Goal: Task Accomplishment & Management: Manage account settings

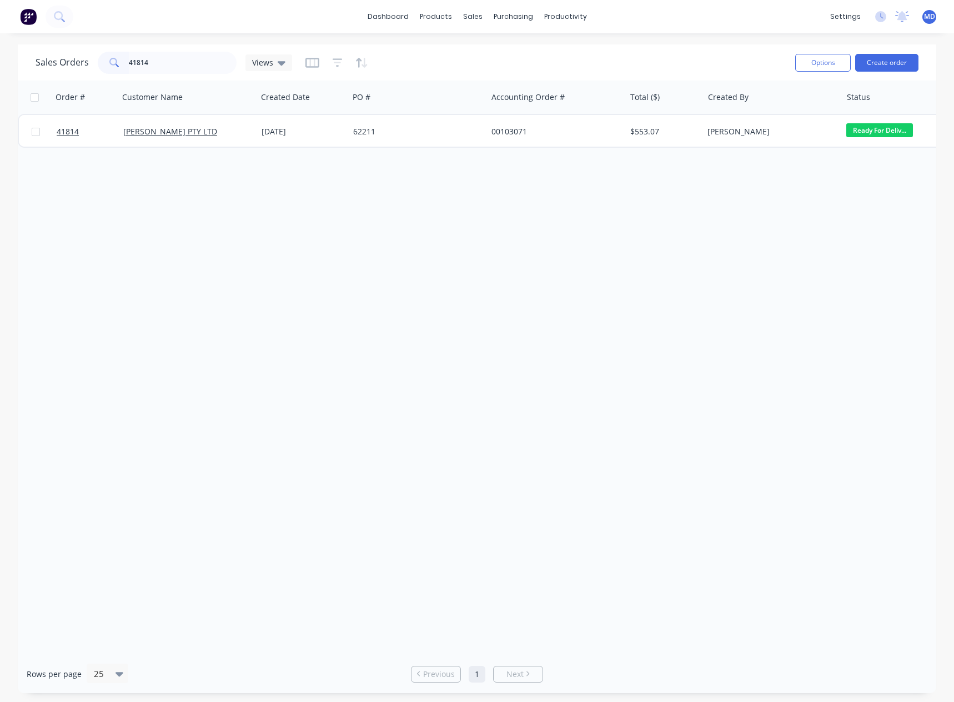
drag, startPoint x: 186, startPoint y: 62, endPoint x: -25, endPoint y: 47, distance: 211.6
click at [0, 47] on html "dashboard products sales purchasing productivity dashboard products Product Cat…" at bounding box center [477, 351] width 954 height 702
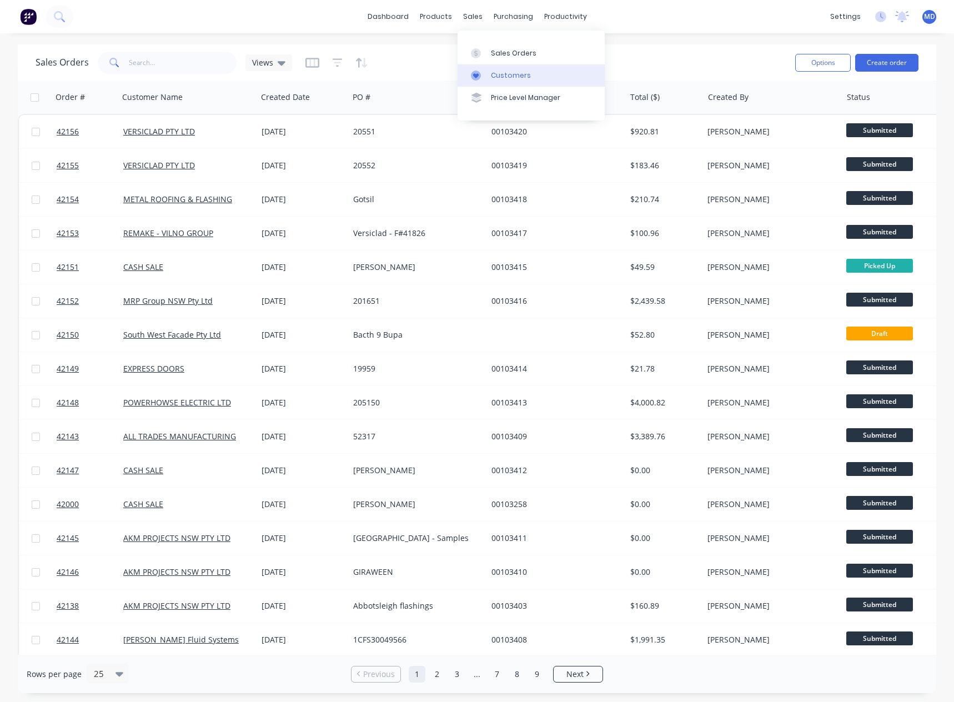
click at [504, 72] on div "Customers" at bounding box center [511, 76] width 40 height 10
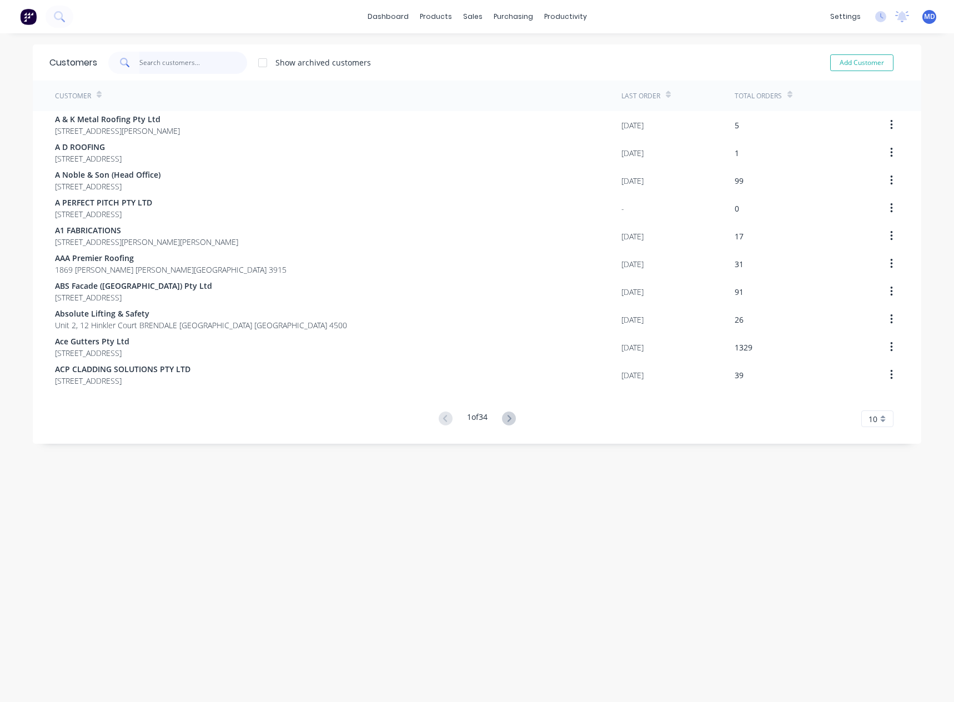
click at [172, 63] on input "text" at bounding box center [193, 63] width 108 height 22
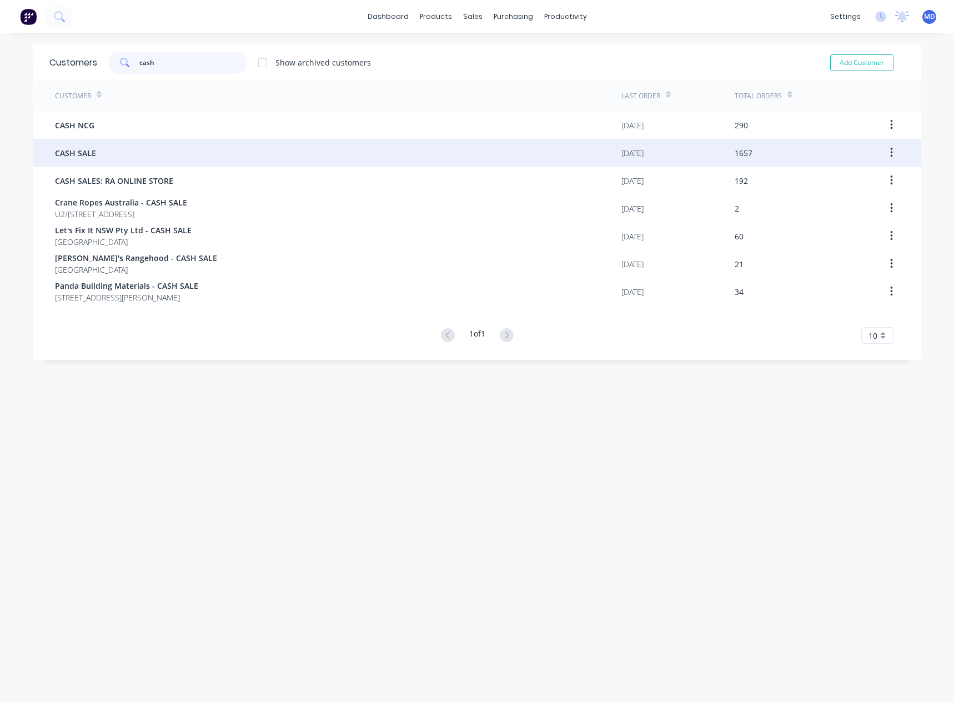
type input "cash"
click at [95, 158] on div "CASH SALE" at bounding box center [338, 153] width 566 height 28
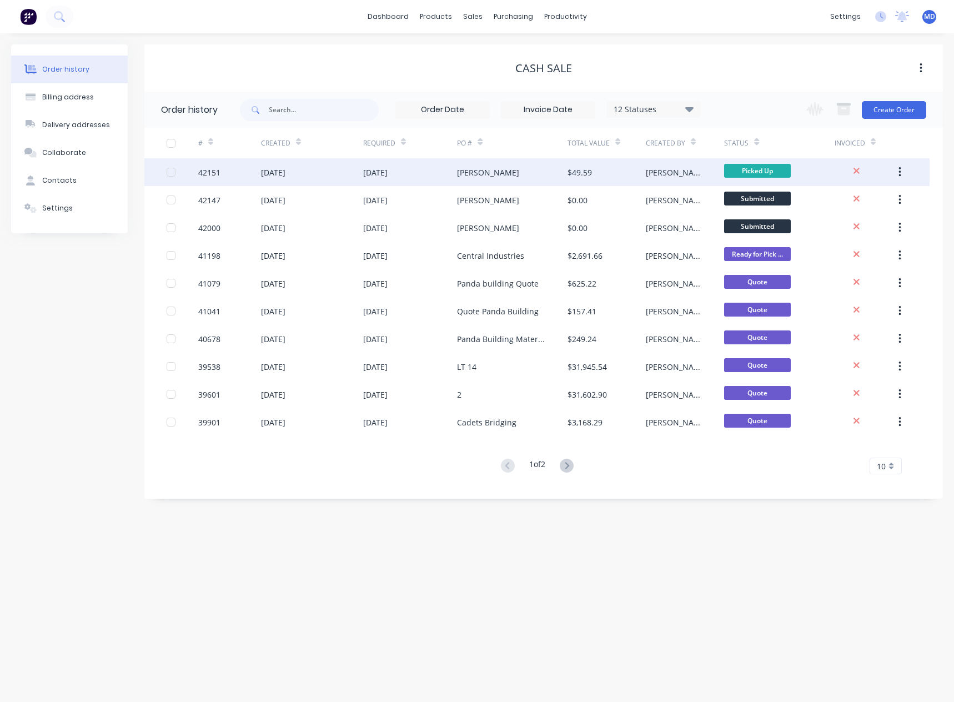
click at [449, 175] on div "[DATE]" at bounding box center [410, 172] width 94 height 28
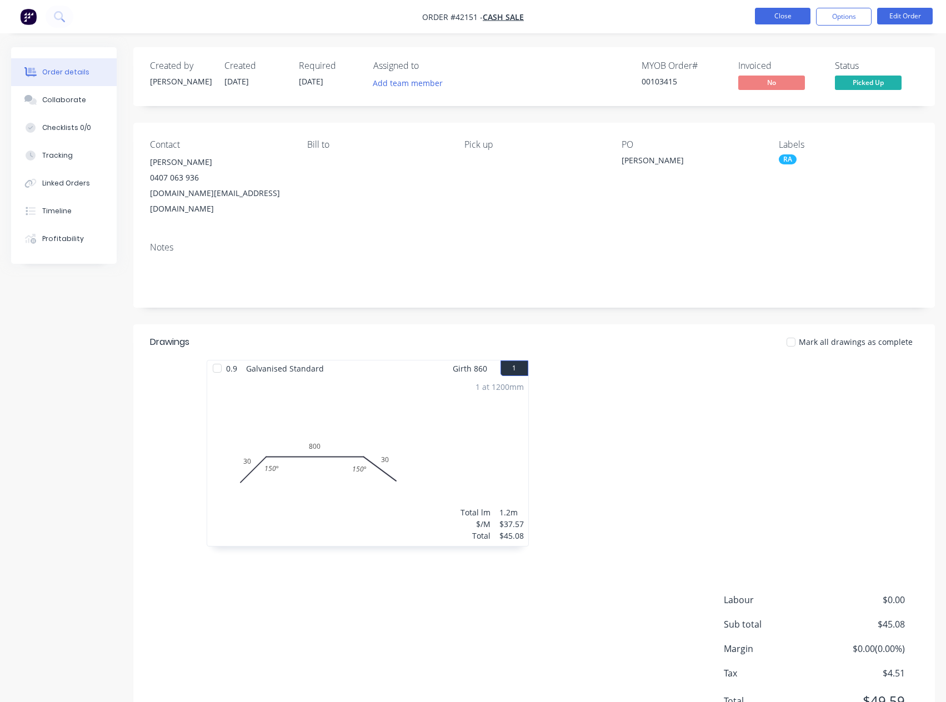
click at [765, 17] on button "Close" at bounding box center [783, 16] width 56 height 17
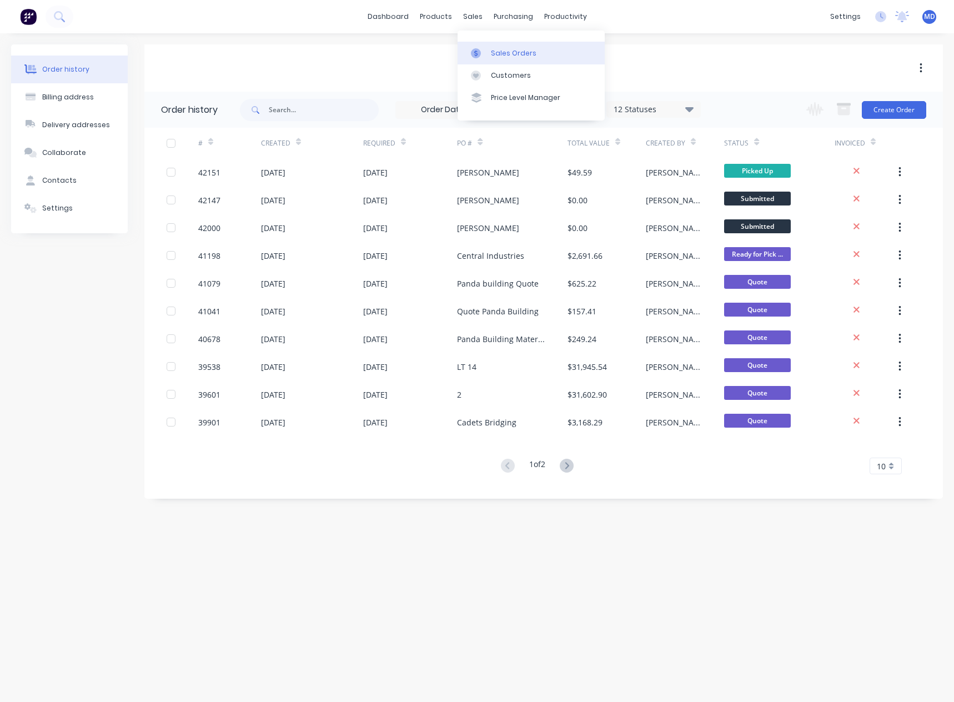
click at [510, 53] on div "Sales Orders" at bounding box center [514, 53] width 46 height 10
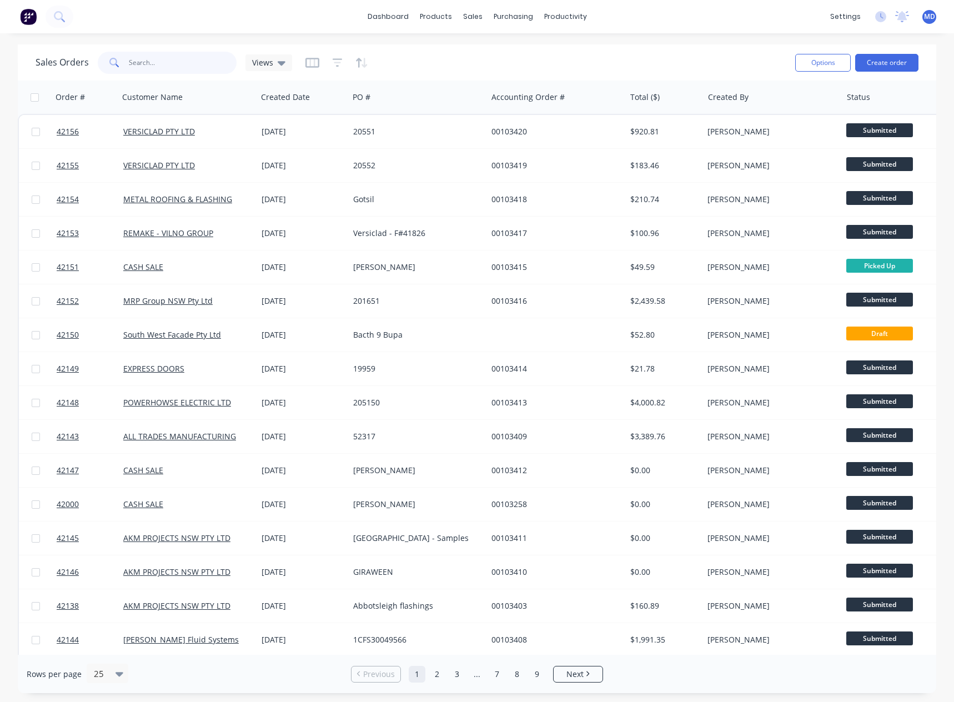
click at [157, 64] on input "text" at bounding box center [183, 63] width 108 height 22
type input "41814"
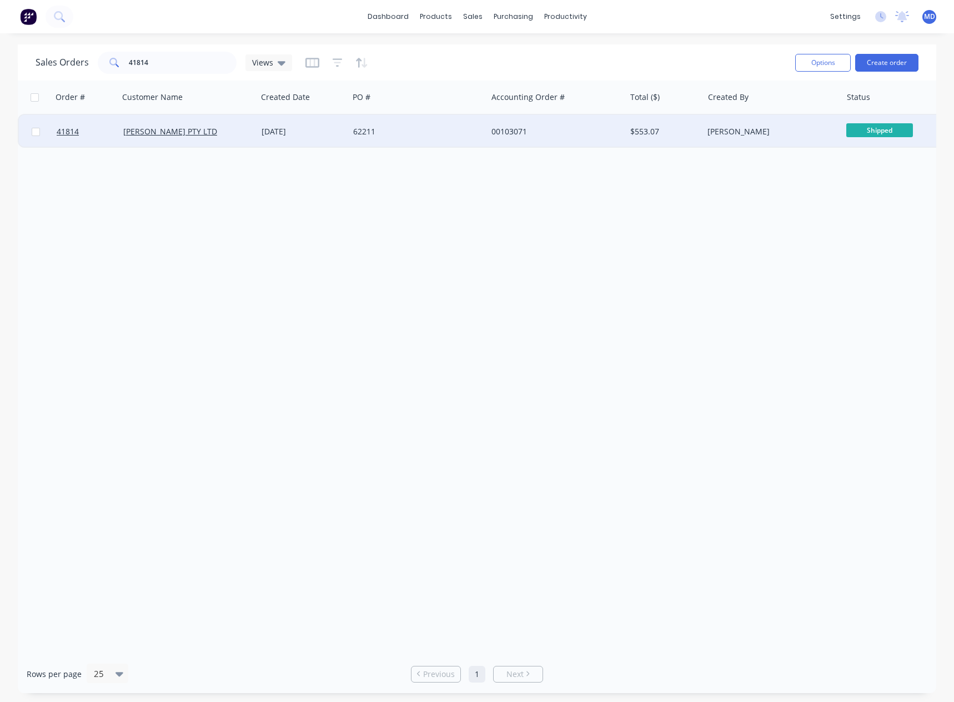
click at [422, 129] on div "62211" at bounding box center [414, 131] width 123 height 11
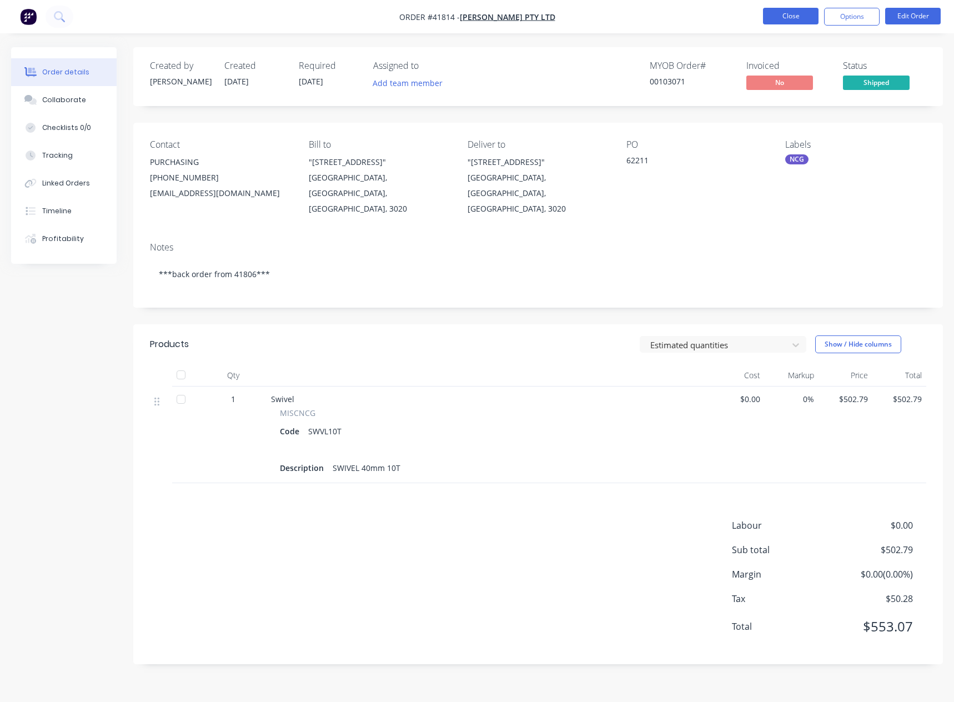
click at [789, 17] on button "Close" at bounding box center [791, 16] width 56 height 17
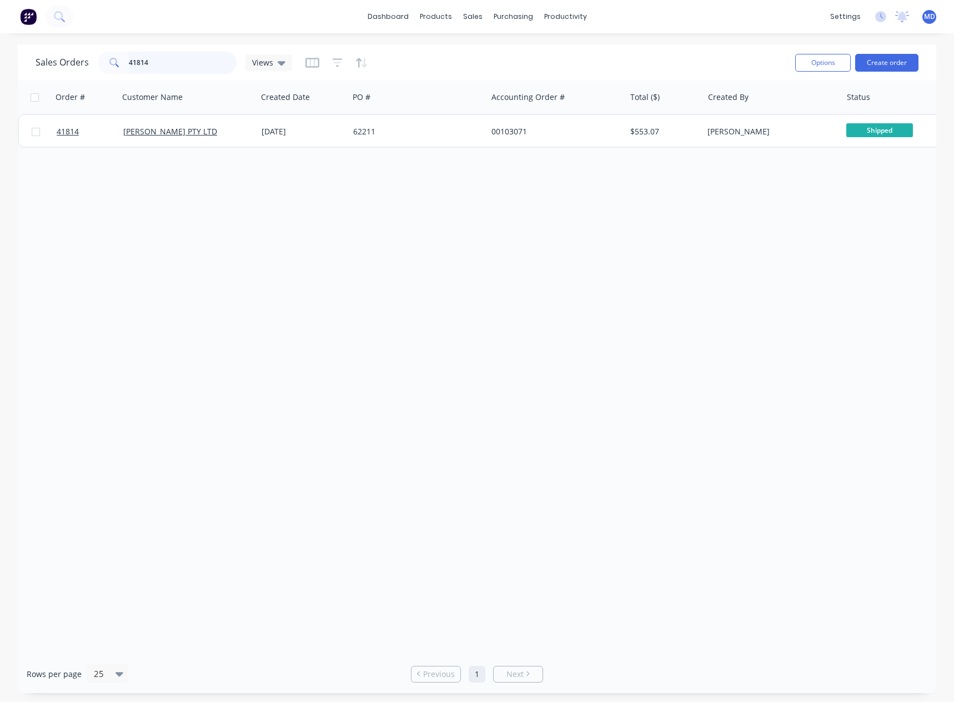
click at [0, 56] on html "dashboard products sales purchasing productivity dashboard products Product Cat…" at bounding box center [477, 351] width 954 height 702
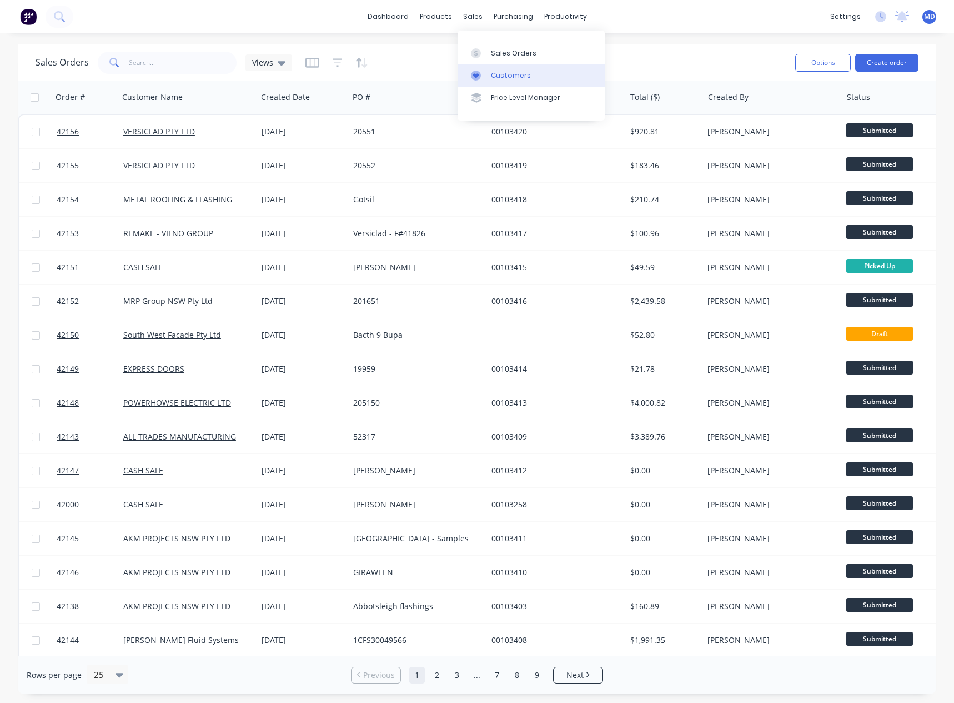
click at [503, 73] on div "Customers" at bounding box center [511, 76] width 40 height 10
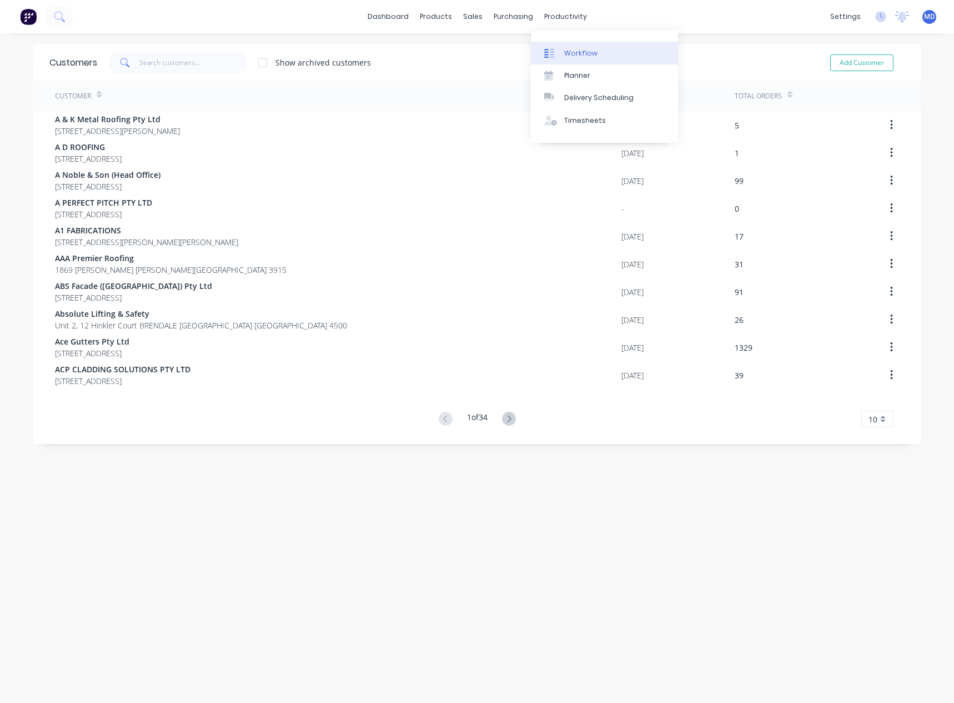
click at [585, 49] on div "Workflow" at bounding box center [580, 53] width 33 height 10
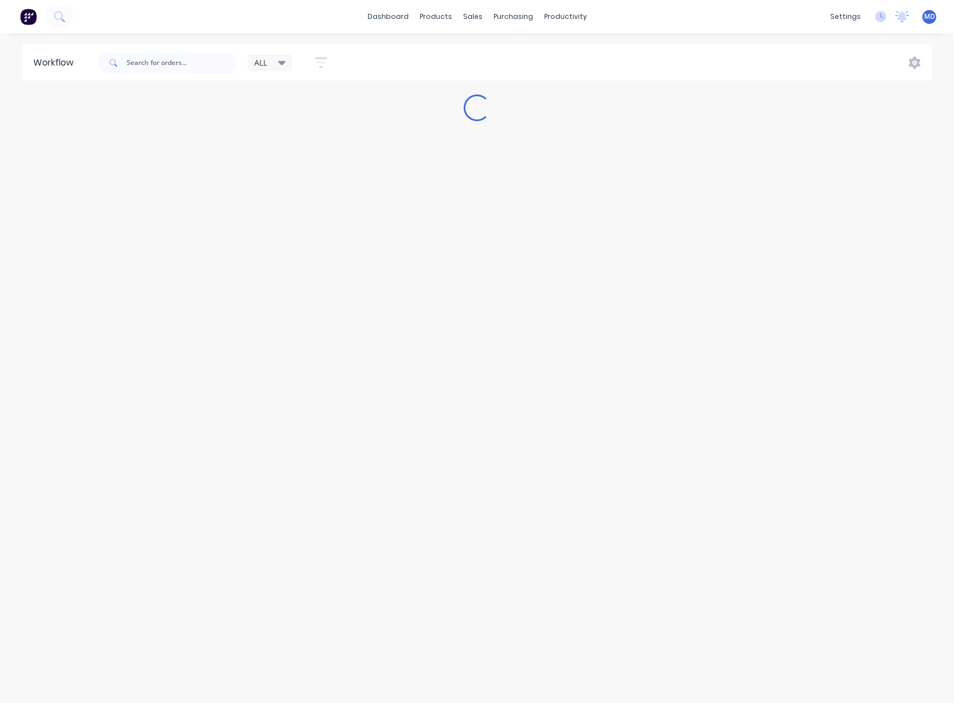
click at [282, 62] on icon at bounding box center [282, 63] width 8 height 4
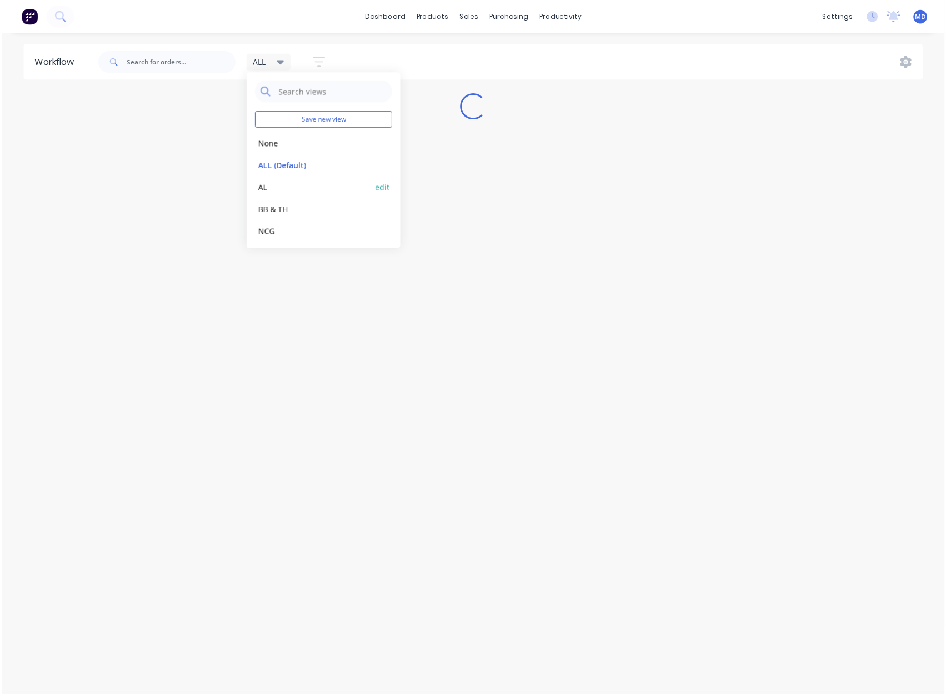
scroll to position [47, 0]
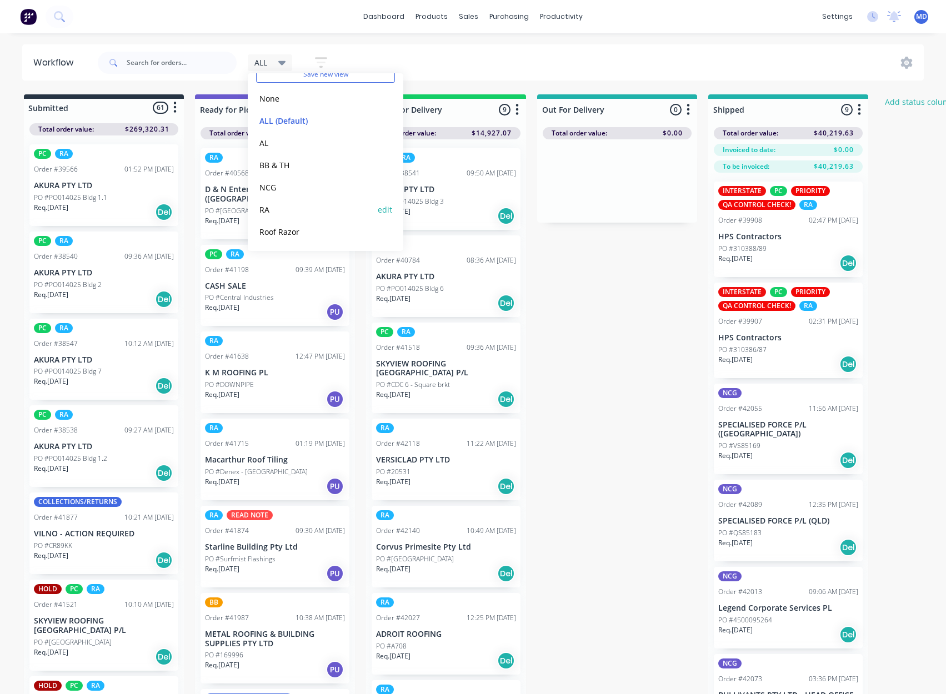
click at [265, 210] on button "RA" at bounding box center [315, 209] width 118 height 13
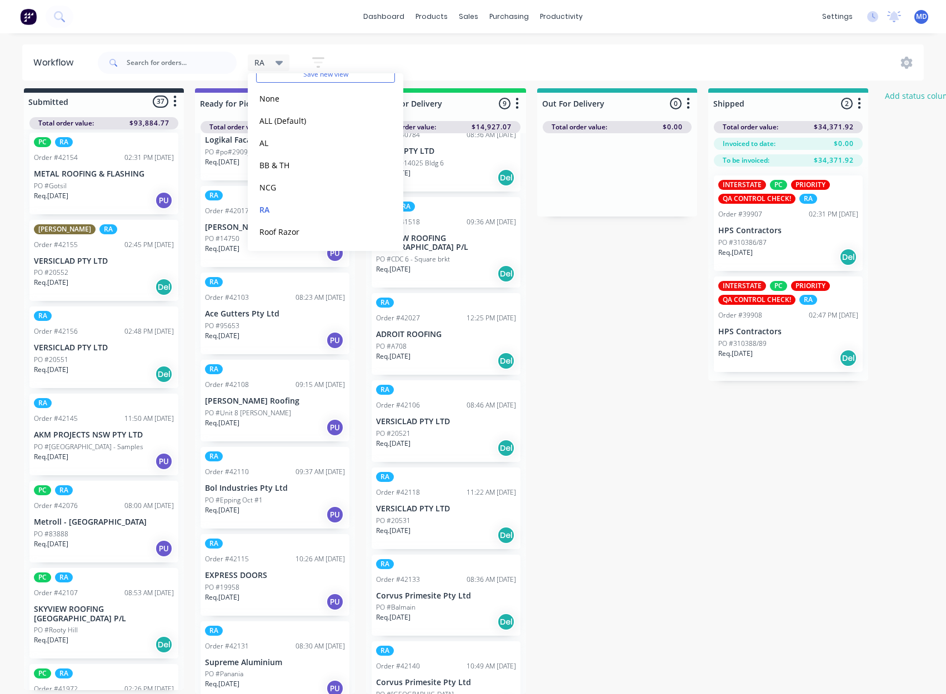
scroll to position [236, 0]
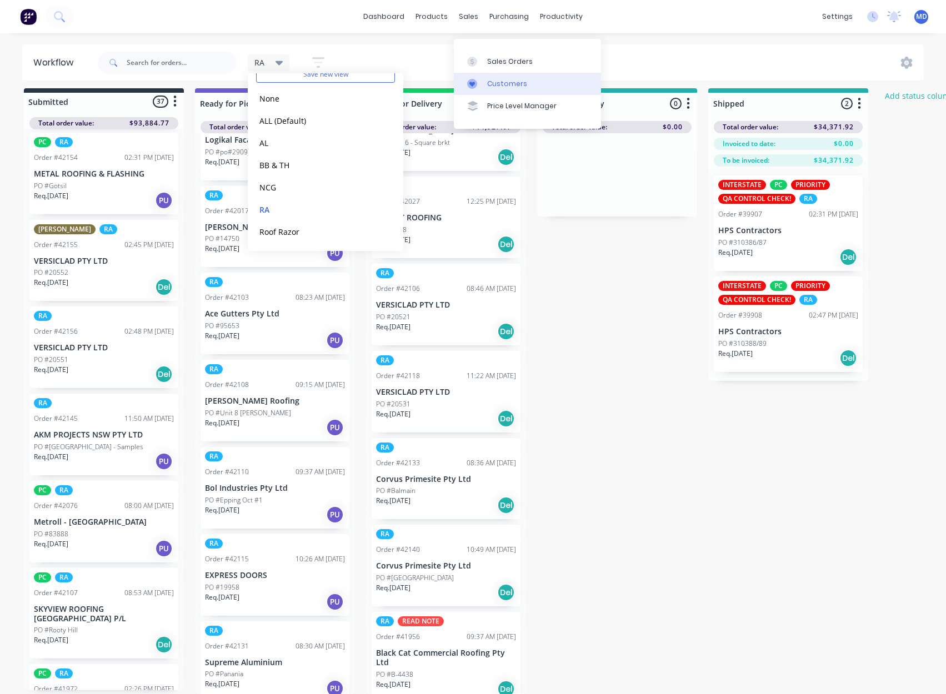
click at [508, 79] on div "Customers" at bounding box center [507, 84] width 40 height 10
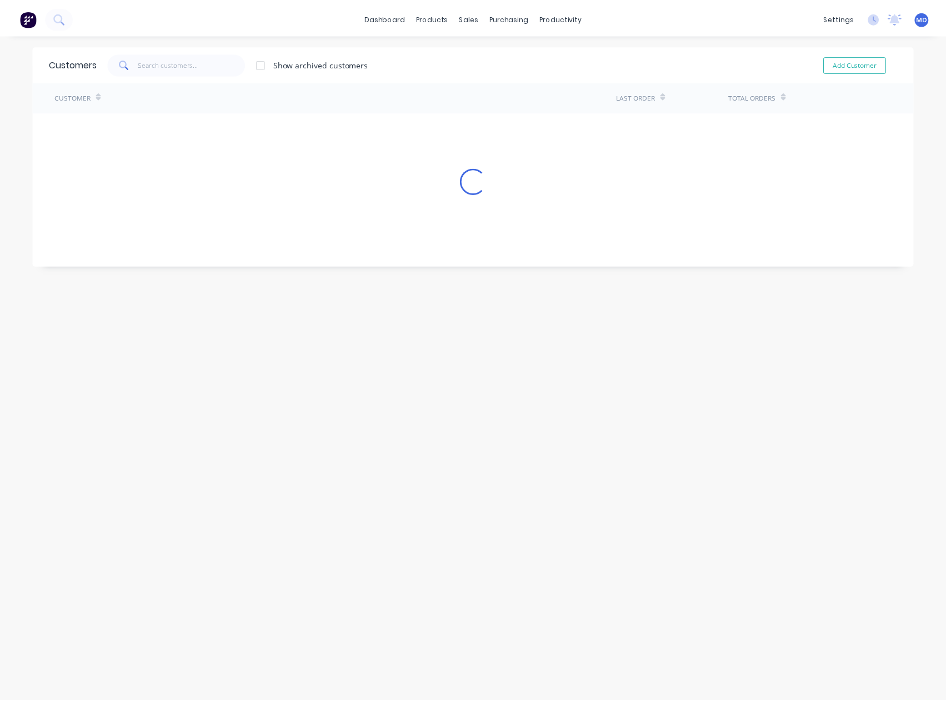
scroll to position [22, 0]
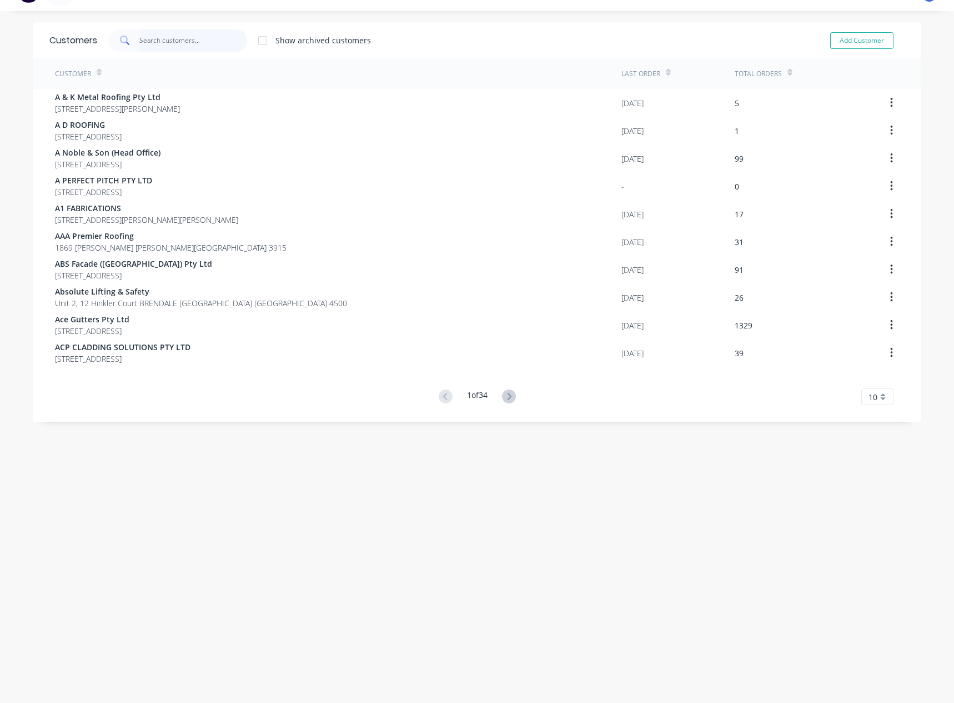
click at [189, 42] on input "text" at bounding box center [193, 40] width 108 height 22
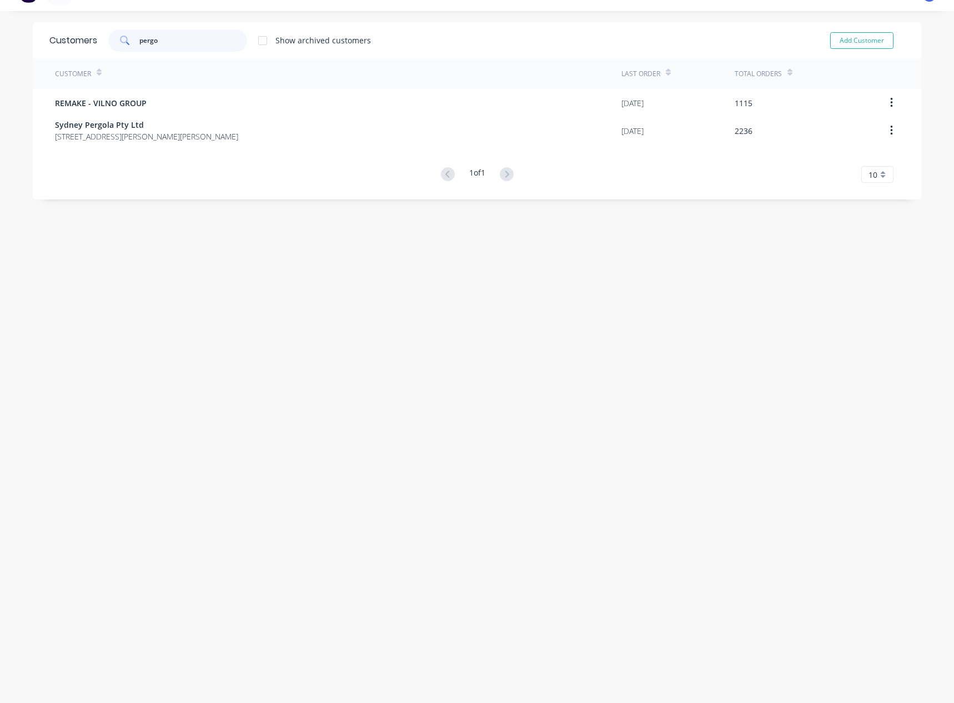
type input "pergo"
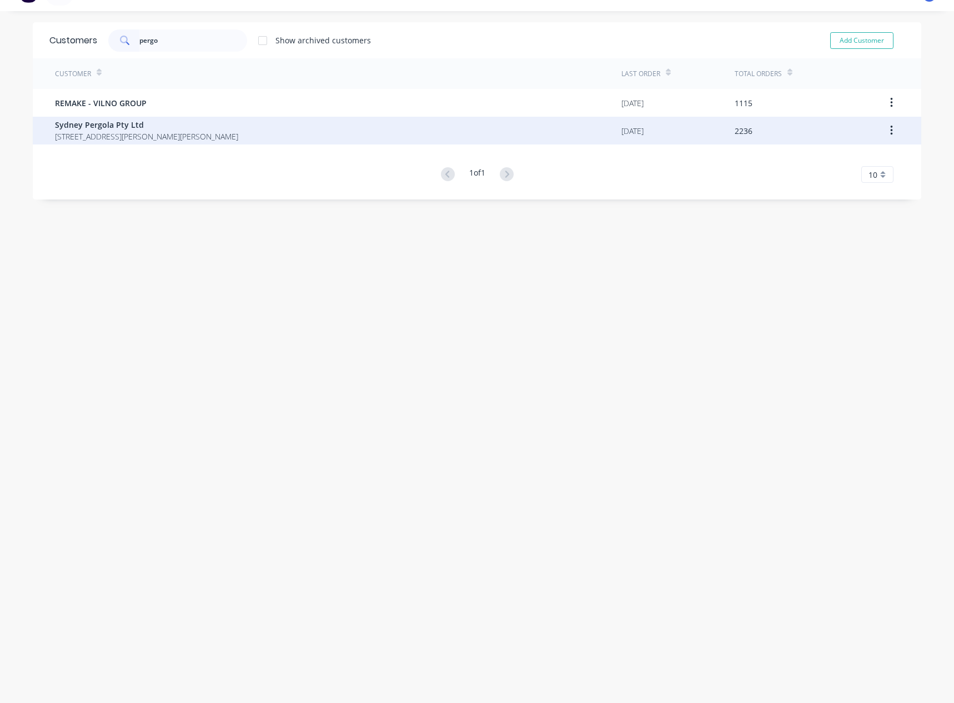
click at [89, 131] on span "5/132-136 Newton rd WETHERILL PARK New South Wales Australia 2164" at bounding box center [146, 137] width 183 height 12
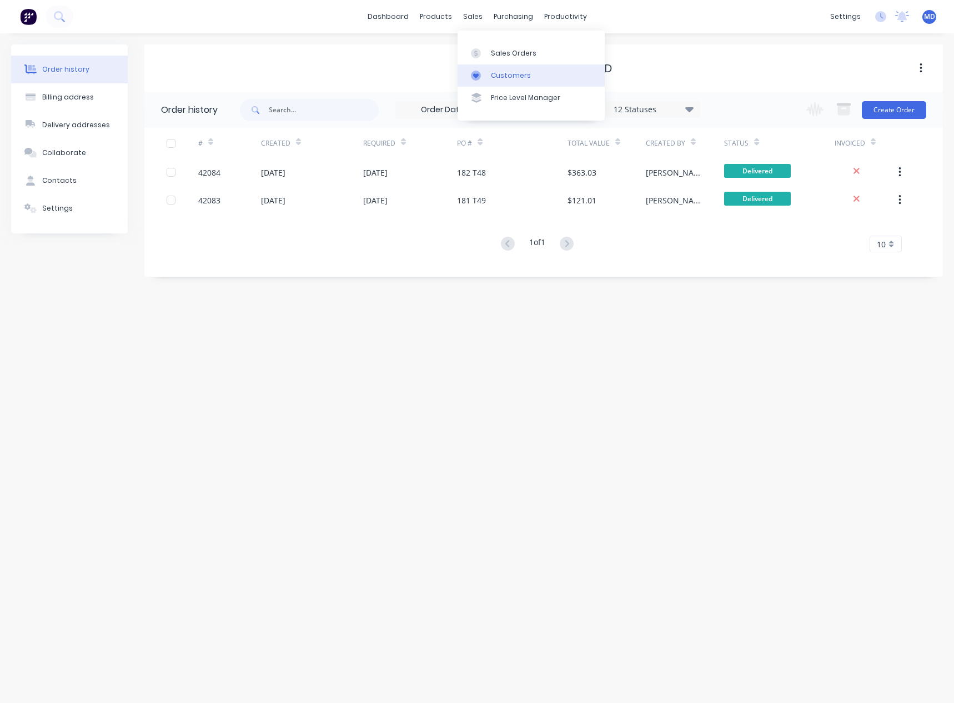
click at [518, 74] on div "Customers" at bounding box center [511, 76] width 40 height 10
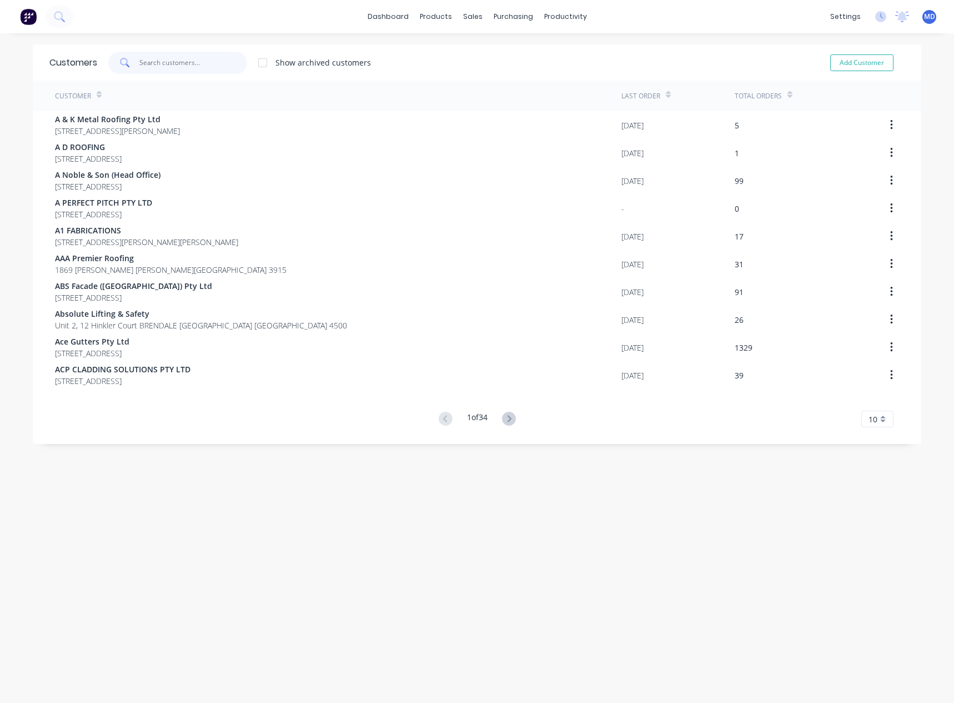
click at [205, 73] on input "text" at bounding box center [193, 63] width 108 height 22
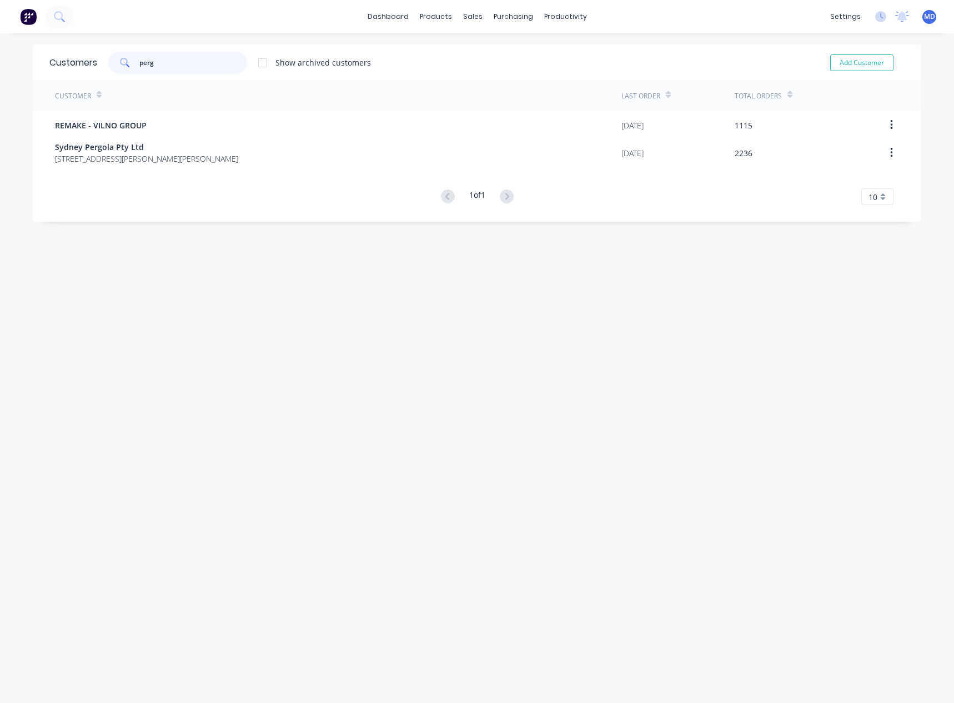
type input "perg"
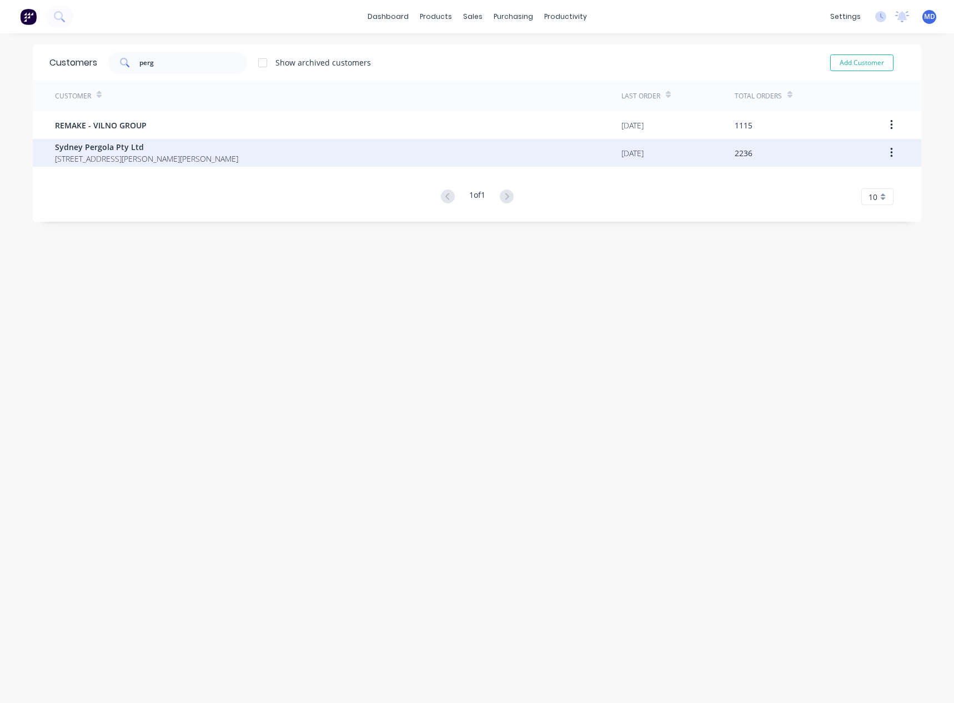
click at [103, 152] on span "Sydney Pergola Pty Ltd" at bounding box center [146, 147] width 183 height 12
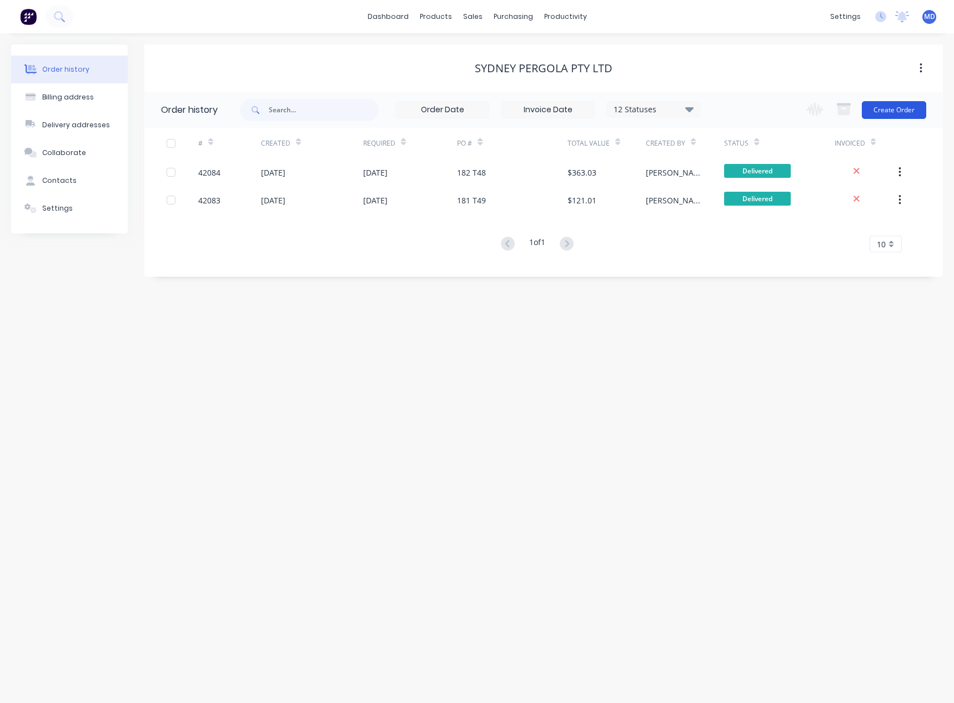
click at [901, 113] on button "Create Order" at bounding box center [894, 110] width 64 height 18
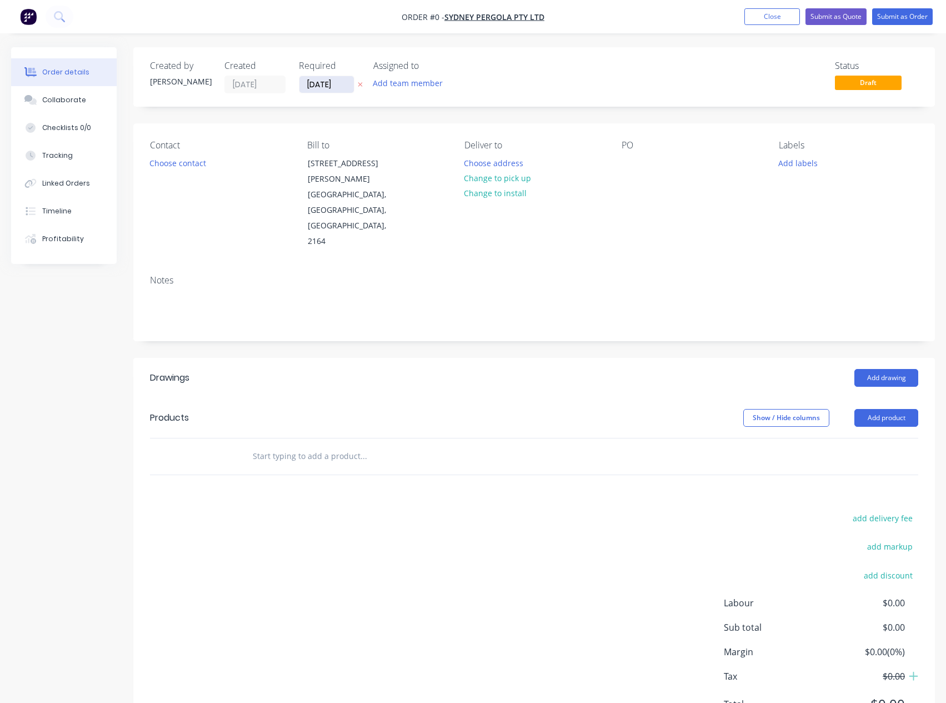
click at [327, 84] on input "[DATE]" at bounding box center [326, 84] width 54 height 17
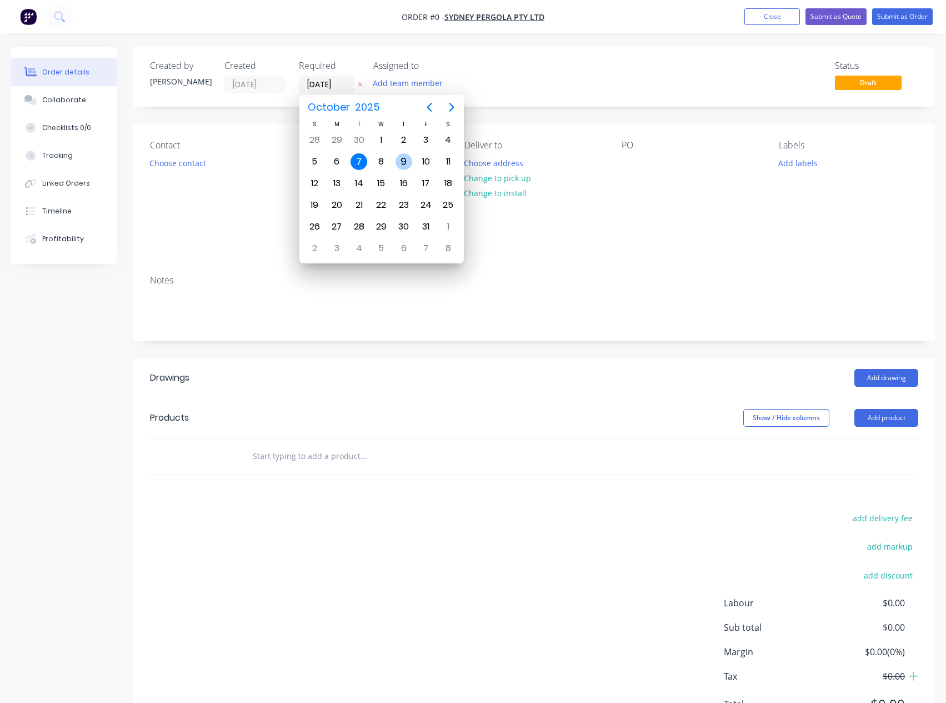
click at [402, 159] on div "9" at bounding box center [403, 161] width 17 height 17
type input "09/10/25"
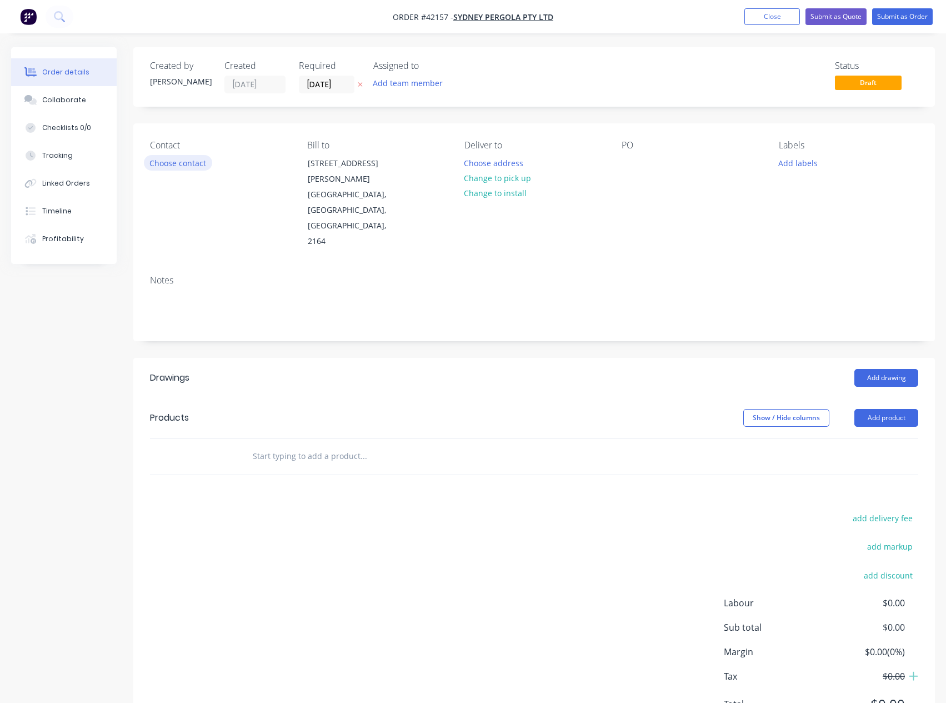
click at [172, 162] on button "Choose contact" at bounding box center [178, 162] width 68 height 15
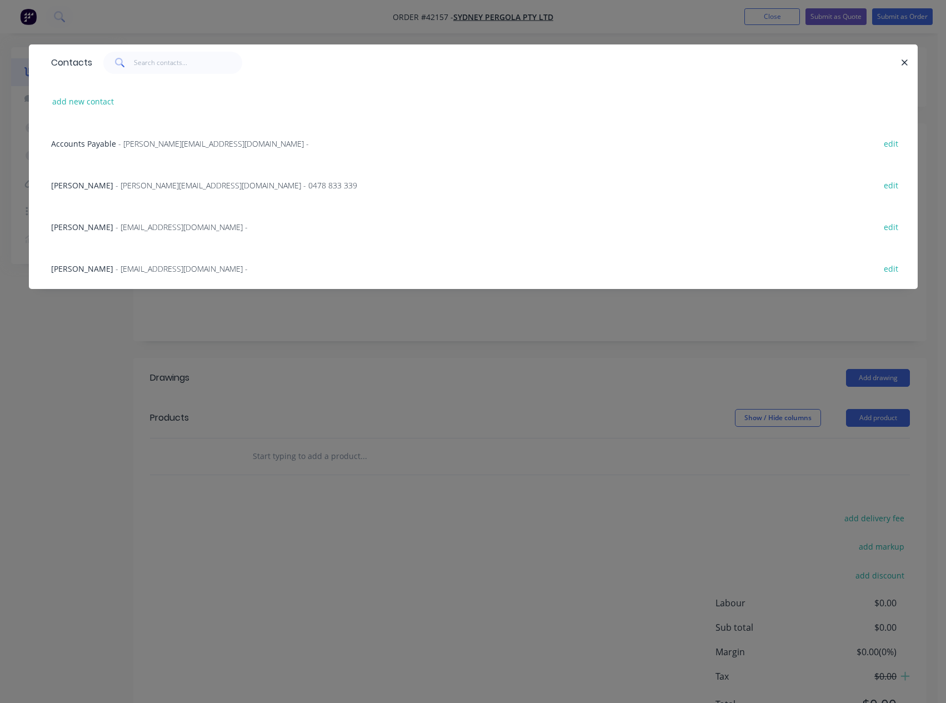
click at [73, 184] on span "Allan Nguyen" at bounding box center [82, 185] width 62 height 11
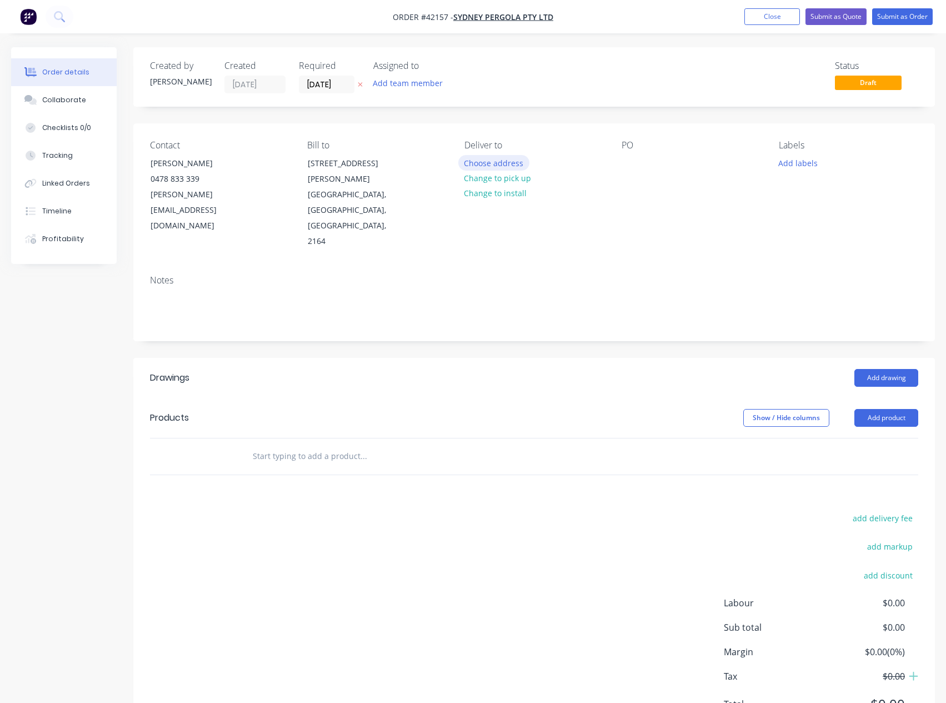
click at [503, 165] on button "Choose address" at bounding box center [493, 162] width 71 height 15
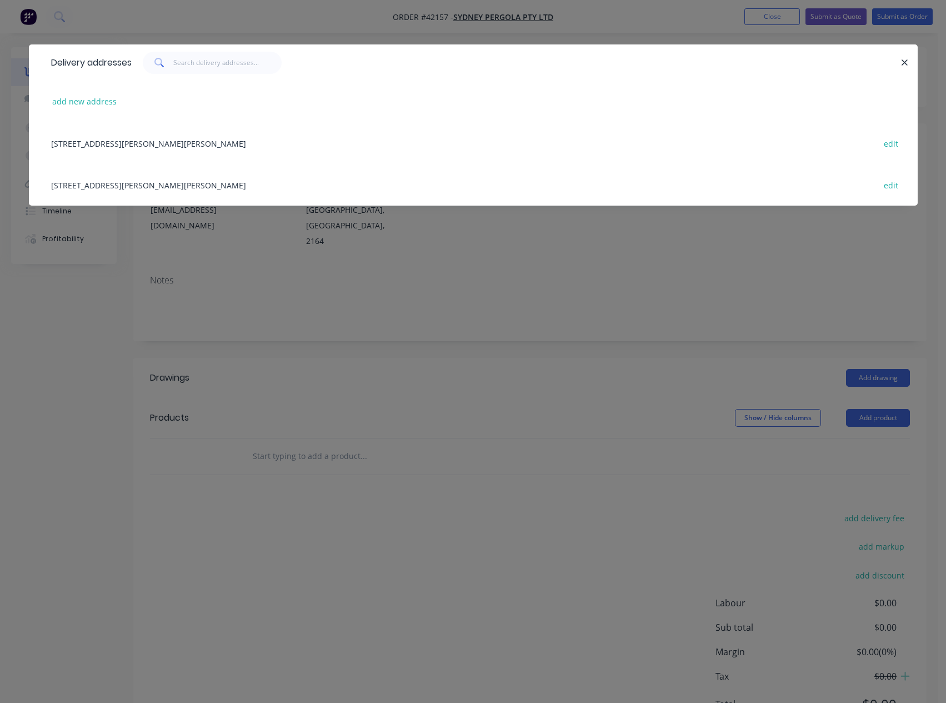
click at [254, 185] on div "5/132-136 Newton Rd , WETHERILL PARK, New South Wales, Australia, 2164 edit" at bounding box center [473, 185] width 855 height 42
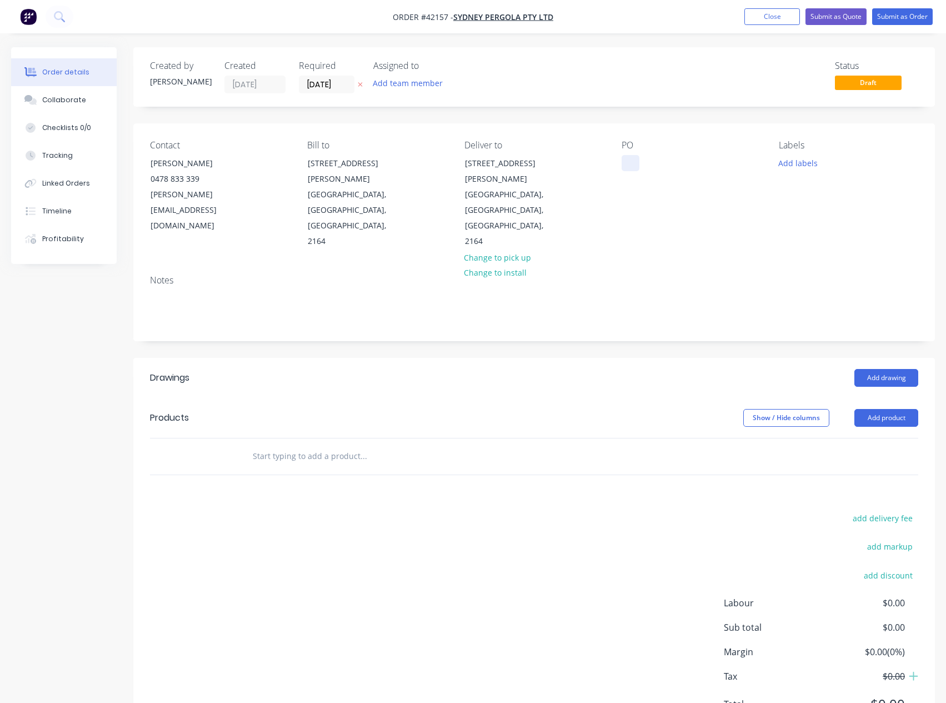
click at [625, 167] on div at bounding box center [630, 163] width 18 height 16
click at [802, 166] on button "Add labels" at bounding box center [798, 162] width 51 height 15
click at [774, 240] on div at bounding box center [771, 240] width 22 height 22
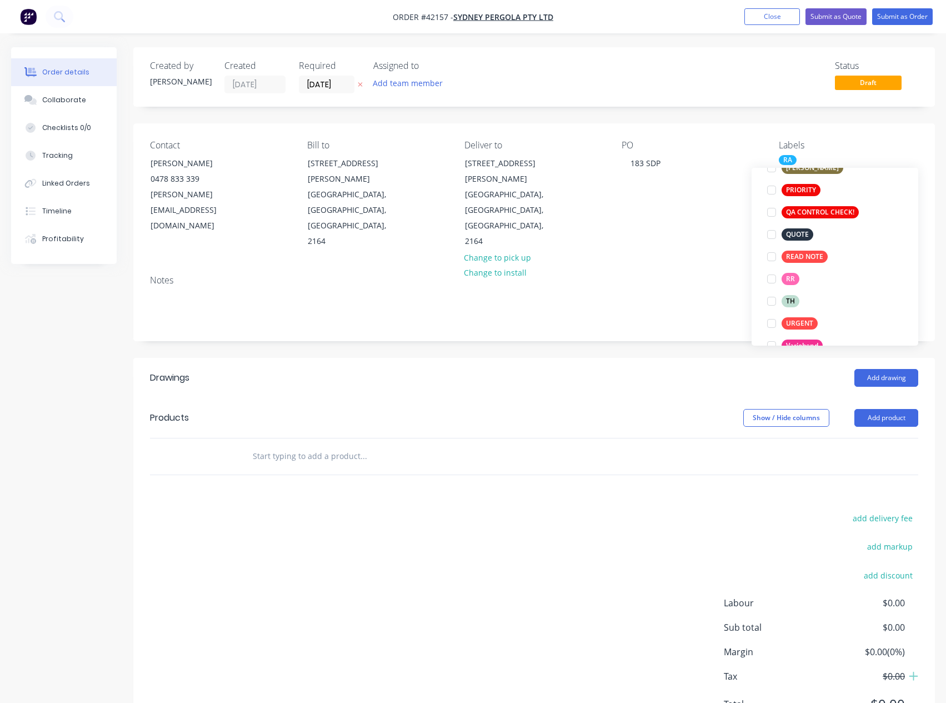
scroll to position [22, 0]
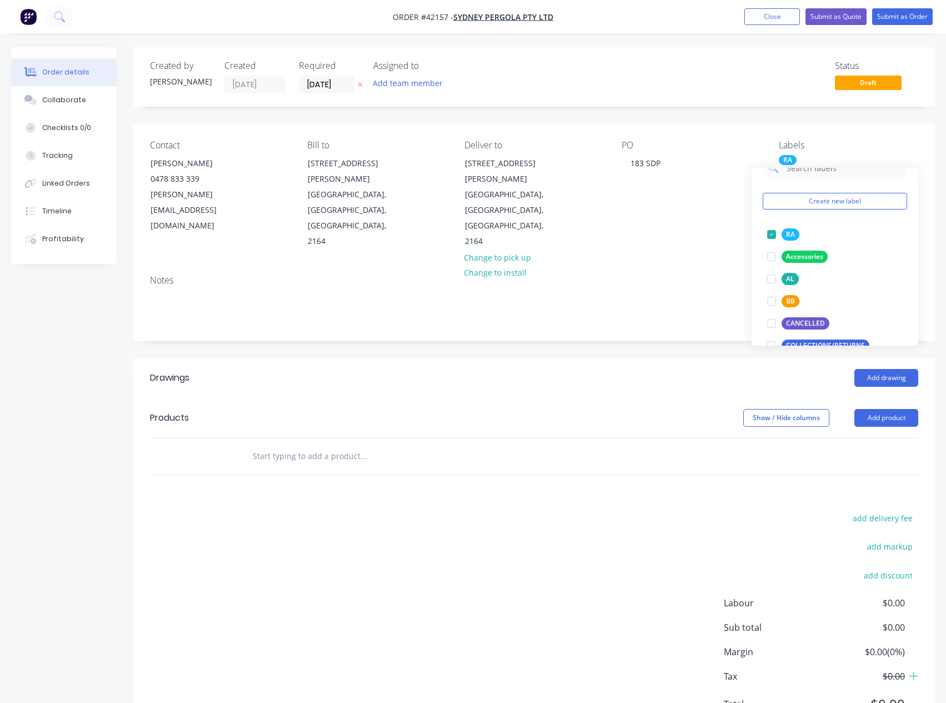
click at [672, 438] on div at bounding box center [534, 456] width 768 height 36
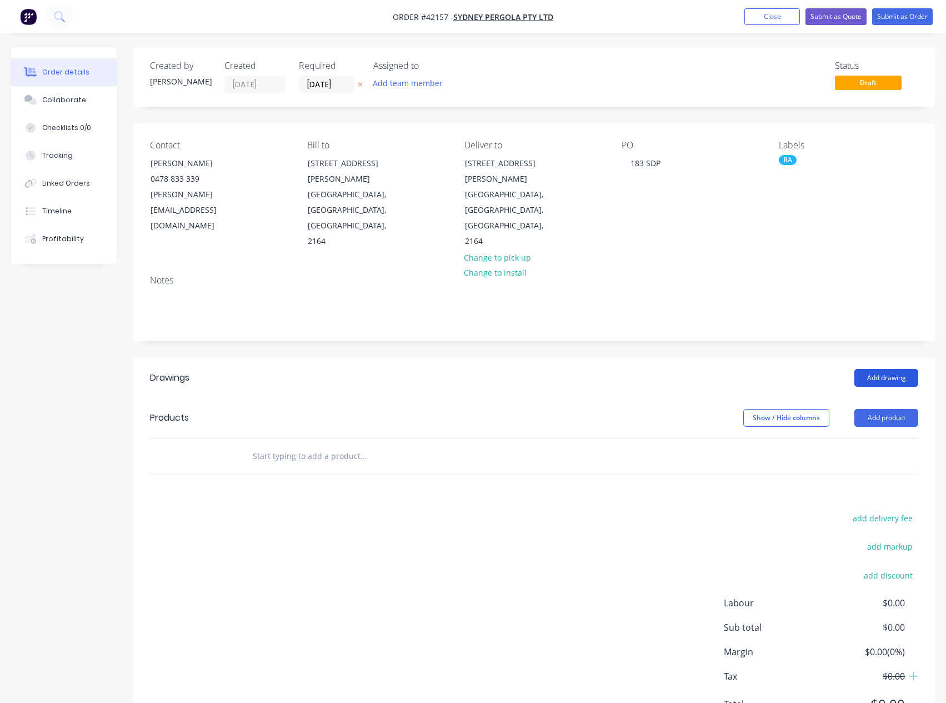
click at [875, 369] on button "Add drawing" at bounding box center [886, 378] width 64 height 18
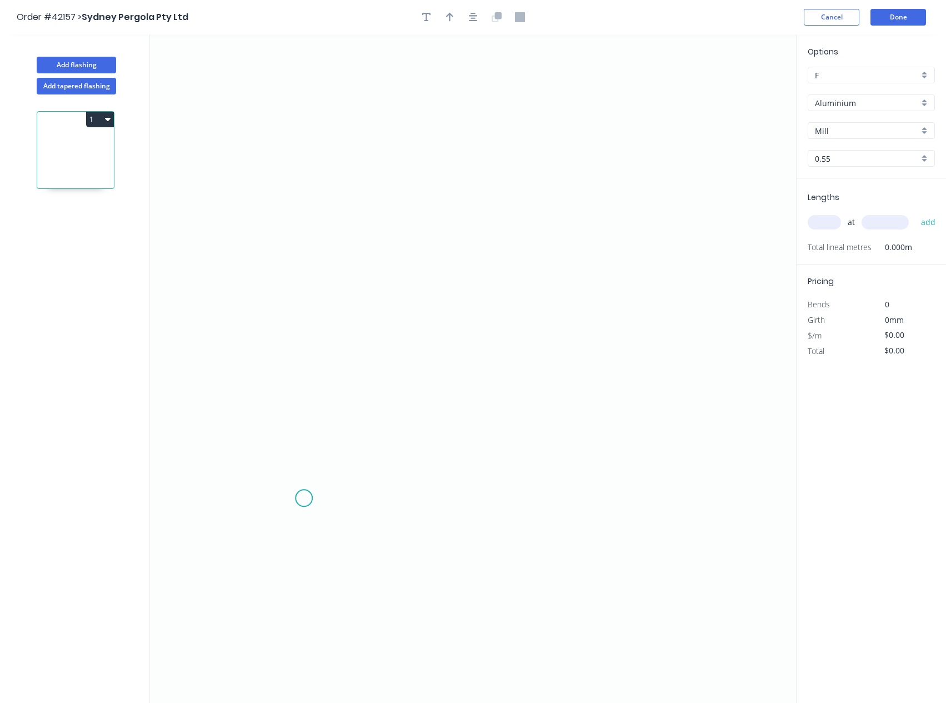
click at [304, 498] on icon "0" at bounding box center [473, 368] width 646 height 668
drag, startPoint x: 304, startPoint y: 498, endPoint x: 303, endPoint y: 487, distance: 11.7
drag, startPoint x: 298, startPoint y: 391, endPoint x: 296, endPoint y: 227, distance: 163.8
click at [296, 227] on icon "0" at bounding box center [473, 368] width 646 height 668
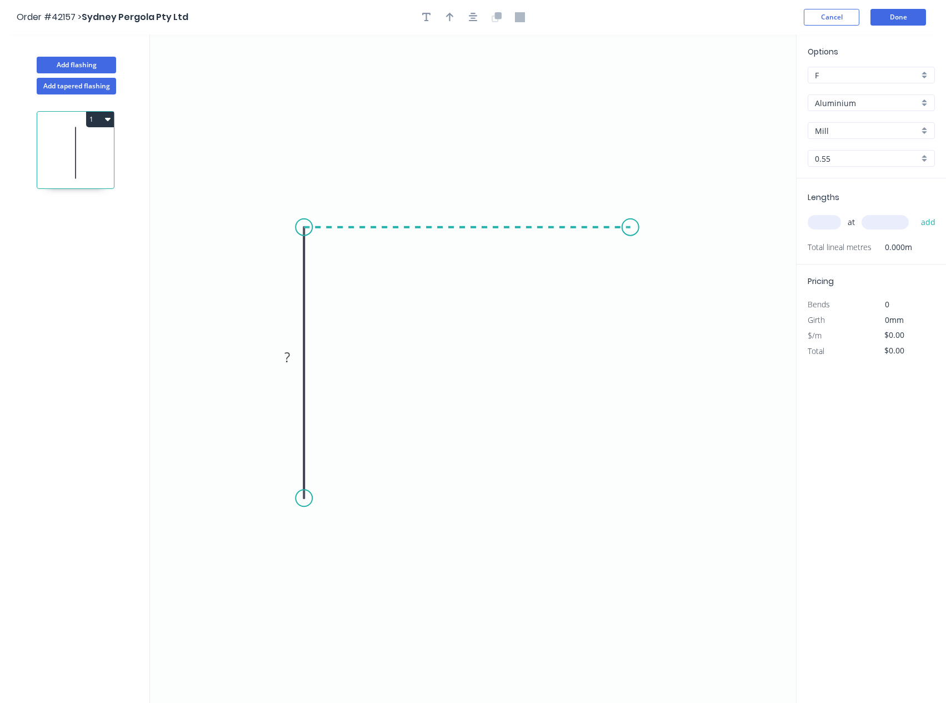
drag, startPoint x: 296, startPoint y: 227, endPoint x: 630, endPoint y: 220, distance: 334.4
click at [630, 220] on icon "0 ?" at bounding box center [473, 368] width 646 height 668
drag, startPoint x: 630, startPoint y: 220, endPoint x: 634, endPoint y: 310, distance: 90.6
click at [634, 310] on icon "0 ? ?" at bounding box center [473, 368] width 646 height 668
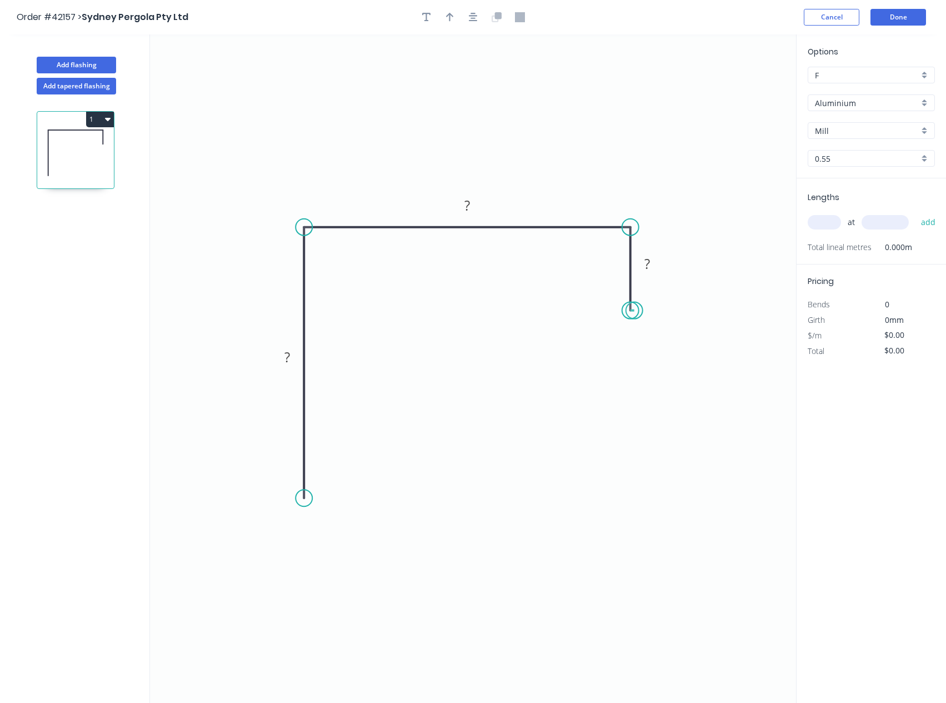
click at [634, 310] on circle at bounding box center [630, 310] width 17 height 17
click at [334, 530] on div "Crush & Fold" at bounding box center [359, 533] width 112 height 23
click at [287, 485] on tspan "10" at bounding box center [288, 478] width 16 height 18
type input "$18.19"
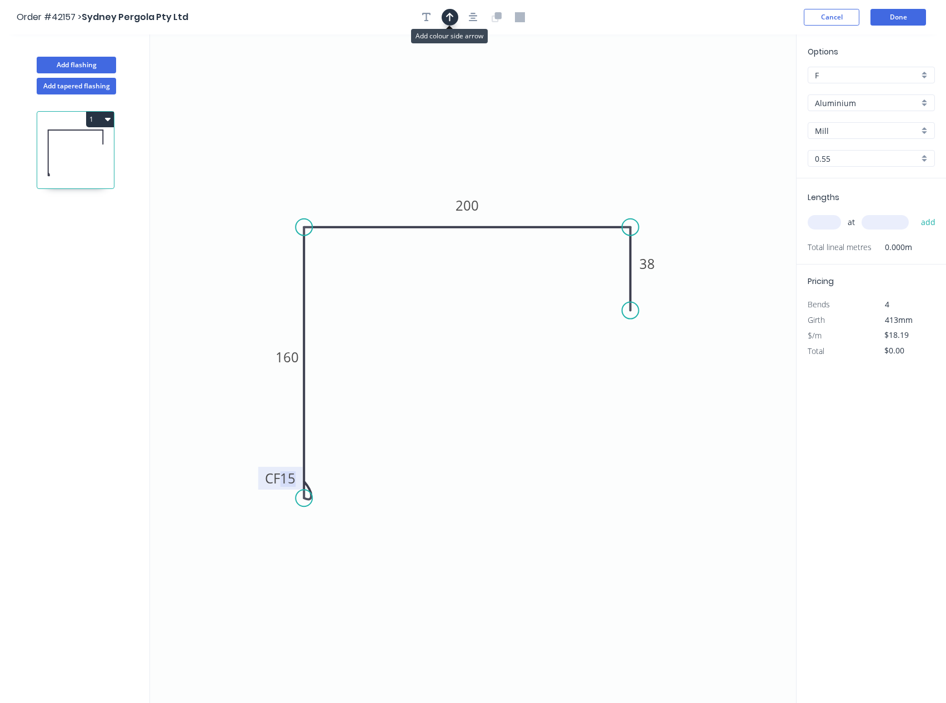
click at [452, 17] on icon "button" at bounding box center [450, 17] width 8 height 10
drag, startPoint x: 738, startPoint y: 88, endPoint x: 262, endPoint y: 162, distance: 481.2
click at [263, 161] on icon at bounding box center [265, 149] width 10 height 36
click at [925, 105] on div "Aluminium" at bounding box center [871, 102] width 127 height 17
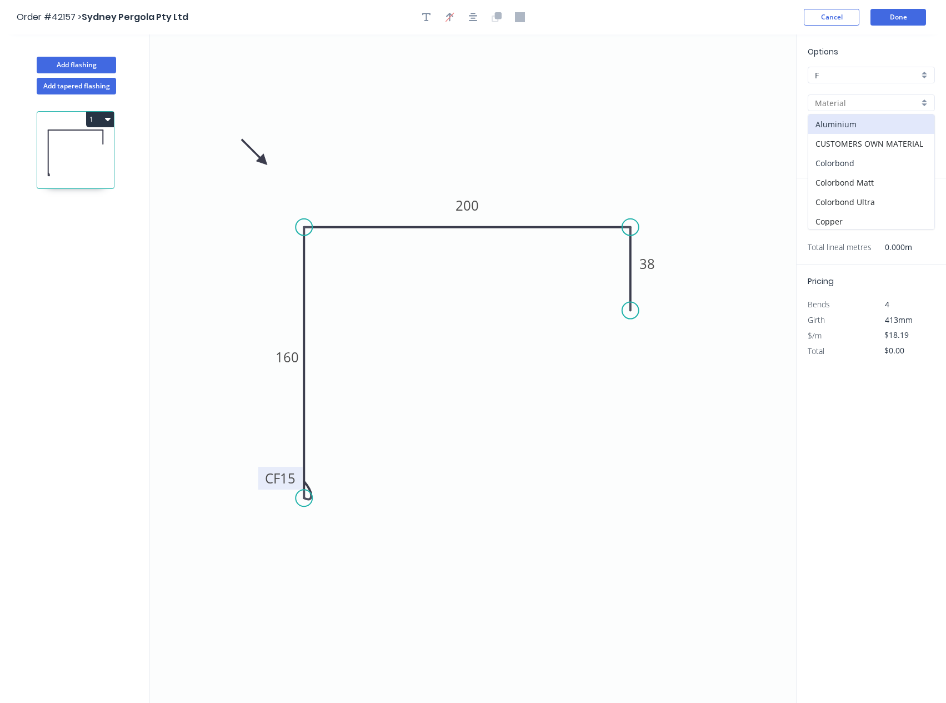
click at [854, 167] on div "Colorbond" at bounding box center [871, 162] width 126 height 19
type input "Colorbond"
type input "Basalt"
type input "$13.10"
click at [926, 133] on div "Basalt" at bounding box center [871, 130] width 127 height 17
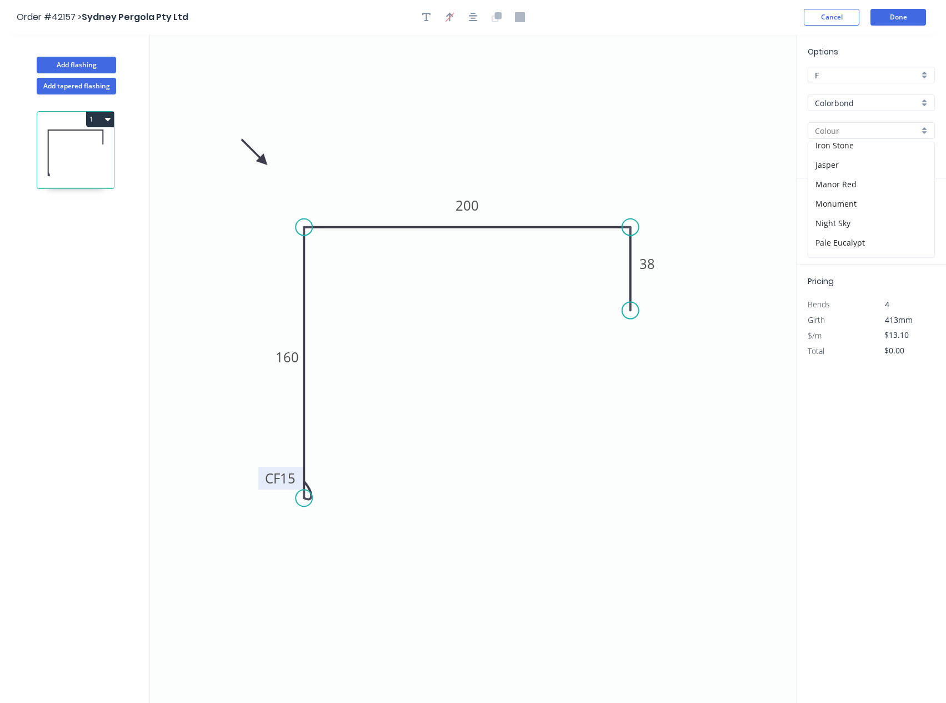
scroll to position [222, 0]
click at [852, 164] on div "Monument" at bounding box center [871, 162] width 126 height 19
type input "Monument"
click at [826, 218] on input "text" at bounding box center [824, 222] width 33 height 14
type input "4"
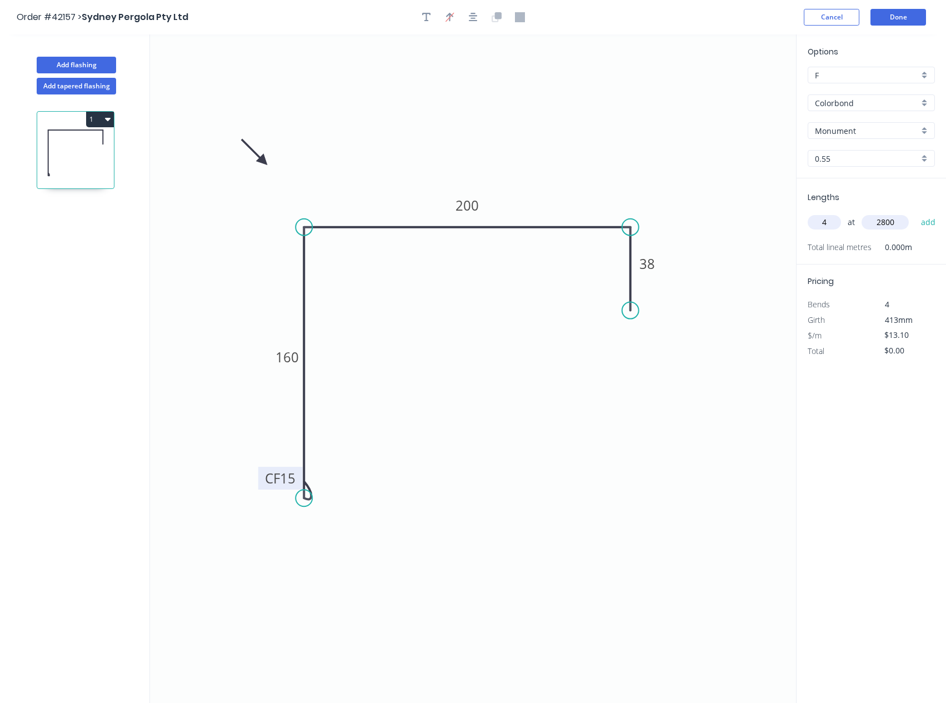
type input "2800"
click at [915, 213] on button "add" at bounding box center [928, 222] width 26 height 19
type input "$146.72"
click at [891, 19] on button "Done" at bounding box center [898, 17] width 56 height 17
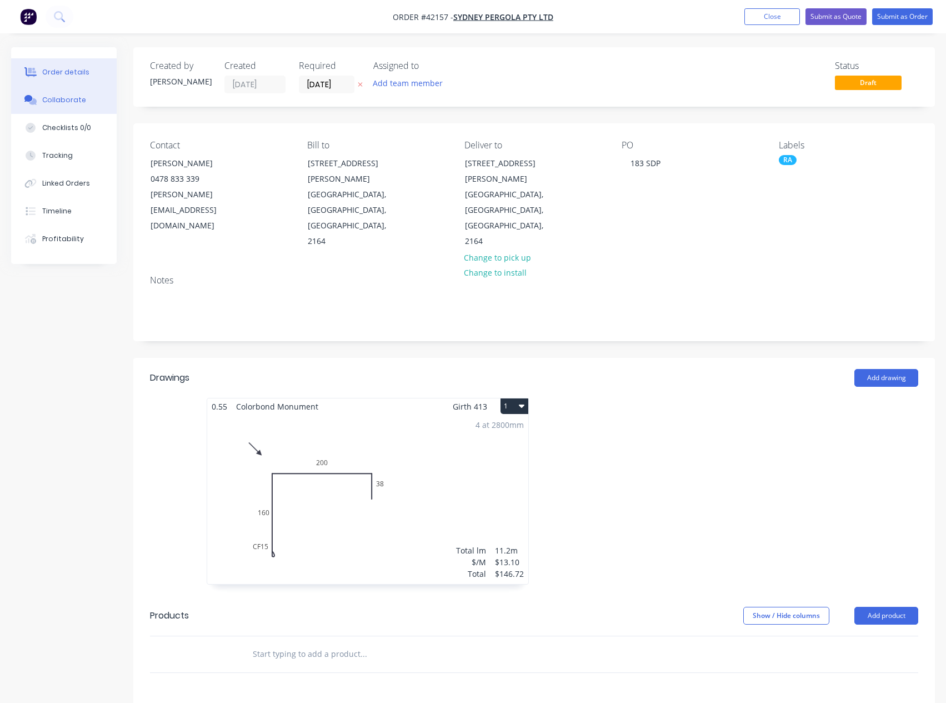
click at [59, 111] on button "Collaborate" at bounding box center [64, 100] width 106 height 28
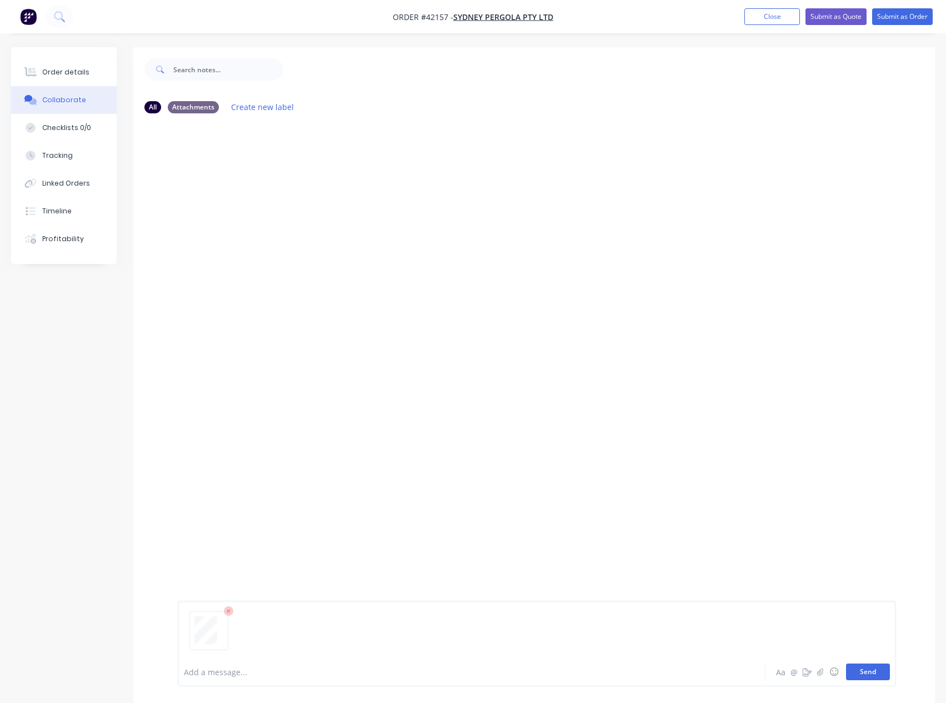
click at [861, 668] on button "Send" at bounding box center [868, 671] width 44 height 17
click at [865, 670] on button "Send" at bounding box center [868, 671] width 44 height 17
drag, startPoint x: 860, startPoint y: 670, endPoint x: 849, endPoint y: 602, distance: 69.2
click at [861, 669] on button "Send" at bounding box center [868, 671] width 44 height 17
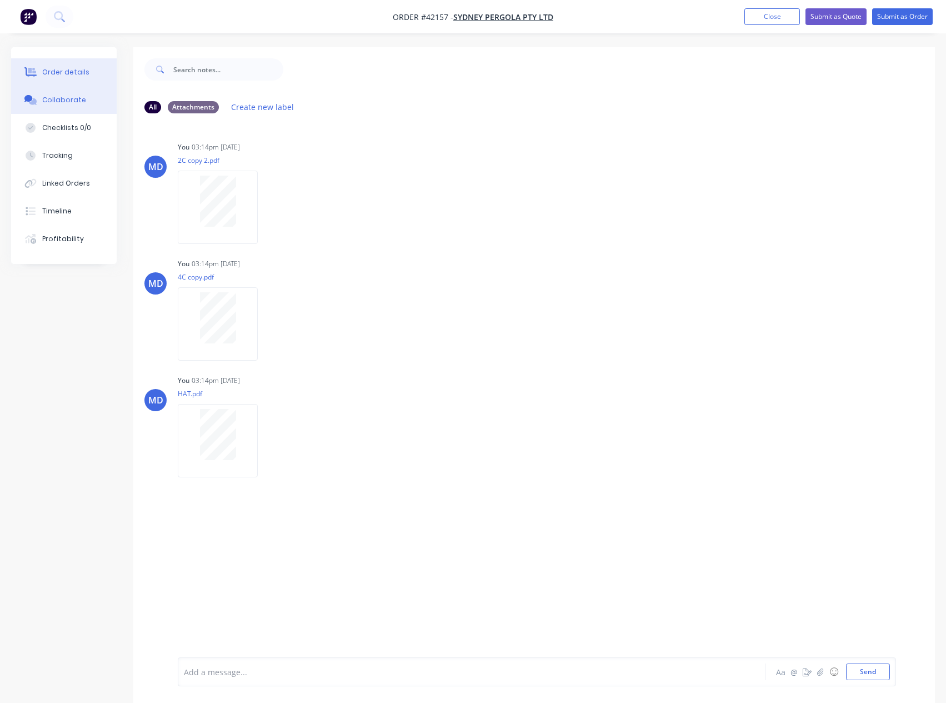
click at [56, 77] on div "Order details" at bounding box center [65, 72] width 47 height 10
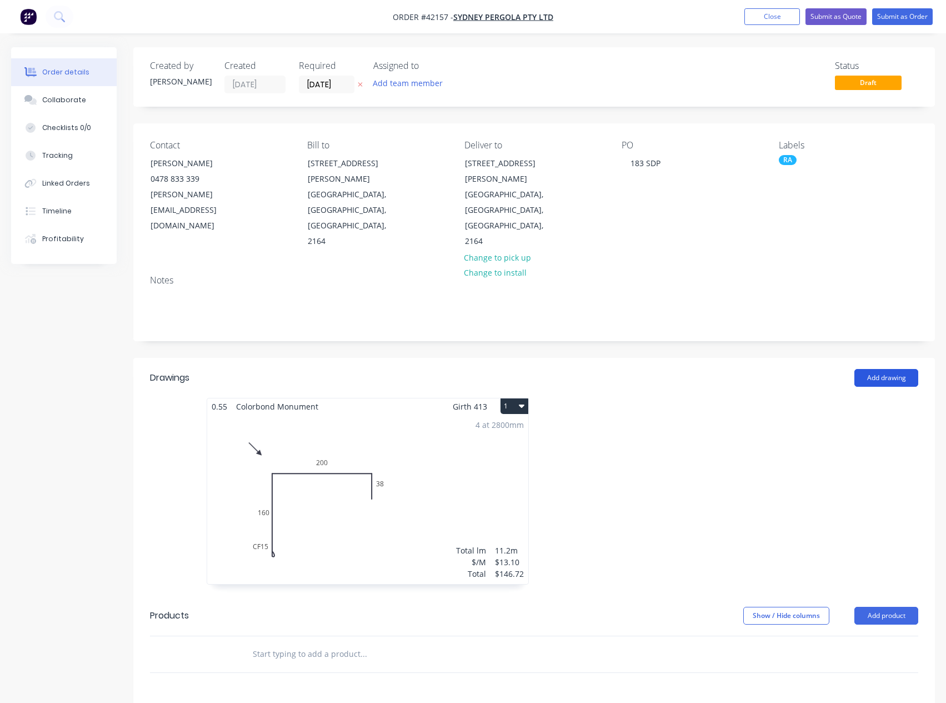
click at [885, 369] on button "Add drawing" at bounding box center [886, 378] width 64 height 18
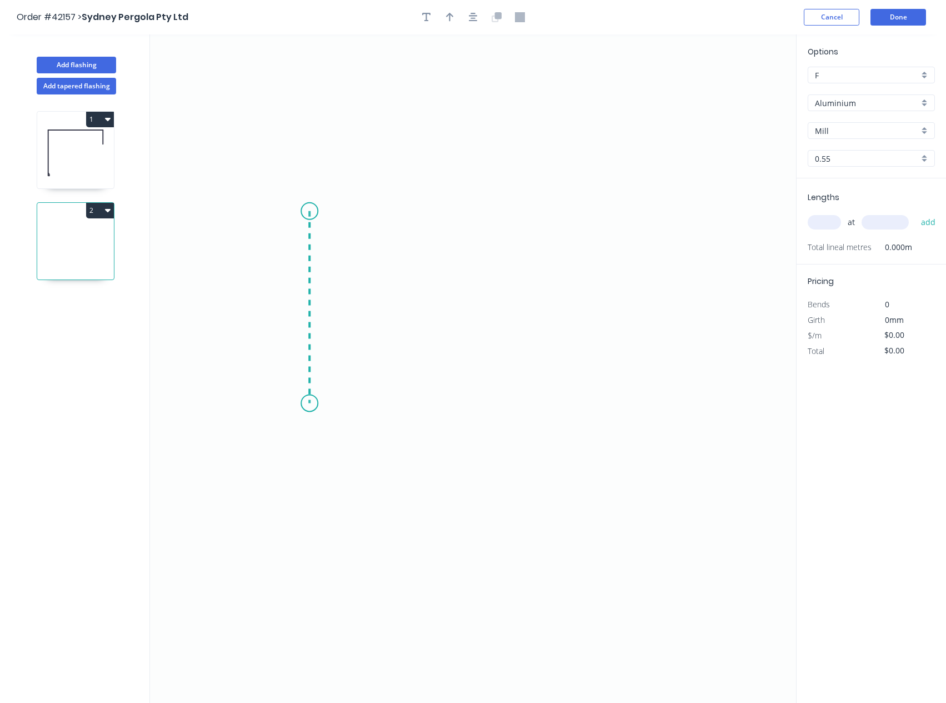
drag, startPoint x: 309, startPoint y: 211, endPoint x: 313, endPoint y: 403, distance: 192.2
click at [313, 403] on icon "0" at bounding box center [473, 368] width 646 height 668
drag, startPoint x: 313, startPoint y: 403, endPoint x: 640, endPoint y: 415, distance: 326.8
click at [640, 415] on icon "0 ?" at bounding box center [473, 368] width 646 height 668
drag, startPoint x: 640, startPoint y: 415, endPoint x: 659, endPoint y: 423, distance: 21.1
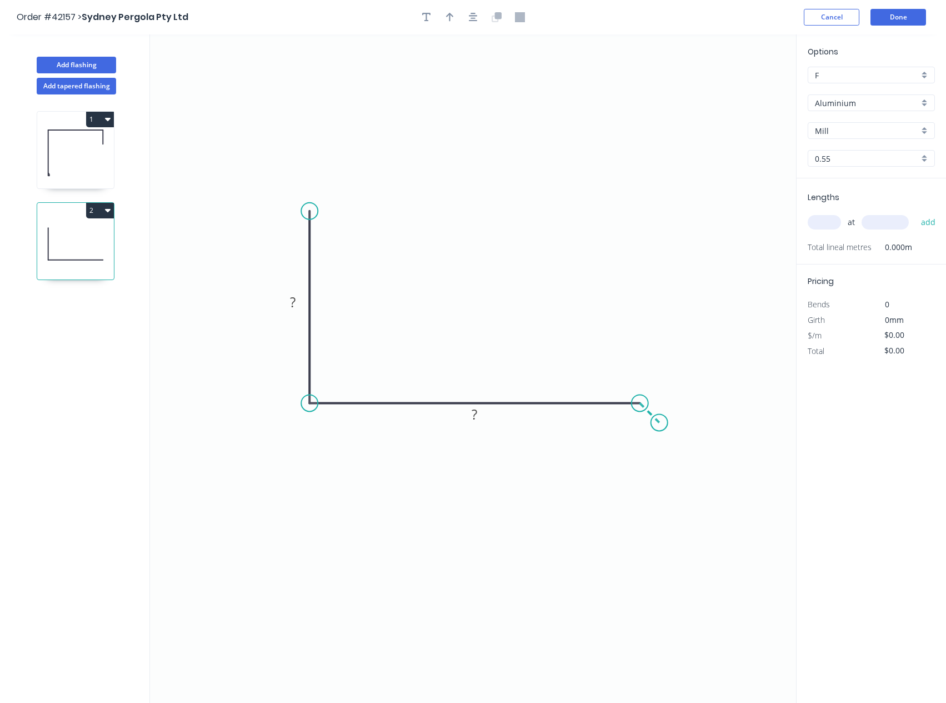
click at [659, 423] on icon "0 ? ?" at bounding box center [473, 368] width 646 height 668
click at [659, 423] on circle at bounding box center [659, 422] width 17 height 17
drag, startPoint x: 659, startPoint y: 418, endPoint x: 655, endPoint y: 423, distance: 6.0
click at [655, 423] on circle at bounding box center [655, 422] width 17 height 17
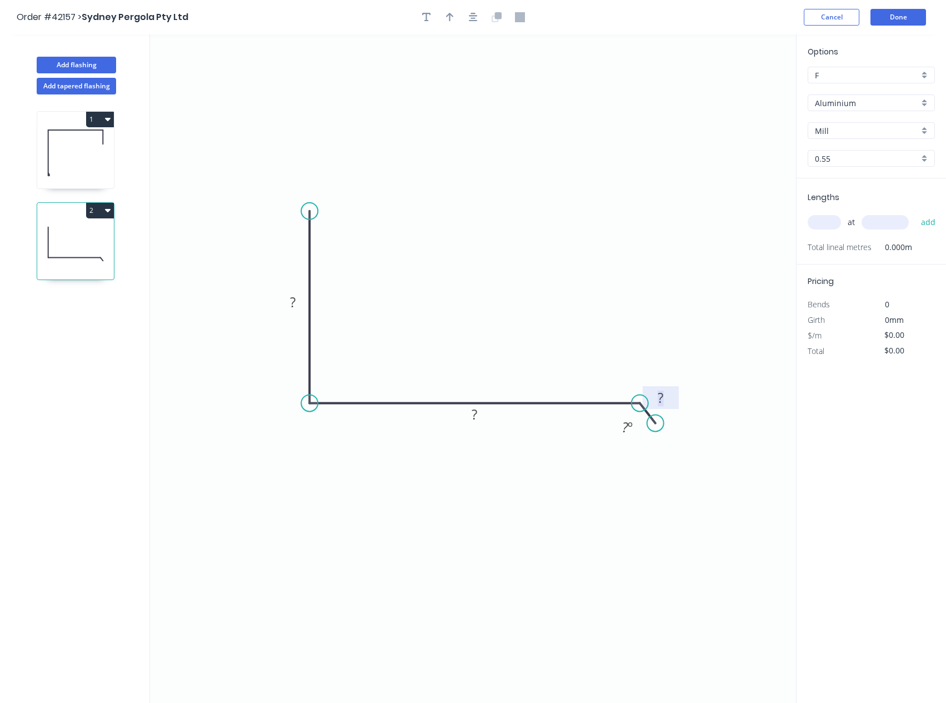
click at [665, 395] on rect at bounding box center [660, 398] width 22 height 16
click at [446, 17] on icon "button" at bounding box center [450, 17] width 8 height 9
drag, startPoint x: 738, startPoint y: 93, endPoint x: 756, endPoint y: 53, distance: 44.5
click at [526, 286] on icon "0 50 135 10 170 º" at bounding box center [473, 368] width 646 height 668
drag, startPoint x: 740, startPoint y: 88, endPoint x: 222, endPoint y: 459, distance: 637.4
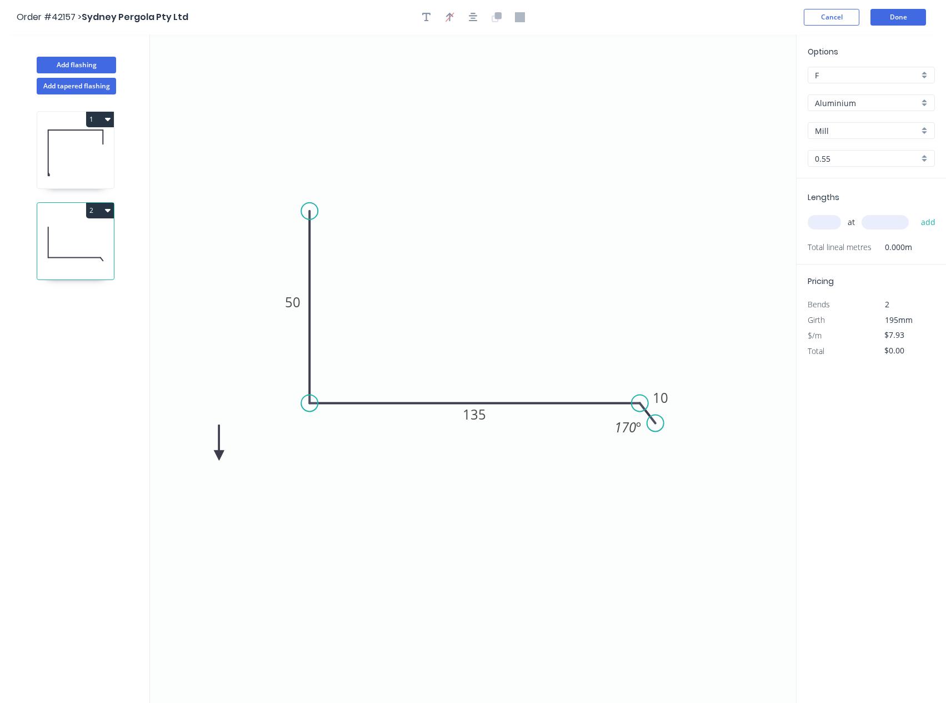
click at [222, 459] on icon at bounding box center [219, 442] width 10 height 36
click at [350, 244] on div "Crush & Fold" at bounding box center [367, 246] width 112 height 23
type input "$11.05"
click at [345, 243] on div "Flip bend" at bounding box center [366, 247] width 112 height 23
click at [299, 225] on tspan "10" at bounding box center [293, 220] width 16 height 18
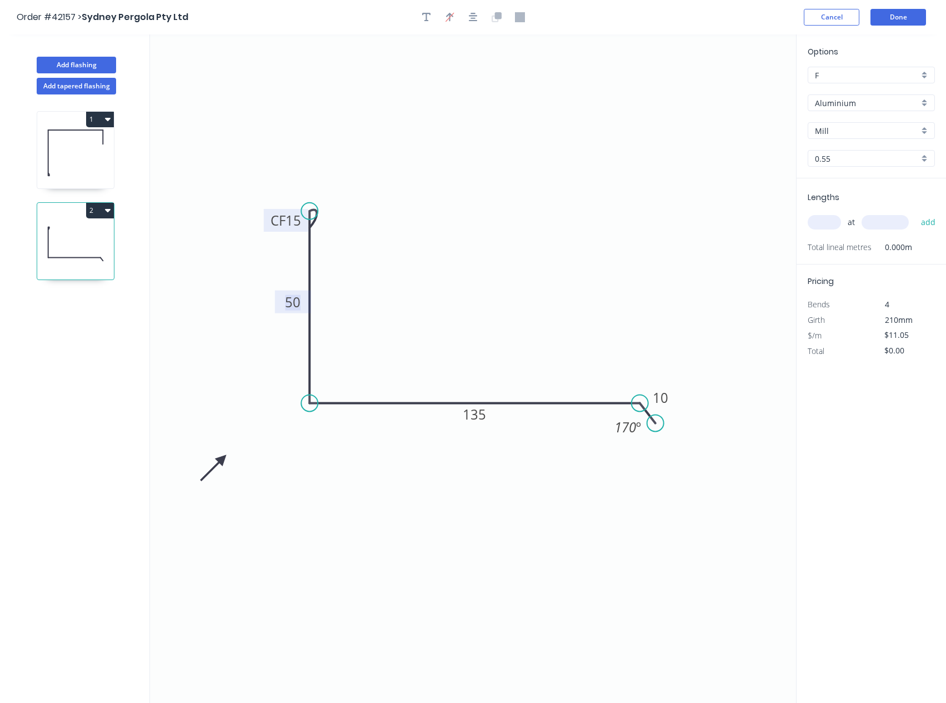
click at [927, 108] on div "Aluminium" at bounding box center [871, 102] width 127 height 17
click at [862, 163] on div "Colorbond" at bounding box center [871, 162] width 126 height 19
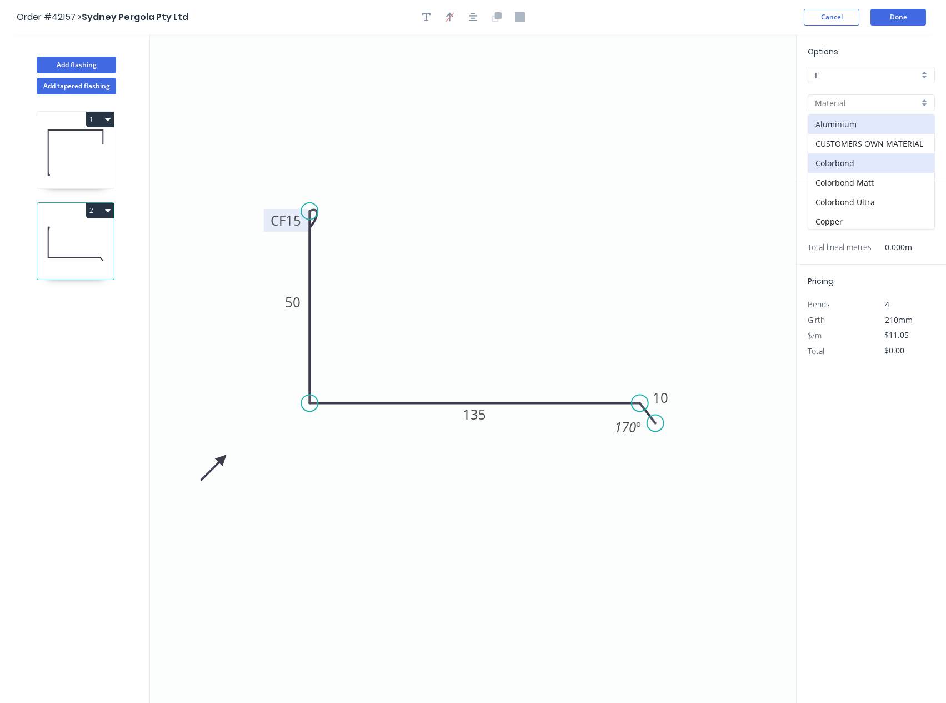
type input "Colorbond"
type input "Basalt"
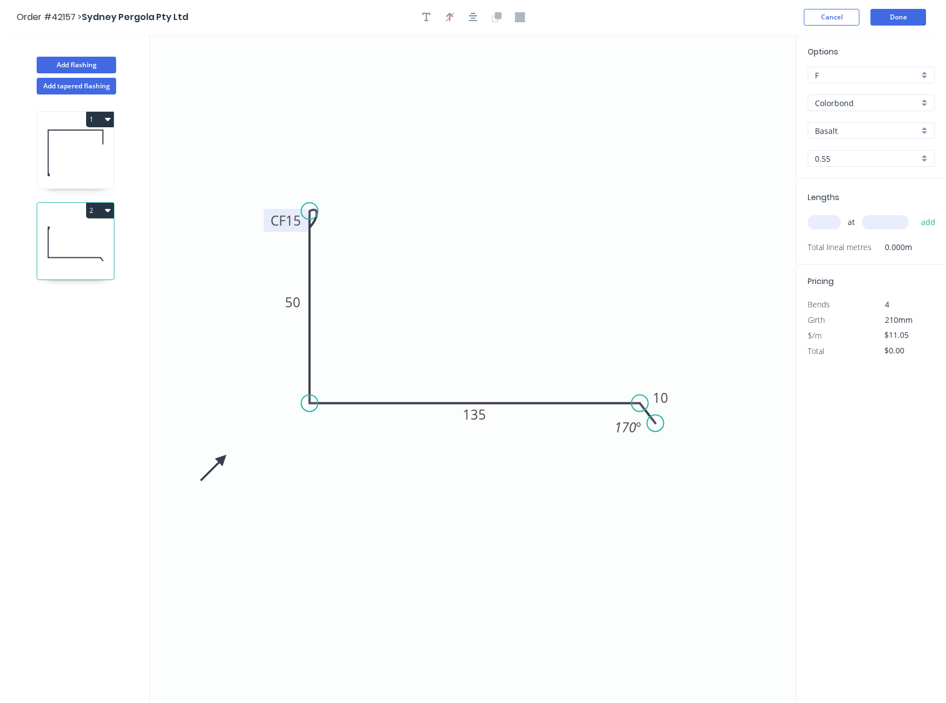
type input "$8.47"
click at [922, 134] on div "Basalt" at bounding box center [871, 130] width 127 height 17
click at [846, 215] on div "Monument" at bounding box center [871, 218] width 126 height 19
type input "Monument"
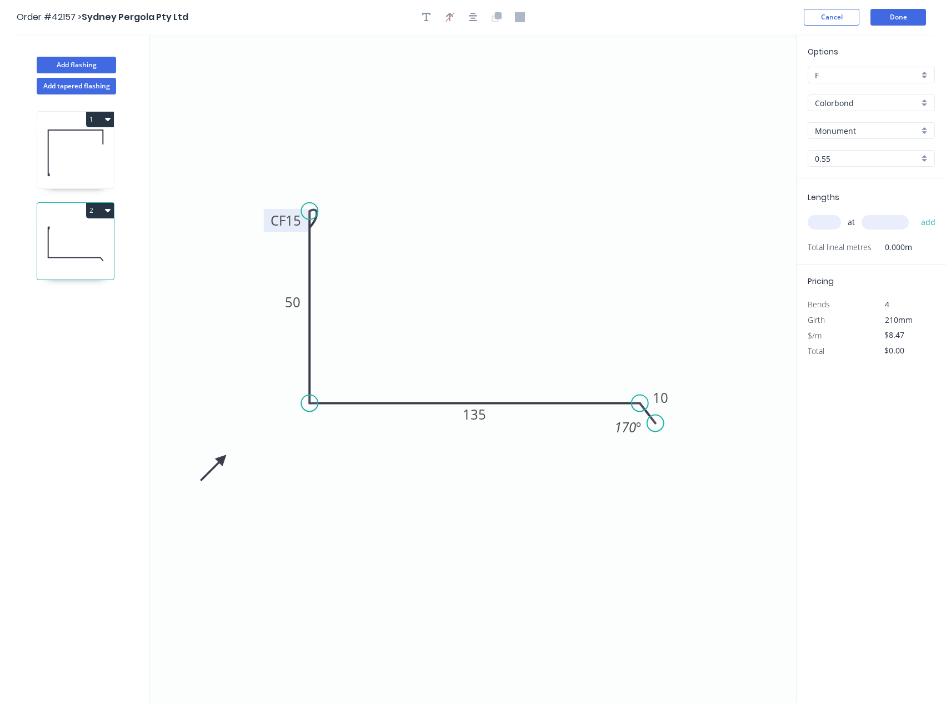
click at [825, 223] on input "text" at bounding box center [824, 222] width 33 height 14
type input "2"
type input "4800"
click at [915, 213] on button "add" at bounding box center [928, 222] width 26 height 19
type input "$81.31"
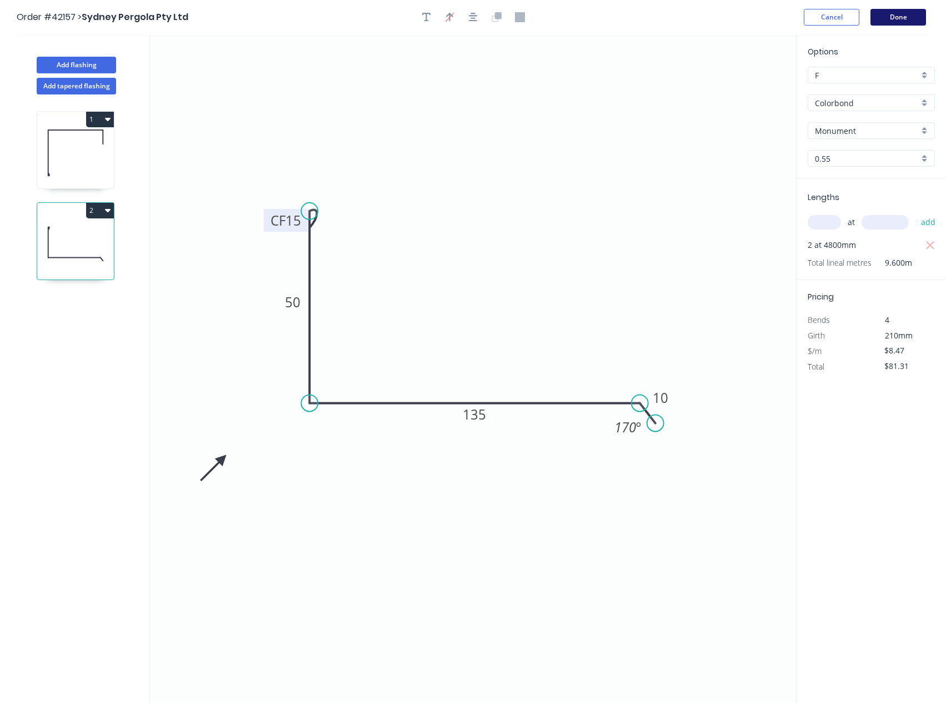
click at [899, 19] on button "Done" at bounding box center [898, 17] width 56 height 17
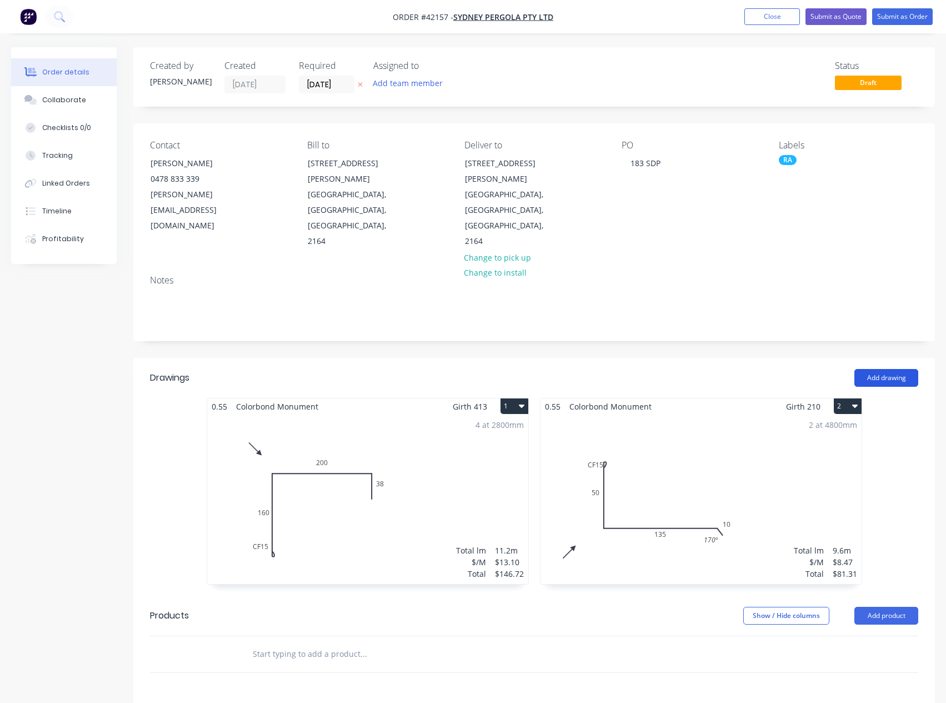
click at [893, 369] on button "Add drawing" at bounding box center [886, 378] width 64 height 18
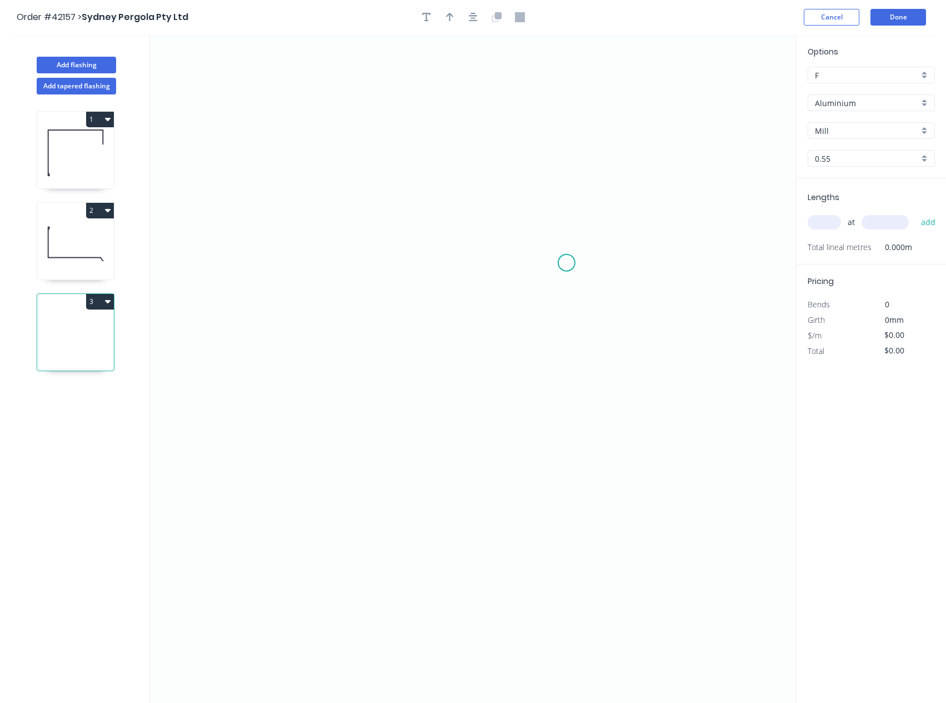
scroll to position [21, 0]
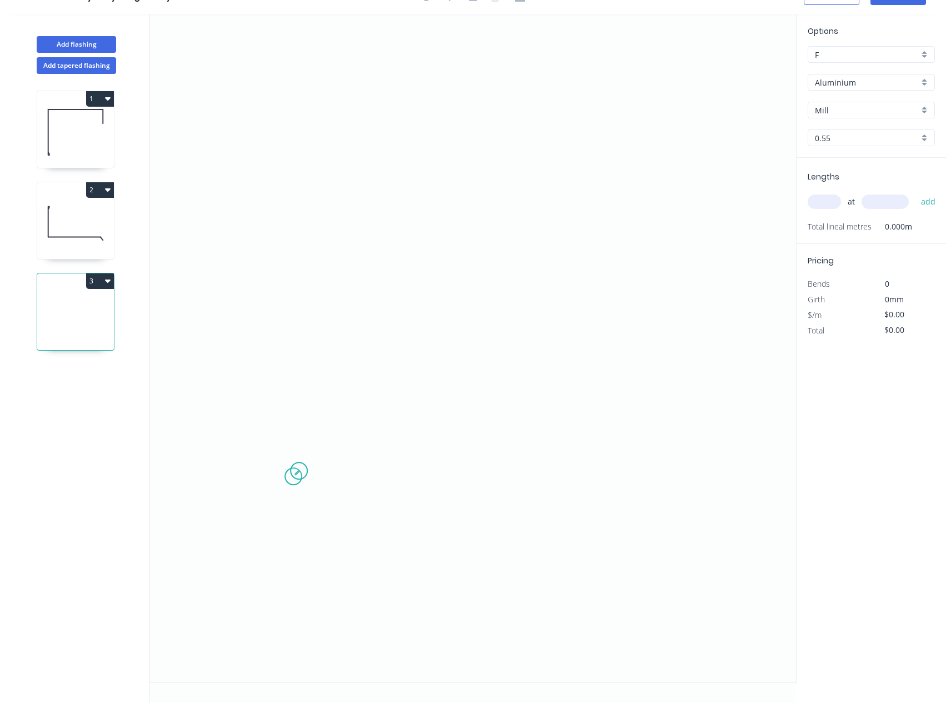
drag, startPoint x: 298, startPoint y: 472, endPoint x: 294, endPoint y: 477, distance: 6.7
click at [294, 477] on icon "0" at bounding box center [473, 348] width 646 height 668
drag, startPoint x: 293, startPoint y: 476, endPoint x: 463, endPoint y: 318, distance: 231.8
click at [463, 318] on icon "0" at bounding box center [473, 348] width 646 height 668
drag, startPoint x: 463, startPoint y: 318, endPoint x: 660, endPoint y: 474, distance: 251.9
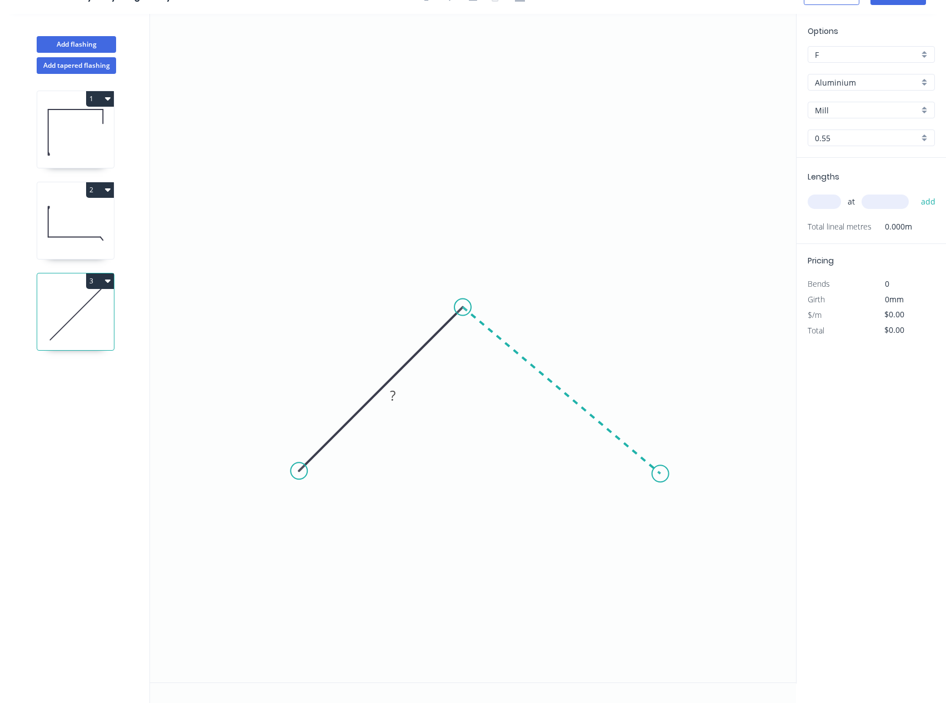
click at [660, 474] on icon "0 ?" at bounding box center [473, 348] width 646 height 668
click at [688, 508] on div "Crush & Fold" at bounding box center [716, 510] width 112 height 23
drag, startPoint x: 683, startPoint y: 510, endPoint x: 671, endPoint y: 512, distance: 11.8
click at [683, 510] on div "Flip bend" at bounding box center [717, 508] width 112 height 23
click at [674, 444] on tspan "10" at bounding box center [672, 441] width 16 height 18
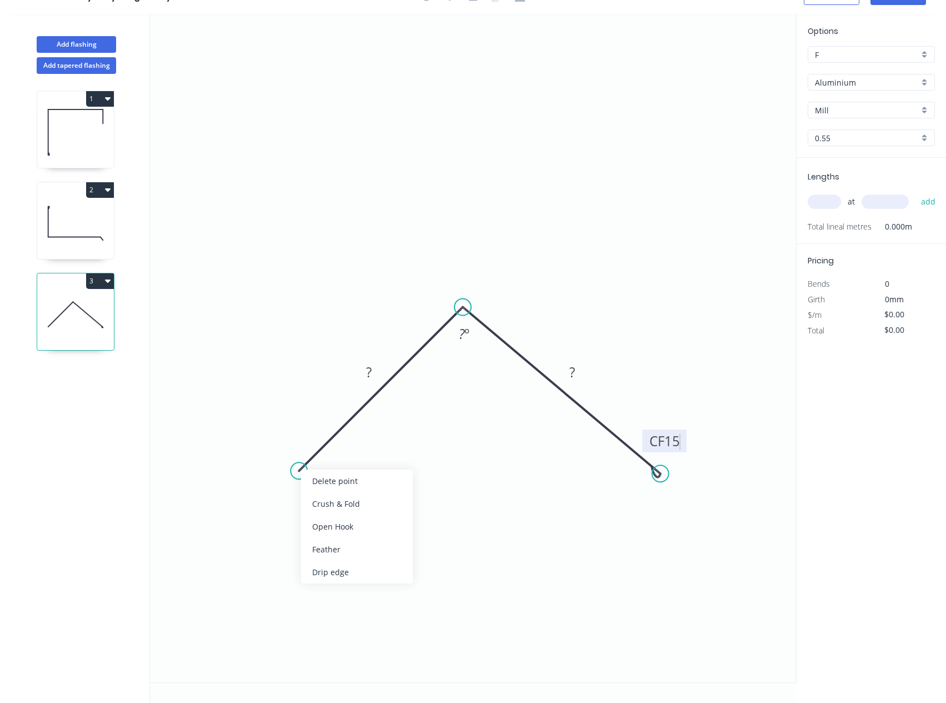
click at [333, 500] on div "Crush & Fold" at bounding box center [357, 503] width 112 height 23
click at [300, 439] on tspan "10" at bounding box center [300, 438] width 16 height 18
type input "$18.83"
click at [923, 86] on div "Aluminium" at bounding box center [871, 82] width 127 height 17
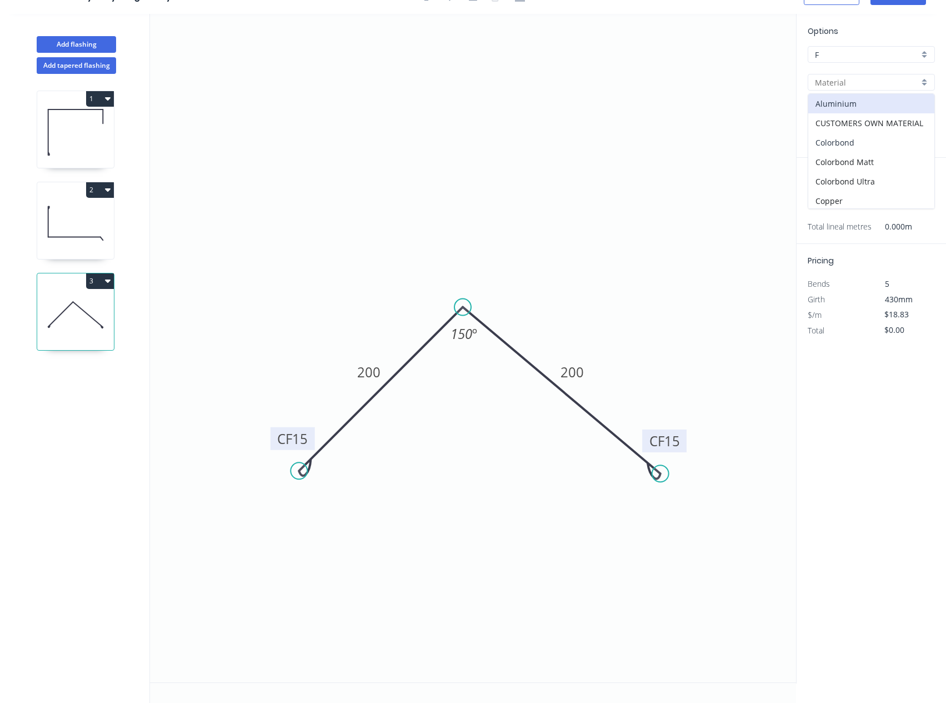
click at [848, 141] on div "Colorbond" at bounding box center [871, 142] width 126 height 19
type input "Colorbond"
type input "Basalt"
type input "$13.37"
click at [925, 112] on div "Basalt" at bounding box center [871, 110] width 127 height 17
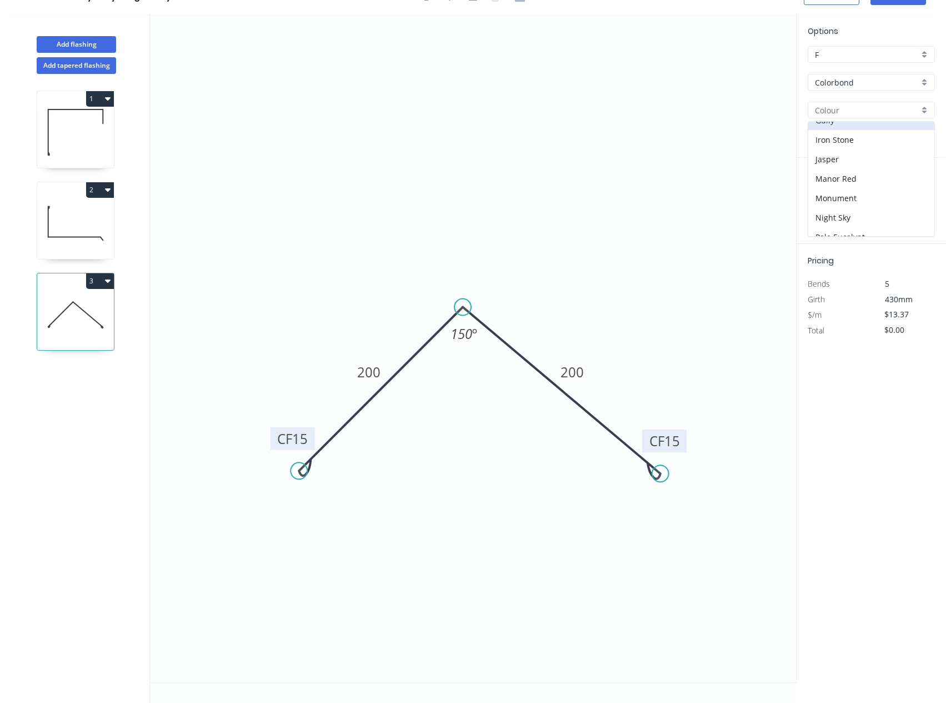
scroll to position [222, 0]
click at [840, 139] on div "Monument" at bounding box center [871, 142] width 126 height 19
type input "Monument"
click at [828, 203] on input "text" at bounding box center [824, 201] width 33 height 14
type input "1"
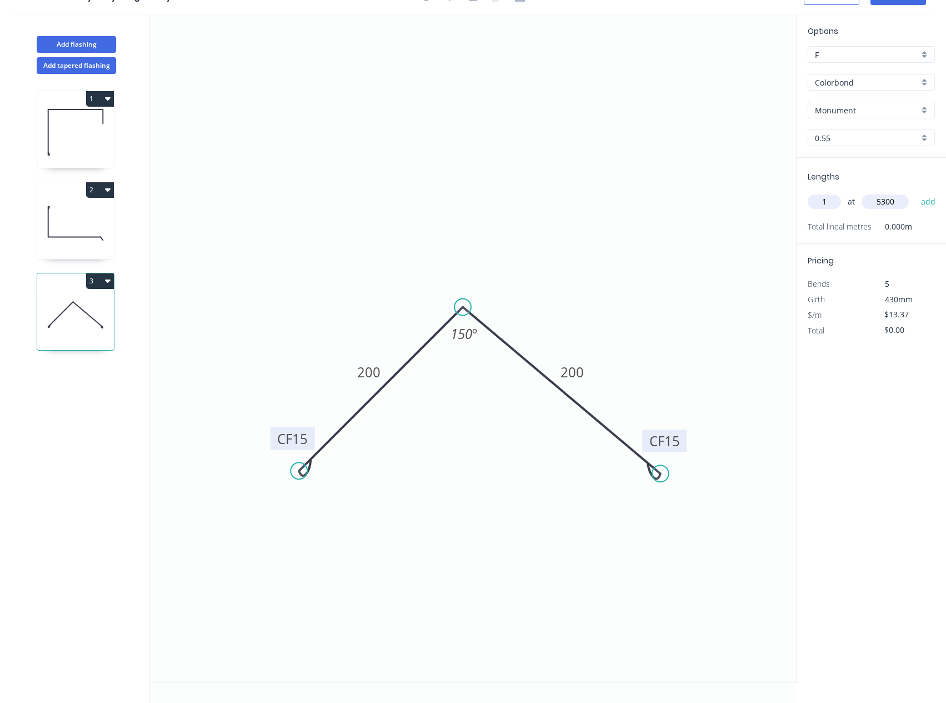
type input "5300"
click at [915, 192] on button "add" at bounding box center [928, 201] width 26 height 19
type input "$70.86"
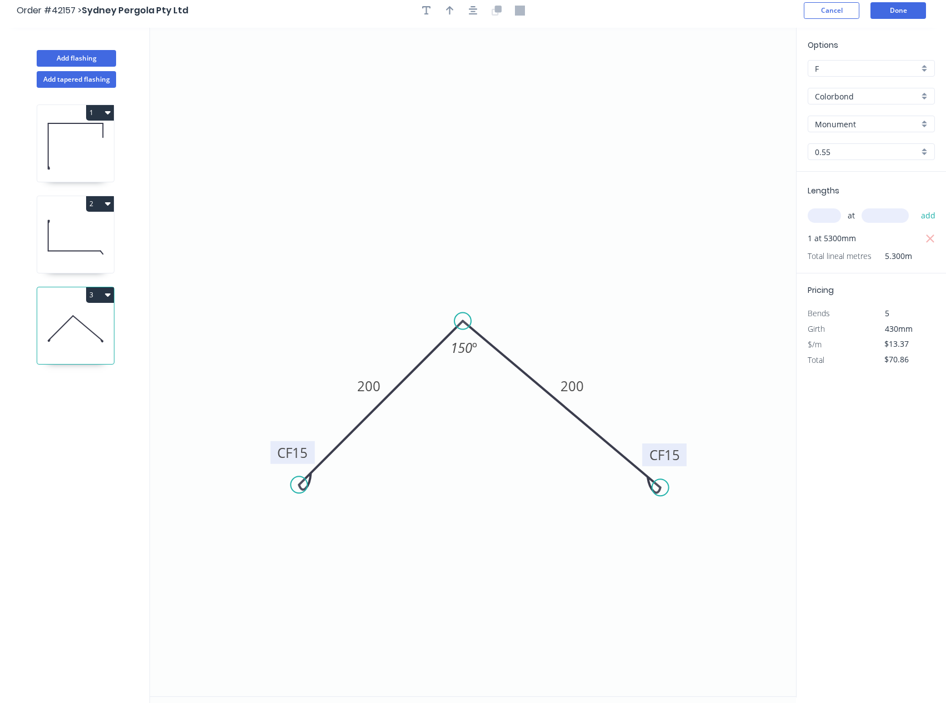
scroll to position [0, 0]
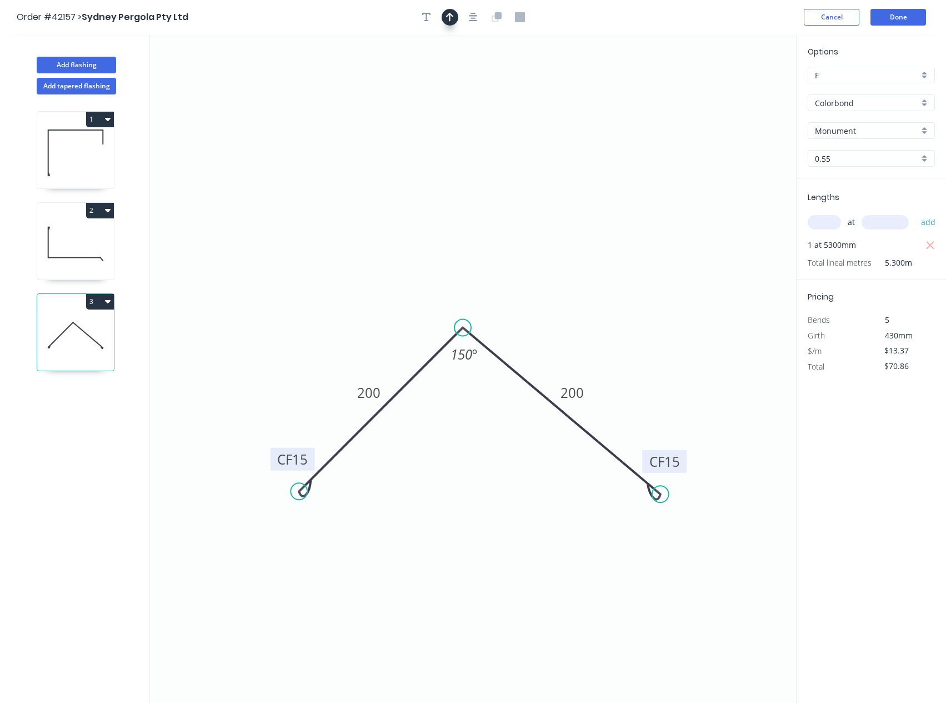
click at [455, 21] on button "button" at bounding box center [450, 17] width 17 height 17
drag, startPoint x: 738, startPoint y: 94, endPoint x: 594, endPoint y: 189, distance: 173.1
click at [519, 229] on icon "0 CF 15 200 CF 15 200 150 º" at bounding box center [473, 368] width 646 height 668
drag, startPoint x: 669, startPoint y: 132, endPoint x: 450, endPoint y: 244, distance: 246.4
click at [450, 244] on icon at bounding box center [450, 229] width 10 height 36
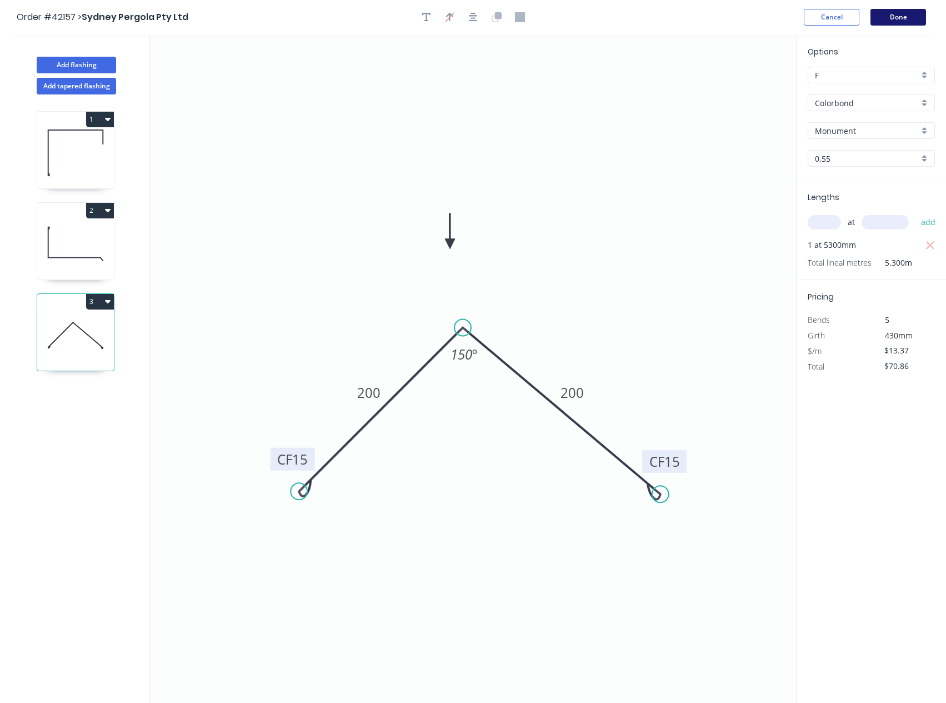
click at [906, 20] on button "Done" at bounding box center [898, 17] width 56 height 17
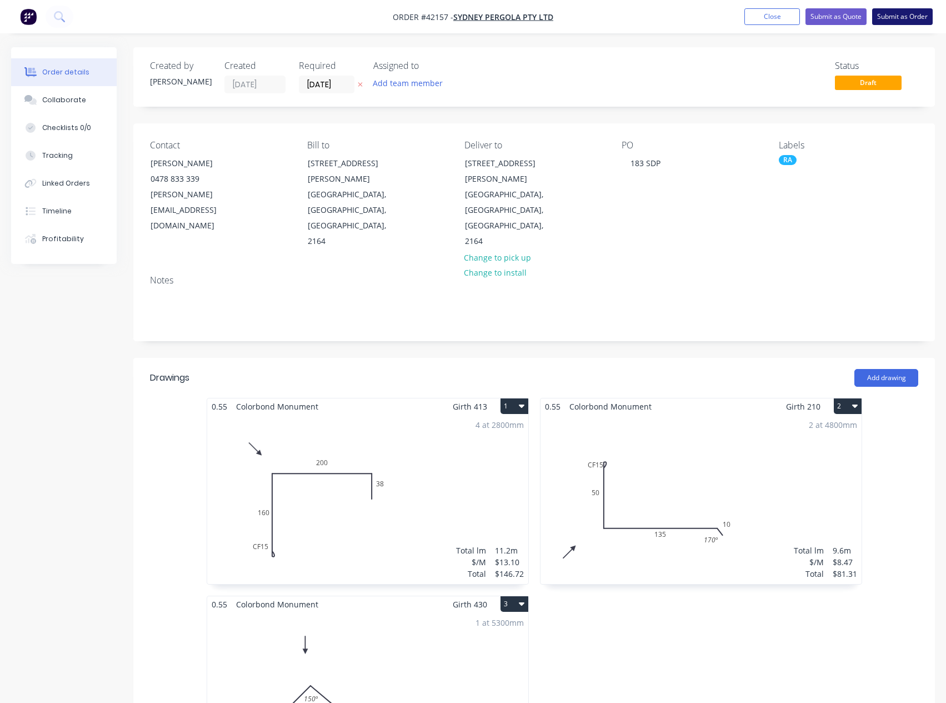
click at [919, 16] on button "Submit as Order" at bounding box center [902, 16] width 61 height 17
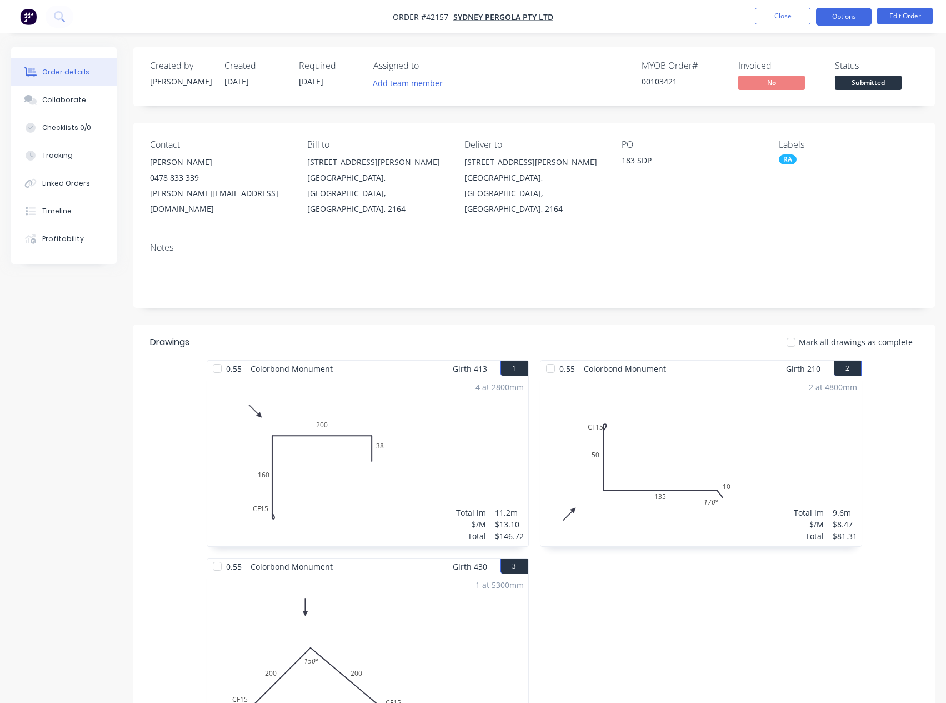
click at [851, 18] on button "Options" at bounding box center [844, 17] width 56 height 18
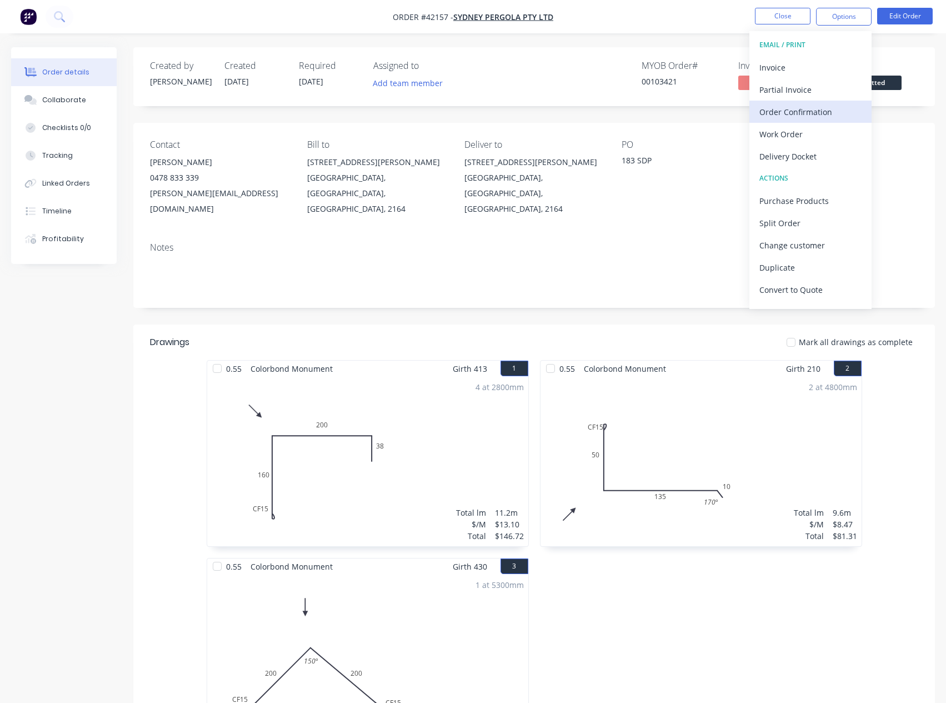
click at [815, 111] on div "Order Confirmation" at bounding box center [810, 112] width 102 height 16
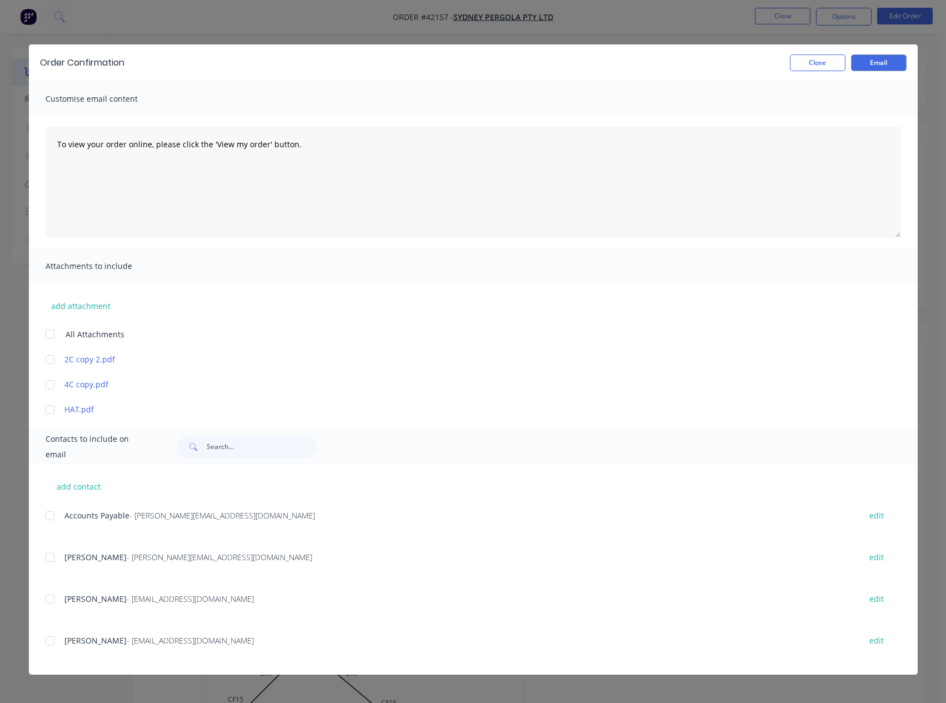
click at [49, 560] on div at bounding box center [50, 557] width 22 height 22
click at [874, 65] on button "Email" at bounding box center [879, 62] width 56 height 17
click at [808, 58] on button "Close" at bounding box center [818, 62] width 56 height 17
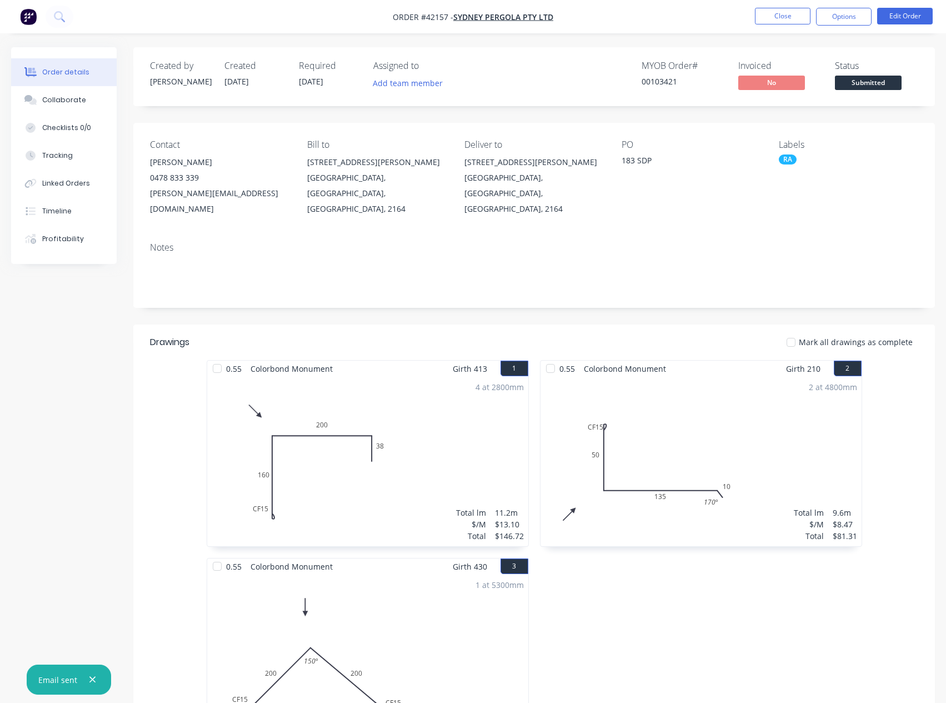
click at [775, 7] on nav "Order #42157 - Sydney Pergola Pty Ltd Close Options Edit Order" at bounding box center [473, 16] width 946 height 33
click at [771, 16] on button "Close" at bounding box center [783, 16] width 56 height 17
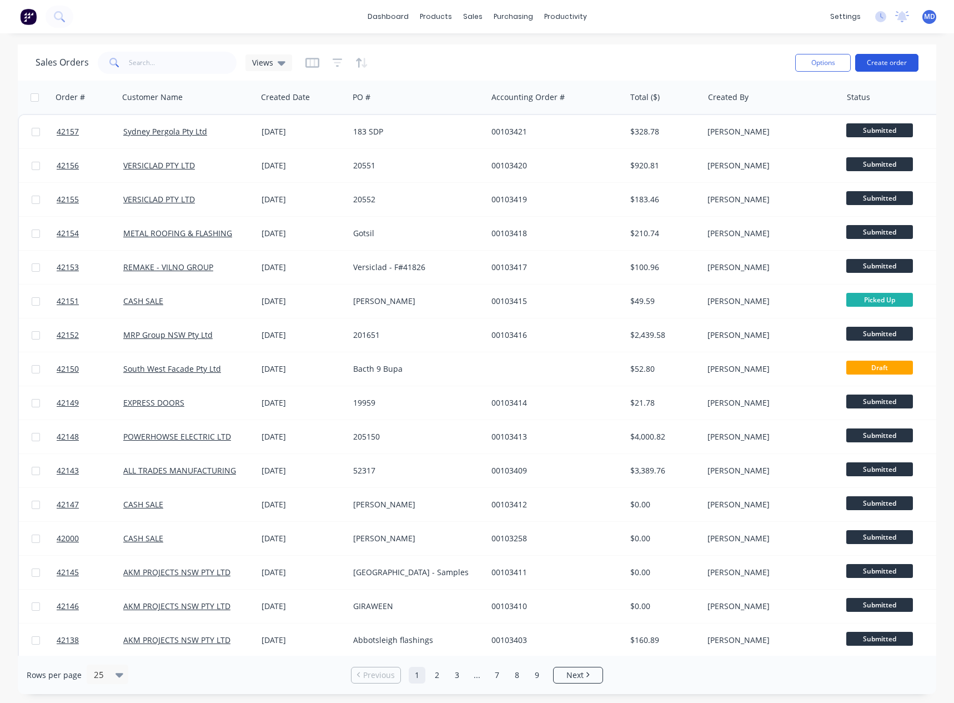
click at [900, 61] on button "Create order" at bounding box center [886, 63] width 63 height 18
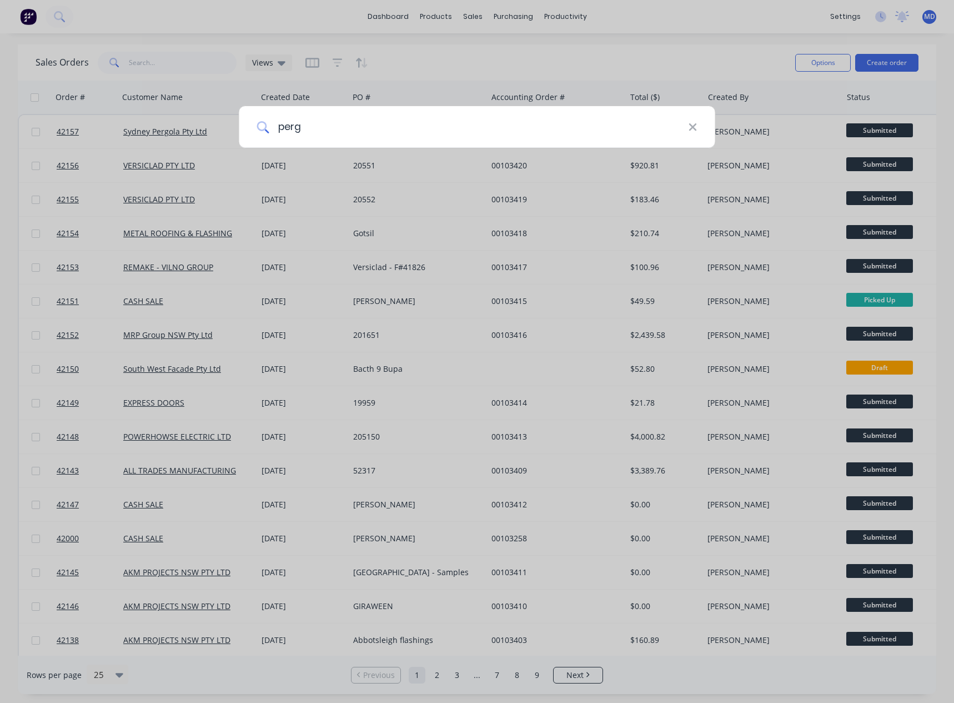
type input "perg"
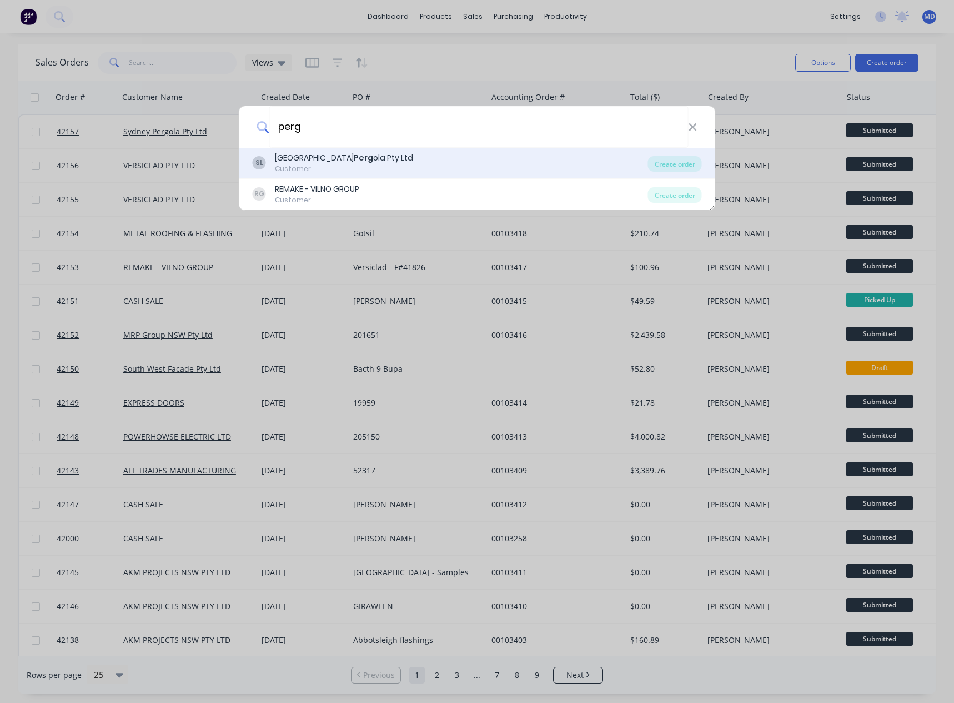
click at [340, 157] on div "Sydney Perg ola Pty Ltd" at bounding box center [344, 158] width 138 height 12
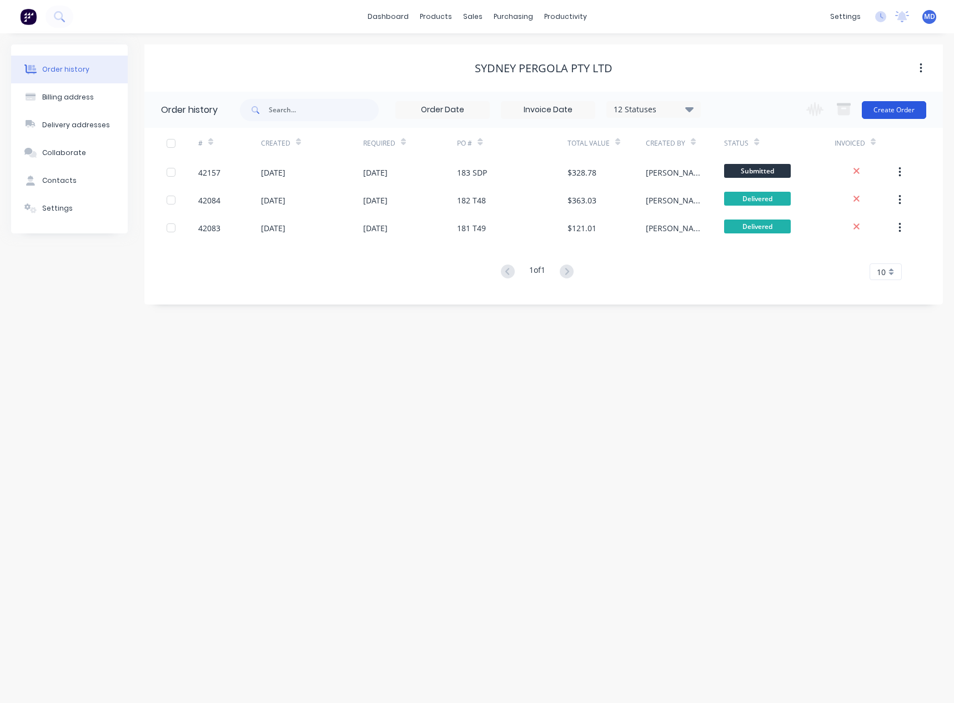
click at [900, 114] on button "Create Order" at bounding box center [894, 110] width 64 height 18
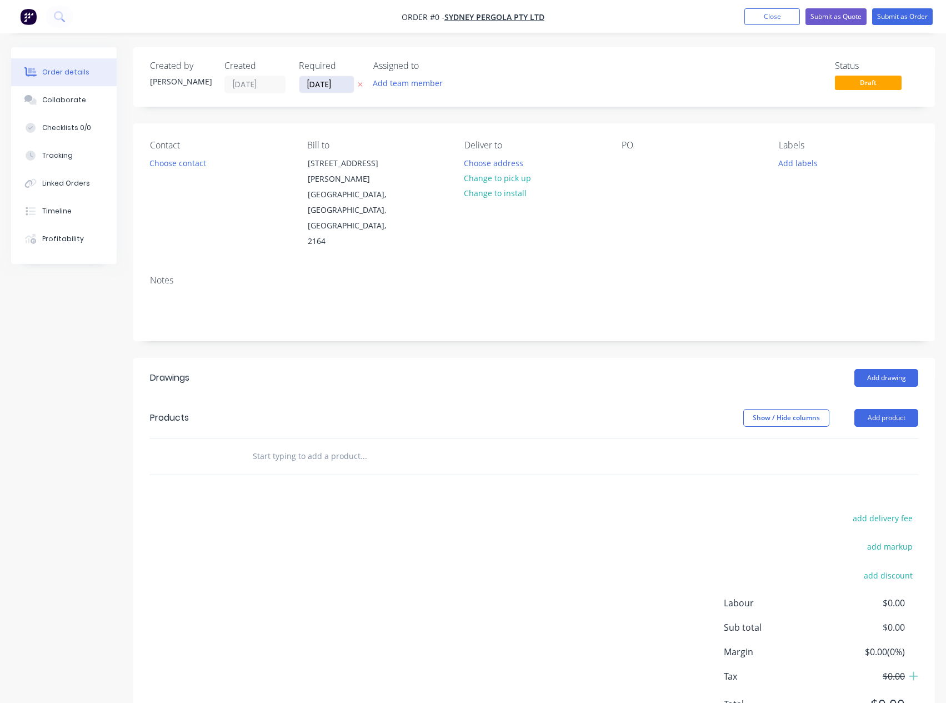
click at [329, 82] on input "[DATE]" at bounding box center [326, 84] width 54 height 17
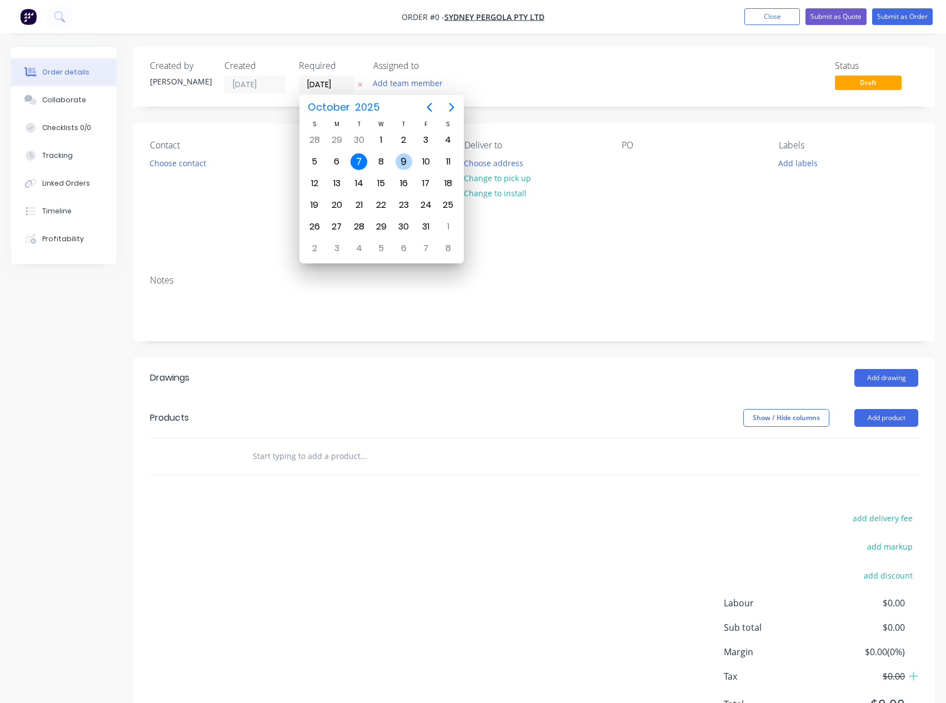
click at [404, 162] on div "9" at bounding box center [403, 161] width 17 height 17
type input "09/10/25"
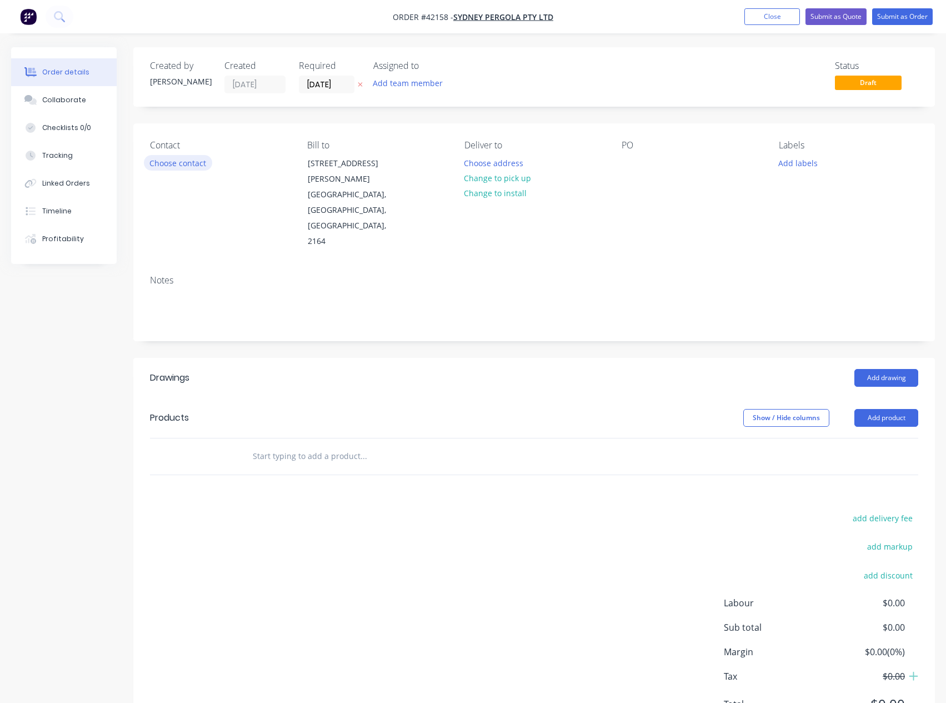
click at [177, 165] on button "Choose contact" at bounding box center [178, 162] width 68 height 15
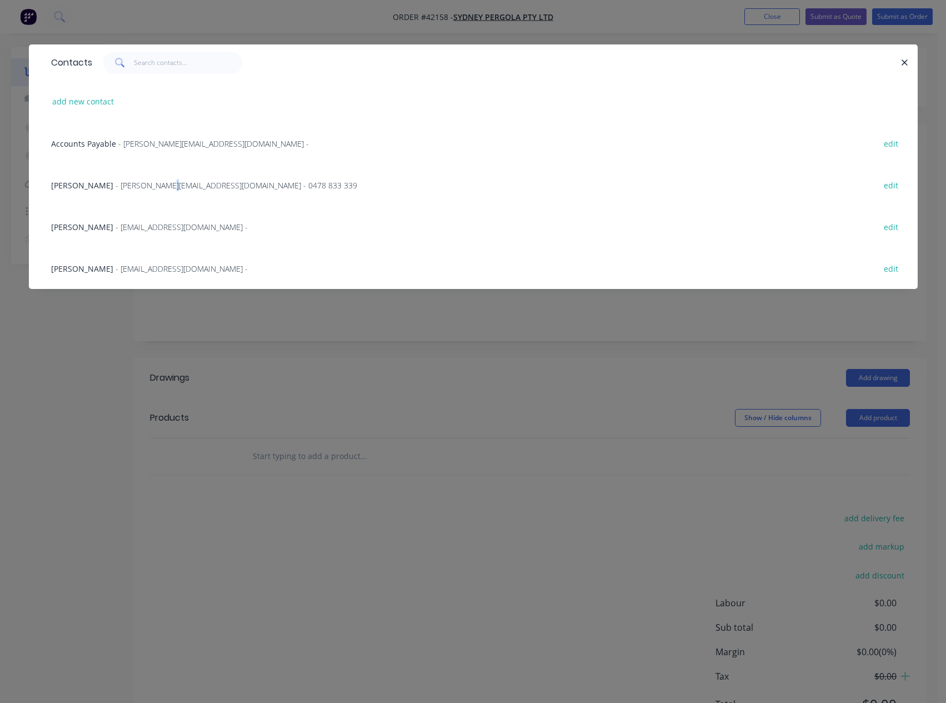
click at [156, 184] on span "- allan@sydneypergolaservices.com.au - 0478 833 339" at bounding box center [237, 185] width 242 height 11
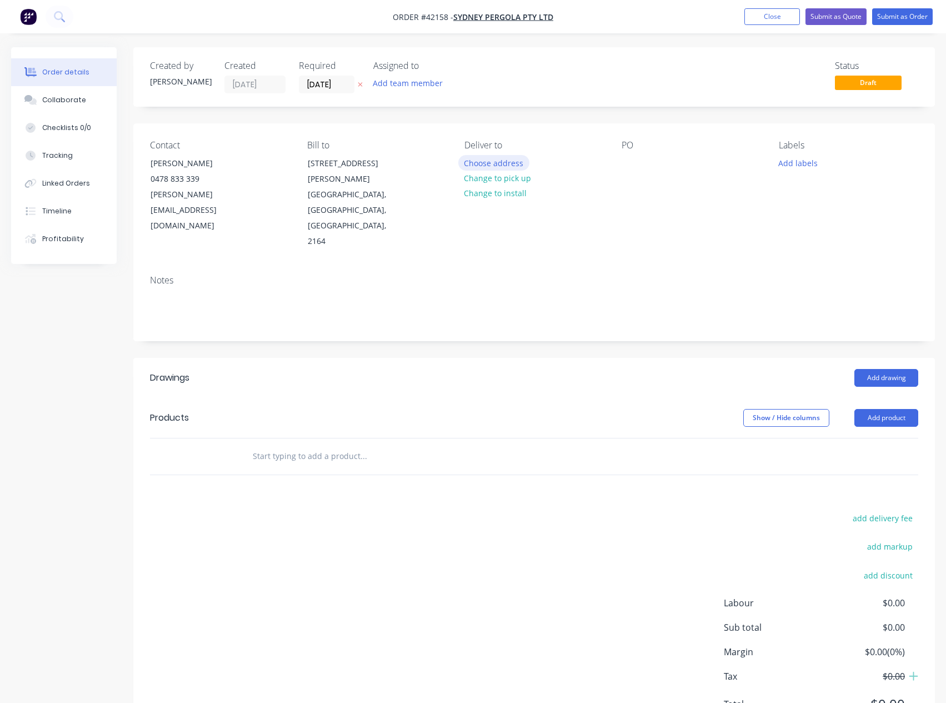
click at [500, 162] on button "Choose address" at bounding box center [493, 162] width 71 height 15
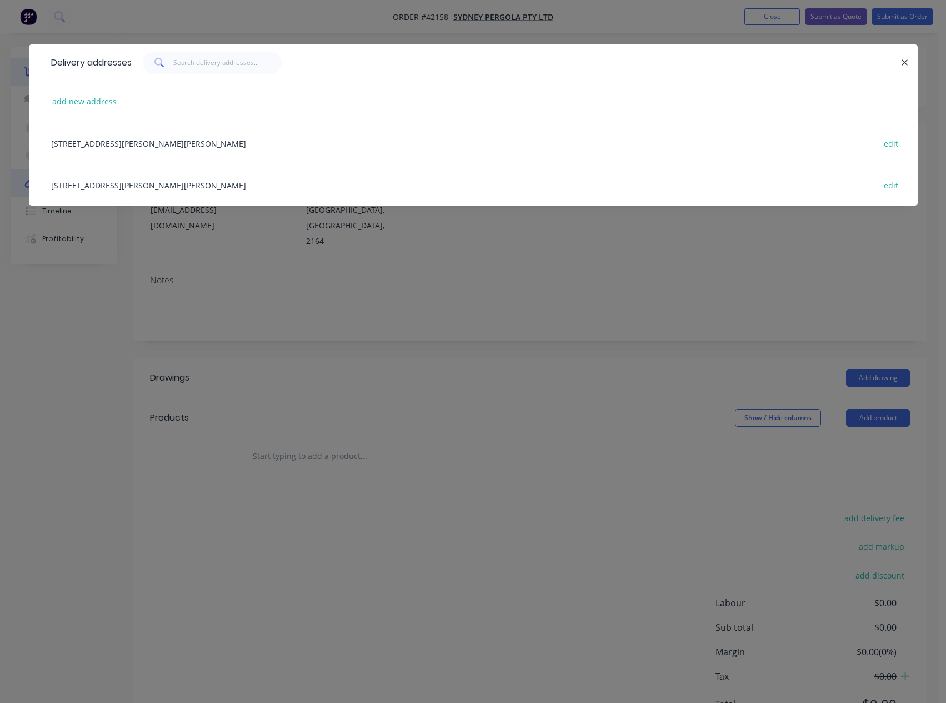
click at [101, 185] on div "5/132-136 Newton Rd , WETHERILL PARK, New South Wales, Australia, 2164 edit" at bounding box center [473, 185] width 855 height 42
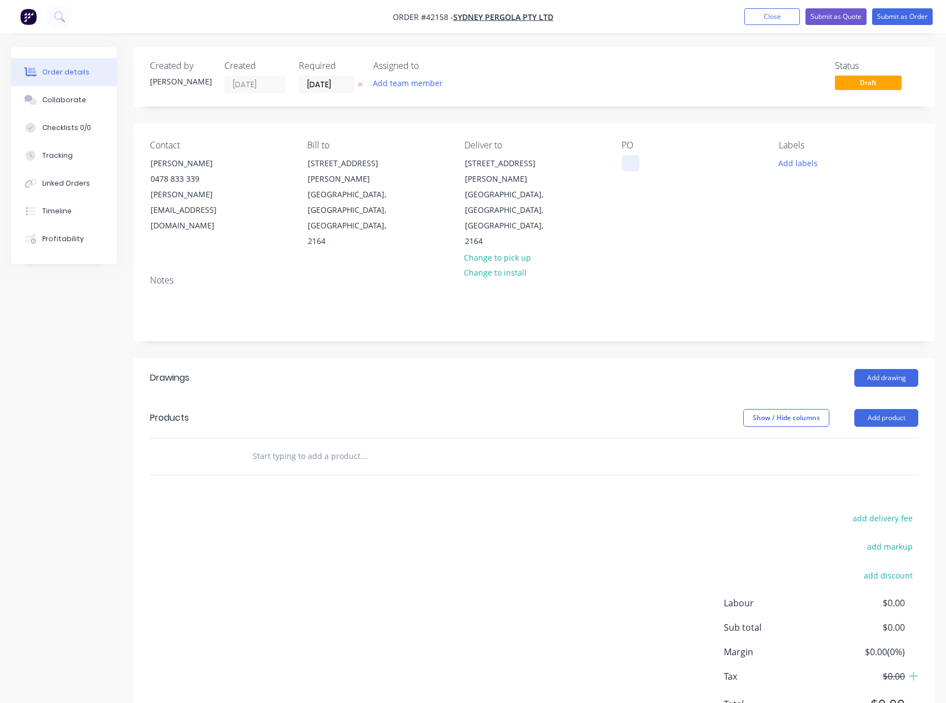
click at [634, 171] on div at bounding box center [630, 163] width 18 height 16
click at [808, 159] on button "Add labels" at bounding box center [798, 162] width 51 height 15
click at [770, 242] on div at bounding box center [771, 240] width 22 height 22
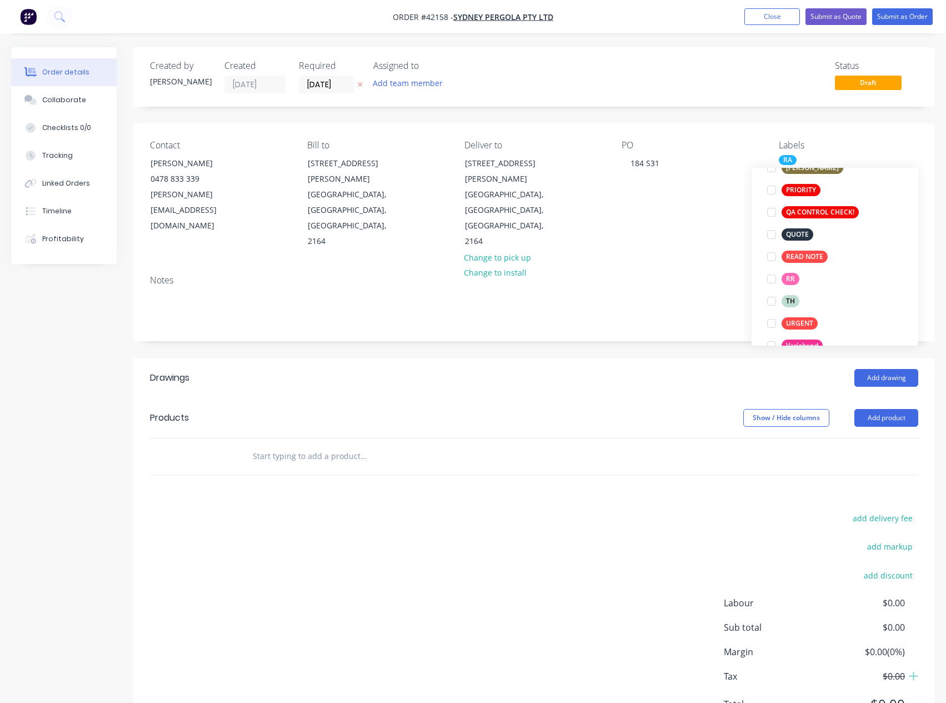
scroll to position [22, 0]
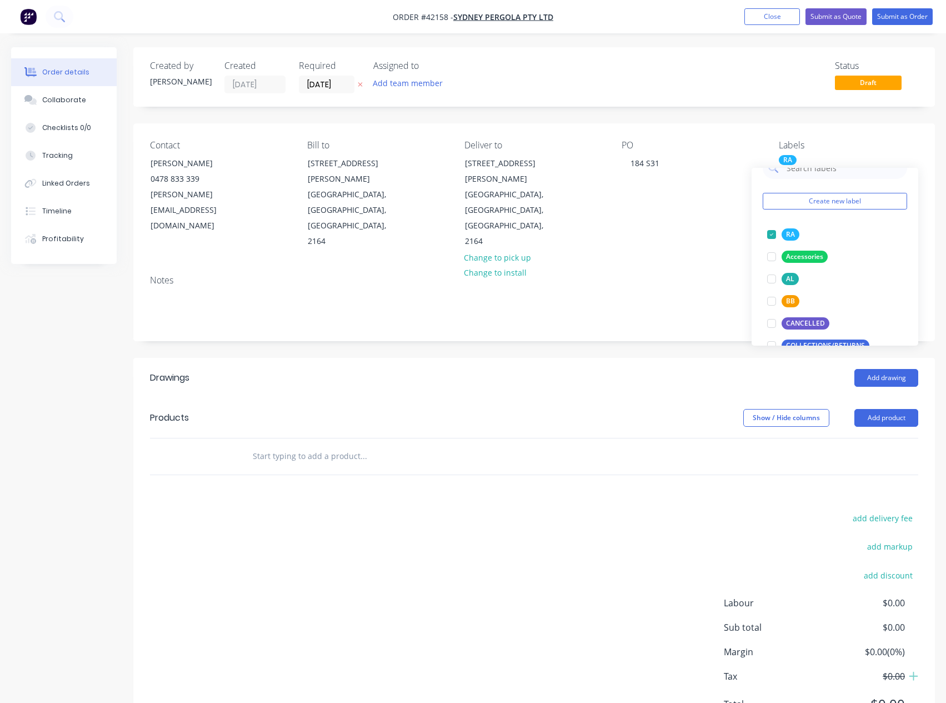
click at [619, 510] on div "add delivery fee add markup add discount Labour $0.00 Sub total $0.00 Margin $0…" at bounding box center [534, 617] width 768 height 214
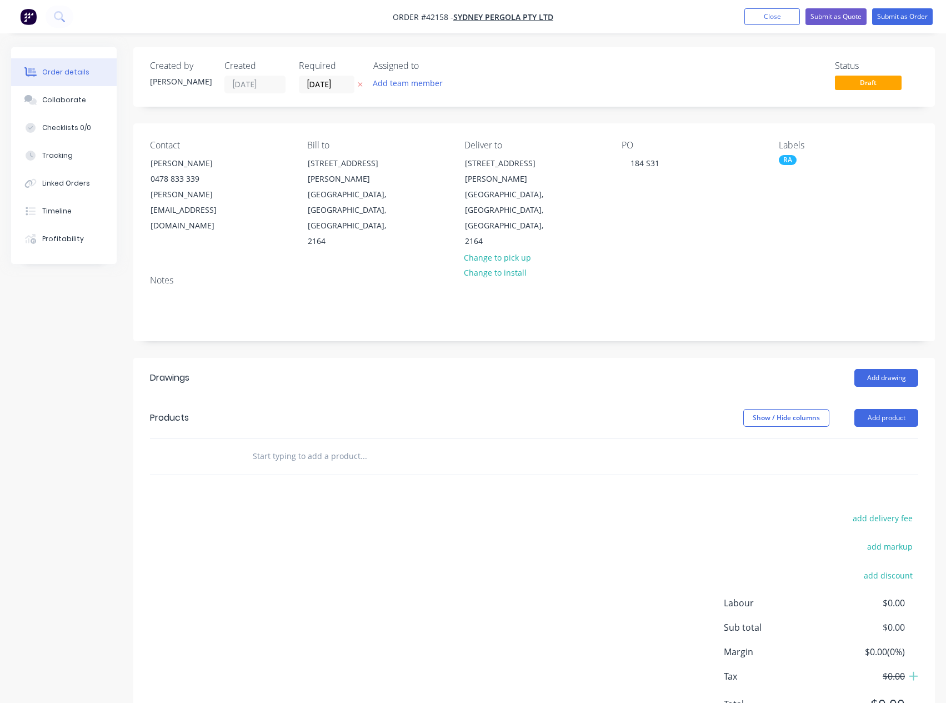
click at [891, 358] on header "Drawings Add drawing" at bounding box center [533, 378] width 801 height 40
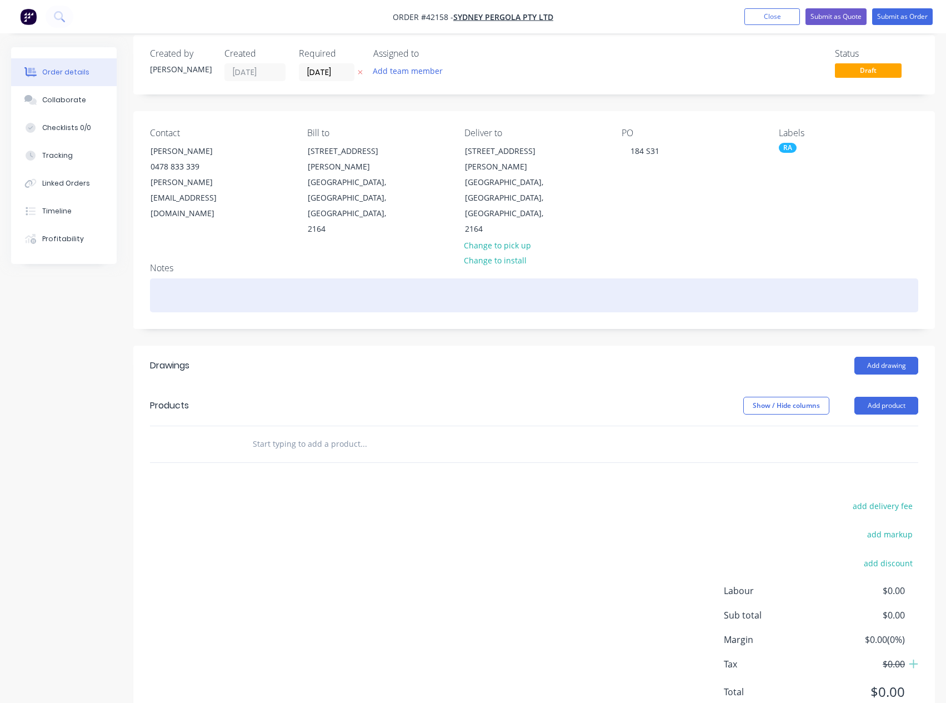
scroll to position [24, 0]
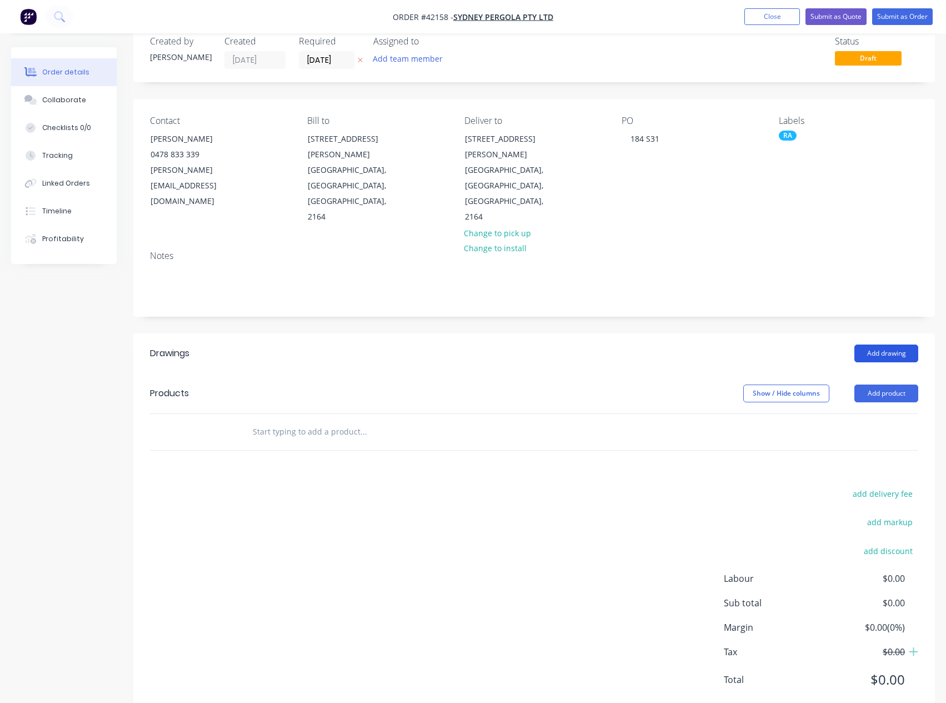
click at [891, 344] on button "Add drawing" at bounding box center [886, 353] width 64 height 18
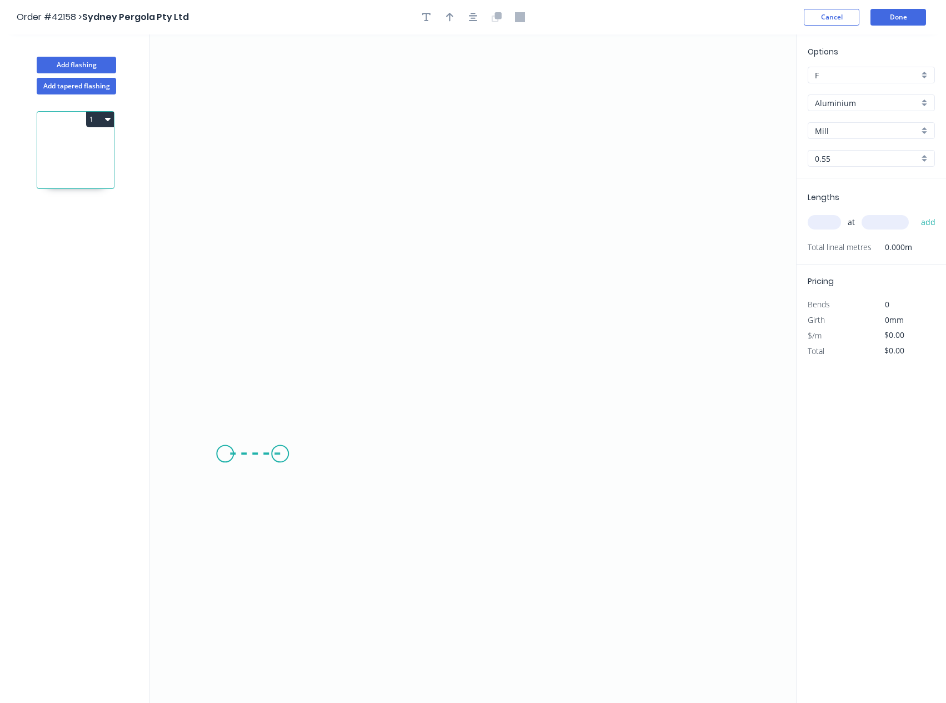
drag, startPoint x: 280, startPoint y: 454, endPoint x: 225, endPoint y: 457, distance: 54.5
click at [225, 457] on icon "0" at bounding box center [473, 368] width 646 height 668
drag, startPoint x: 228, startPoint y: 461, endPoint x: 234, endPoint y: 612, distance: 151.2
click at [234, 612] on icon "0 ?" at bounding box center [473, 368] width 646 height 668
drag, startPoint x: 284, startPoint y: 615, endPoint x: 477, endPoint y: 621, distance: 193.3
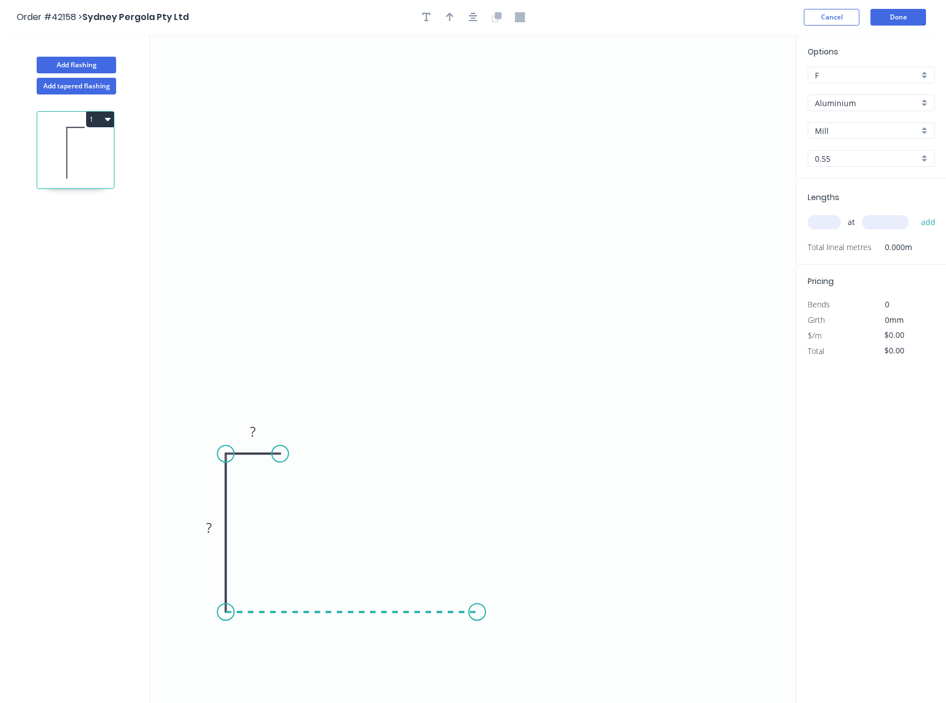
click at [477, 621] on icon "0 ? ?" at bounding box center [473, 368] width 646 height 668
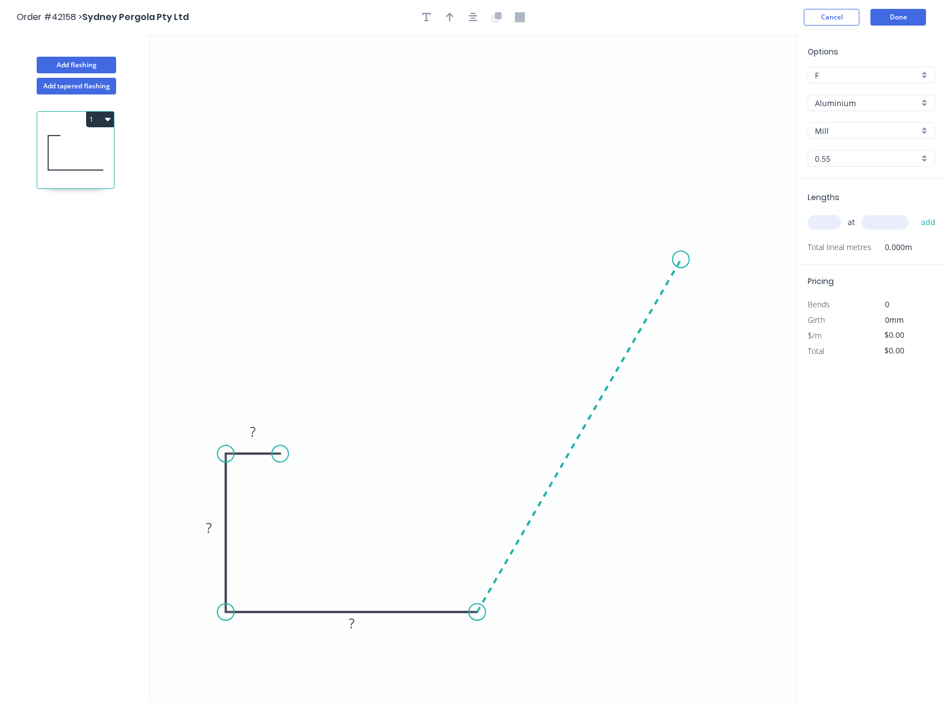
drag, startPoint x: 478, startPoint y: 621, endPoint x: 681, endPoint y: 259, distance: 414.8
click at [681, 259] on icon "0 ? ? ?" at bounding box center [473, 368] width 646 height 668
drag, startPoint x: 676, startPoint y: 258, endPoint x: 676, endPoint y: 103, distance: 155.5
click at [676, 103] on icon "0 ? ? ? ? ? º" at bounding box center [473, 368] width 646 height 668
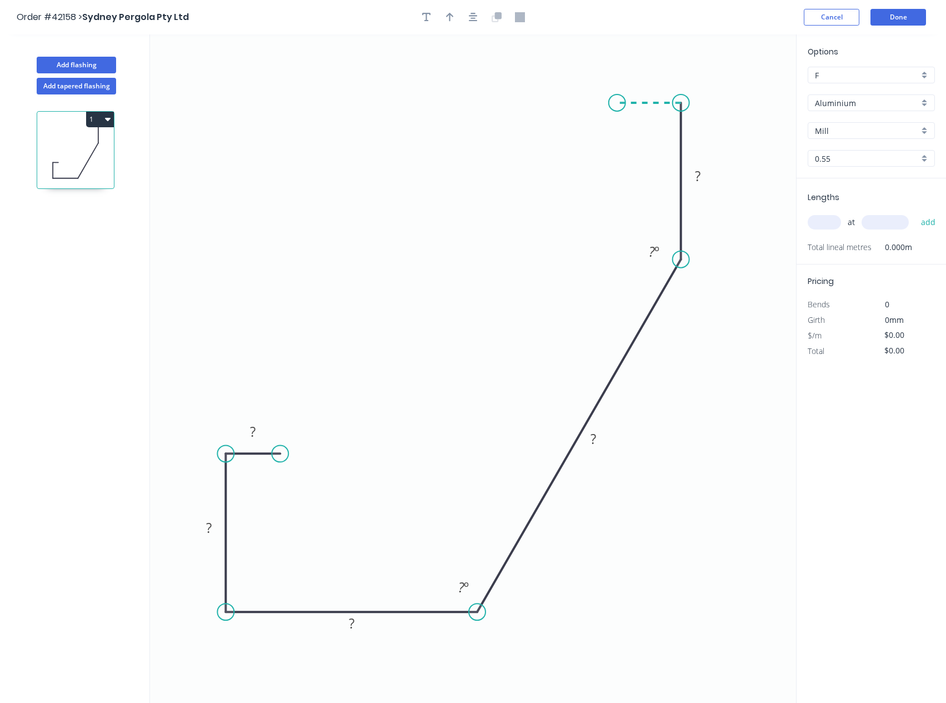
drag, startPoint x: 668, startPoint y: 103, endPoint x: 617, endPoint y: 100, distance: 50.6
click at [617, 100] on icon "0 ? ? ? ? ? ? º ? º" at bounding box center [473, 368] width 646 height 668
drag, startPoint x: 617, startPoint y: 100, endPoint x: 617, endPoint y: 160, distance: 60.0
click at [617, 160] on icon "0 ? ? ? ? ? ? ? º ? º" at bounding box center [473, 368] width 646 height 668
click at [617, 160] on circle at bounding box center [617, 160] width 17 height 17
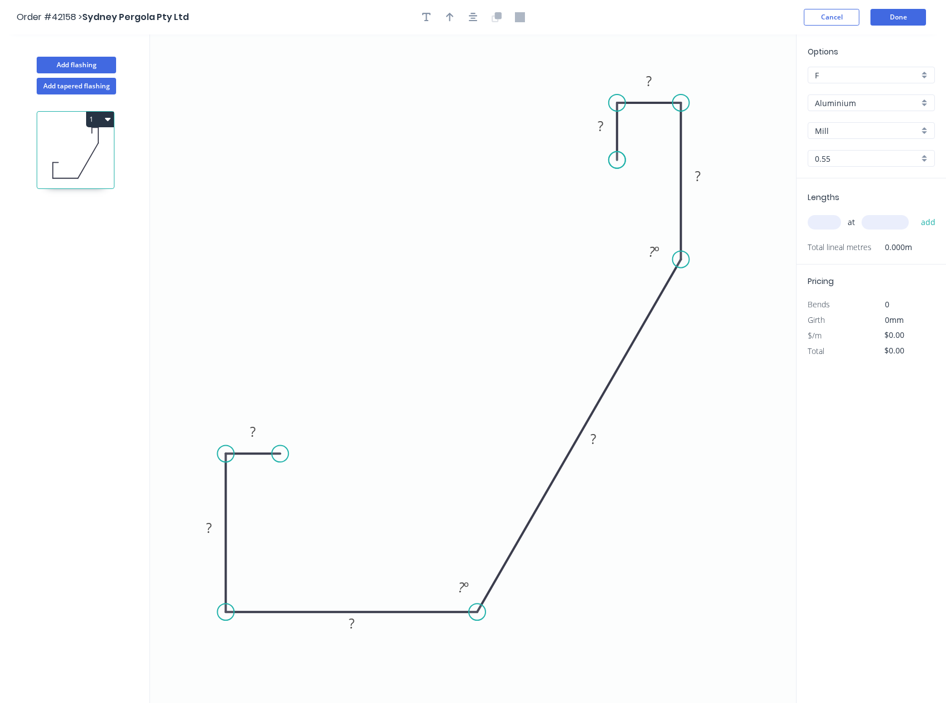
click at [617, 160] on circle at bounding box center [617, 160] width 17 height 17
click at [600, 134] on tspan "?" at bounding box center [601, 126] width 6 height 18
type input "$15.18"
click at [449, 22] on button "button" at bounding box center [450, 17] width 17 height 17
drag, startPoint x: 741, startPoint y: 91, endPoint x: 668, endPoint y: 488, distance: 404.3
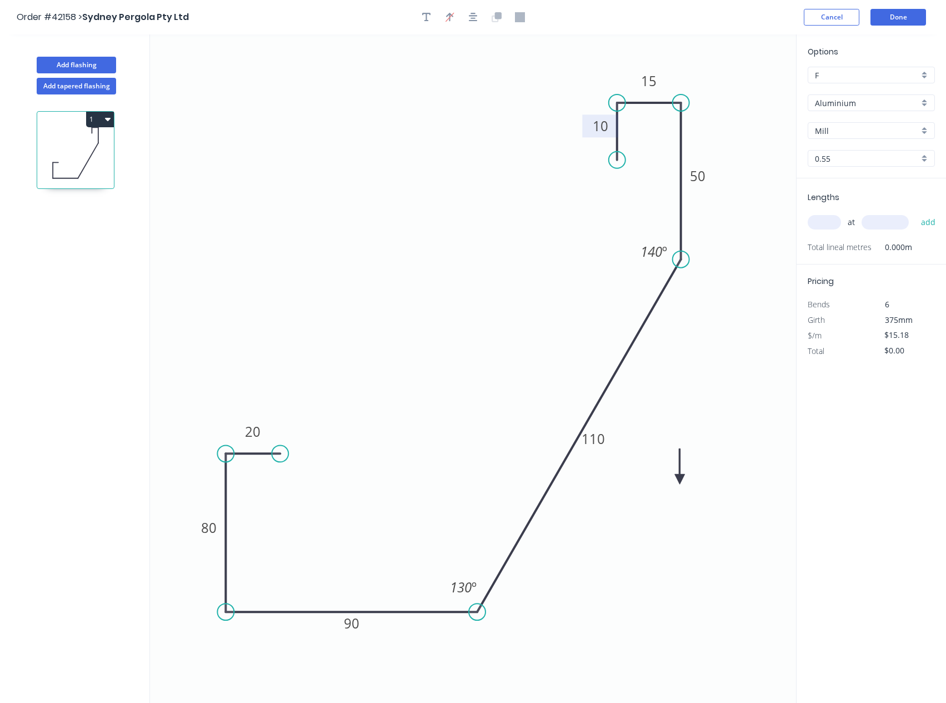
click at [675, 484] on icon at bounding box center [680, 466] width 10 height 36
click at [669, 490] on icon at bounding box center [668, 475] width 10 height 36
click at [668, 493] on icon "0 20 80 90 110 50 15 10 130 º 140 º" at bounding box center [473, 368] width 646 height 668
click at [668, 492] on icon "0 20 80 90 110 50 15 10 130 º 140 º" at bounding box center [473, 368] width 646 height 668
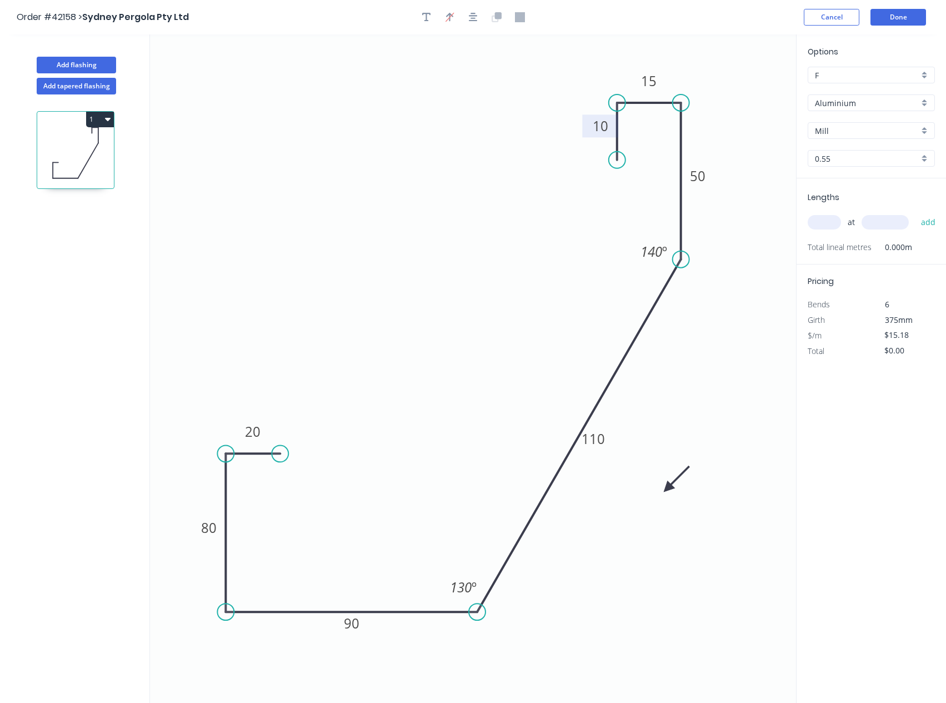
click at [666, 490] on icon at bounding box center [676, 479] width 32 height 32
click at [666, 489] on icon at bounding box center [681, 488] width 36 height 10
click at [925, 102] on div "Aluminium" at bounding box center [871, 102] width 127 height 17
click at [847, 162] on div "Colorbond" at bounding box center [871, 162] width 126 height 19
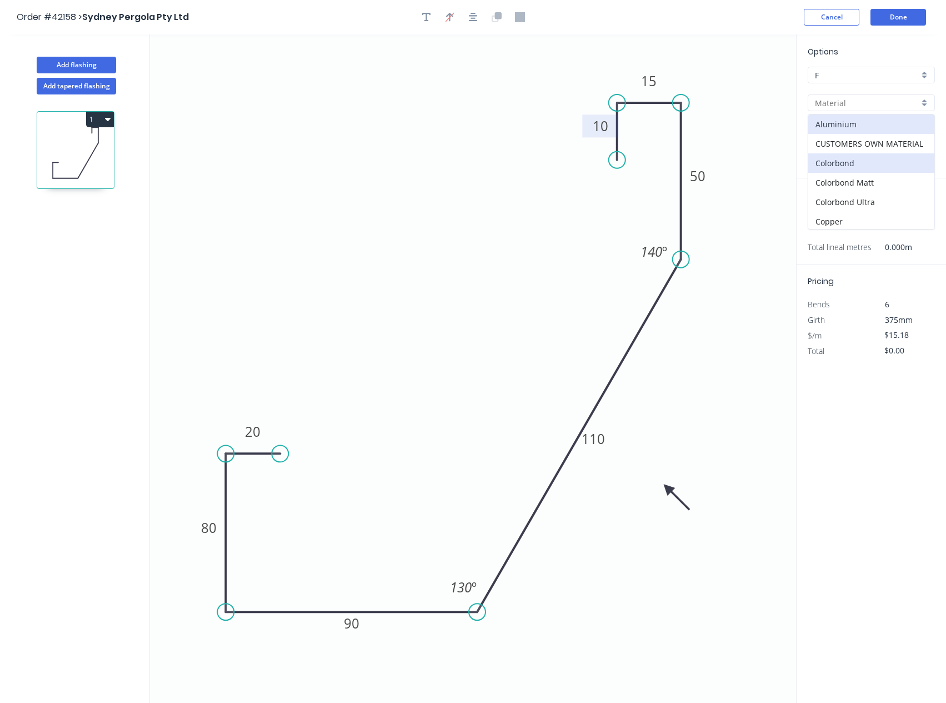
type input "Colorbond"
type input "Basalt"
type input "$11.58"
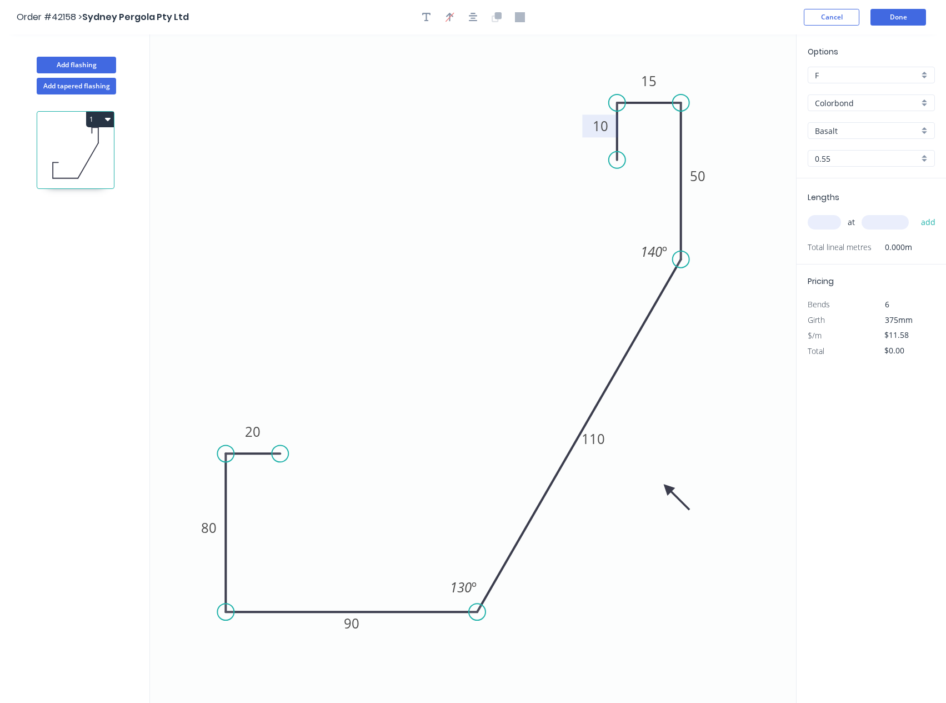
click at [923, 132] on div "Basalt" at bounding box center [871, 130] width 127 height 17
click at [849, 216] on div "Monument" at bounding box center [871, 218] width 126 height 19
type input "Monument"
click at [831, 225] on input "text" at bounding box center [824, 222] width 33 height 14
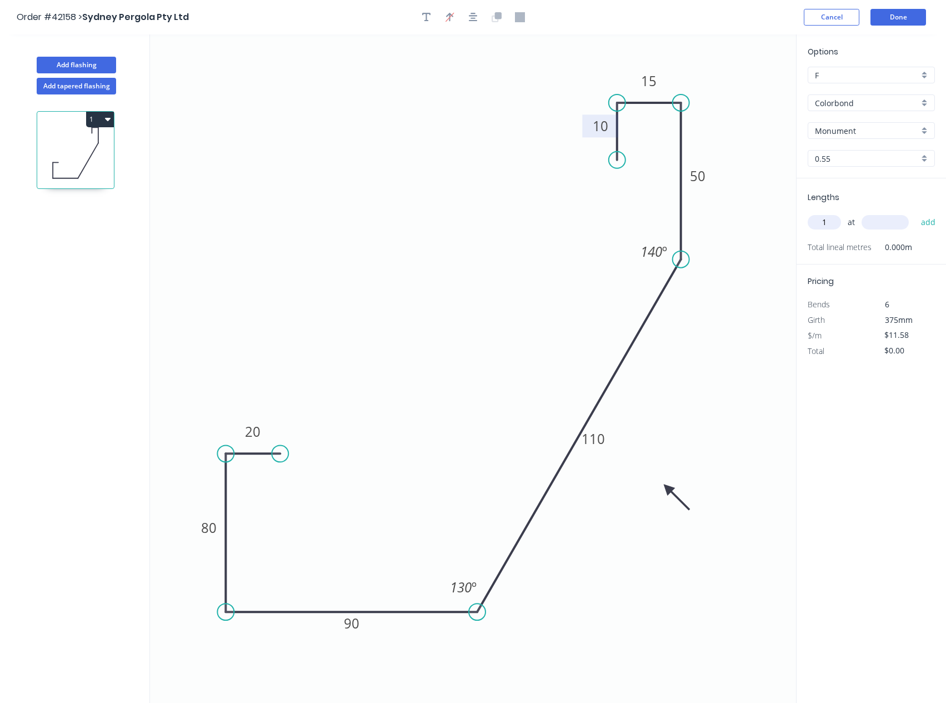
type input "1"
type input "3800"
click at [915, 213] on button "add" at bounding box center [928, 222] width 26 height 19
type input "$44.00"
type input "1"
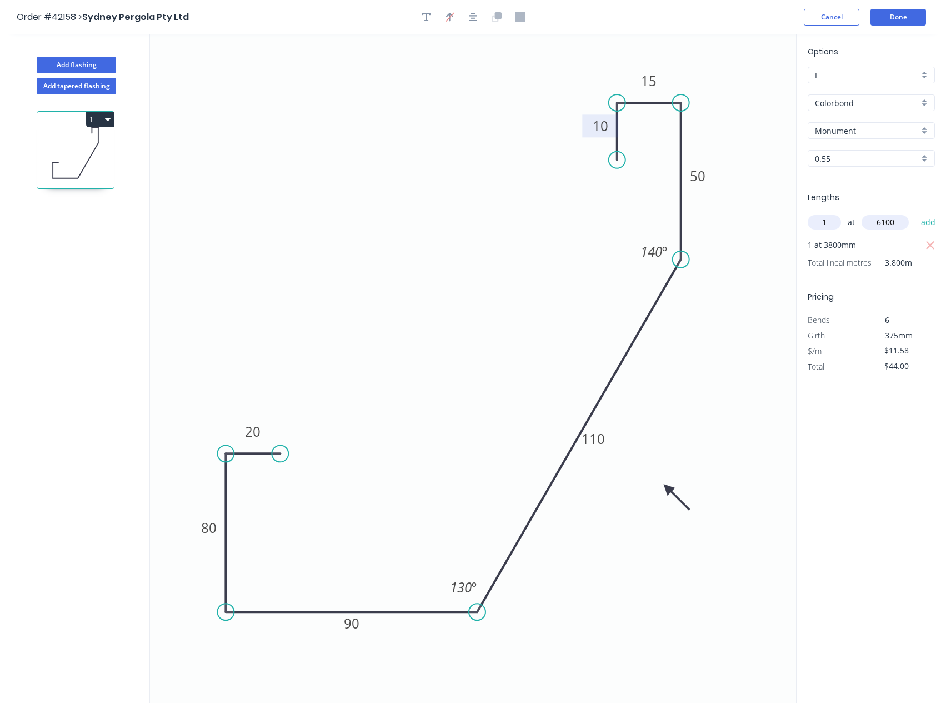
type input "6100"
click at [915, 213] on button "add" at bounding box center [928, 222] width 26 height 19
type input "$114.64"
click at [900, 18] on button "Done" at bounding box center [898, 17] width 56 height 17
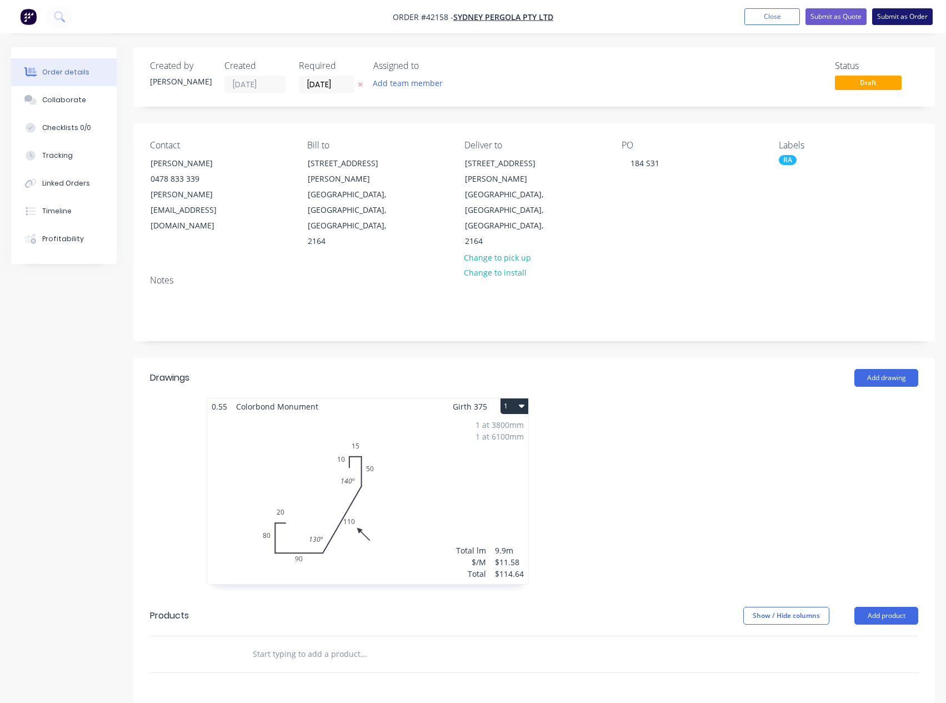
click at [911, 15] on button "Submit as Order" at bounding box center [902, 16] width 61 height 17
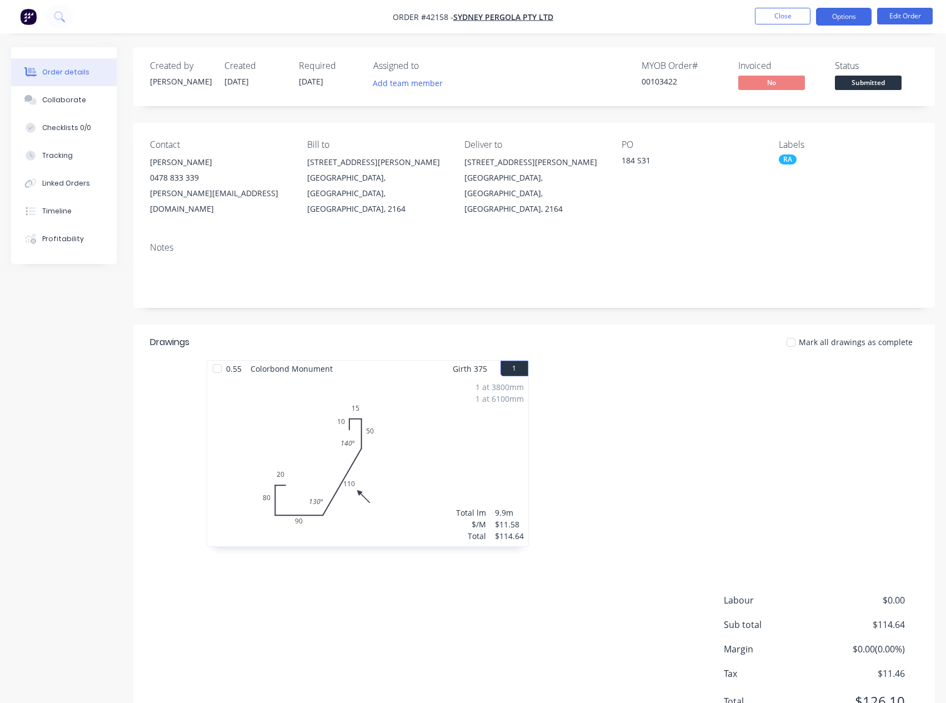
click at [836, 17] on button "Options" at bounding box center [844, 17] width 56 height 18
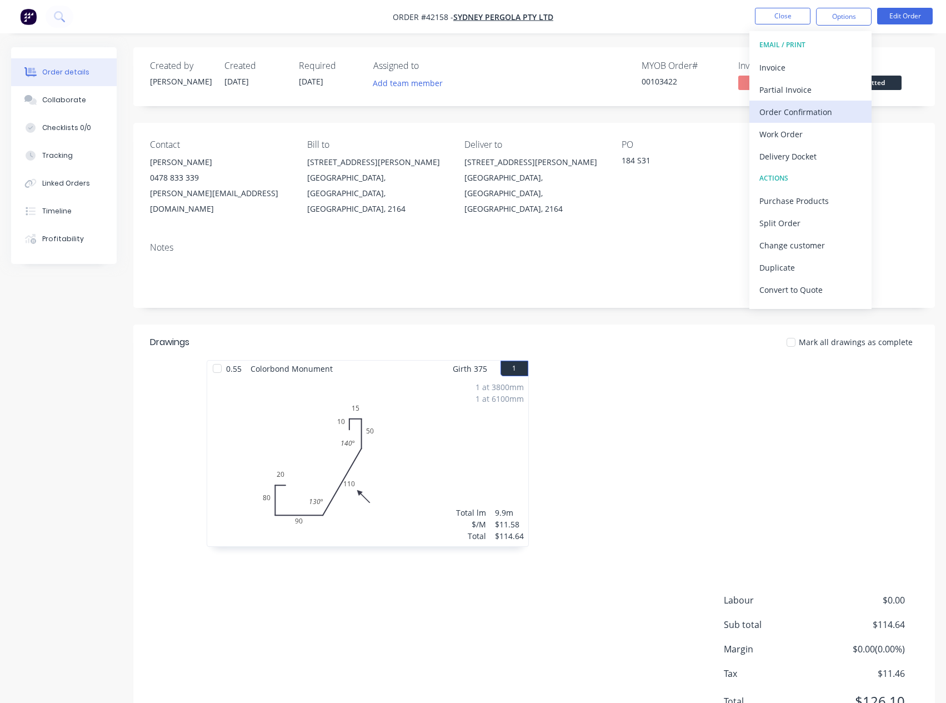
click at [818, 111] on div "Order Confirmation" at bounding box center [810, 112] width 102 height 16
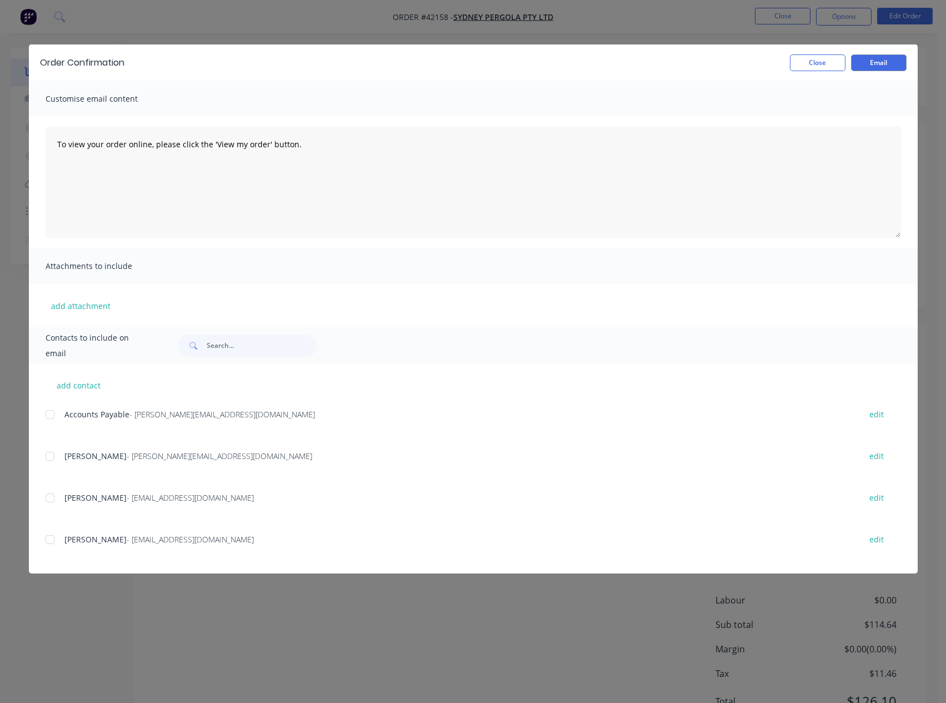
click at [49, 459] on div at bounding box center [50, 456] width 22 height 22
click at [869, 59] on button "Email" at bounding box center [879, 62] width 56 height 17
click at [820, 61] on button "Close" at bounding box center [818, 62] width 56 height 17
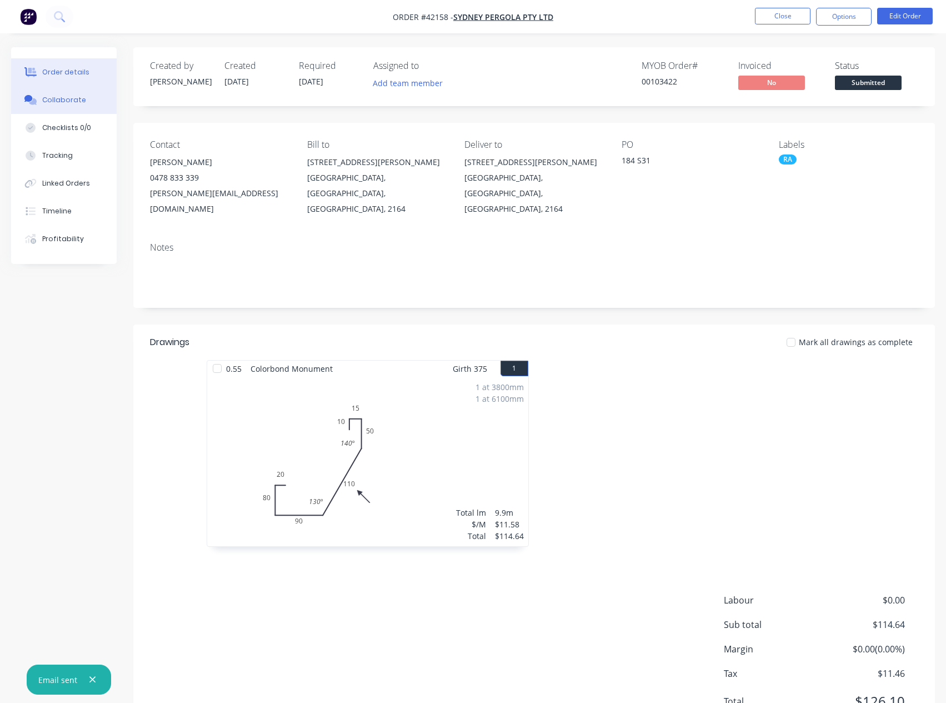
click at [75, 99] on div "Collaborate" at bounding box center [64, 100] width 44 height 10
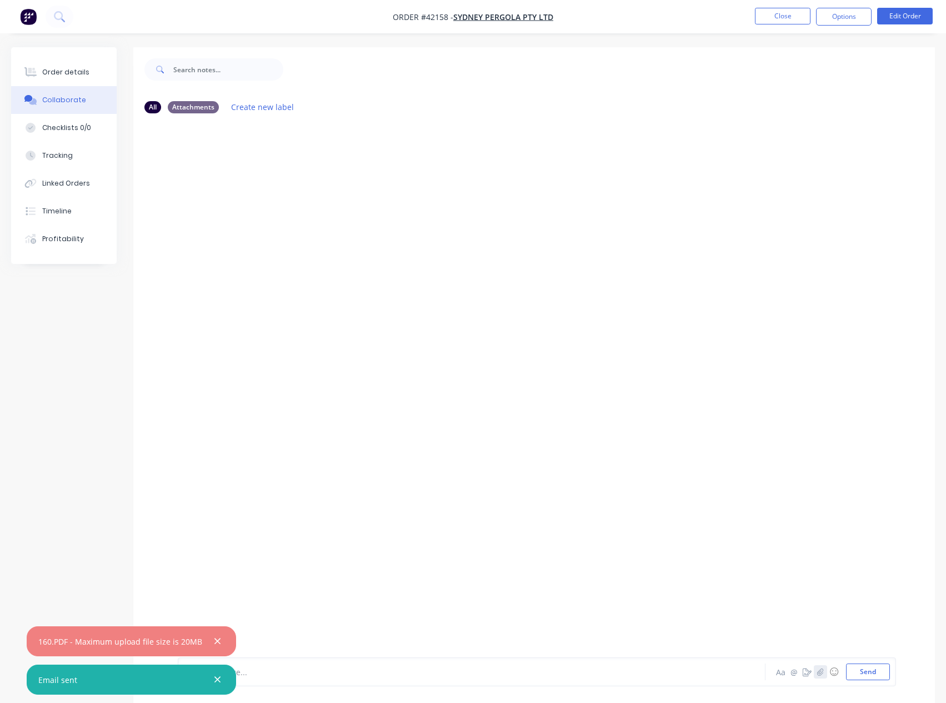
click at [821, 671] on icon "button" at bounding box center [820, 672] width 7 height 8
click at [862, 671] on button "Send" at bounding box center [868, 671] width 44 height 17
click at [214, 680] on icon "button" at bounding box center [217, 679] width 7 height 10
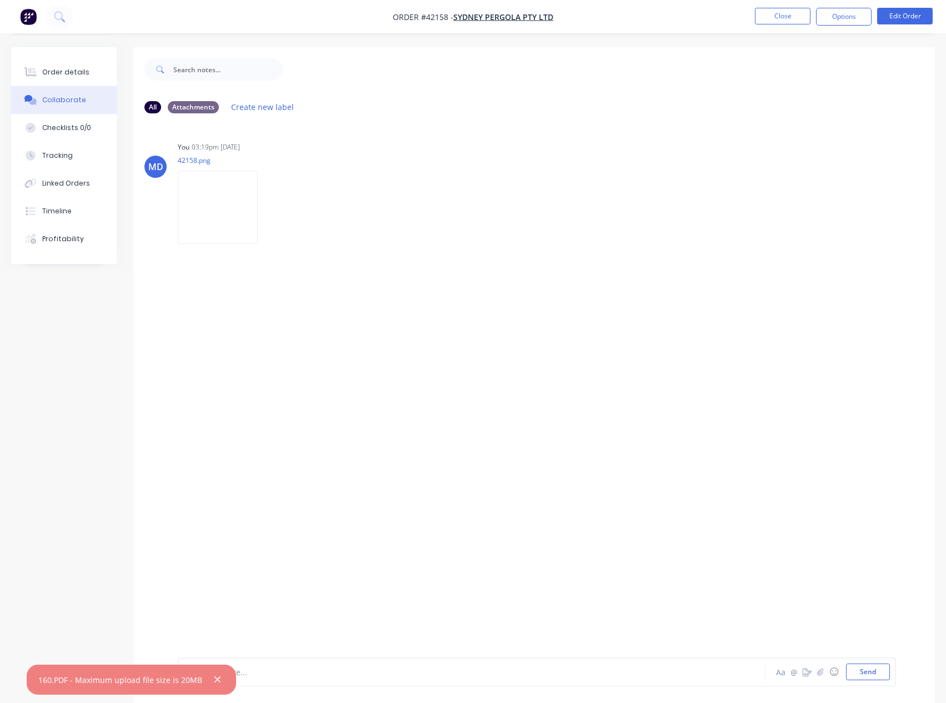
click at [214, 680] on icon "button" at bounding box center [217, 679] width 7 height 10
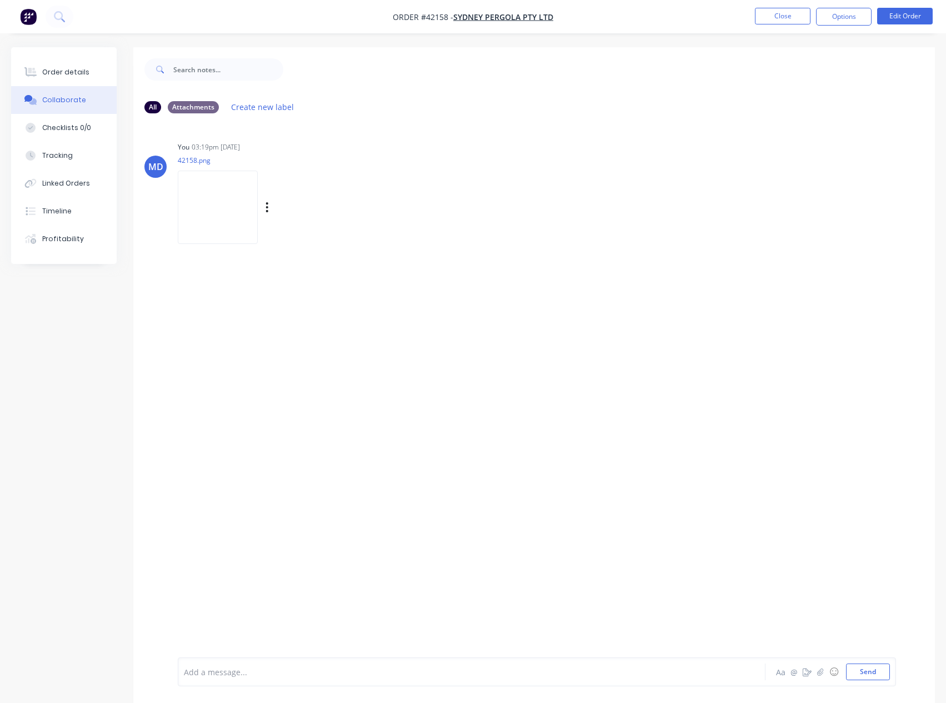
click at [217, 207] on img at bounding box center [218, 206] width 80 height 73
drag, startPoint x: 58, startPoint y: 69, endPoint x: 76, endPoint y: 88, distance: 26.3
click at [58, 69] on div "Order details" at bounding box center [65, 72] width 47 height 10
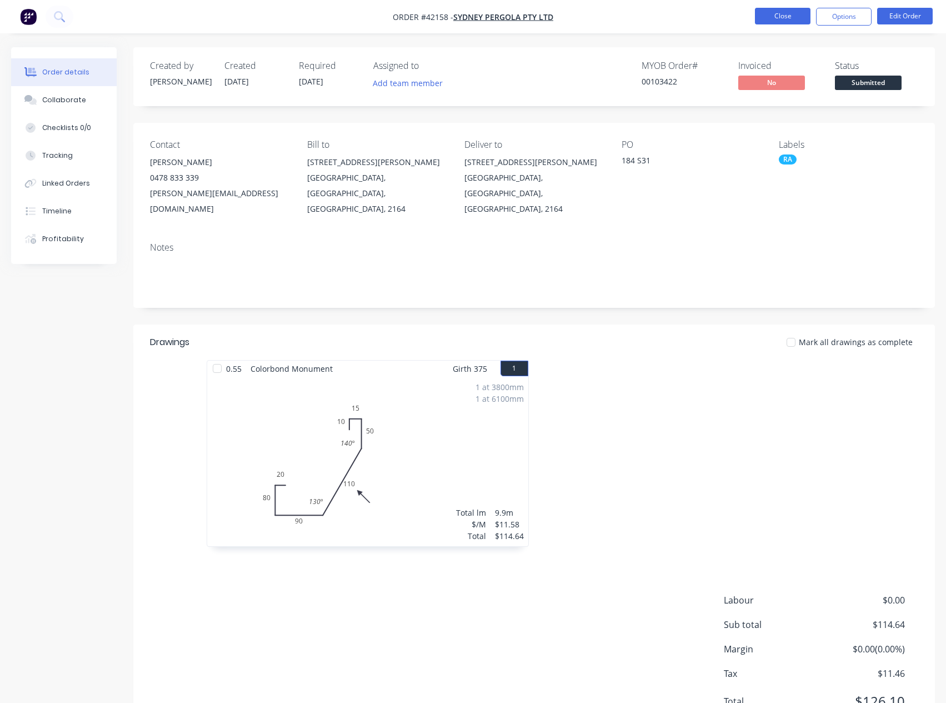
click at [776, 17] on button "Close" at bounding box center [783, 16] width 56 height 17
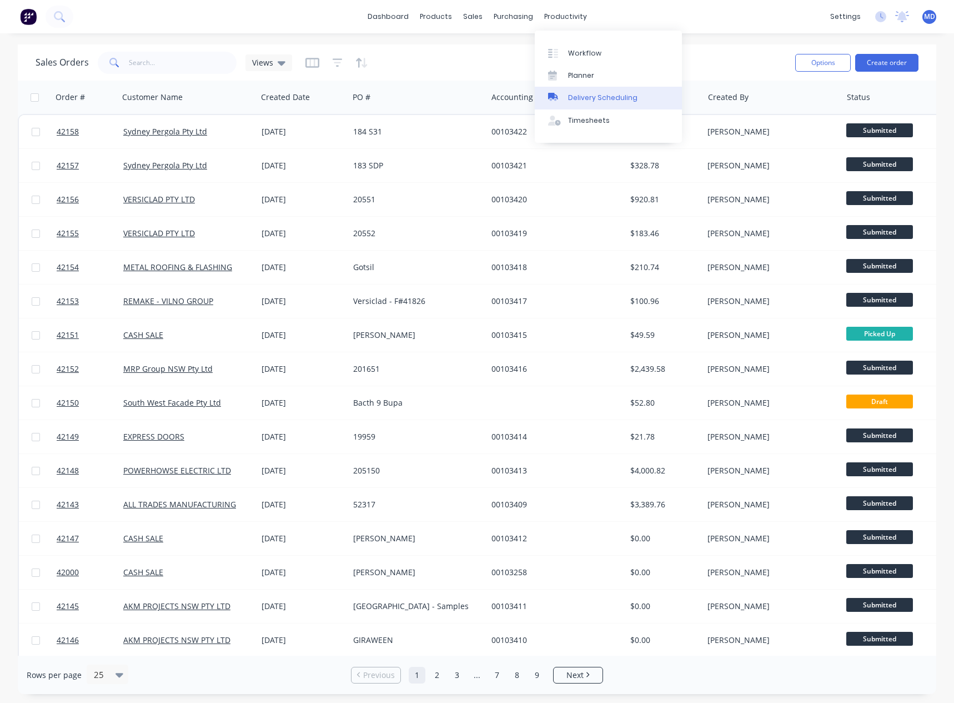
click at [606, 91] on link "Delivery Scheduling" at bounding box center [608, 98] width 147 height 22
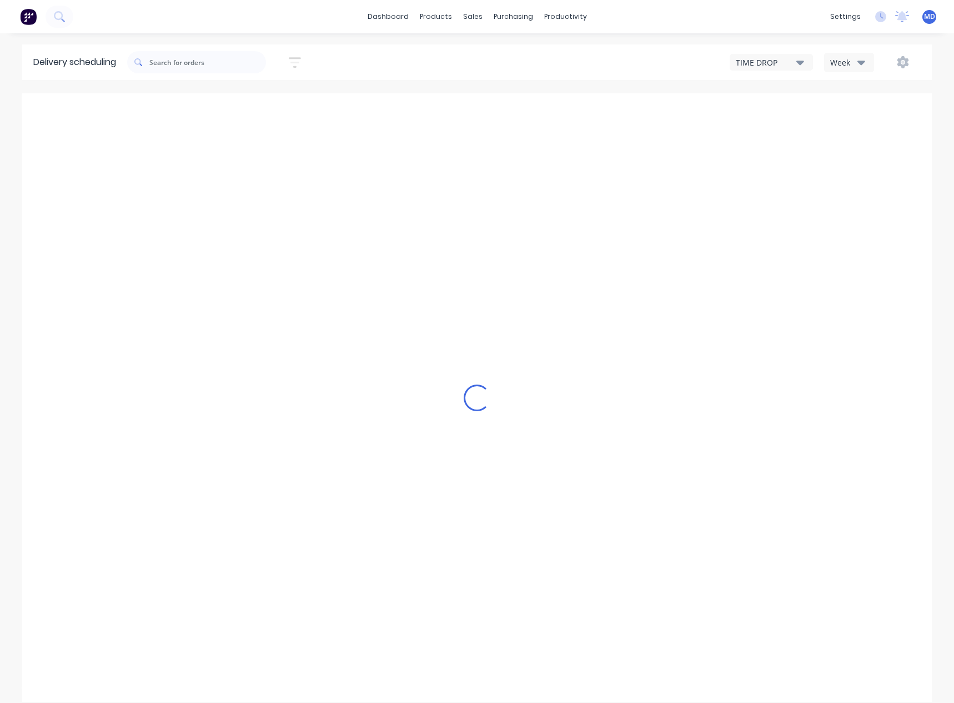
click at [853, 63] on div "Week" at bounding box center [846, 63] width 32 height 12
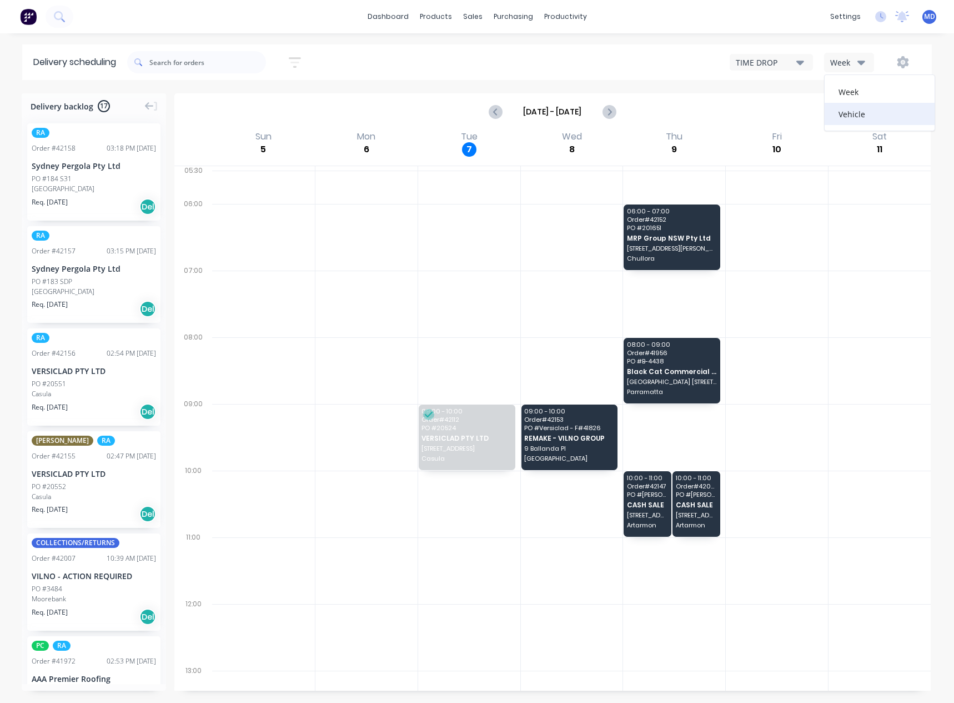
click at [854, 117] on div "Vehicle" at bounding box center [880, 114] width 110 height 22
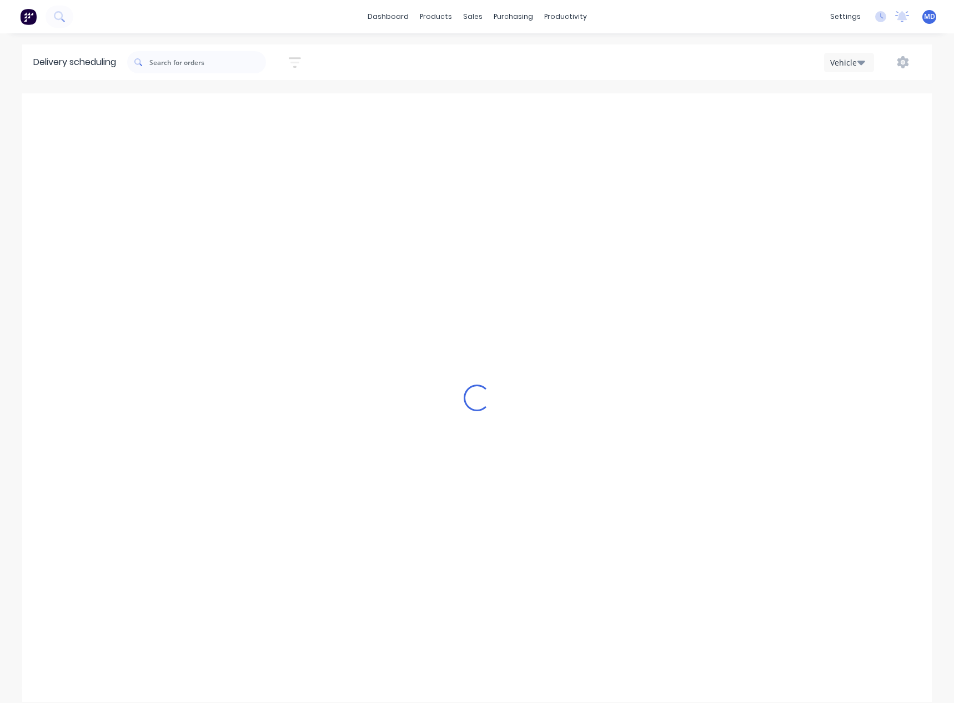
scroll to position [0, 1]
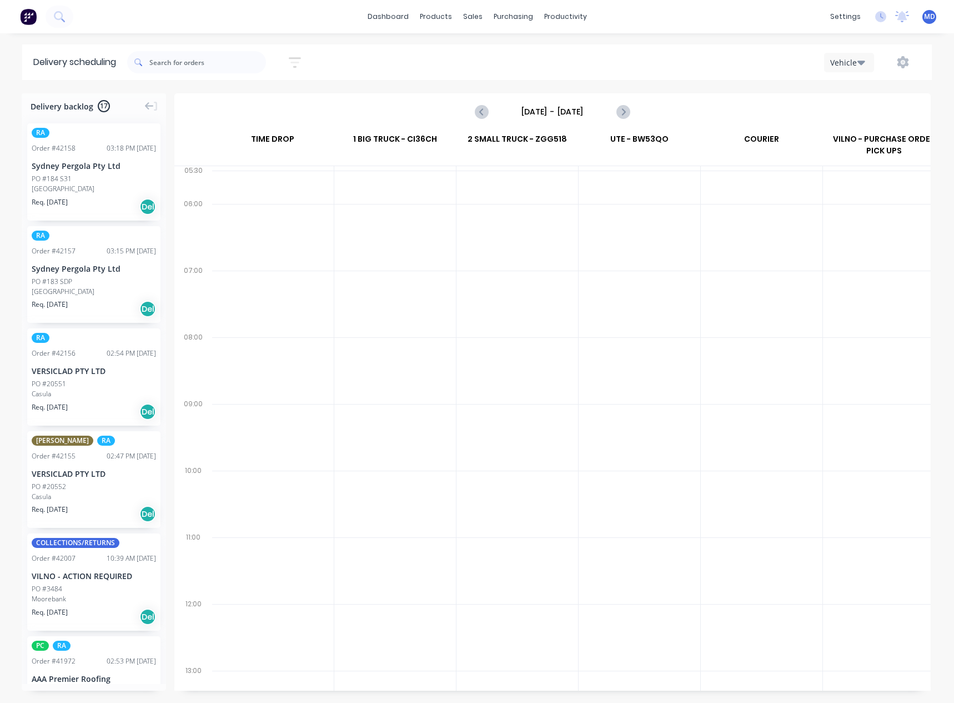
drag, startPoint x: 535, startPoint y: 109, endPoint x: 537, endPoint y: 118, distance: 8.6
click at [535, 110] on input "Sunday - 05/10/25" at bounding box center [553, 111] width 110 height 17
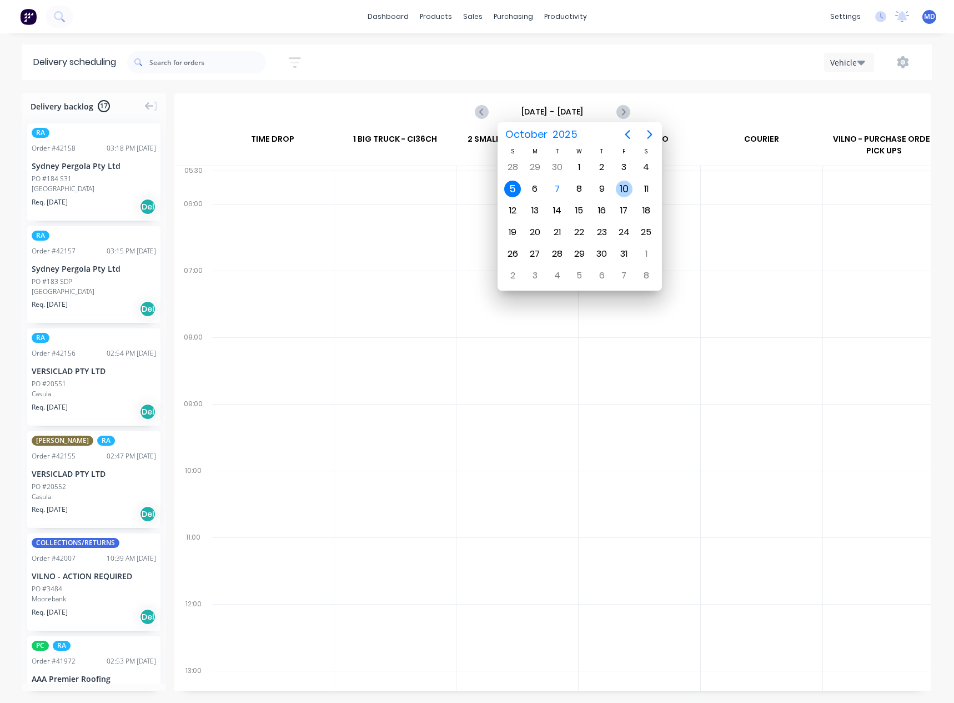
click at [623, 188] on div "10" at bounding box center [624, 188] width 17 height 17
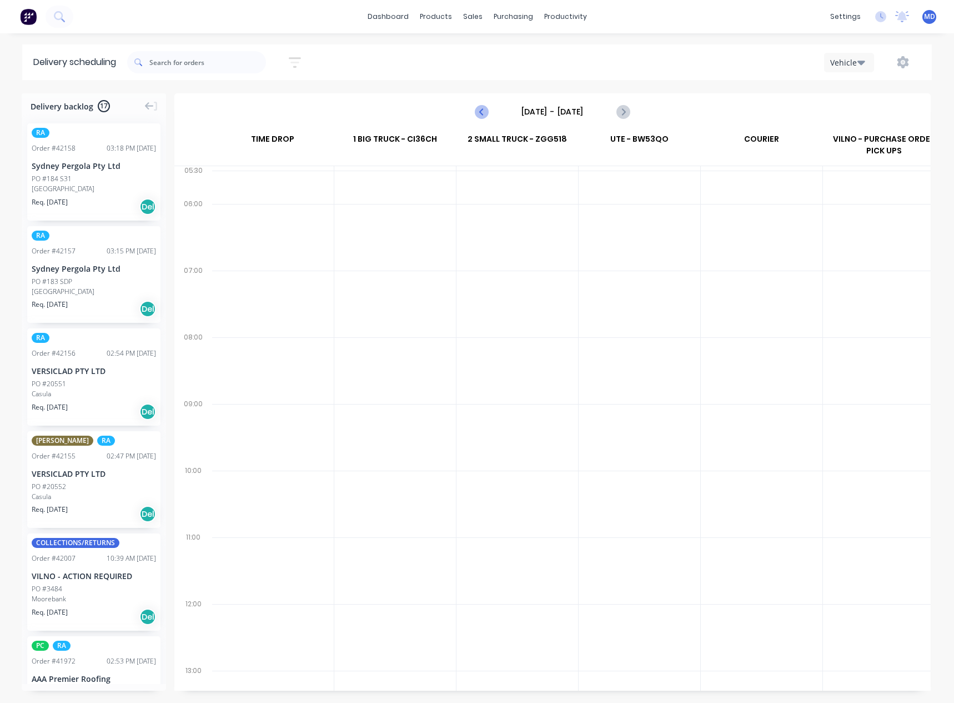
click at [477, 109] on icon "Previous page" at bounding box center [481, 111] width 13 height 13
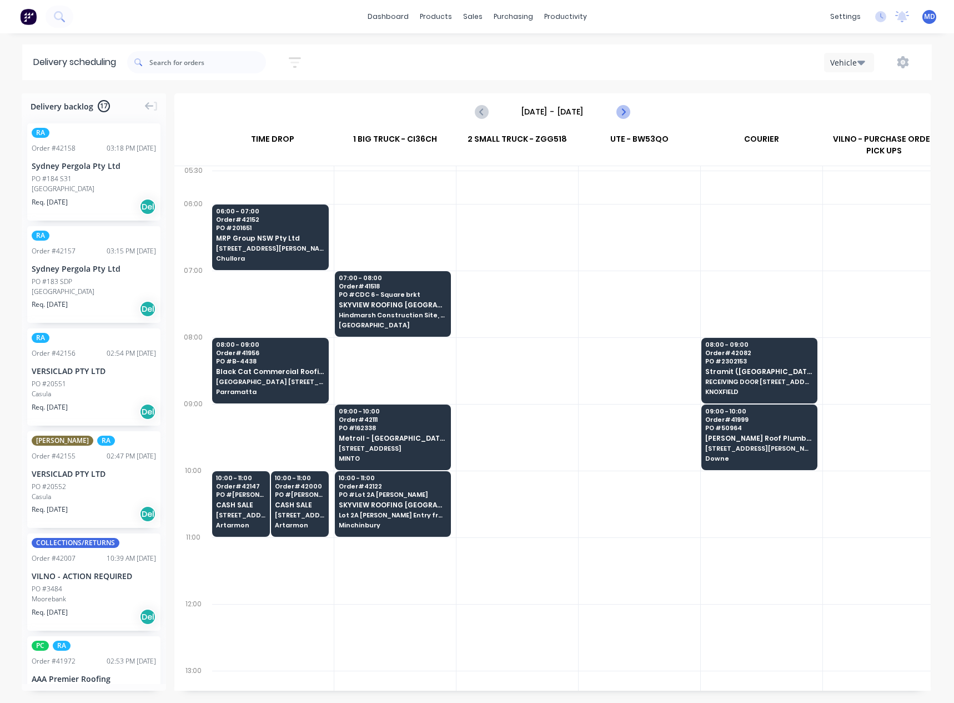
click at [623, 111] on icon "Next page" at bounding box center [622, 111] width 13 height 13
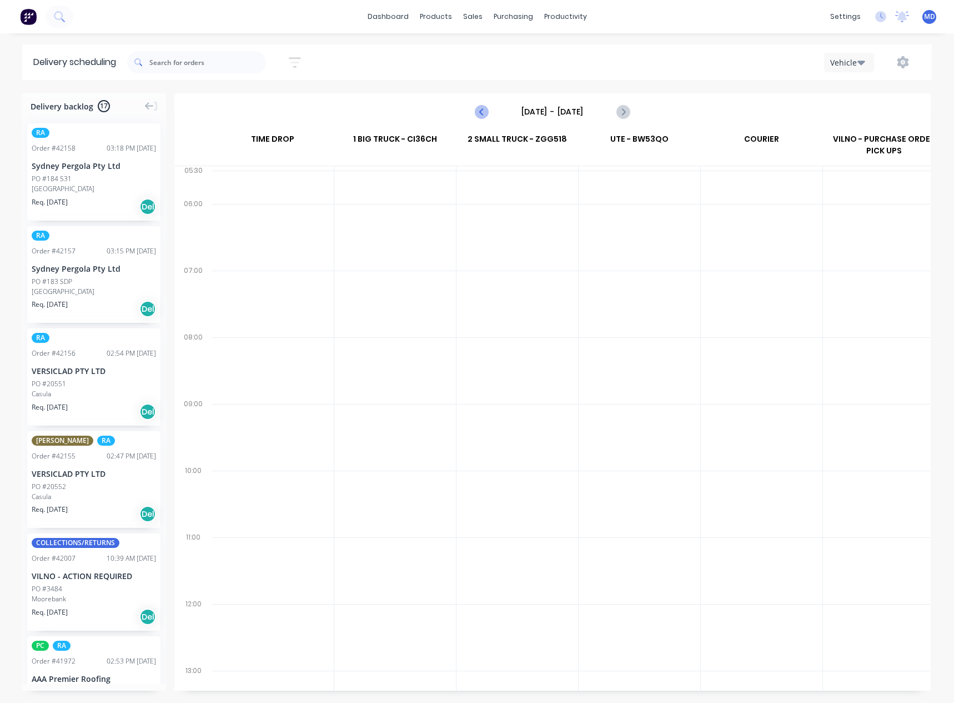
click at [482, 114] on icon "Previous page" at bounding box center [481, 111] width 13 height 13
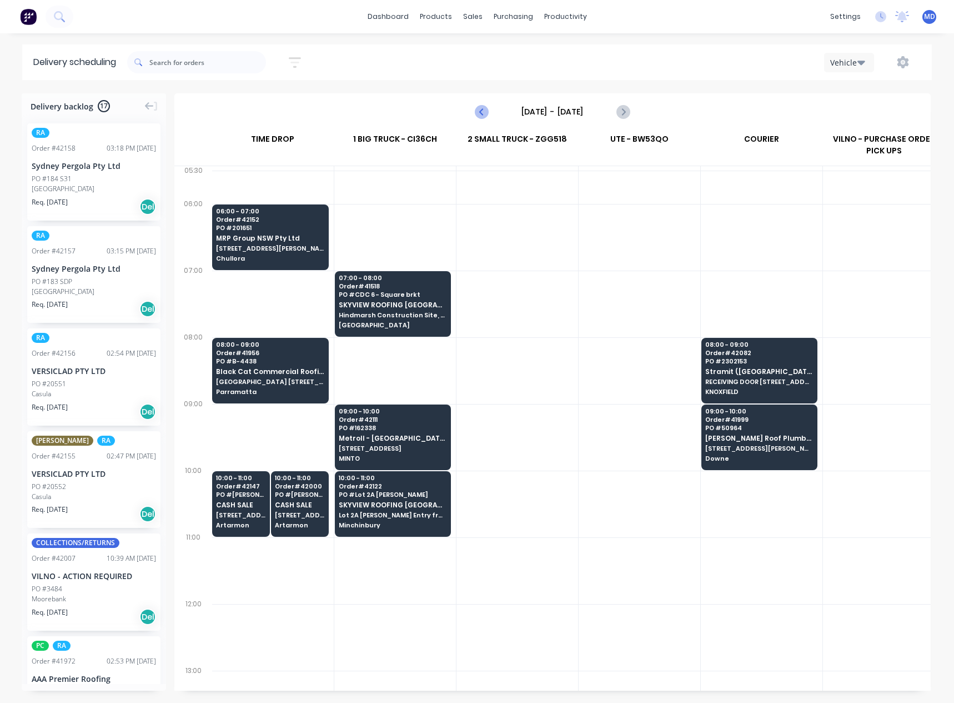
click at [487, 109] on icon "Previous page" at bounding box center [481, 111] width 13 height 13
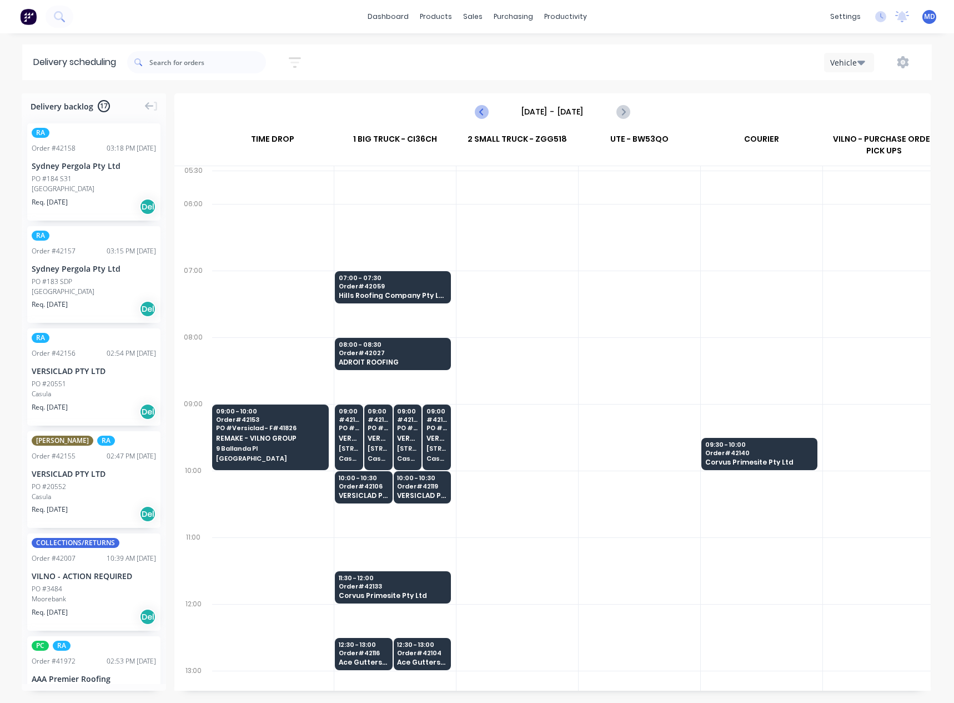
click at [484, 111] on icon "Previous page" at bounding box center [481, 111] width 13 height 13
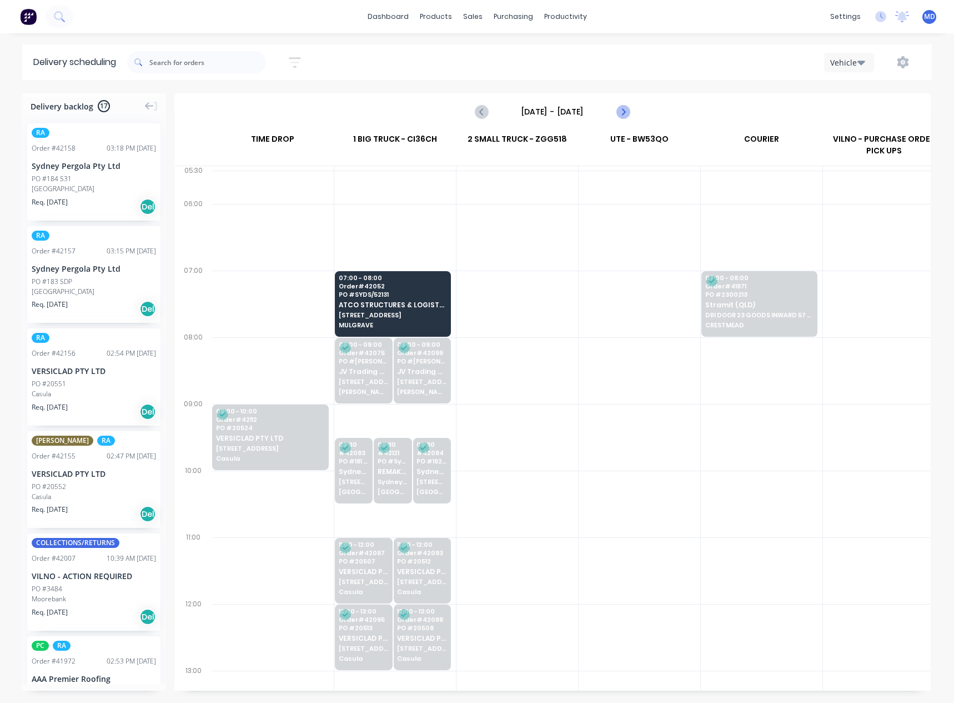
click at [626, 108] on icon "Next page" at bounding box center [622, 111] width 13 height 13
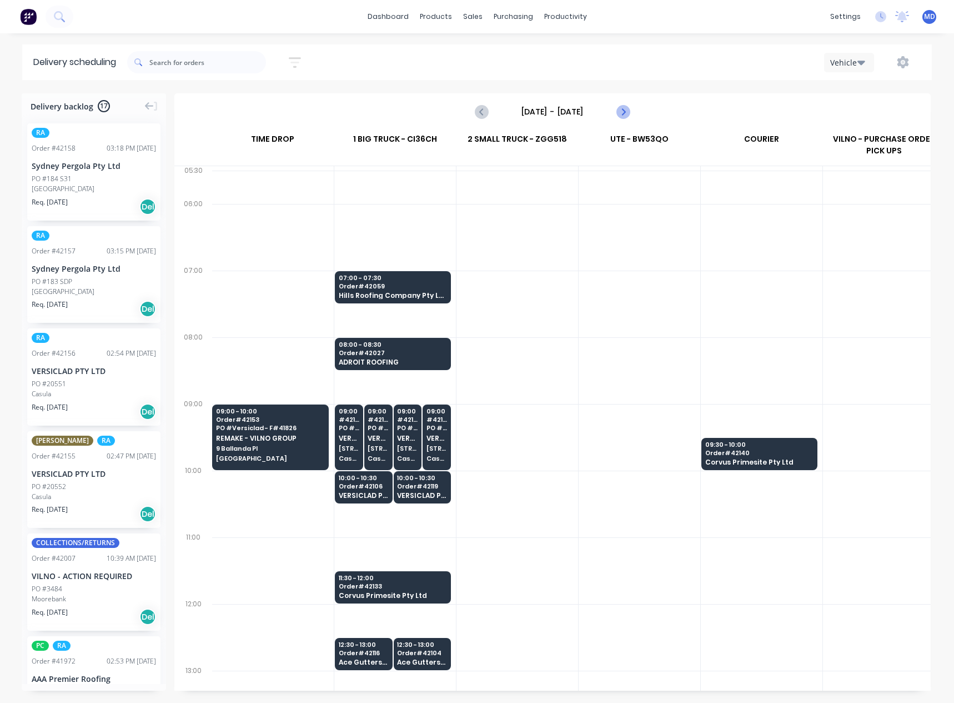
click at [622, 112] on icon "Next page" at bounding box center [622, 111] width 13 height 13
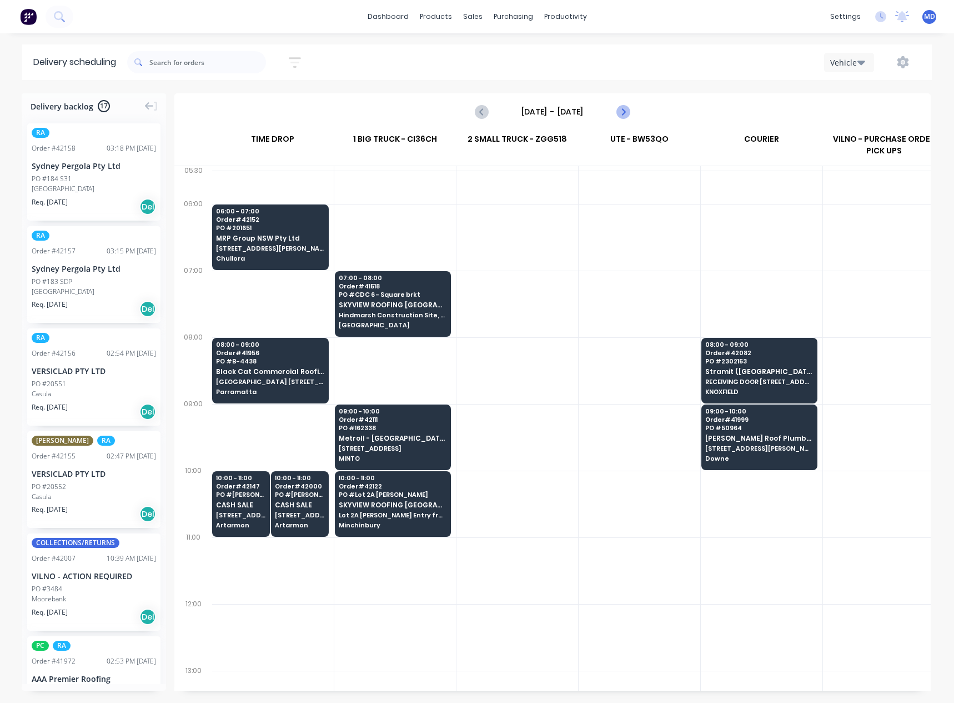
click at [623, 110] on icon "Next page" at bounding box center [622, 111] width 5 height 9
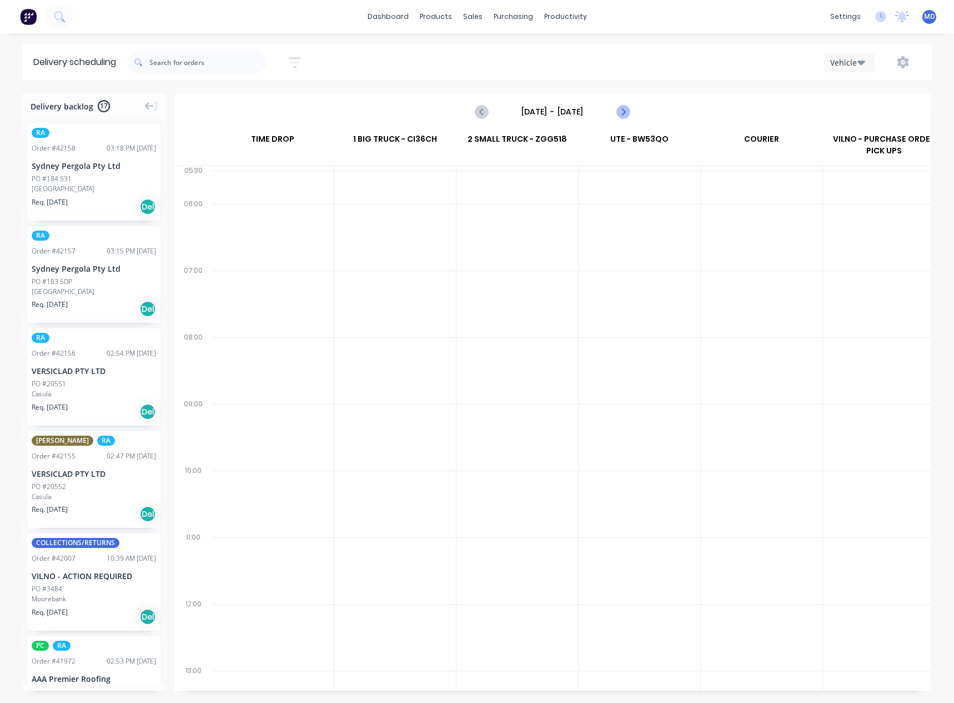
click at [623, 110] on icon "Next page" at bounding box center [622, 111] width 5 height 9
click at [620, 109] on icon "Next page" at bounding box center [622, 111] width 13 height 13
type input "Monday - 13/10/25"
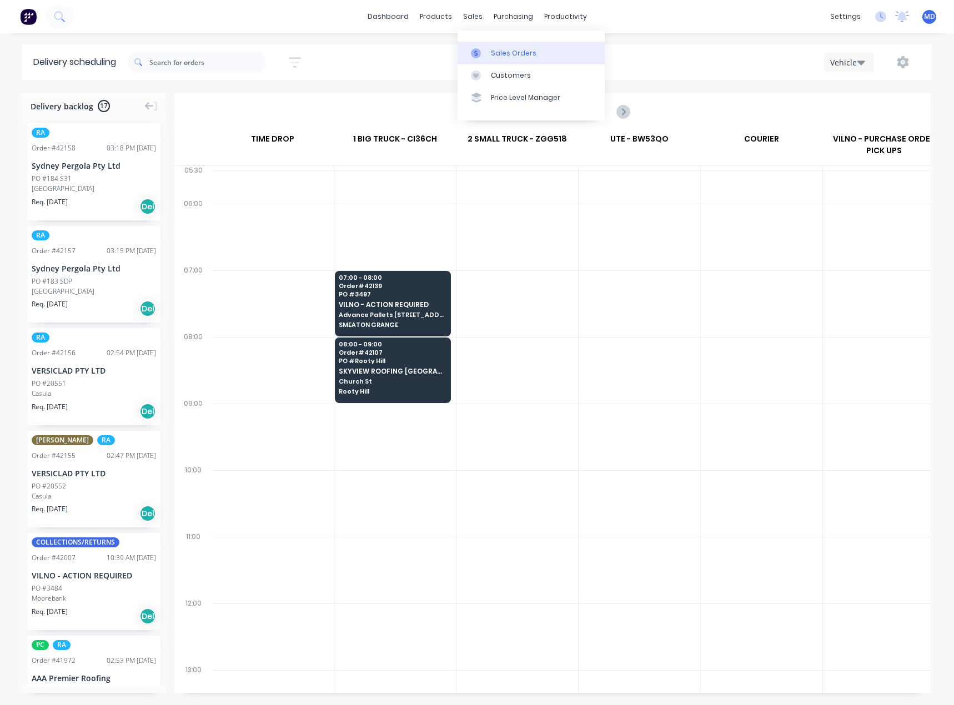
click at [503, 51] on div "Sales Orders" at bounding box center [514, 53] width 46 height 10
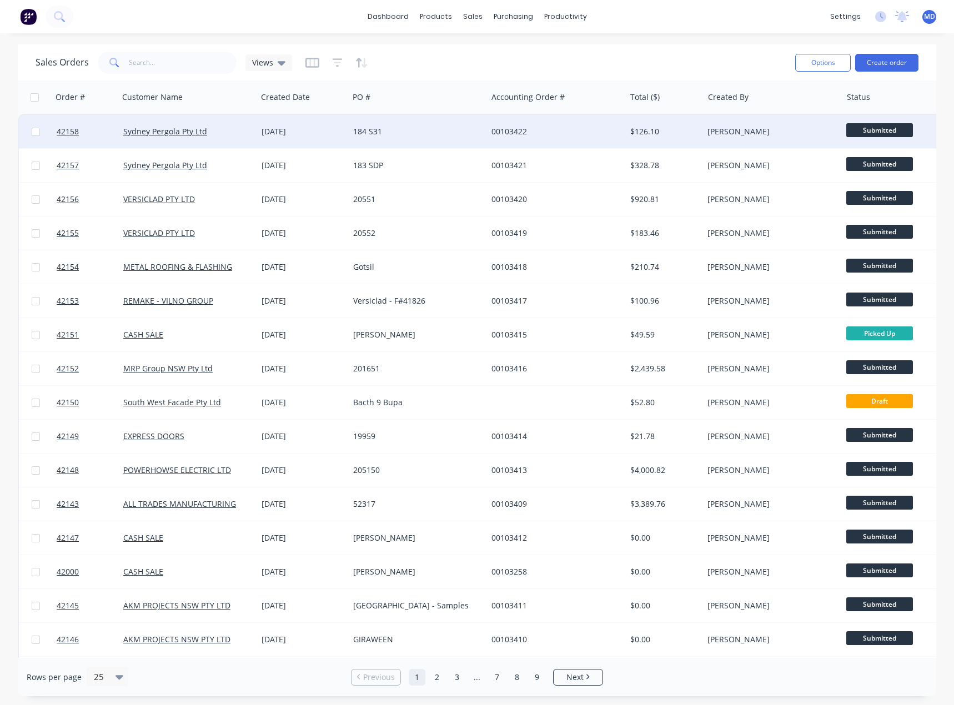
click at [392, 129] on div "184 S31" at bounding box center [414, 131] width 123 height 11
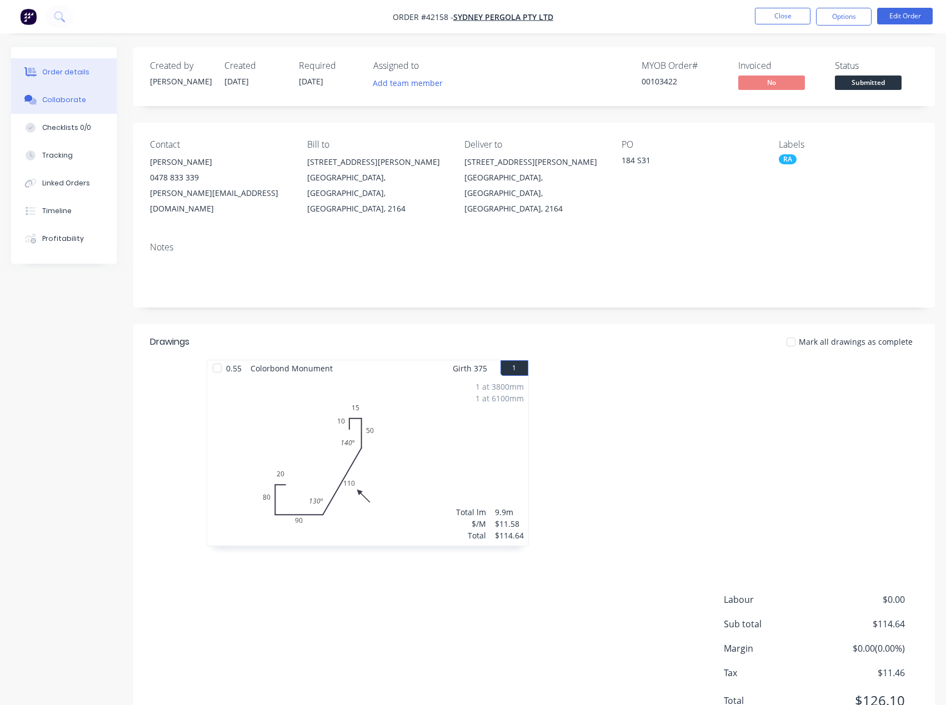
click at [67, 102] on div "Collaborate" at bounding box center [64, 100] width 44 height 10
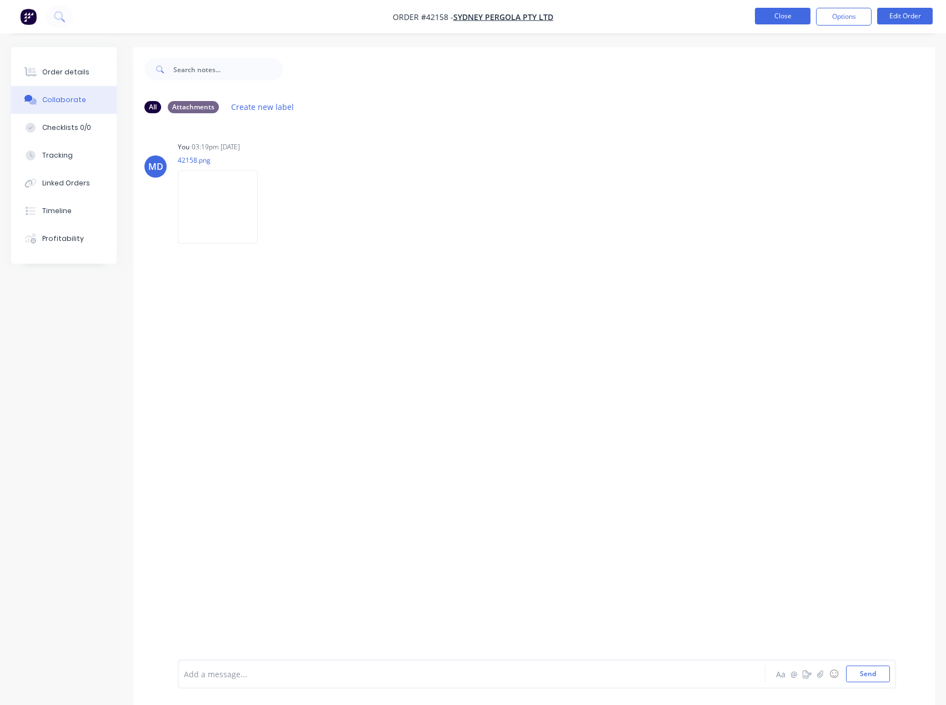
click at [785, 20] on button "Close" at bounding box center [783, 16] width 56 height 17
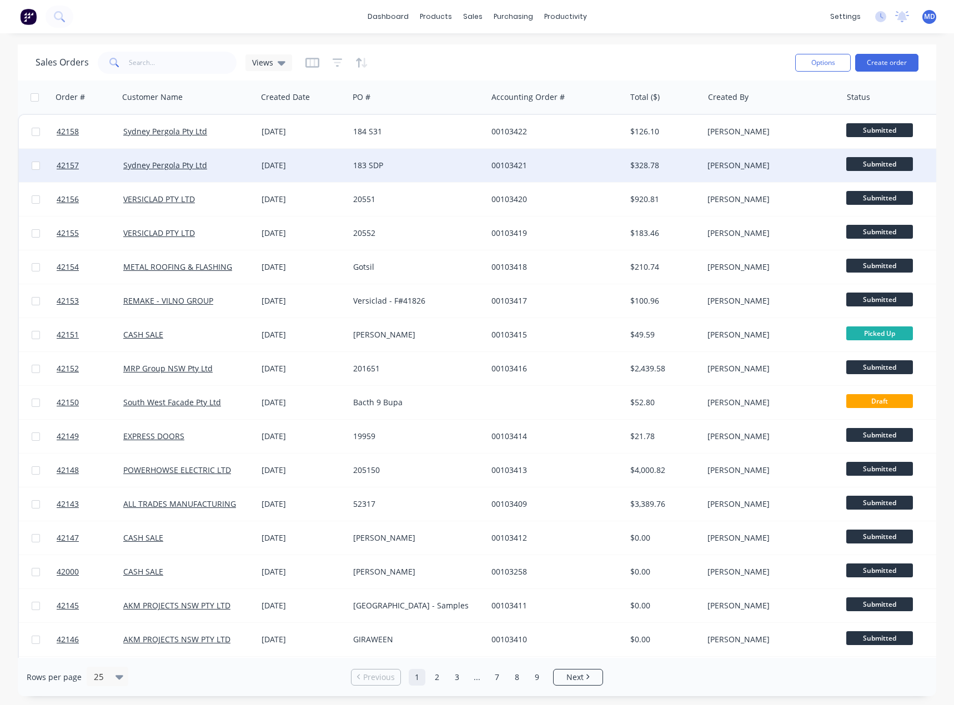
click at [434, 166] on div "183 SDP" at bounding box center [414, 165] width 123 height 11
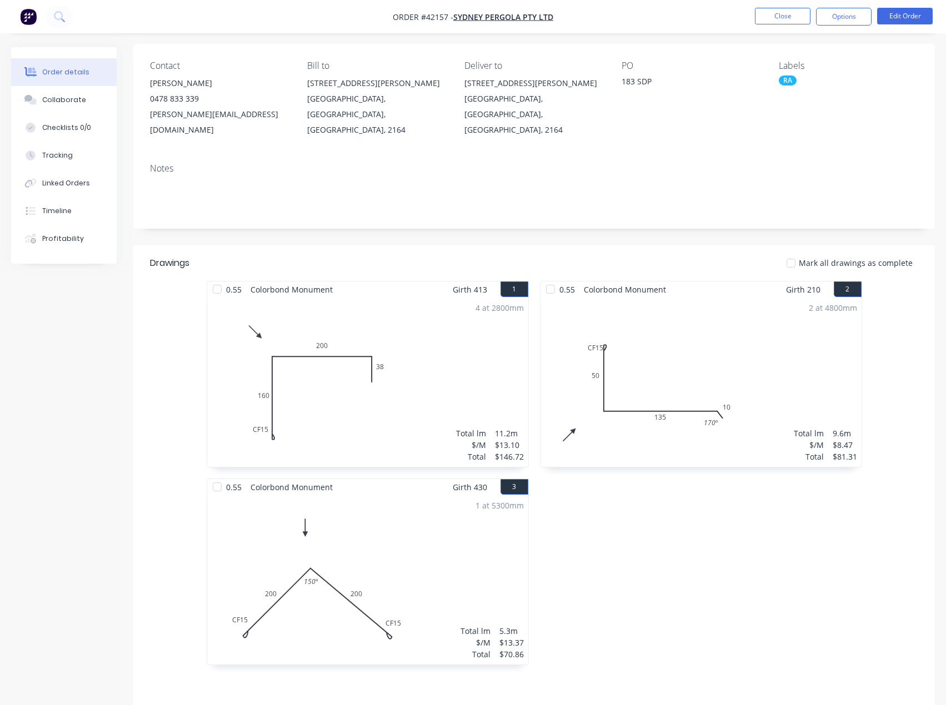
scroll to position [222, 0]
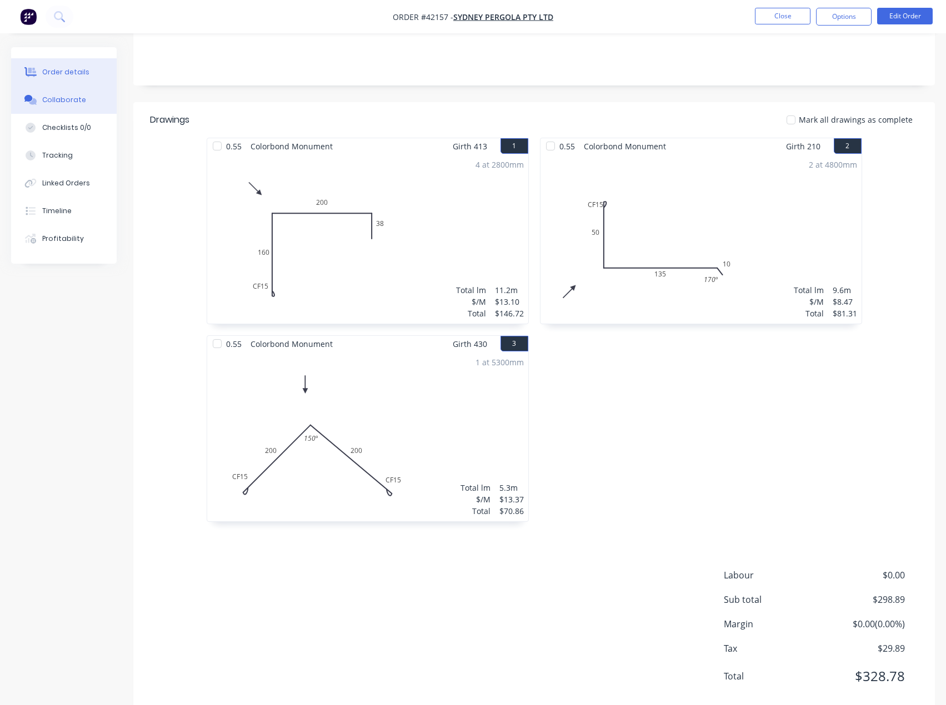
click at [77, 104] on div "Collaborate" at bounding box center [64, 100] width 44 height 10
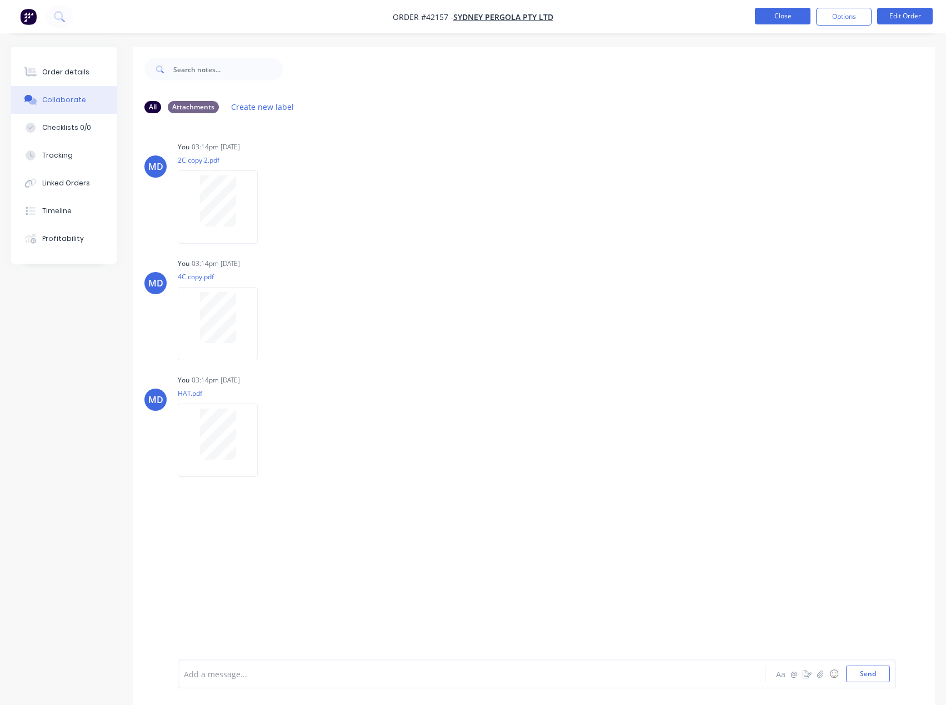
click at [771, 13] on button "Close" at bounding box center [783, 16] width 56 height 17
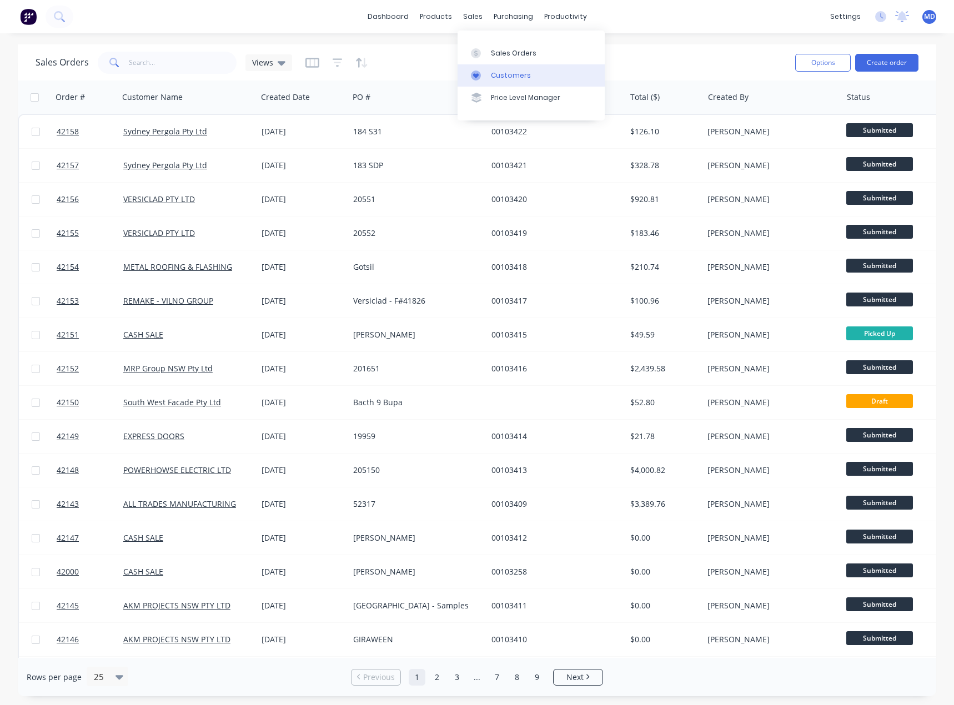
click at [515, 71] on div "Customers" at bounding box center [511, 76] width 40 height 10
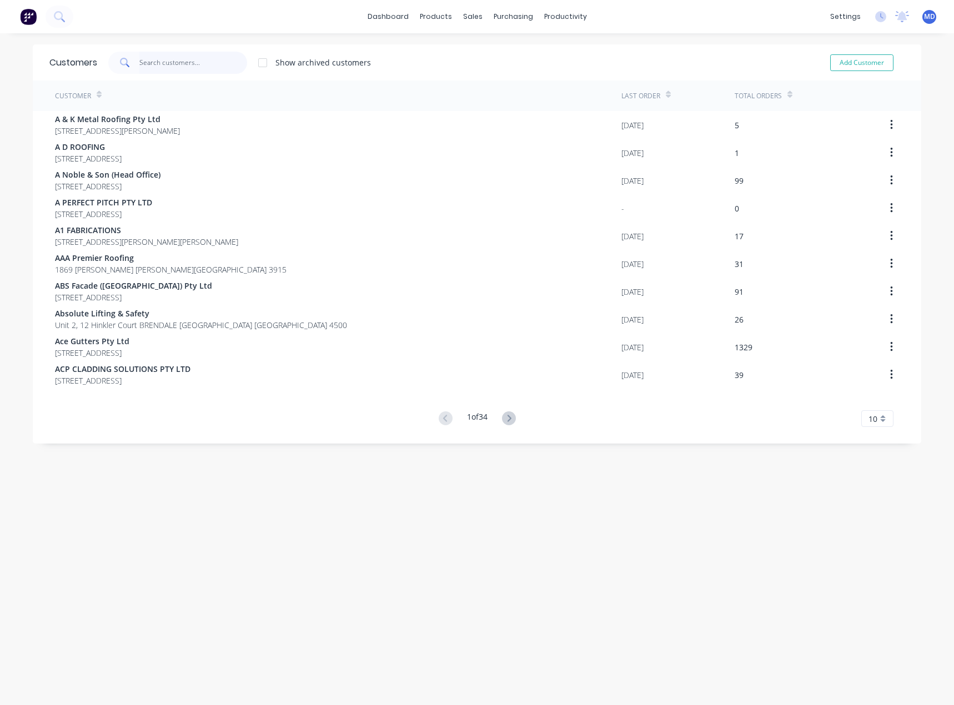
click at [202, 68] on input "text" at bounding box center [193, 63] width 108 height 22
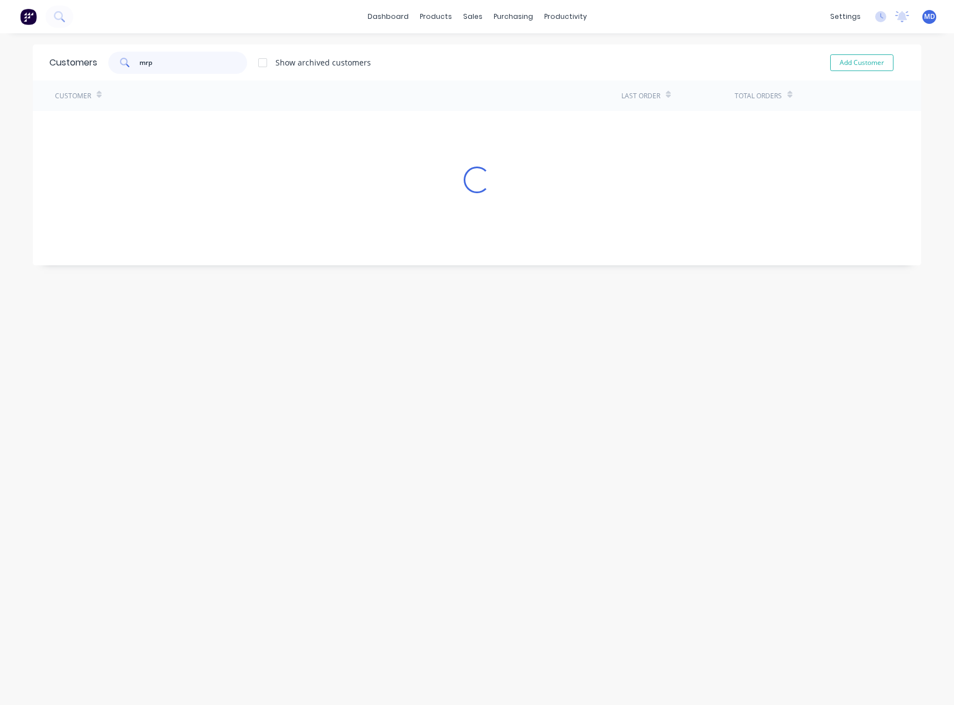
type input "mrp"
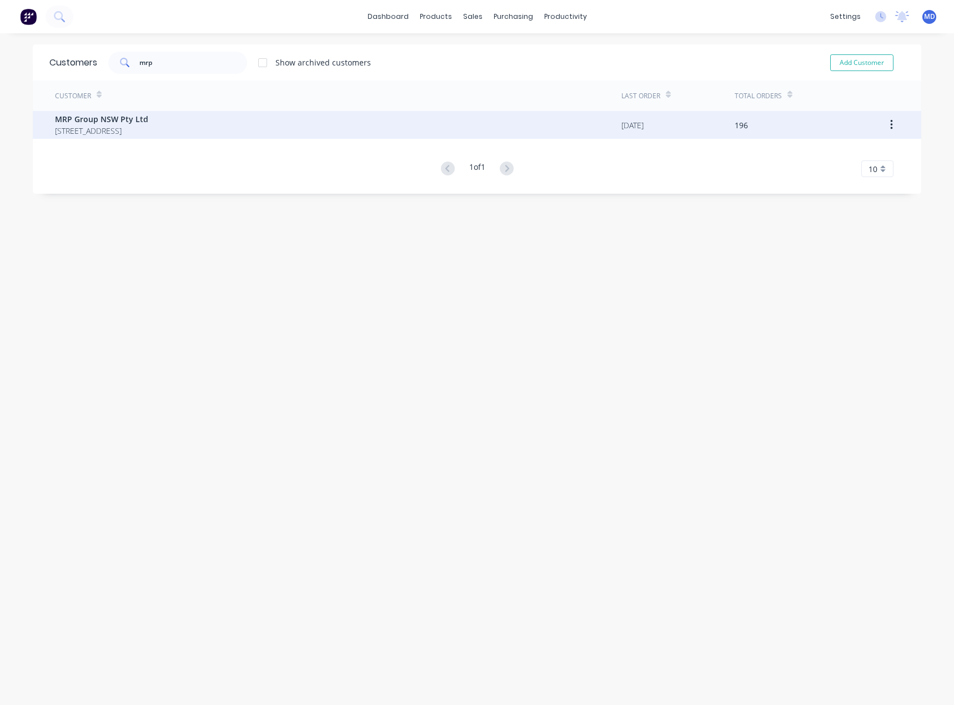
click at [73, 122] on span "MRP Group NSW Pty Ltd" at bounding box center [101, 119] width 93 height 12
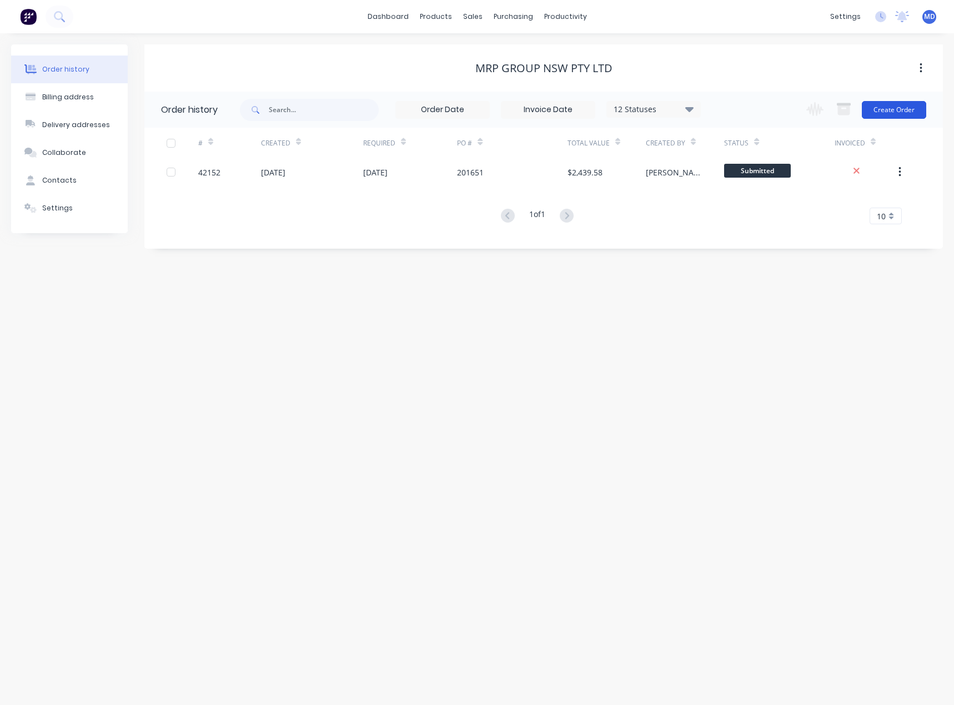
click at [902, 106] on button "Create Order" at bounding box center [894, 110] width 64 height 18
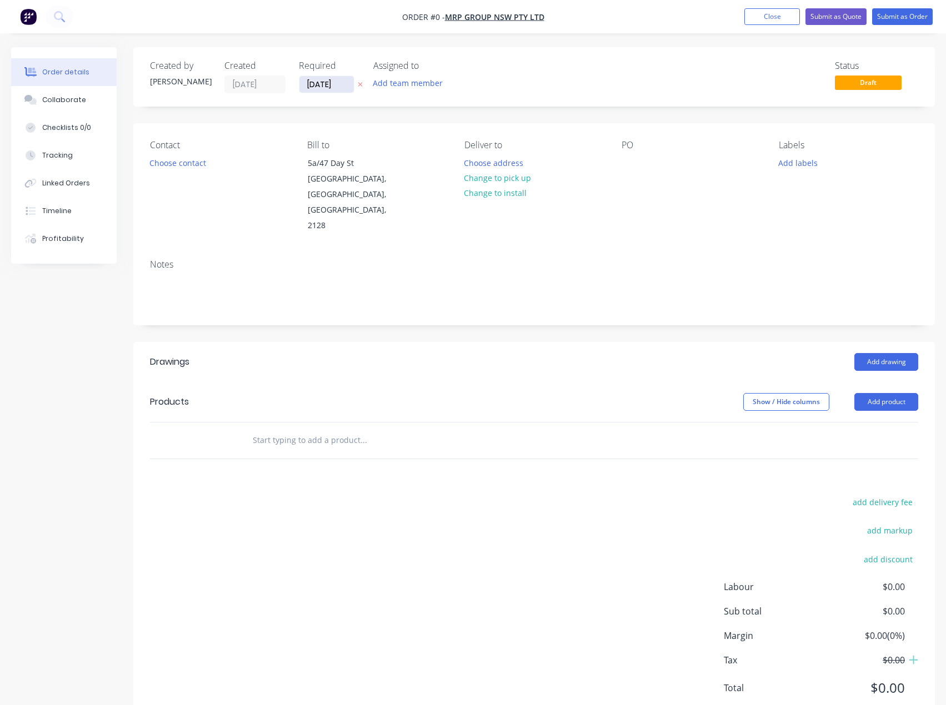
click at [324, 83] on input "[DATE]" at bounding box center [326, 84] width 54 height 17
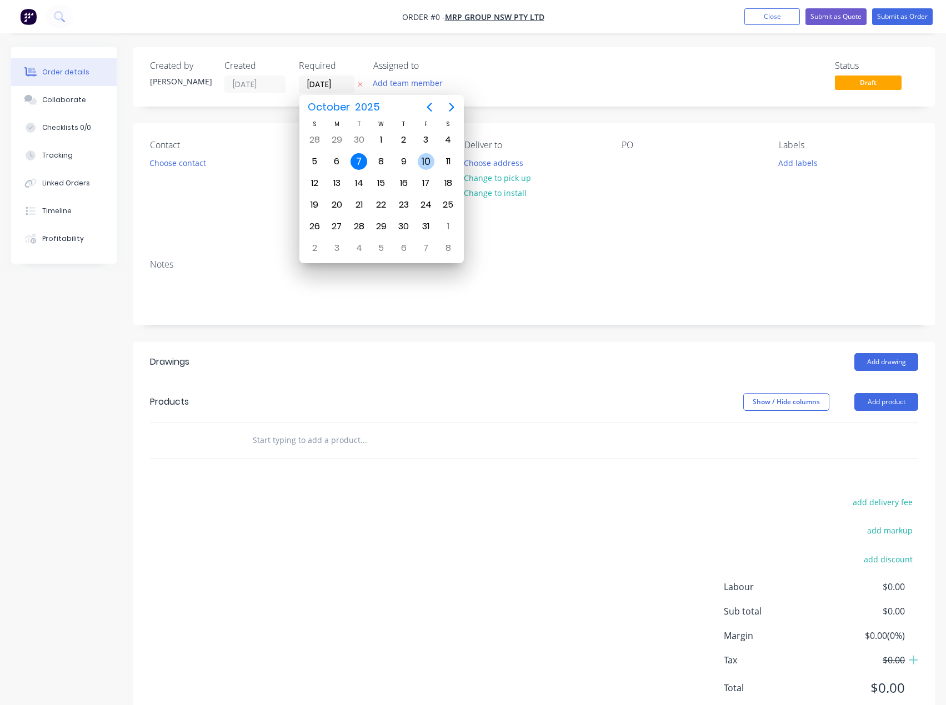
click at [425, 160] on div "10" at bounding box center [426, 161] width 17 height 17
type input "[DATE]"
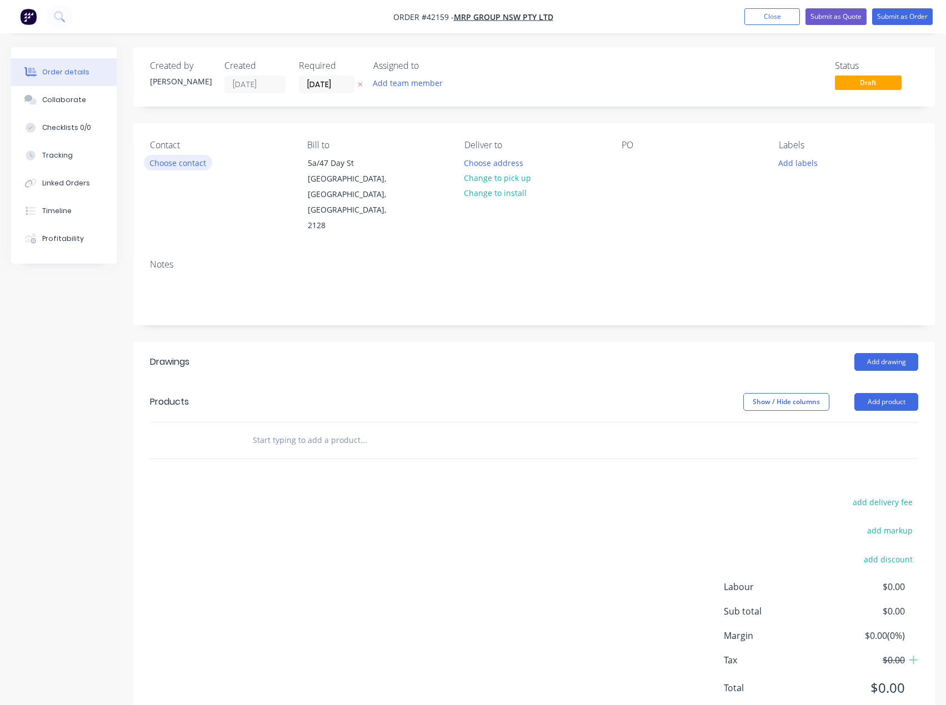
click at [184, 165] on button "Choose contact" at bounding box center [178, 162] width 68 height 15
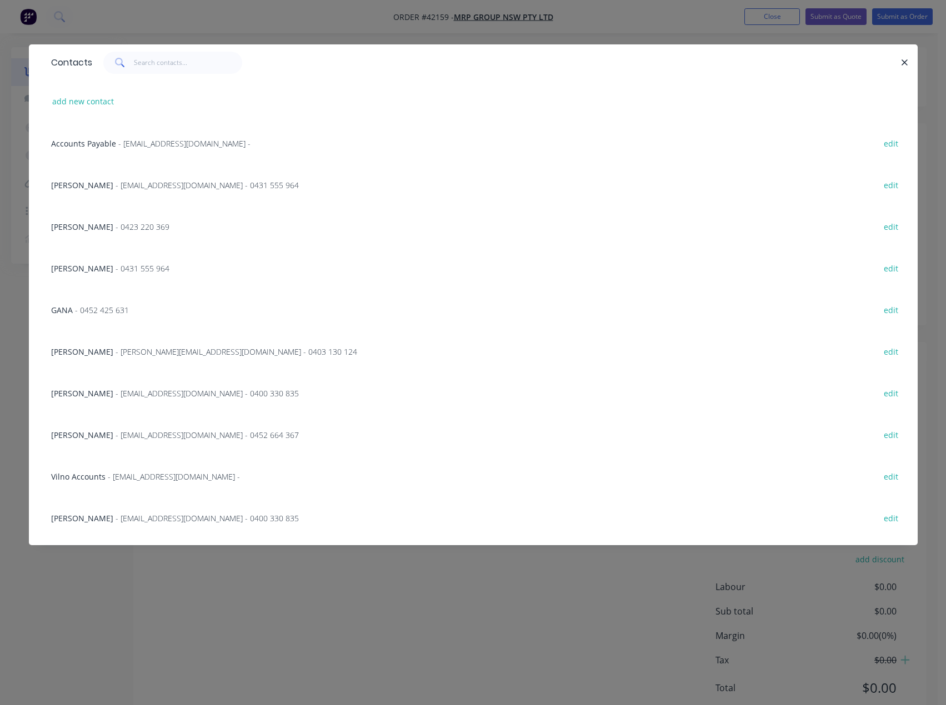
click at [165, 510] on div "Ela Thaku - ela@mrpgroupnsw.com.au - 0400 330 835 edit" at bounding box center [473, 518] width 855 height 42
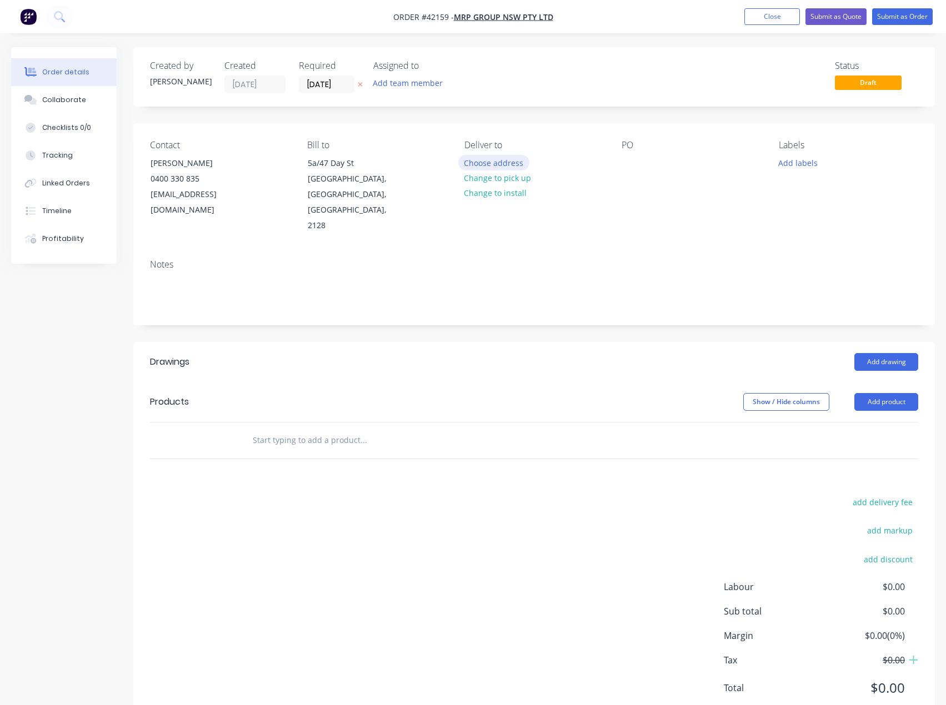
click at [506, 164] on button "Choose address" at bounding box center [493, 162] width 71 height 15
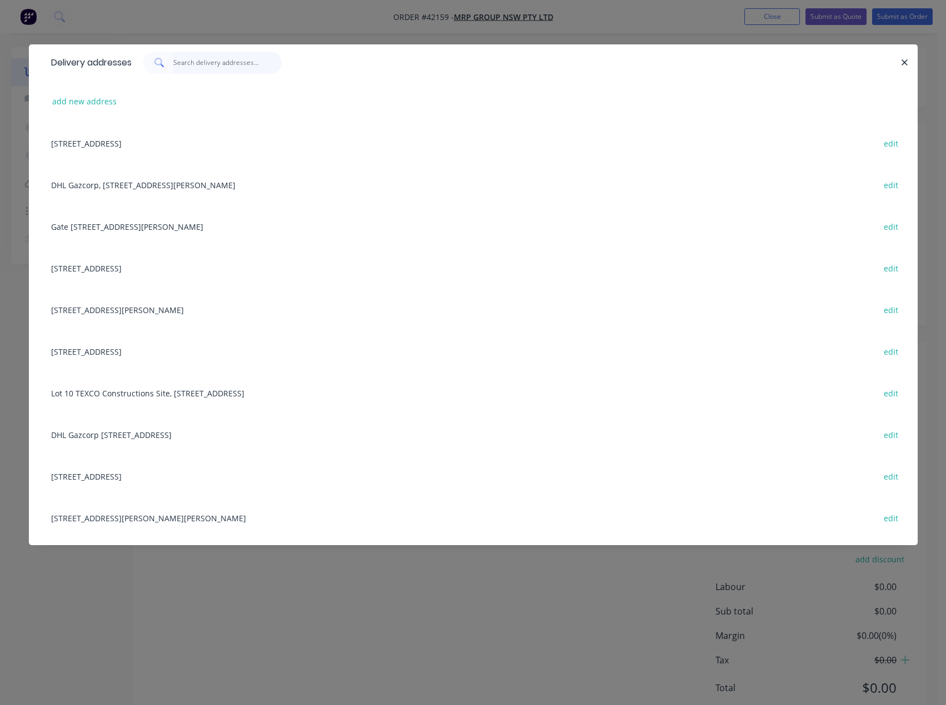
click at [222, 60] on input "text" at bounding box center [227, 63] width 108 height 22
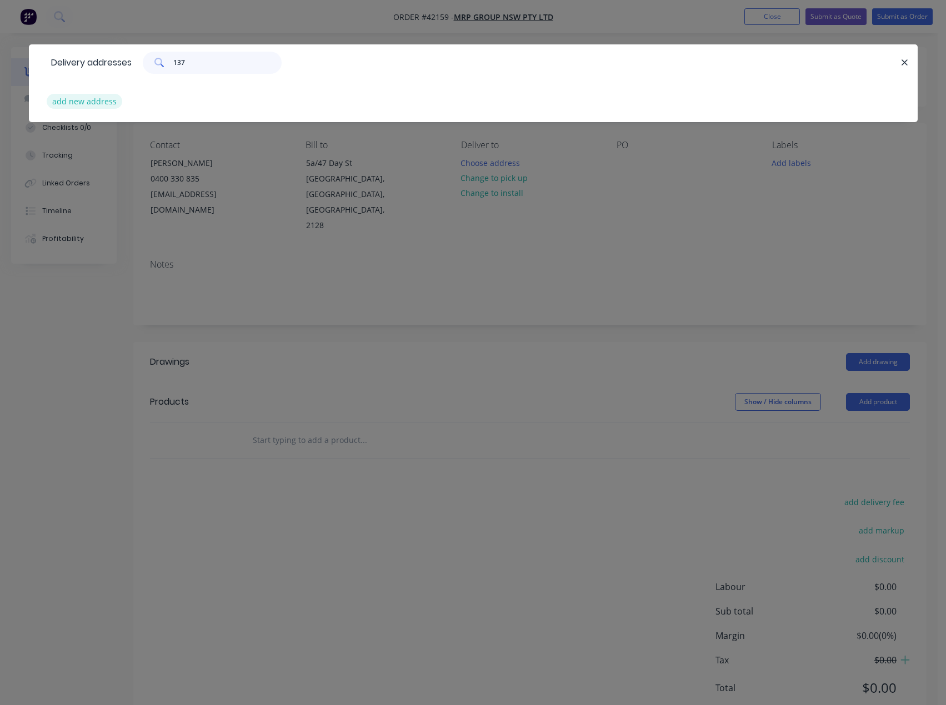
type input "137"
click at [88, 102] on button "add new address" at bounding box center [85, 101] width 76 height 15
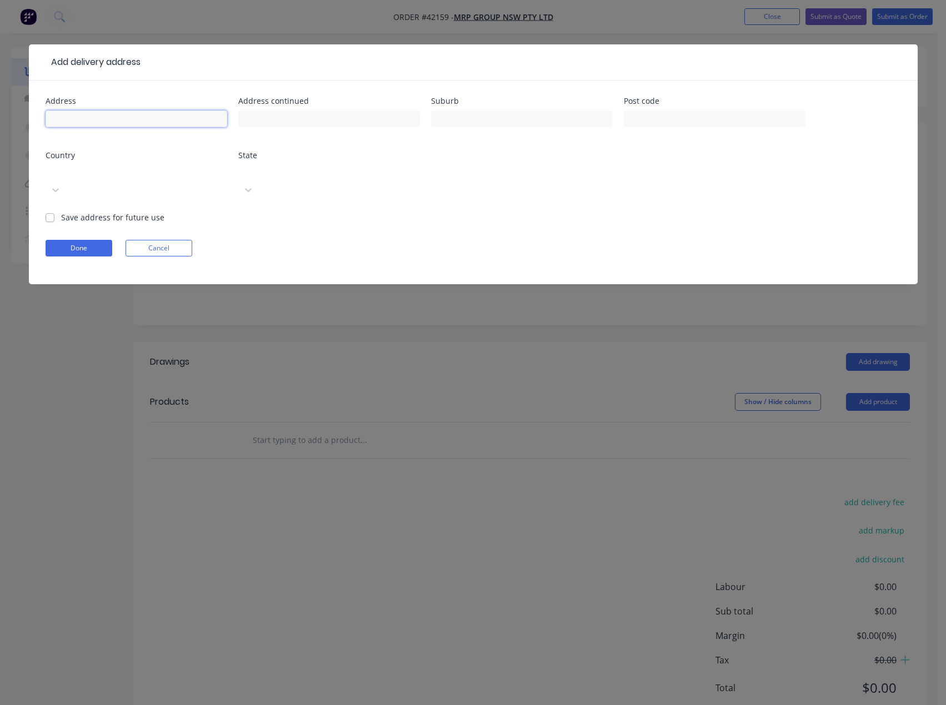
click at [100, 119] on input "text" at bounding box center [137, 119] width 182 height 17
type input "137-147 [PERSON_NAME]"
click at [485, 121] on input "text" at bounding box center [522, 119] width 182 height 17
type input "SMITHFIELD"
click at [674, 120] on input "text" at bounding box center [715, 119] width 182 height 17
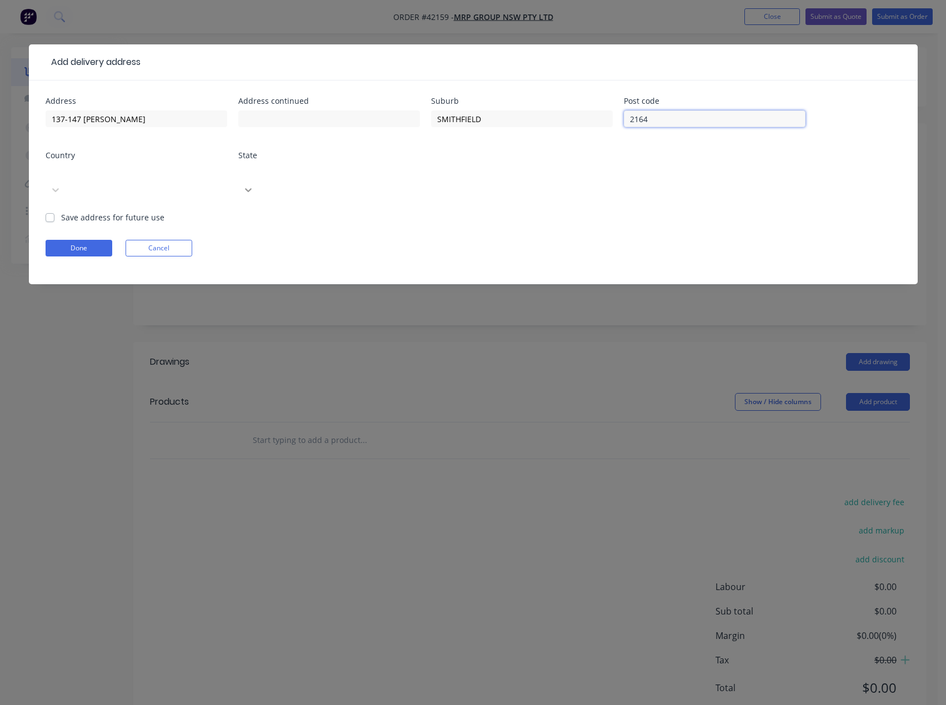
type input "2164"
click at [383, 179] on div at bounding box center [322, 172] width 160 height 14
click at [61, 212] on label "Save address for future use" at bounding box center [112, 218] width 103 height 12
click at [51, 212] on input "Save address for future use" at bounding box center [50, 217] width 9 height 11
checkbox input "true"
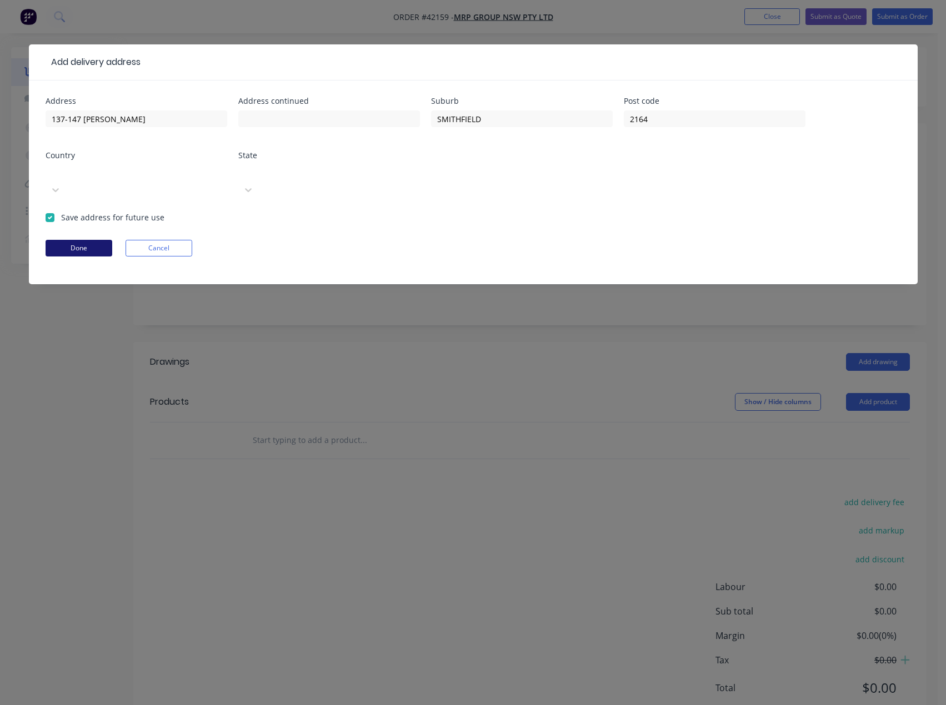
click at [83, 240] on button "Done" at bounding box center [79, 248] width 67 height 17
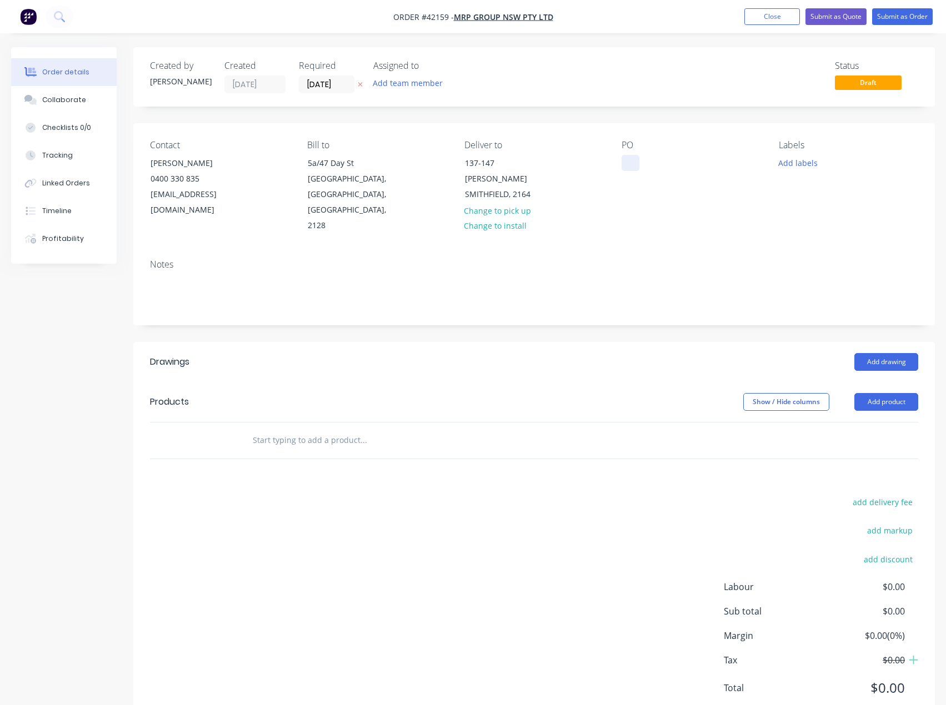
click at [633, 162] on div at bounding box center [630, 163] width 18 height 16
drag, startPoint x: 634, startPoint y: 164, endPoint x: 679, endPoint y: 205, distance: 60.6
click at [634, 167] on div at bounding box center [630, 163] width 18 height 16
drag, startPoint x: 632, startPoint y: 162, endPoint x: 641, endPoint y: 168, distance: 11.2
click at [632, 162] on div at bounding box center [630, 163] width 18 height 16
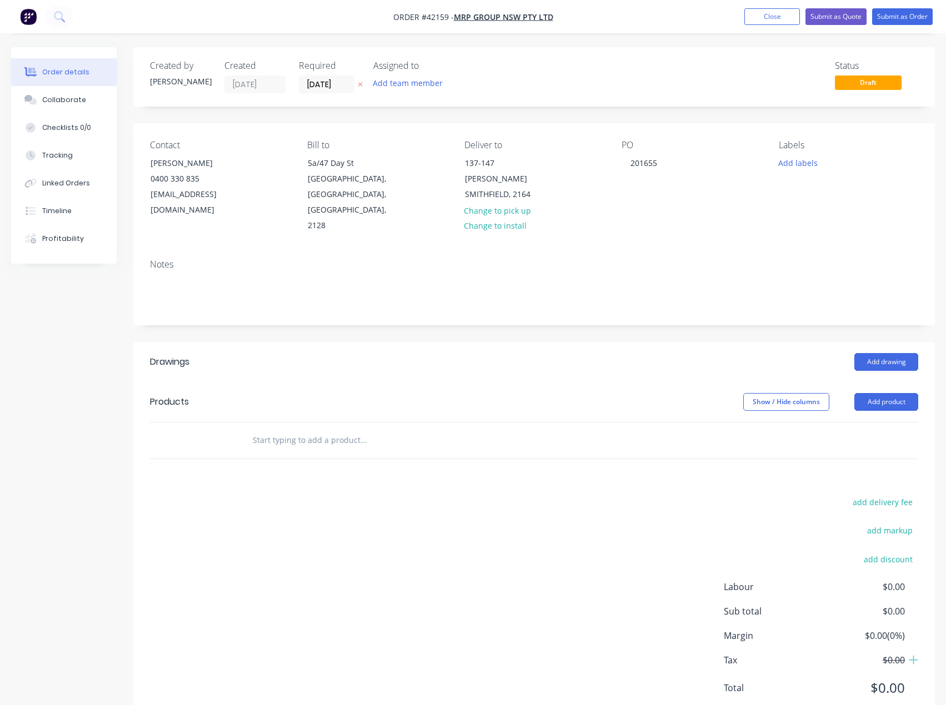
click at [808, 152] on div "Labels Add labels" at bounding box center [848, 187] width 139 height 94
click at [803, 164] on button "Add labels" at bounding box center [798, 162] width 51 height 15
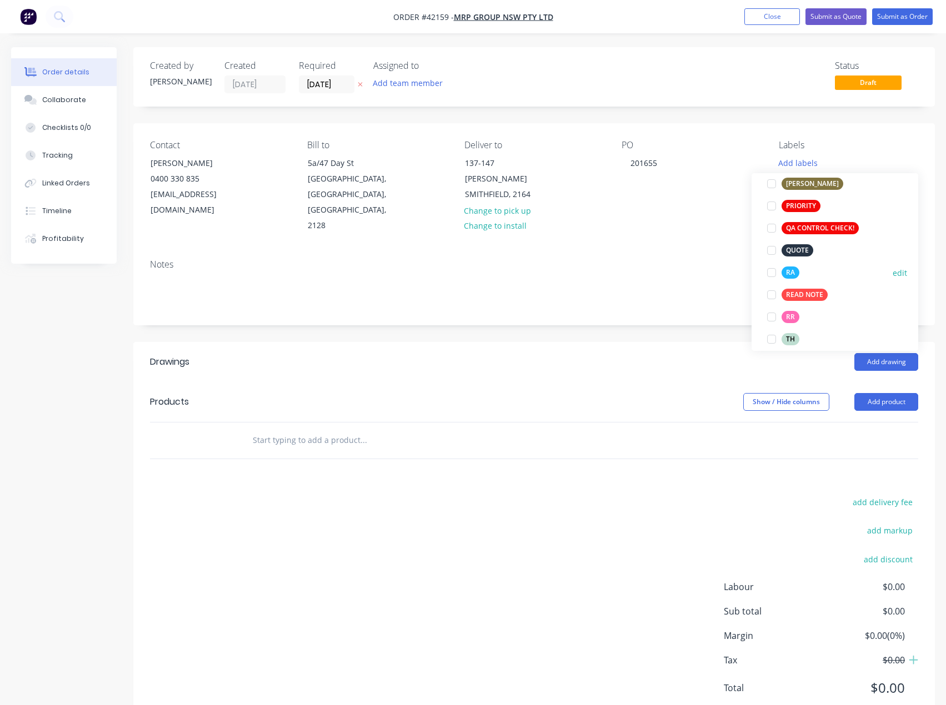
scroll to position [355, 0]
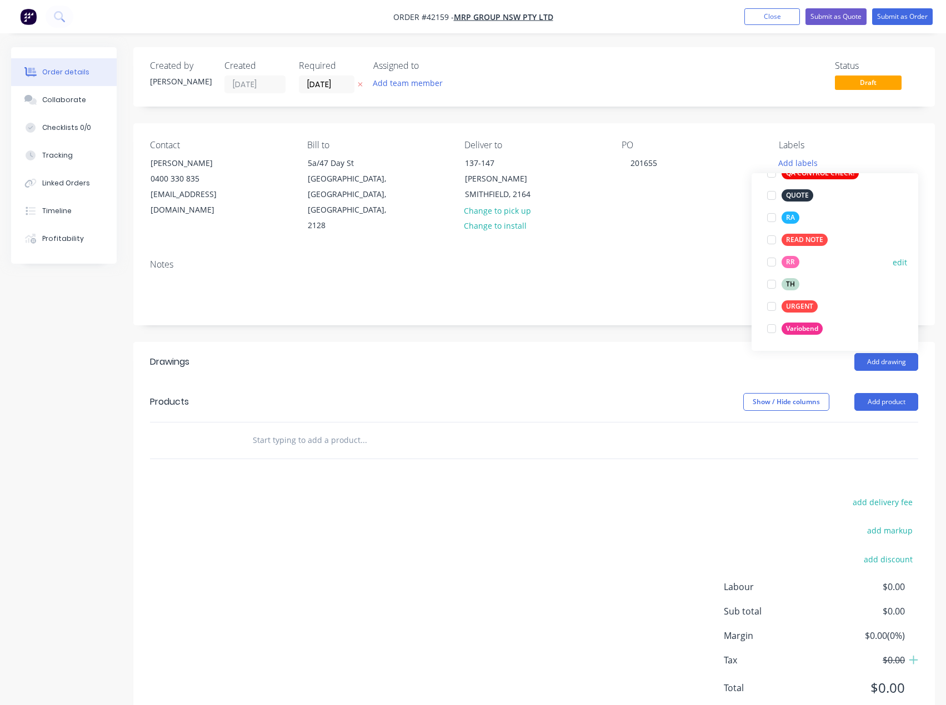
click at [775, 263] on div at bounding box center [771, 262] width 22 height 22
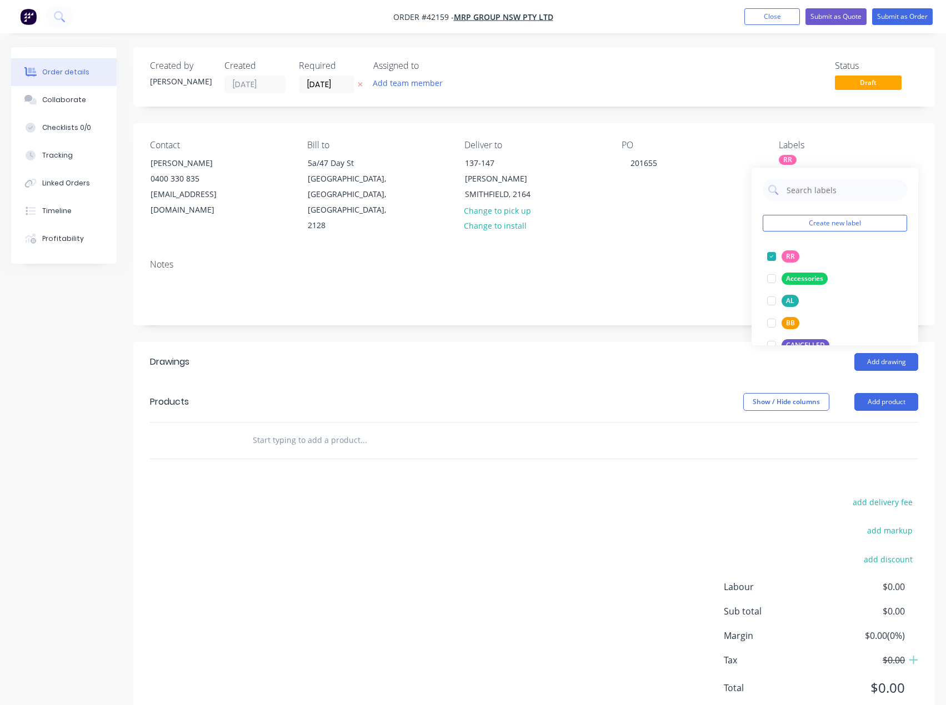
click at [314, 535] on div "add delivery fee add markup add discount Labour $0.00 Sub total $0.00 Margin $0…" at bounding box center [534, 602] width 768 height 214
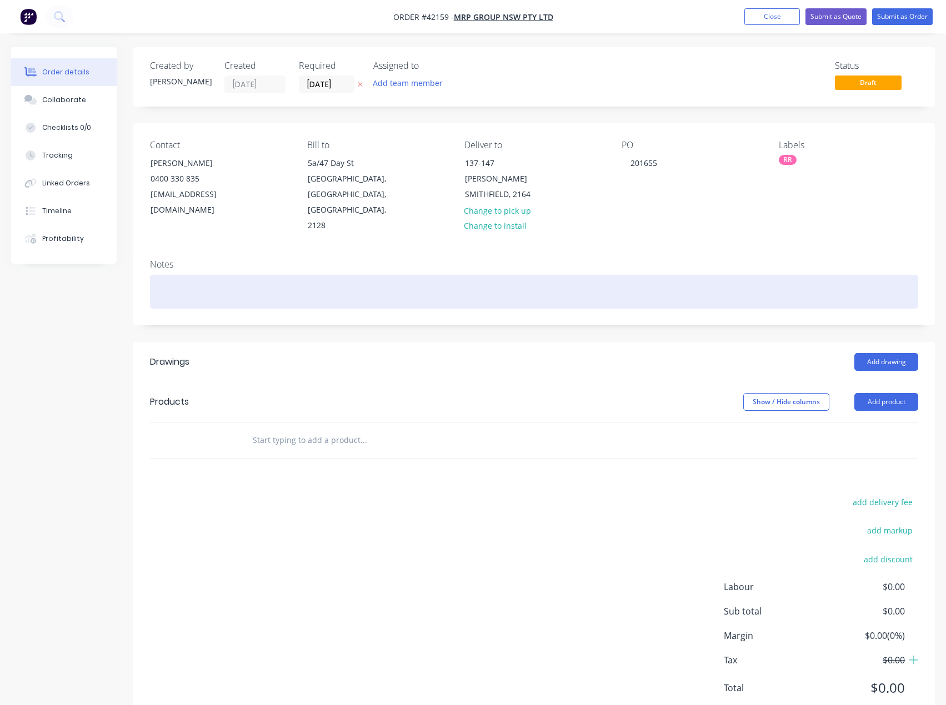
click at [206, 275] on div at bounding box center [534, 292] width 768 height 34
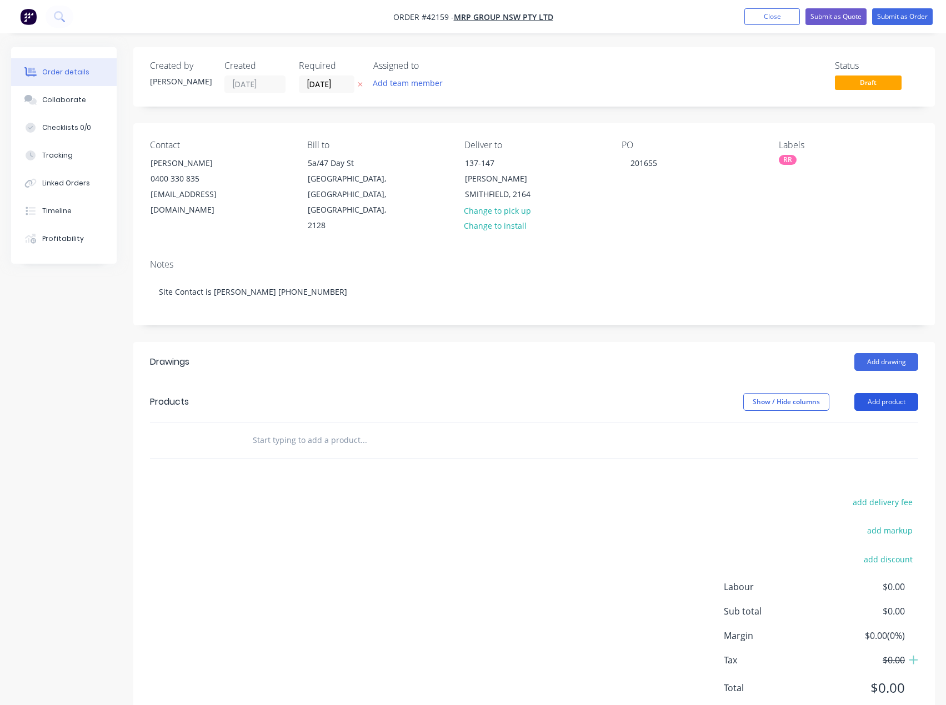
click at [883, 393] on button "Add product" at bounding box center [886, 402] width 64 height 18
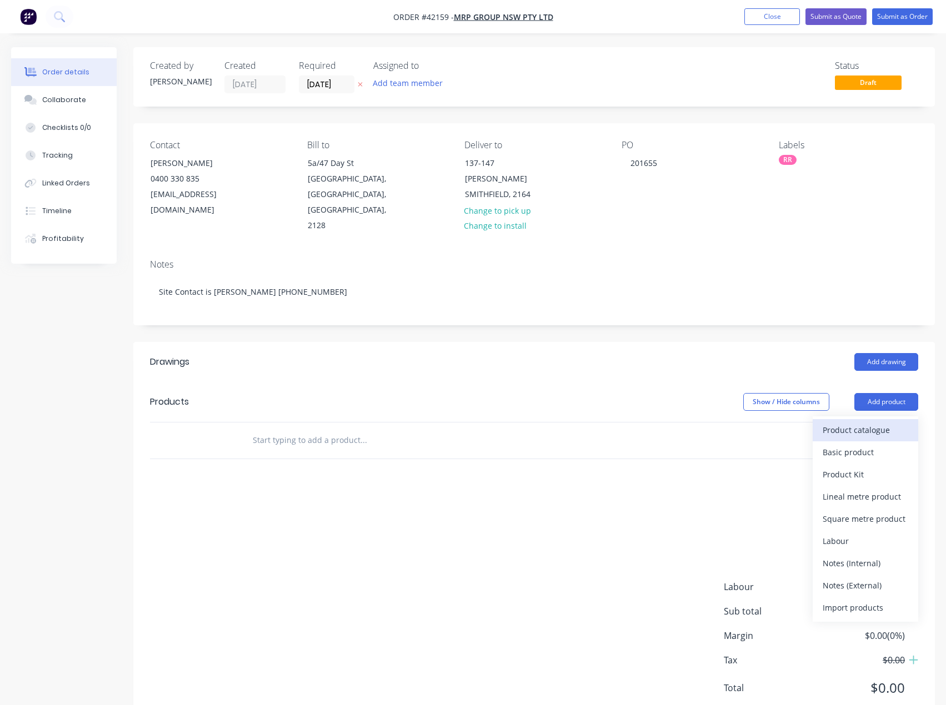
click at [868, 422] on div "Product catalogue" at bounding box center [866, 430] width 86 height 16
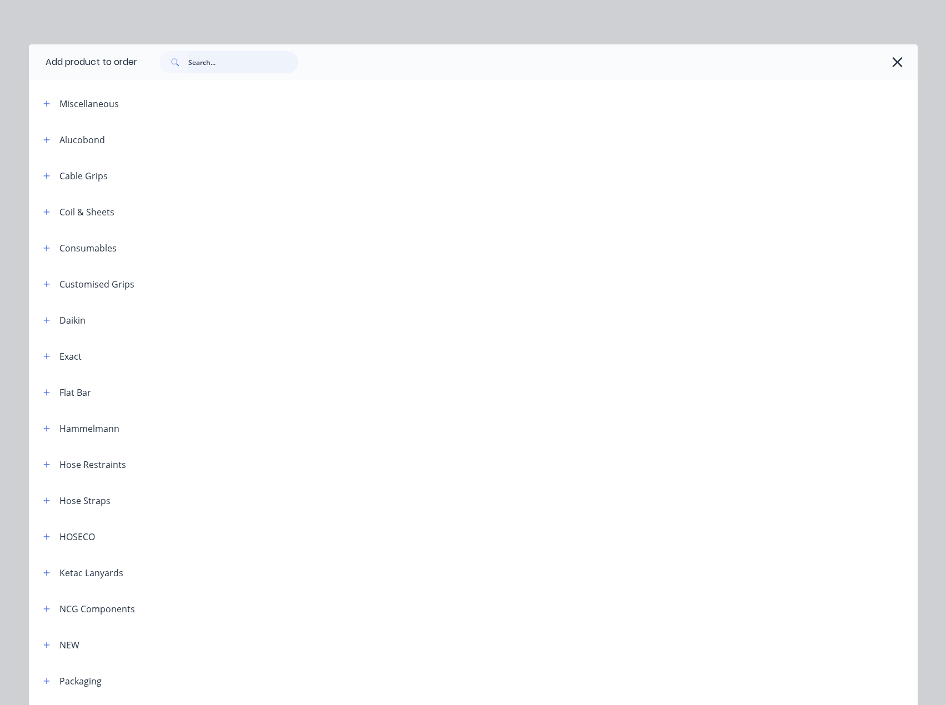
click at [208, 60] on input "text" at bounding box center [243, 62] width 110 height 22
type input "roof"
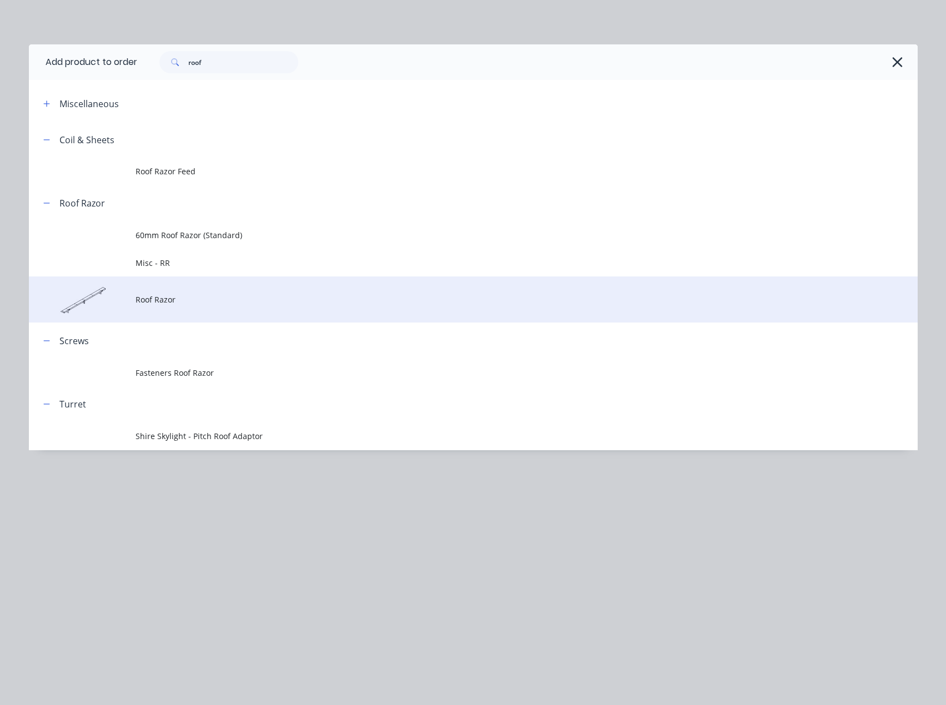
click at [154, 294] on span "Roof Razor" at bounding box center [448, 300] width 625 height 12
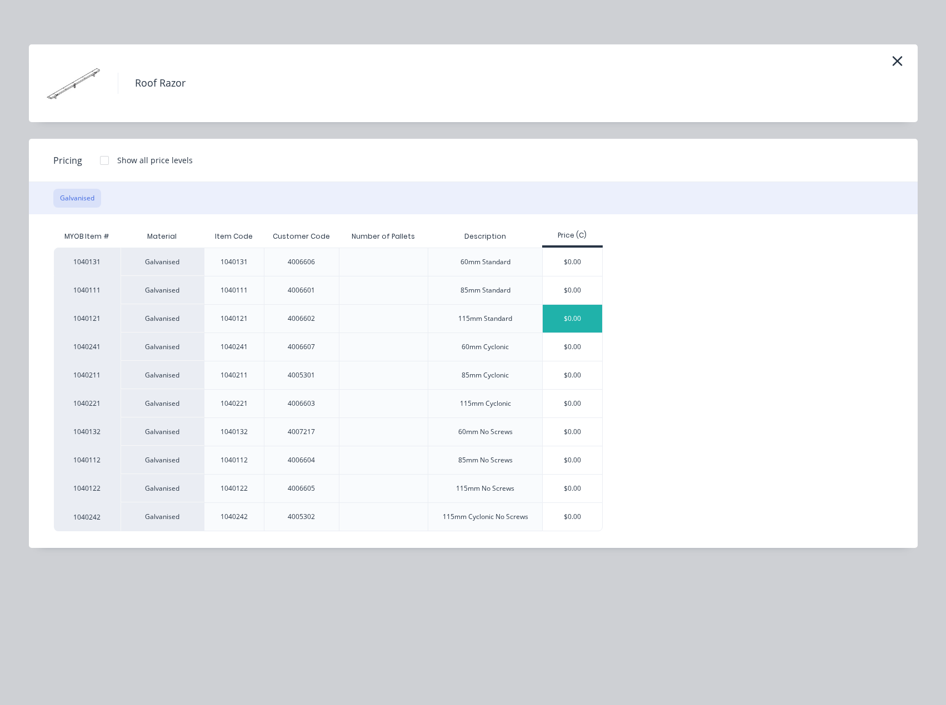
click at [569, 317] on div "$0.00" at bounding box center [572, 319] width 59 height 28
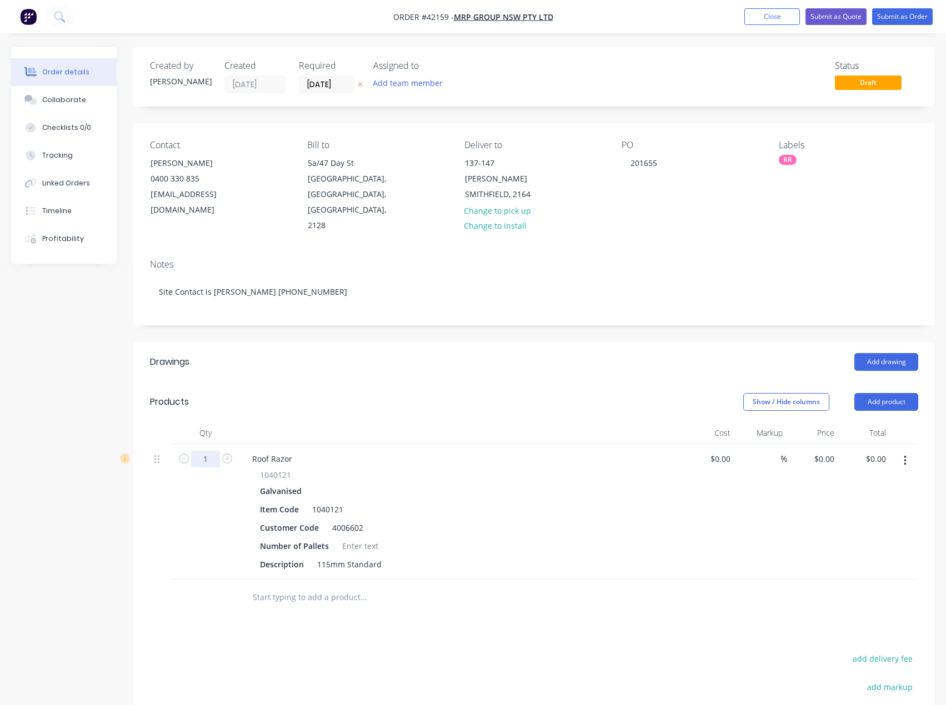
click at [208, 451] on input "1" at bounding box center [205, 459] width 29 height 17
type input "354"
click at [355, 538] on div at bounding box center [360, 546] width 45 height 16
click at [295, 451] on div "Roof Razor" at bounding box center [272, 459] width 58 height 16
drag, startPoint x: 318, startPoint y: 503, endPoint x: 123, endPoint y: 529, distance: 196.2
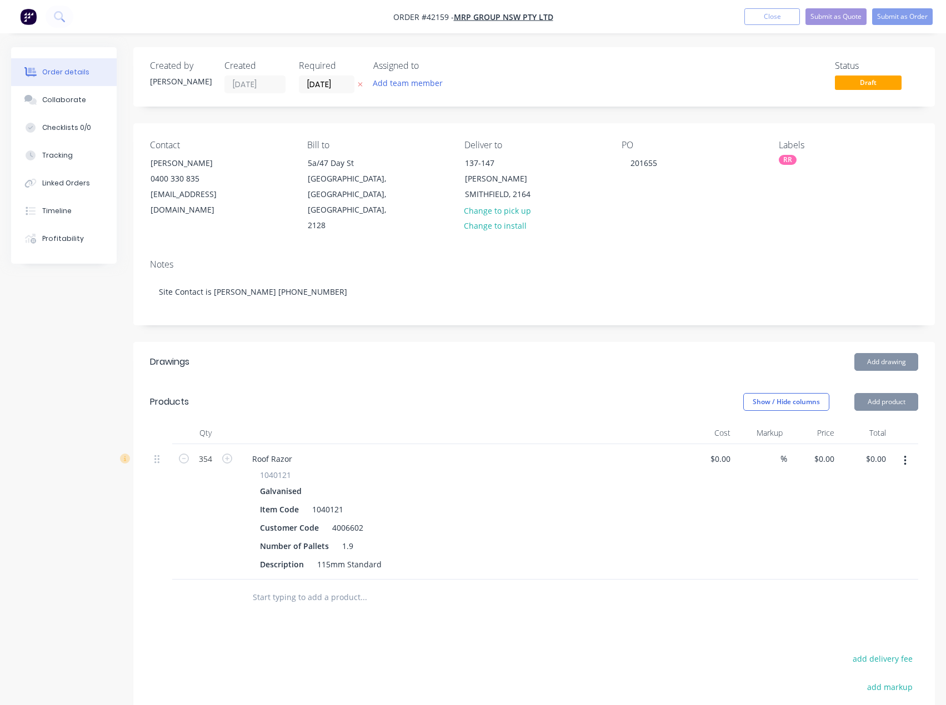
click at [212, 506] on div "354 Roof Razor 1040121 Galvanised Item Code 1040121 Customer Code 4006602 Numbe…" at bounding box center [534, 512] width 768 height 136
click at [303, 538] on div "Number of Pallets" at bounding box center [294, 546] width 78 height 16
drag, startPoint x: 316, startPoint y: 497, endPoint x: 322, endPoint y: 504, distance: 9.5
click at [315, 520] on div "Customer Code" at bounding box center [289, 528] width 68 height 16
drag, startPoint x: 352, startPoint y: 493, endPoint x: 397, endPoint y: 516, distance: 50.7
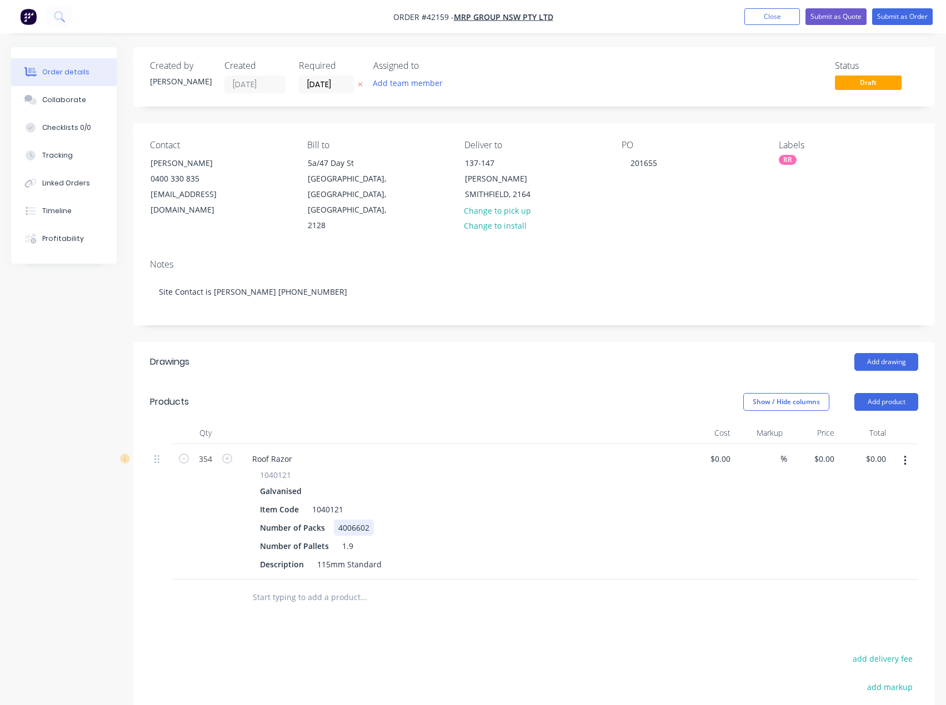
click at [353, 520] on div "4006602" at bounding box center [354, 528] width 40 height 16
click at [842, 444] on div "$0.00 $0.00" at bounding box center [865, 512] width 52 height 136
type input "$7.65"
type input "$2,708.10"
click at [56, 100] on div "Collaborate" at bounding box center [64, 100] width 44 height 10
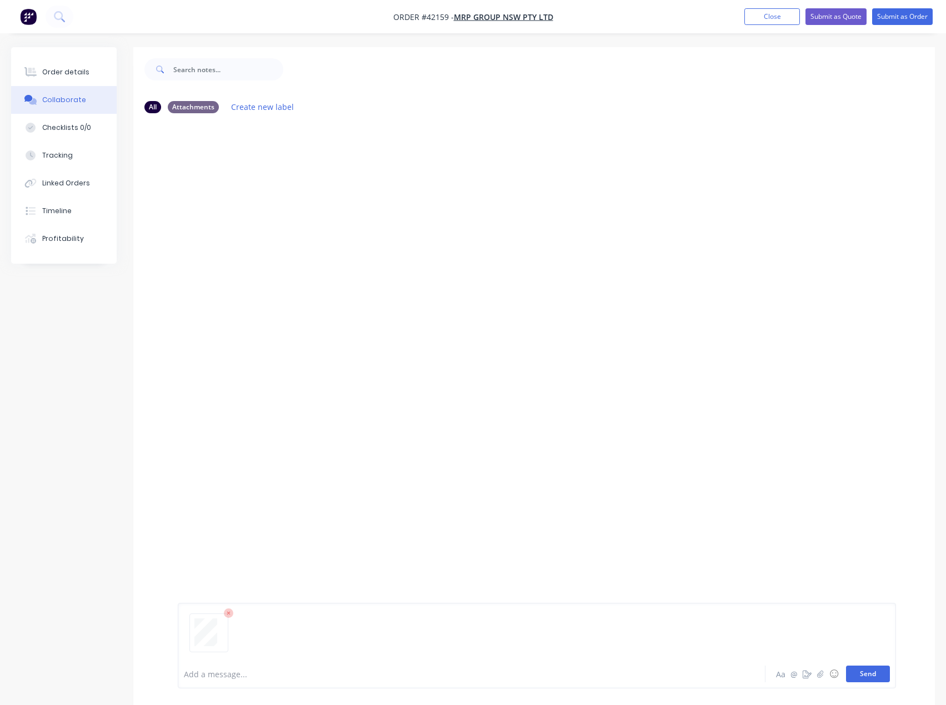
click at [865, 673] on button "Send" at bounding box center [868, 674] width 44 height 17
click at [58, 72] on div "Order details" at bounding box center [65, 72] width 47 height 10
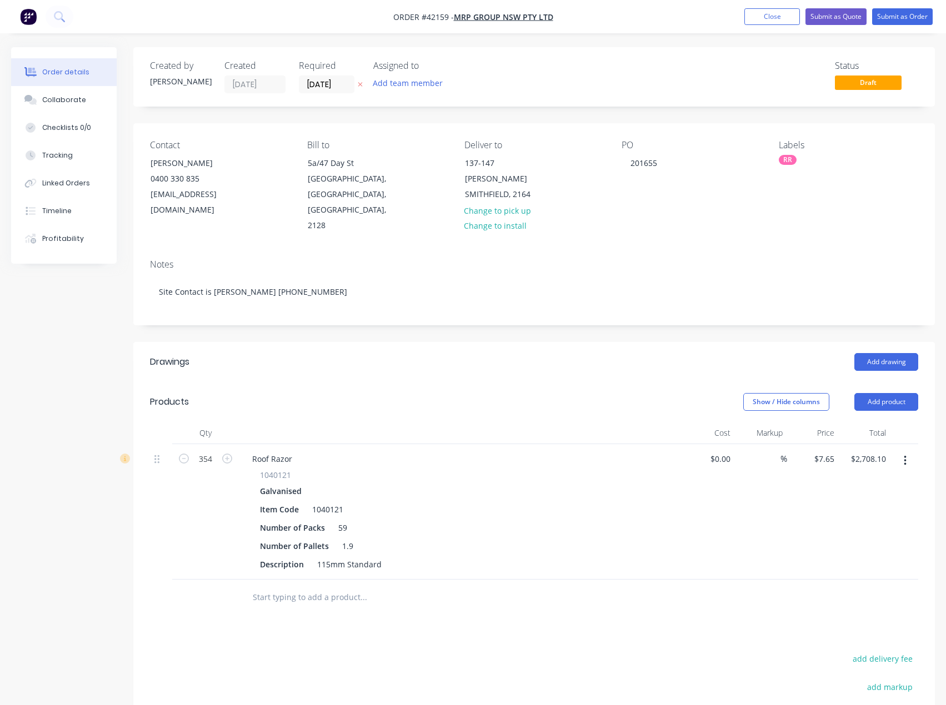
click at [784, 156] on div "RR" at bounding box center [788, 160] width 18 height 10
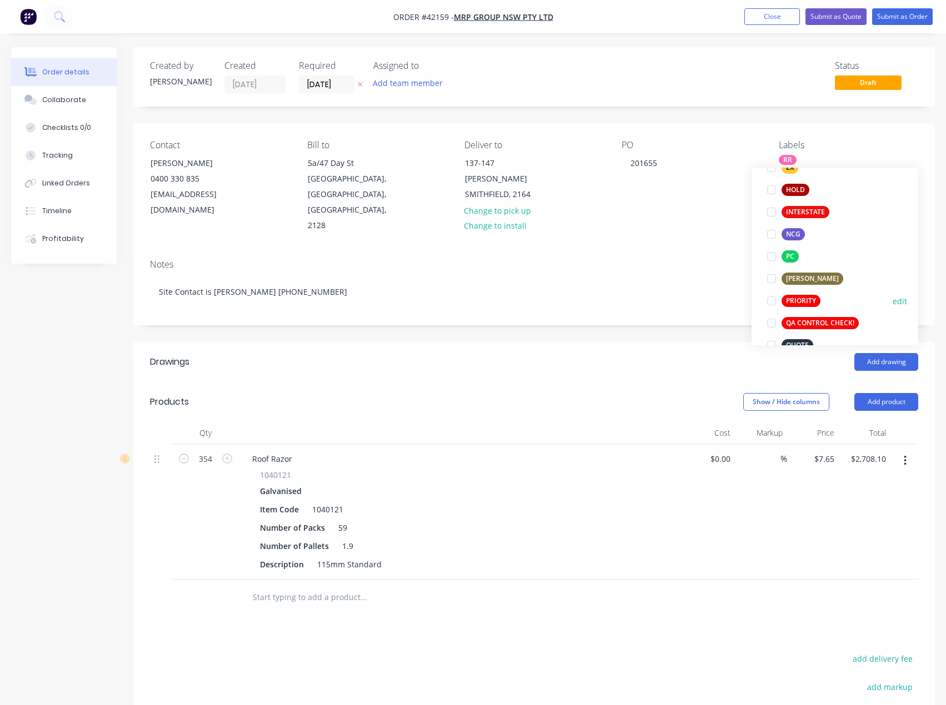
click at [775, 304] on div at bounding box center [771, 301] width 22 height 22
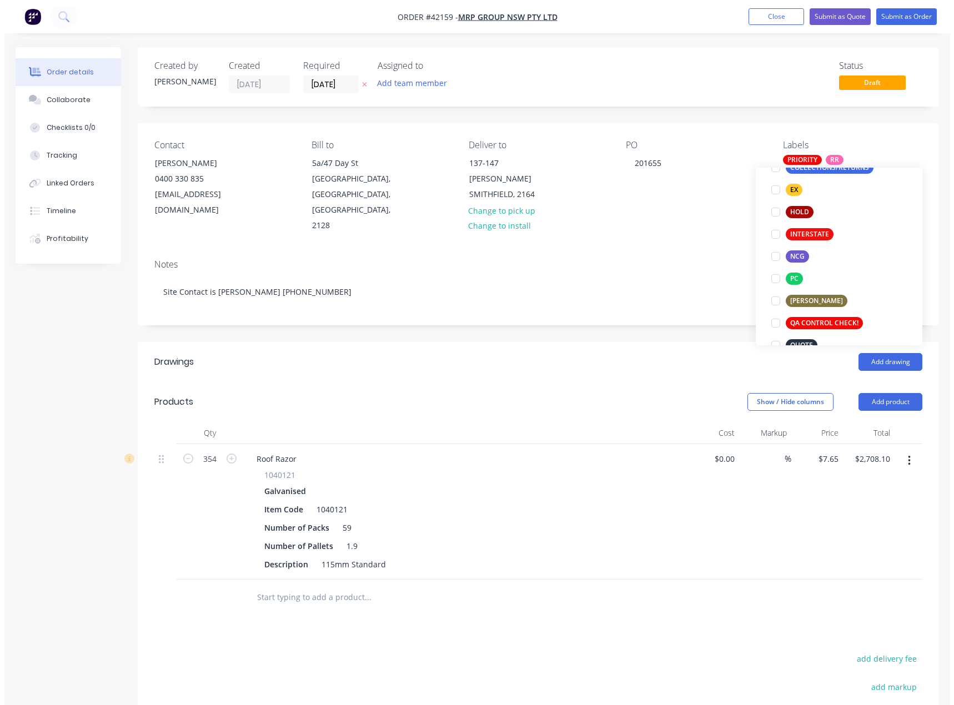
scroll to position [0, 0]
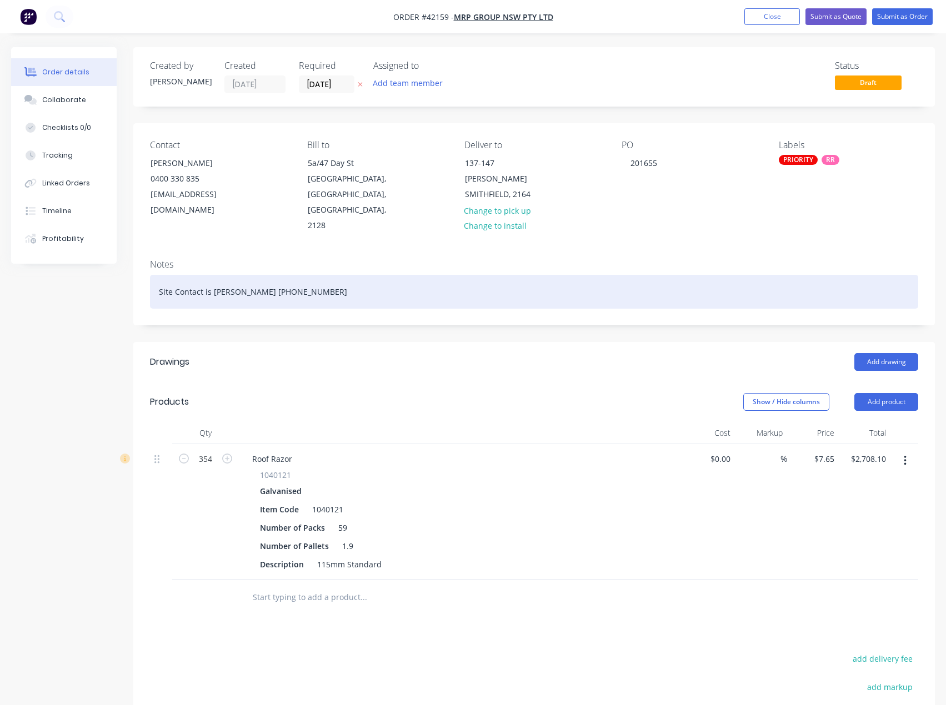
click at [155, 275] on div "Site Contact is Frankie 0449 588 006" at bounding box center [534, 292] width 768 height 34
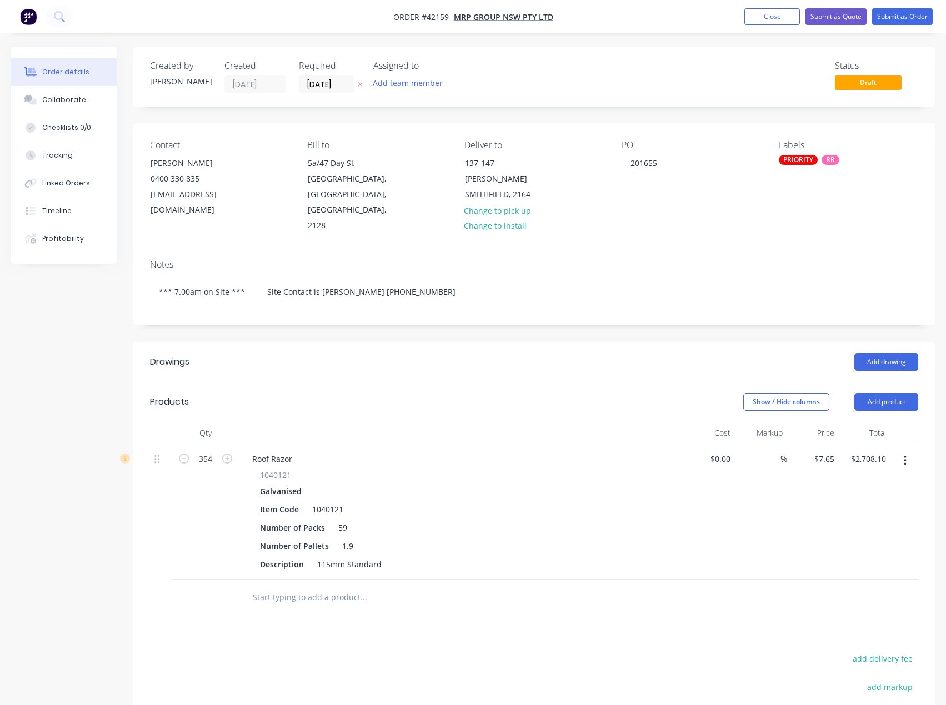
click at [477, 483] on div "Galvanised" at bounding box center [461, 491] width 402 height 16
click at [906, 16] on button "Submit as Order" at bounding box center [902, 16] width 61 height 17
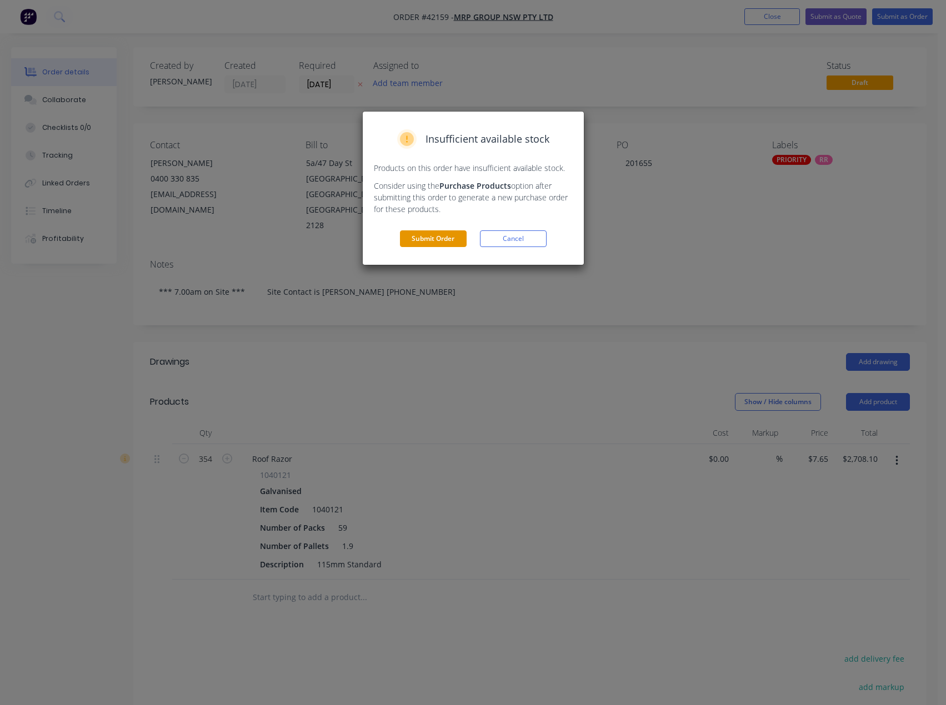
click at [435, 242] on button "Submit Order" at bounding box center [433, 238] width 67 height 17
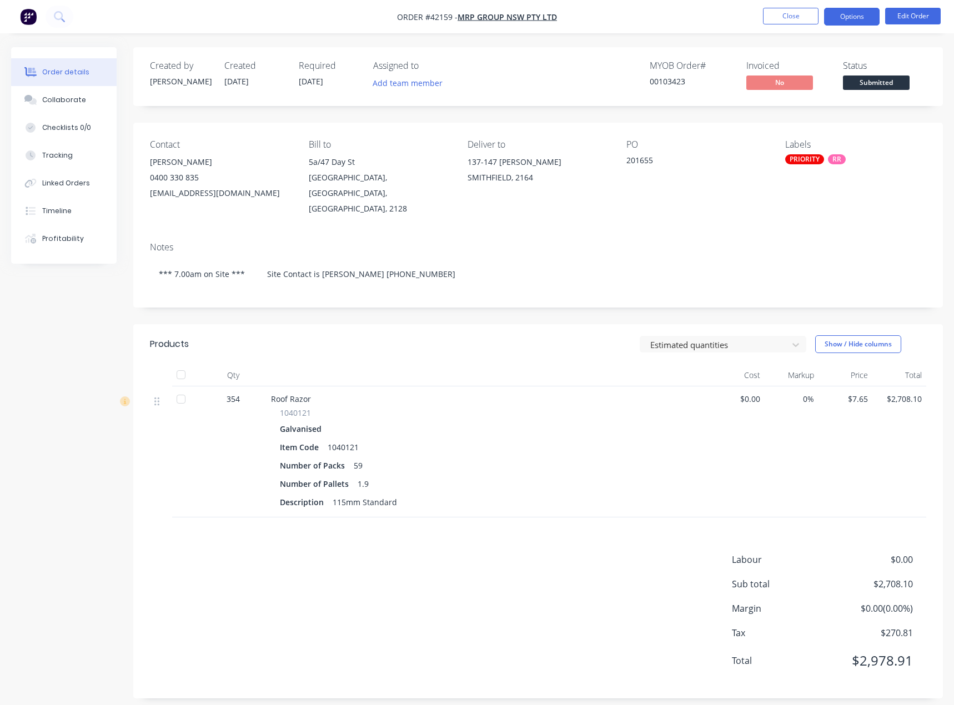
click at [839, 13] on button "Options" at bounding box center [852, 17] width 56 height 18
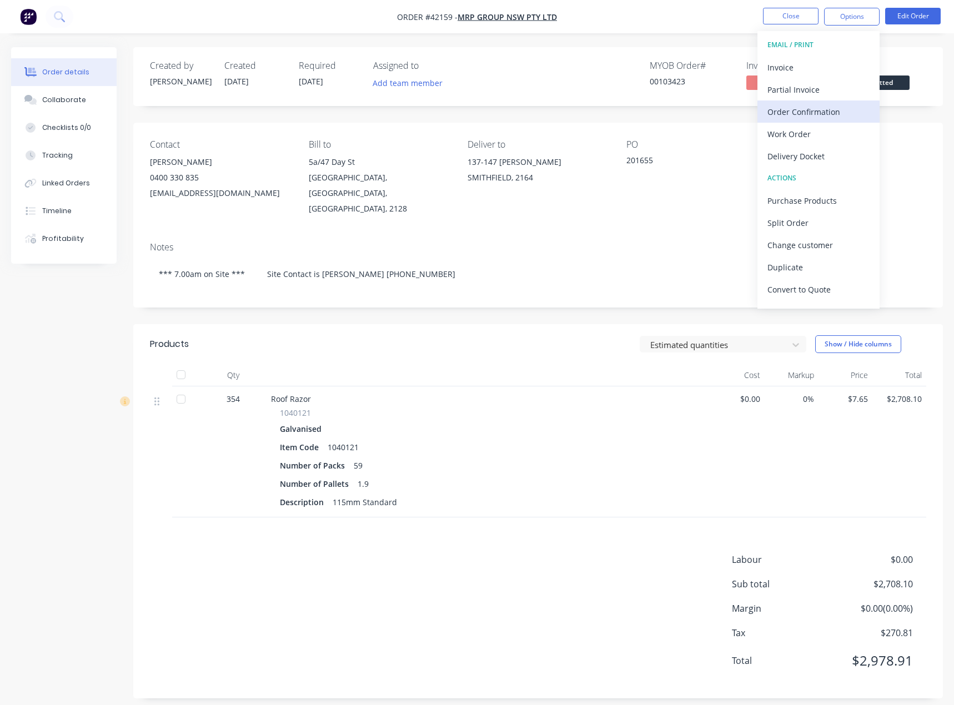
click at [819, 112] on div "Order Confirmation" at bounding box center [819, 112] width 102 height 16
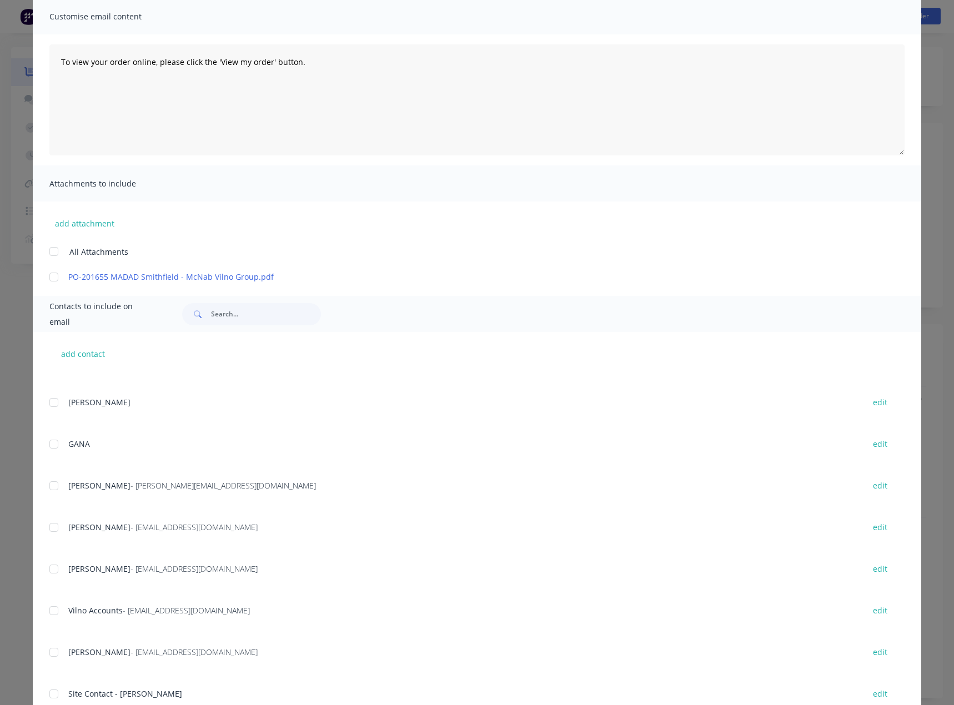
scroll to position [121, 0]
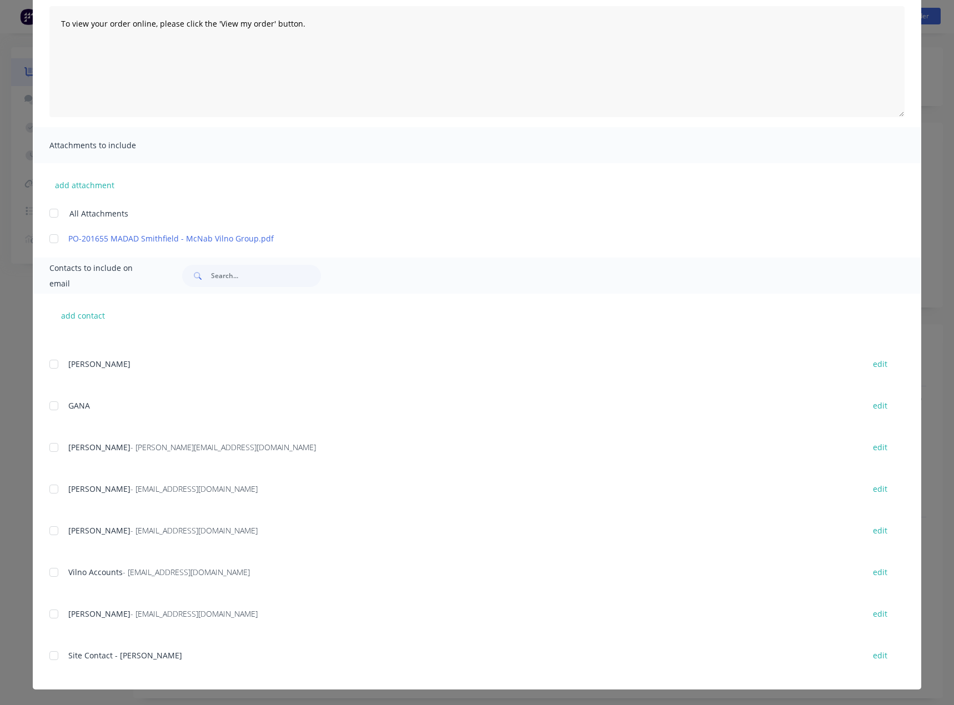
click at [52, 616] on div at bounding box center [54, 614] width 22 height 22
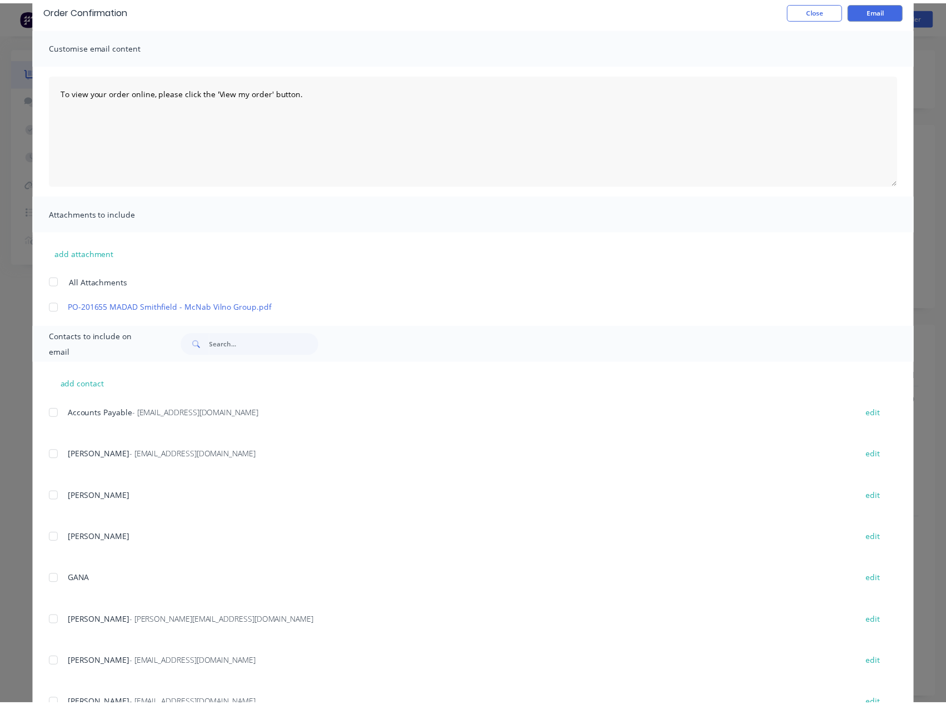
scroll to position [0, 0]
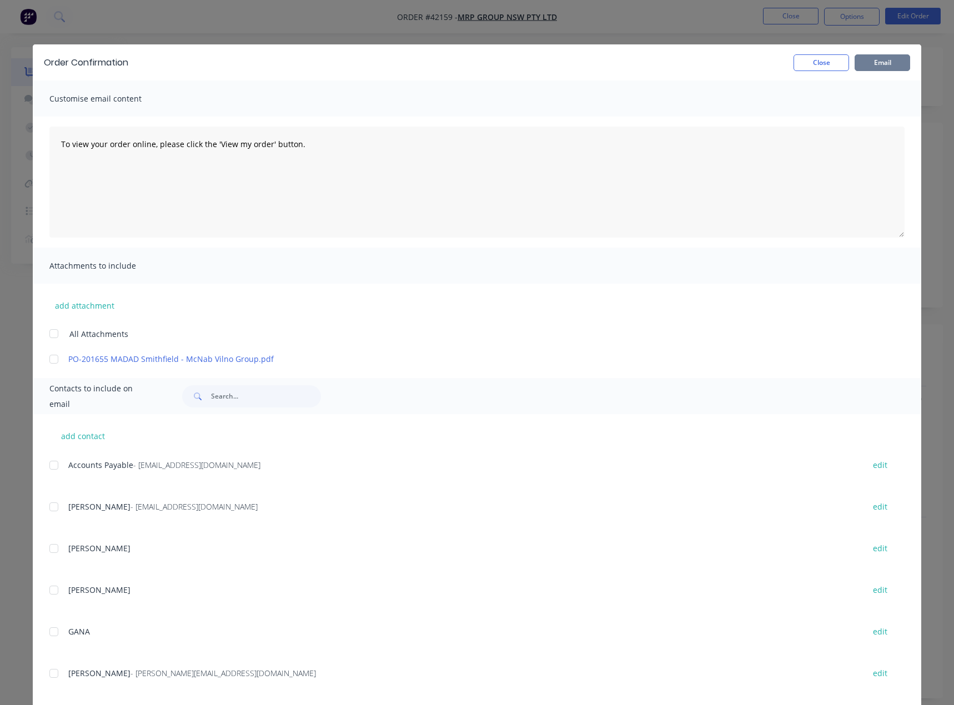
click at [865, 62] on button "Email" at bounding box center [883, 62] width 56 height 17
click at [813, 64] on button "Close" at bounding box center [822, 62] width 56 height 17
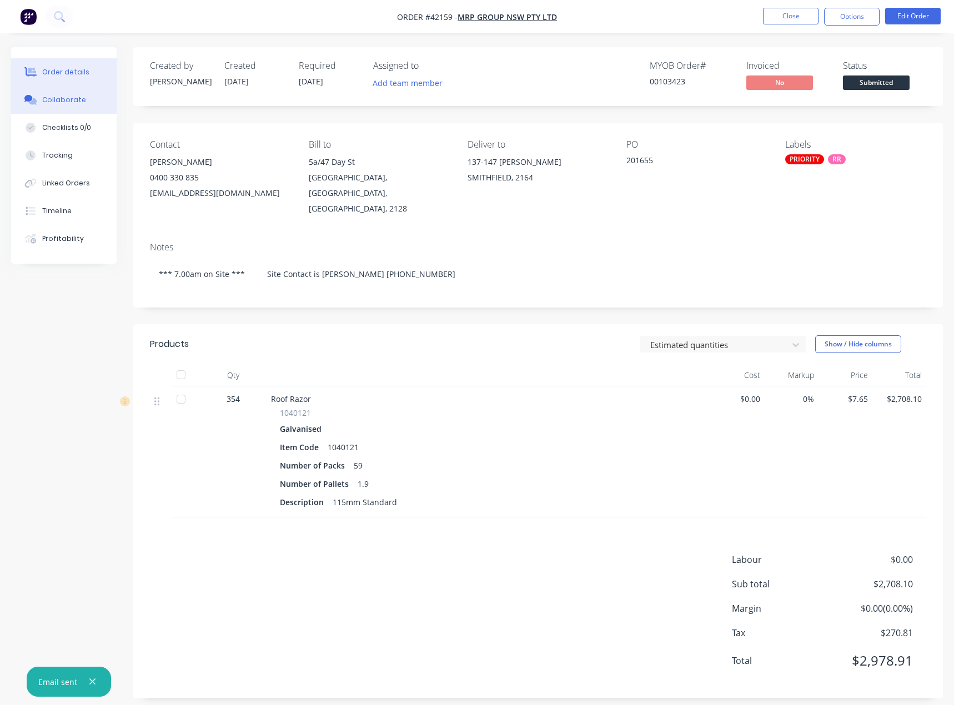
click at [68, 99] on div "Collaborate" at bounding box center [64, 100] width 44 height 10
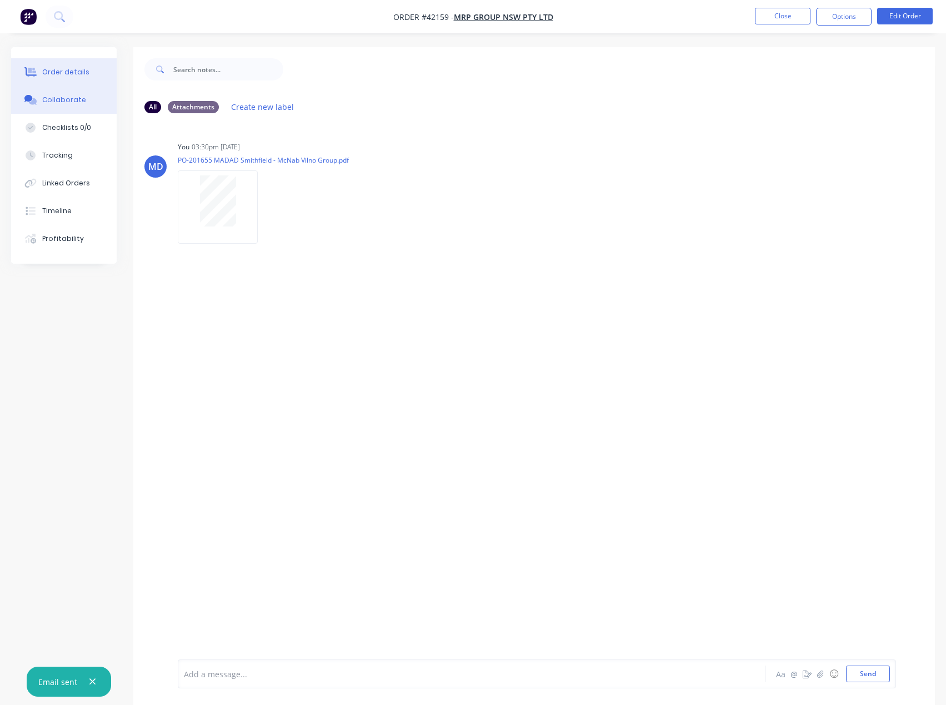
click at [60, 69] on div "Order details" at bounding box center [65, 72] width 47 height 10
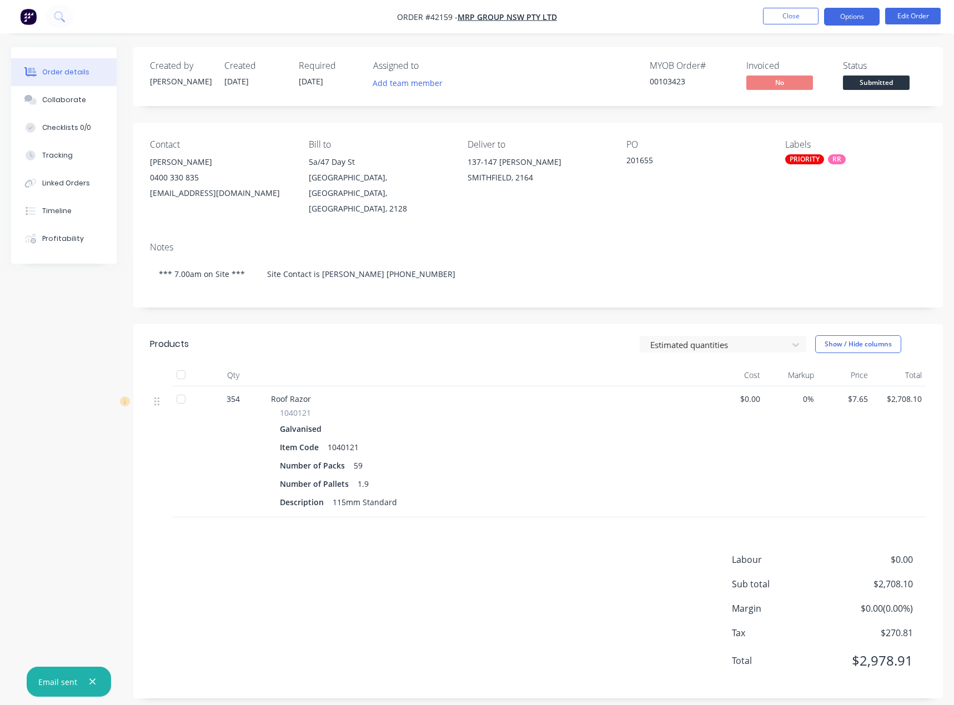
click at [858, 12] on button "Options" at bounding box center [852, 17] width 56 height 18
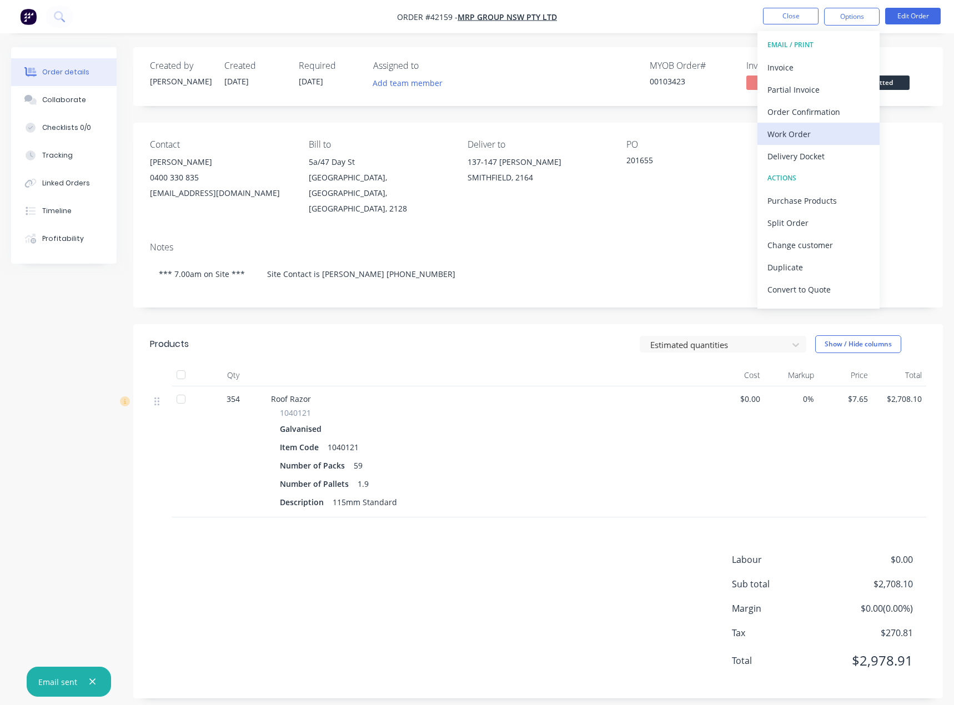
click at [789, 131] on div "Work Order" at bounding box center [819, 134] width 102 height 16
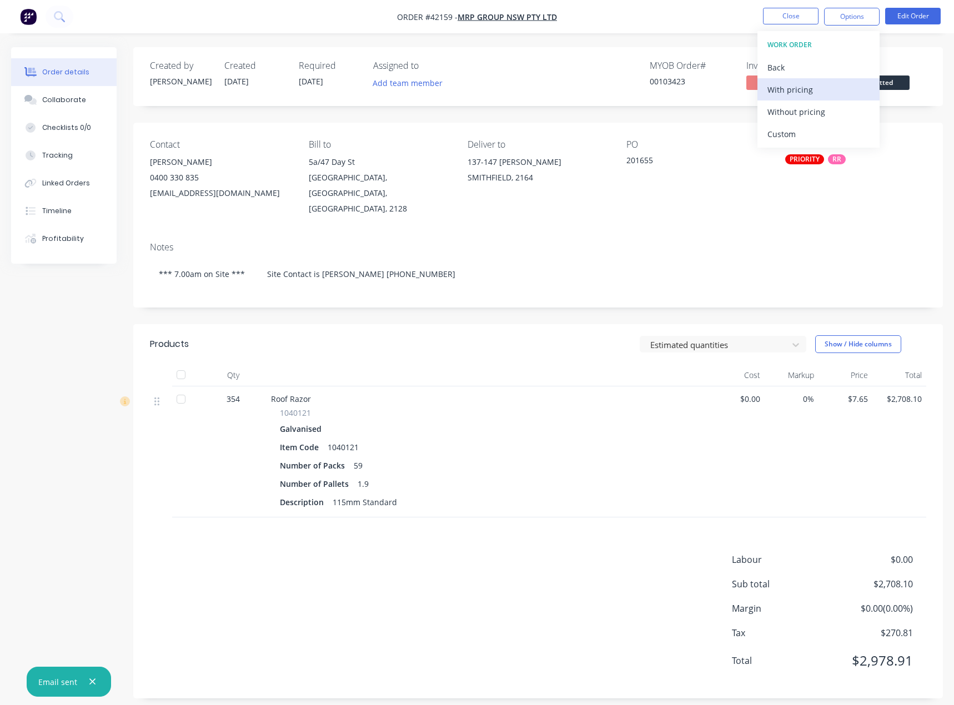
click at [799, 93] on div "With pricing" at bounding box center [819, 90] width 102 height 16
drag, startPoint x: 383, startPoint y: 15, endPoint x: 562, endPoint y: 20, distance: 179.5
click at [562, 20] on nav "Order #42159 - MRP Group NSW Pty Ltd Close Options Edit Order" at bounding box center [477, 16] width 954 height 33
drag, startPoint x: 516, startPoint y: 546, endPoint x: 509, endPoint y: 484, distance: 62.6
click at [518, 553] on div "Labour $0.00 Sub total $2,708.10 Margin $0.00 ( 0.00 %) Tax $270.81 Total $2,97…" at bounding box center [538, 617] width 776 height 129
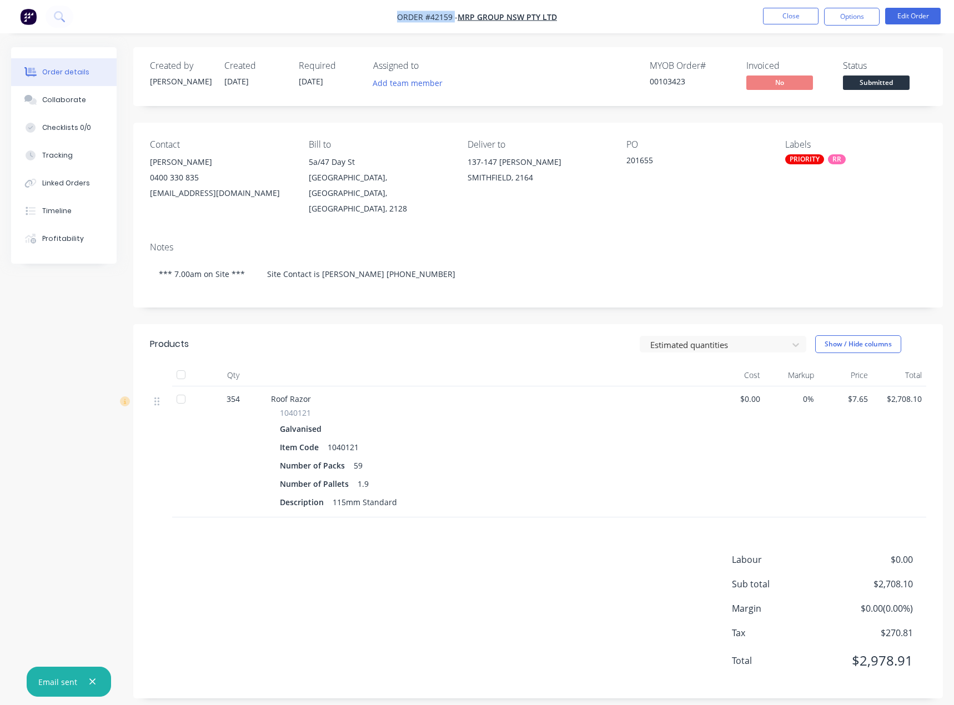
drag, startPoint x: 395, startPoint y: 17, endPoint x: 449, endPoint y: 63, distance: 71.3
click at [455, 19] on nav "Order #42159 - MRP Group NSW Pty Ltd Close Options Edit Order" at bounding box center [477, 16] width 954 height 33
copy span "Order #42159"
click at [845, 14] on button "Options" at bounding box center [852, 17] width 56 height 18
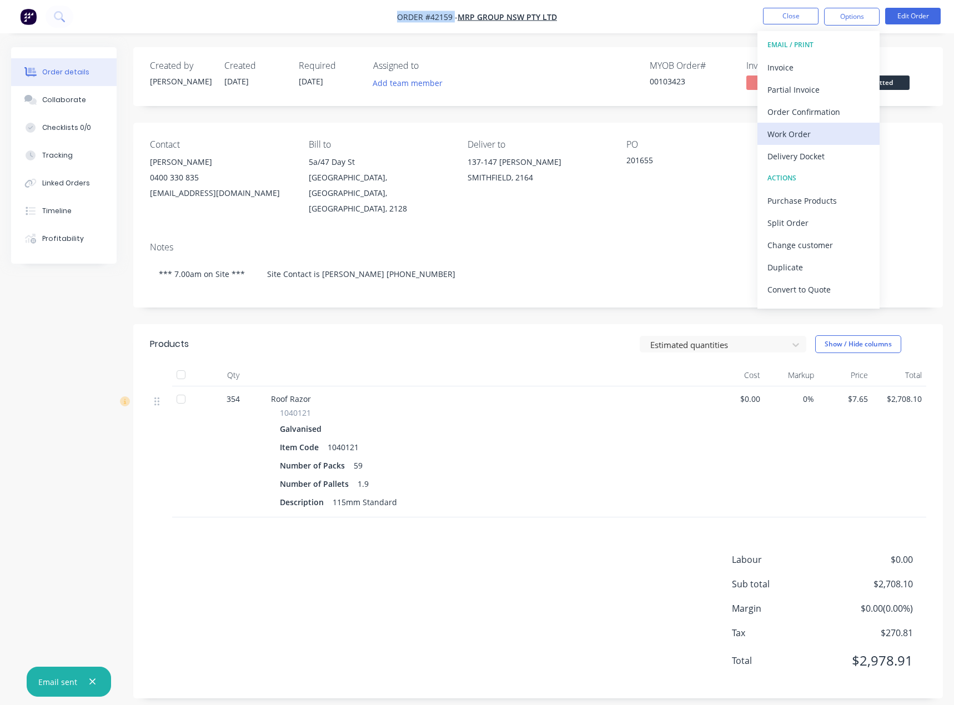
click at [795, 131] on div "Work Order" at bounding box center [819, 134] width 102 height 16
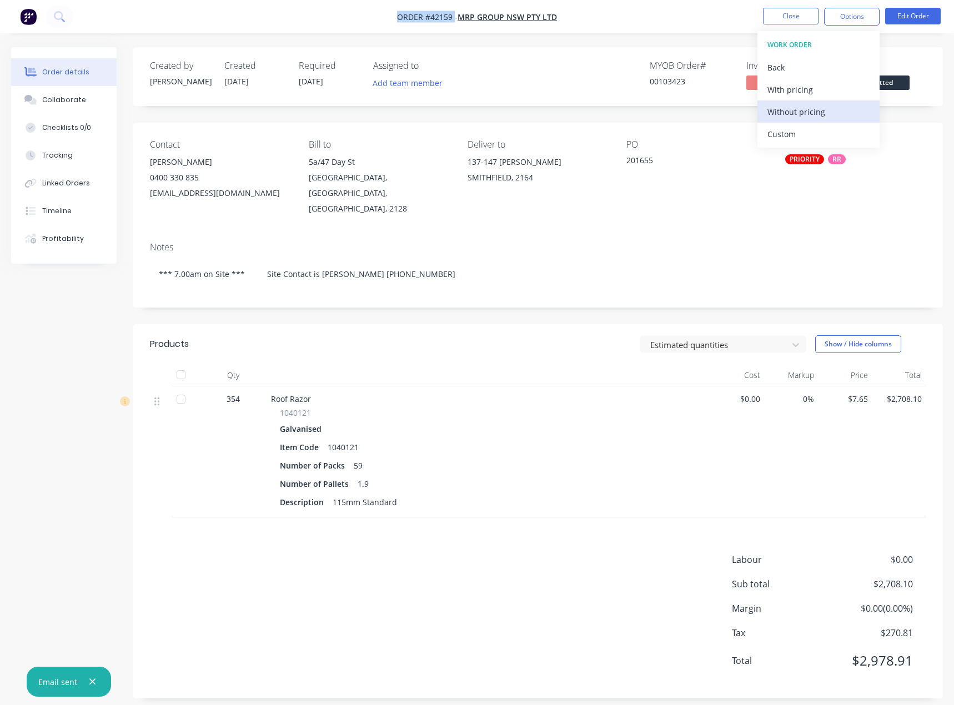
click at [813, 113] on div "Without pricing" at bounding box center [819, 112] width 102 height 16
click at [786, 13] on button "Close" at bounding box center [791, 16] width 56 height 17
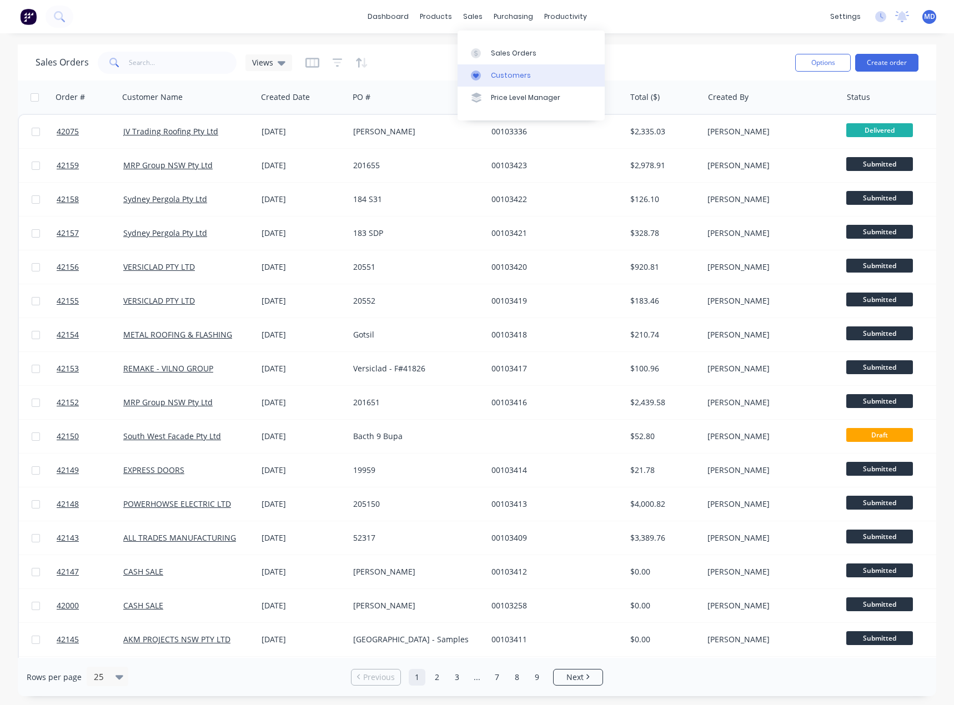
click at [524, 79] on div "Customers" at bounding box center [511, 76] width 40 height 10
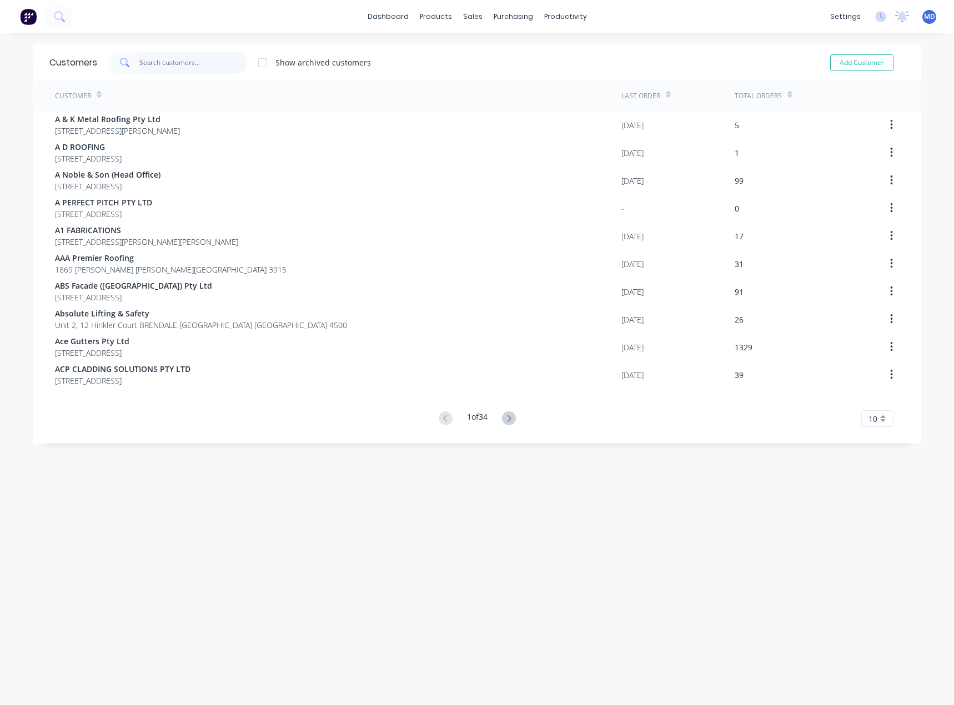
click at [176, 64] on input "text" at bounding box center [193, 63] width 108 height 22
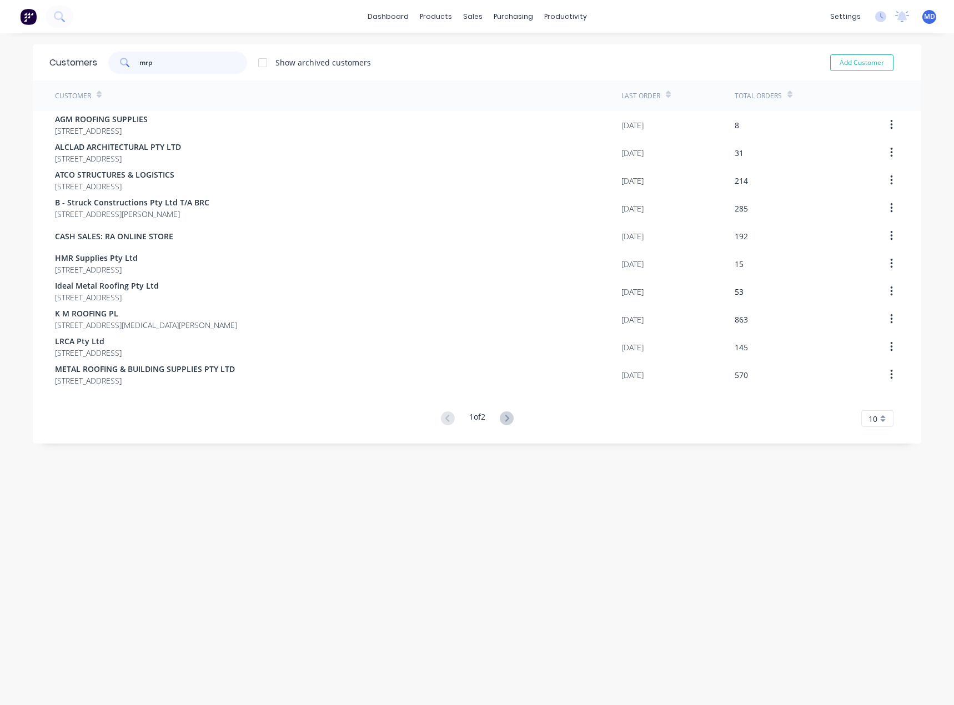
type input "mrp"
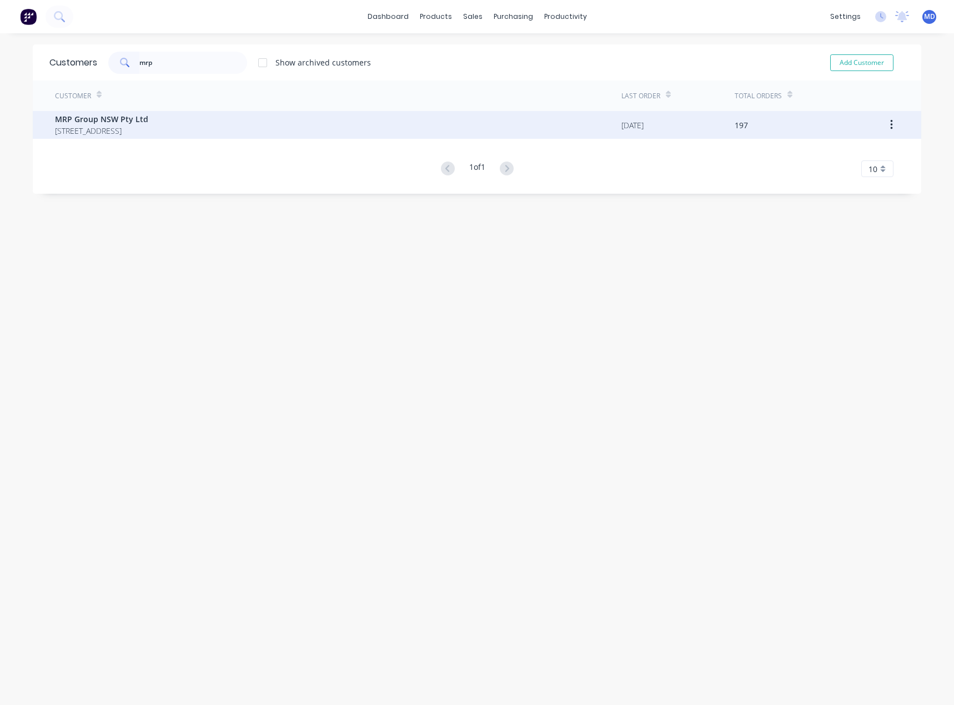
click at [142, 128] on span "5a/47 Day St Silverwater New South Wales Australia 2128" at bounding box center [101, 131] width 93 height 12
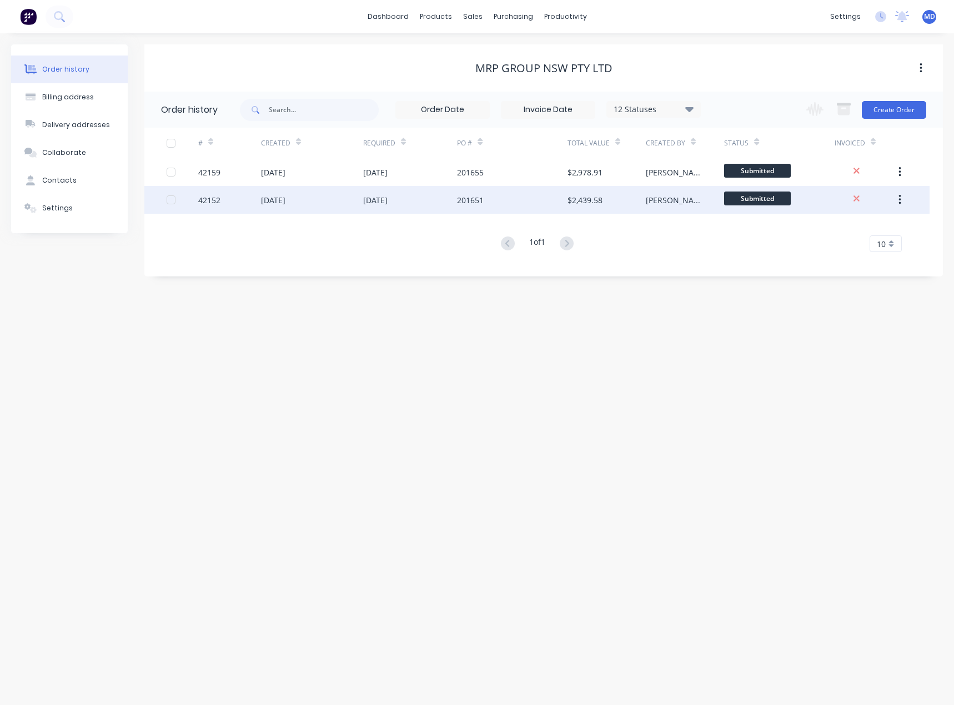
click at [403, 206] on div "09 Oct 2025" at bounding box center [410, 200] width 94 height 28
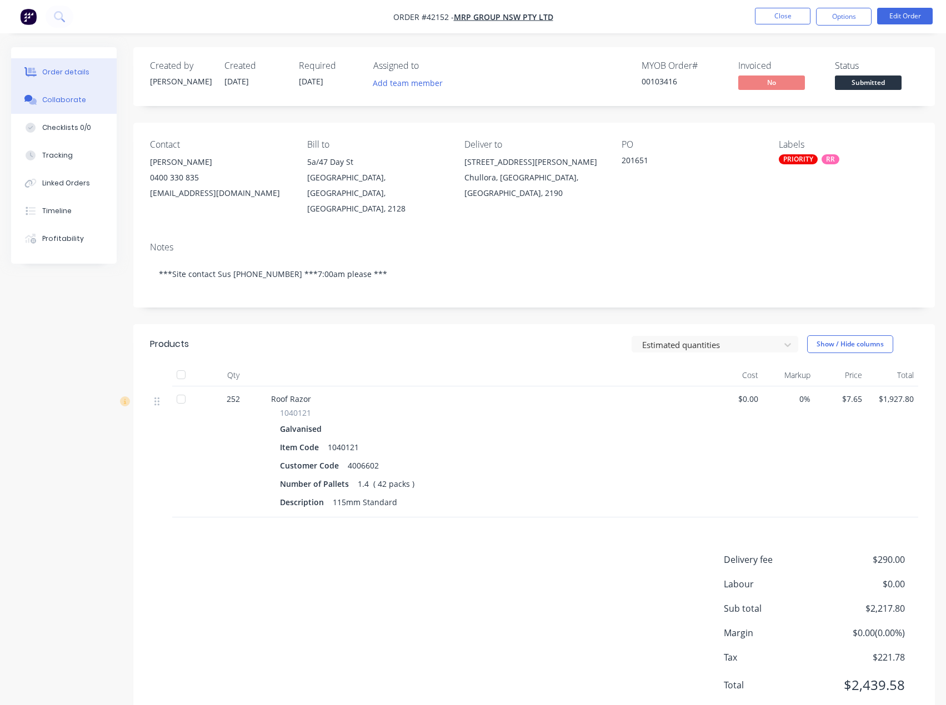
click at [62, 96] on div "Collaborate" at bounding box center [64, 100] width 44 height 10
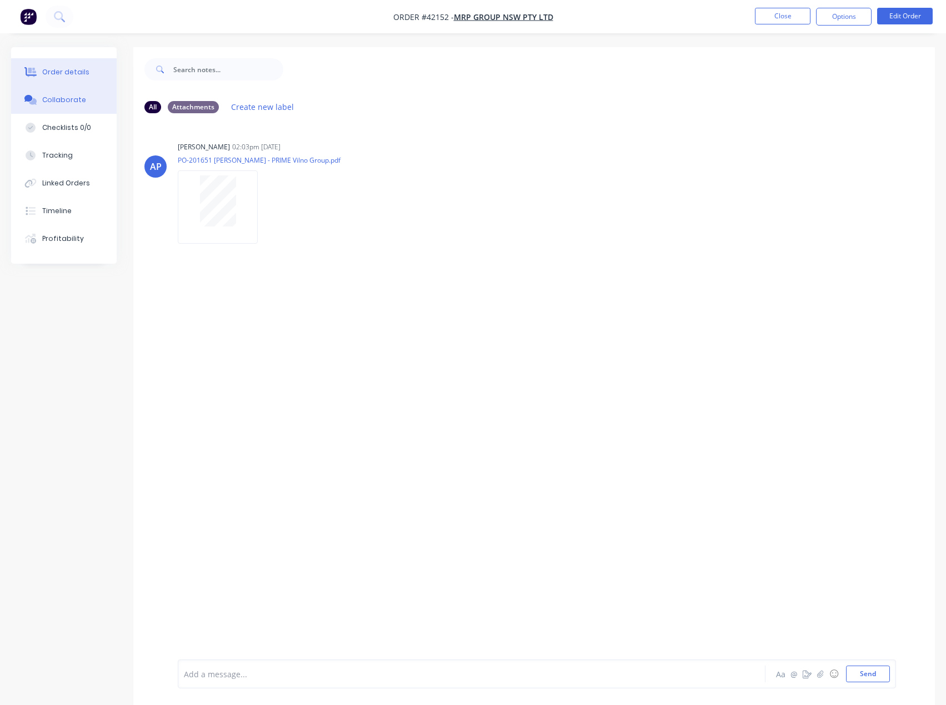
click at [74, 68] on div "Order details" at bounding box center [65, 72] width 47 height 10
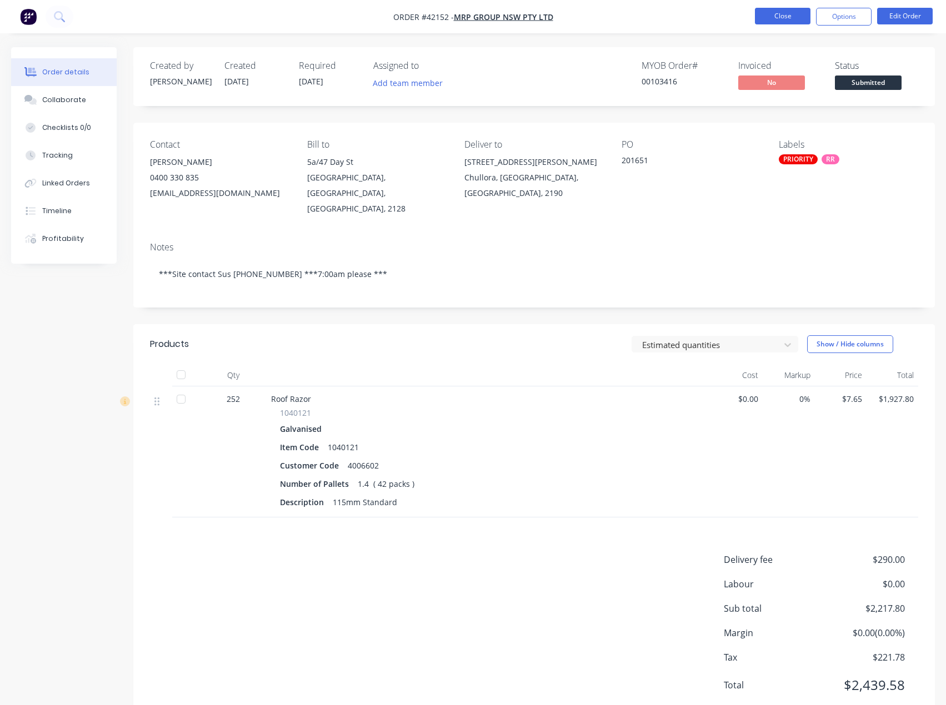
click at [782, 14] on button "Close" at bounding box center [783, 16] width 56 height 17
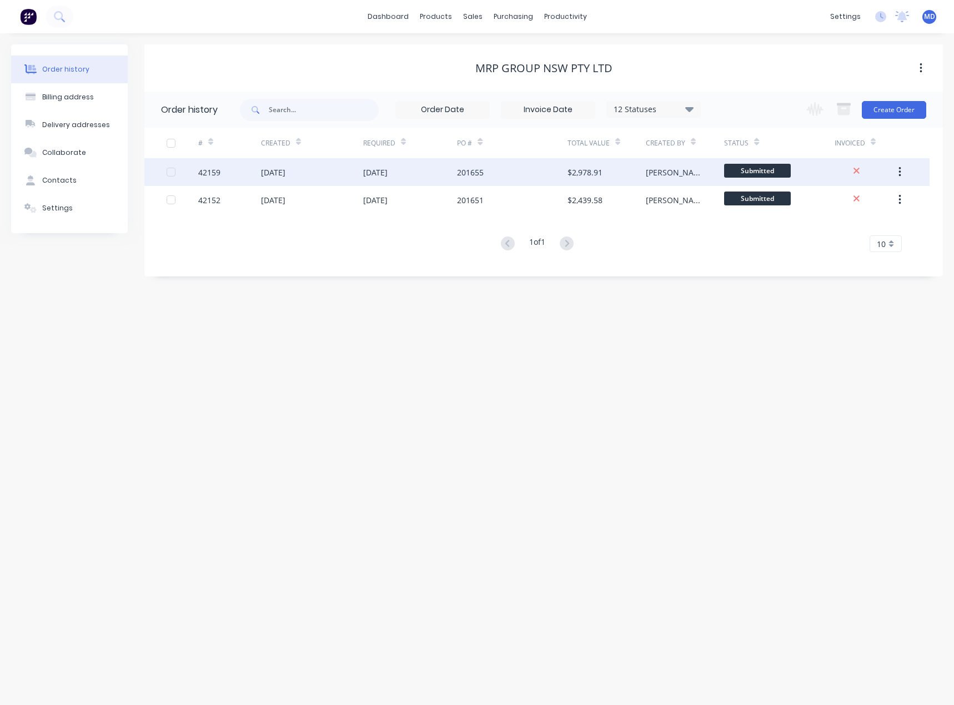
click at [583, 170] on div "$2,978.91" at bounding box center [585, 173] width 35 height 12
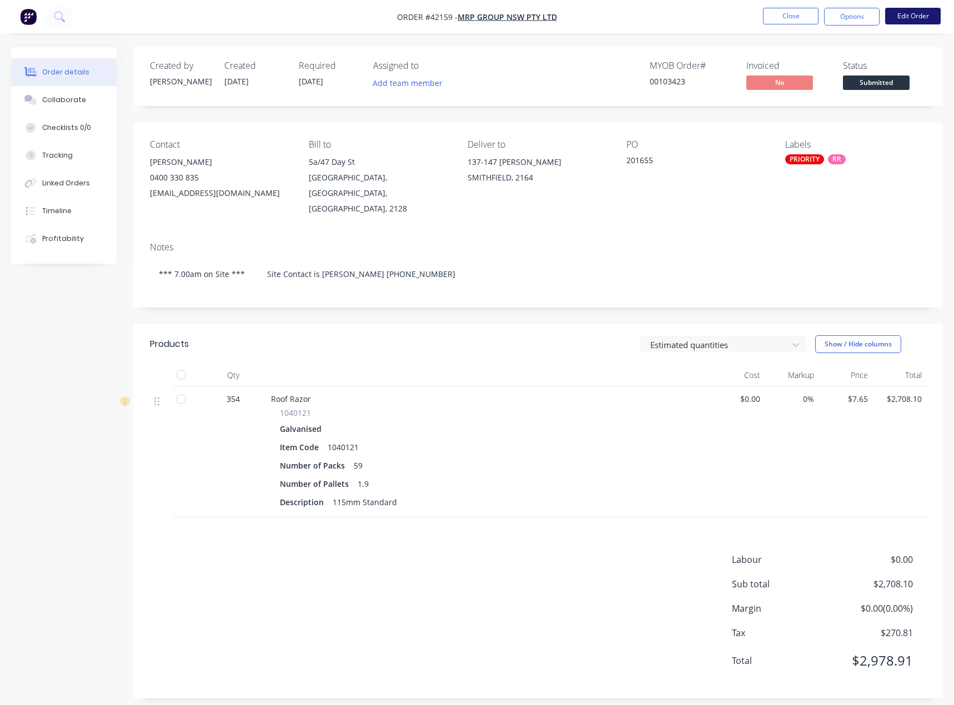
click at [924, 9] on button "Edit Order" at bounding box center [913, 16] width 56 height 17
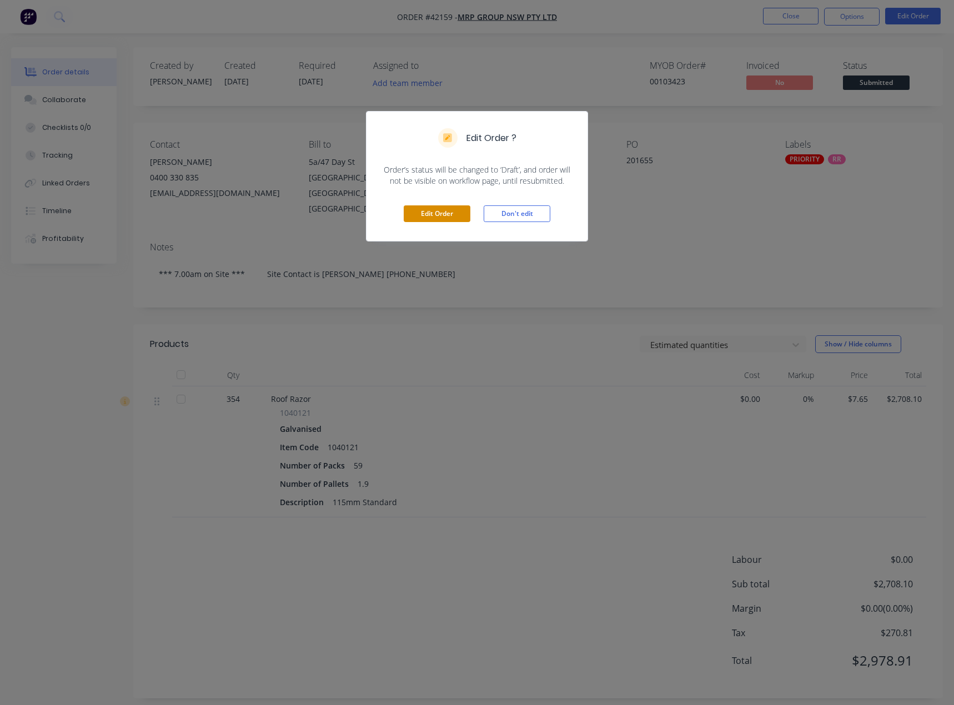
click at [432, 214] on button "Edit Order" at bounding box center [437, 213] width 67 height 17
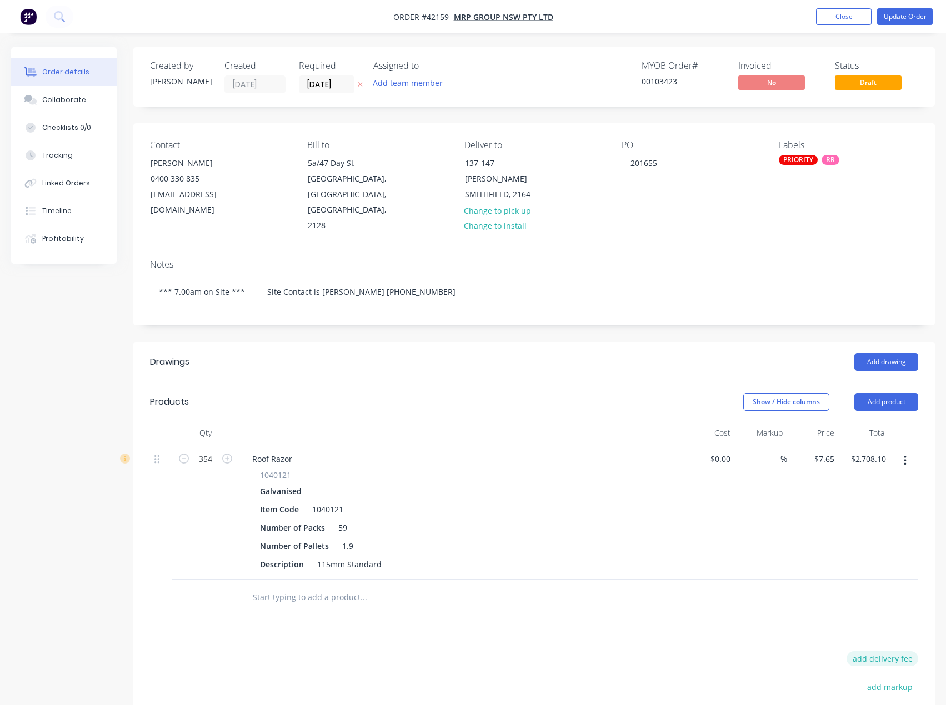
click at [892, 651] on button "add delivery fee" at bounding box center [882, 658] width 72 height 15
type input "290.00"
click at [903, 19] on button "Update Order" at bounding box center [905, 16] width 56 height 17
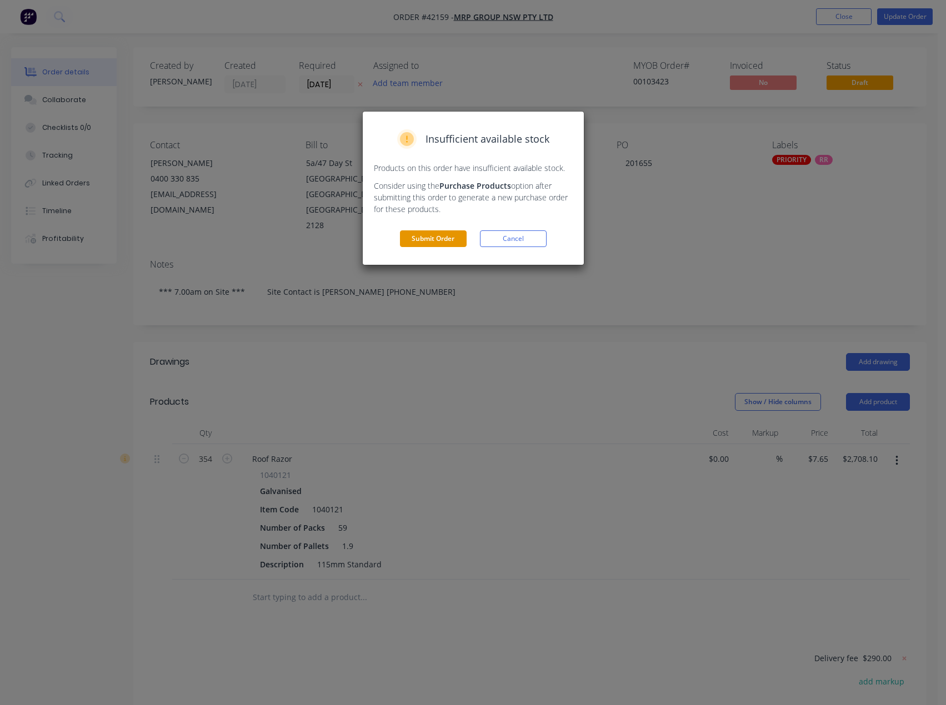
click at [433, 238] on button "Submit Order" at bounding box center [433, 238] width 67 height 17
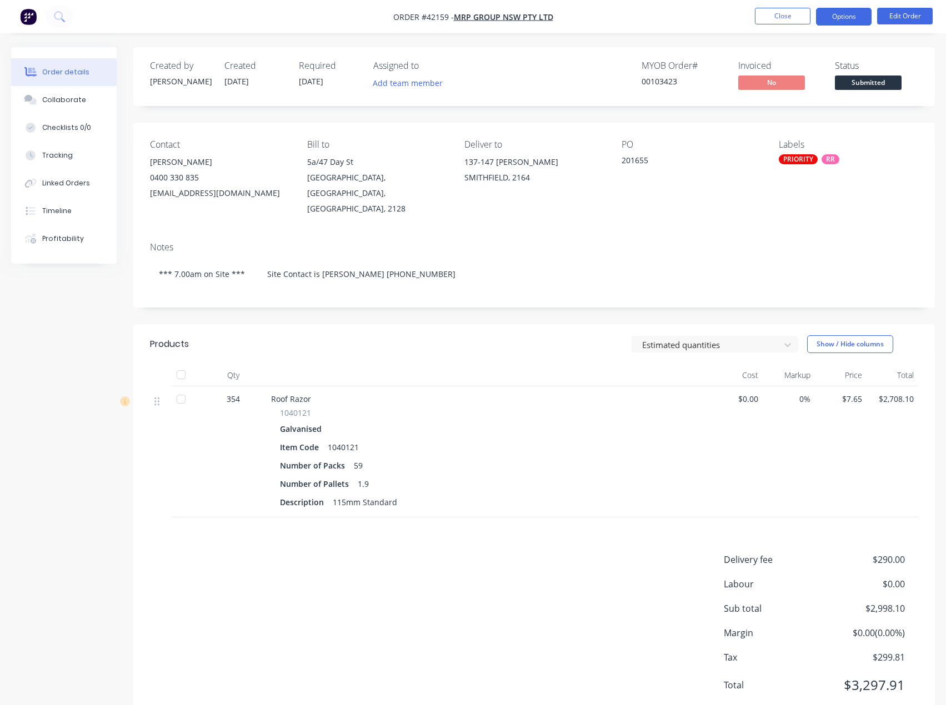
click at [845, 16] on button "Options" at bounding box center [844, 17] width 56 height 18
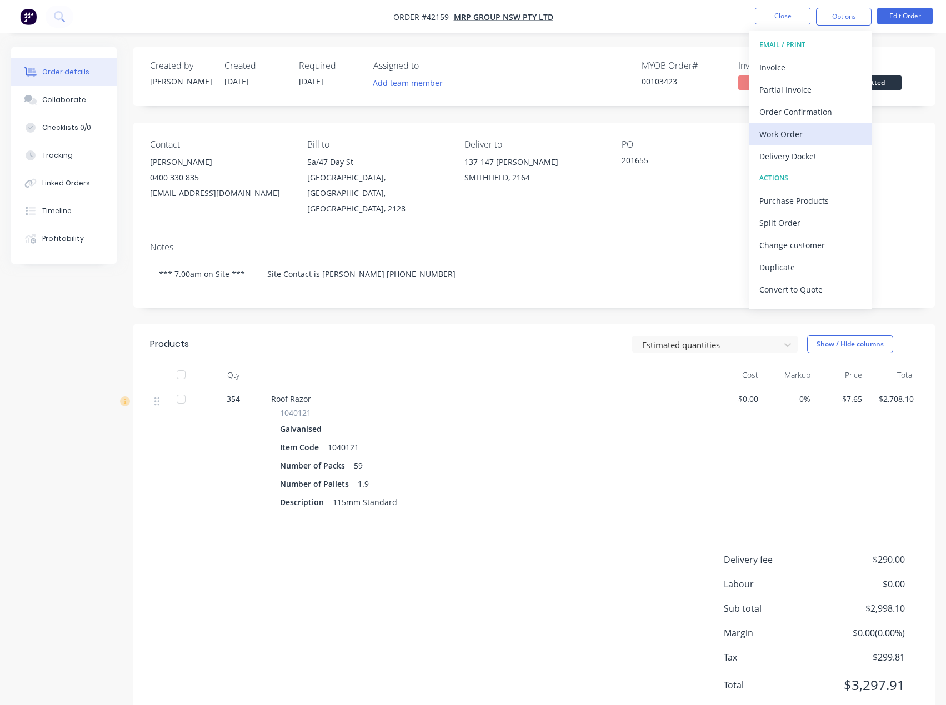
click at [791, 133] on div "Work Order" at bounding box center [810, 134] width 102 height 16
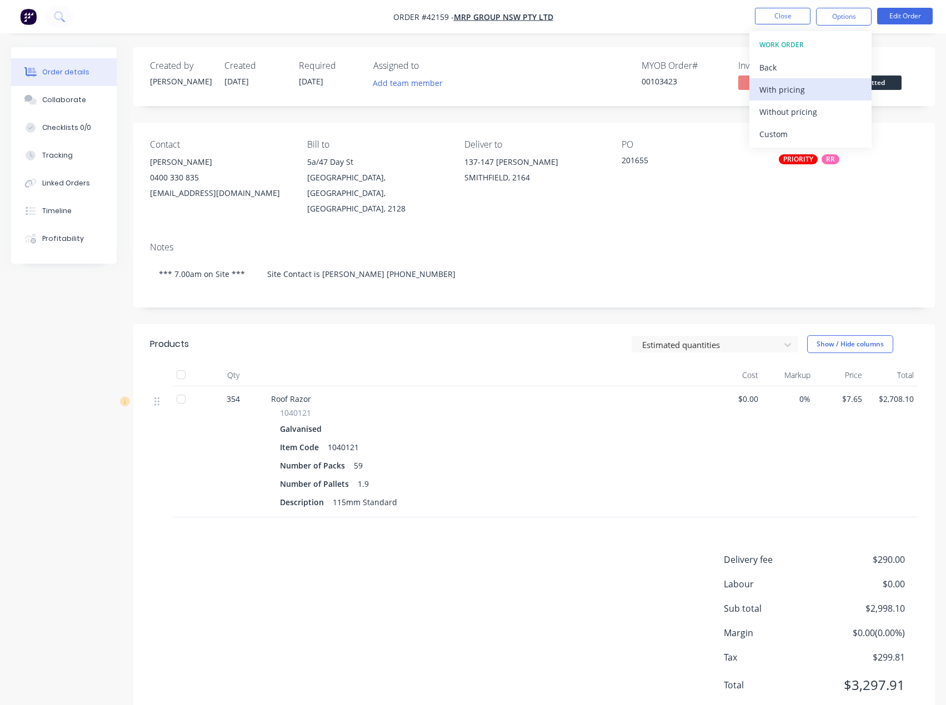
click at [791, 90] on div "With pricing" at bounding box center [810, 90] width 102 height 16
click at [789, 16] on button "Close" at bounding box center [783, 16] width 56 height 17
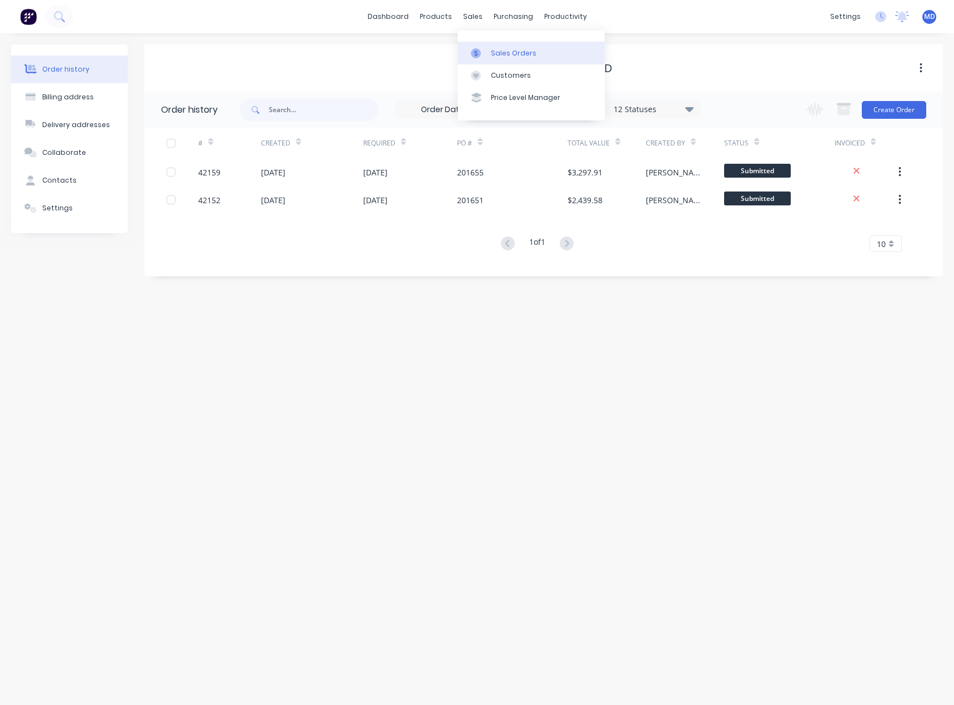
click at [511, 53] on div "Sales Orders" at bounding box center [514, 53] width 46 height 10
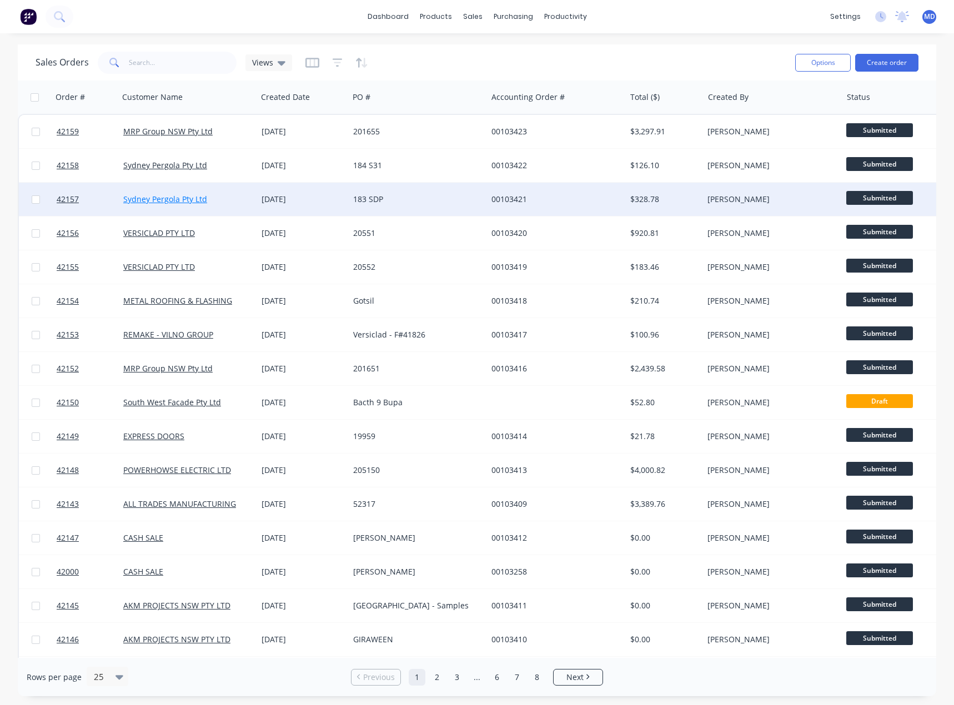
click at [175, 197] on link "Sydney Pergola Pty Ltd" at bounding box center [165, 199] width 84 height 11
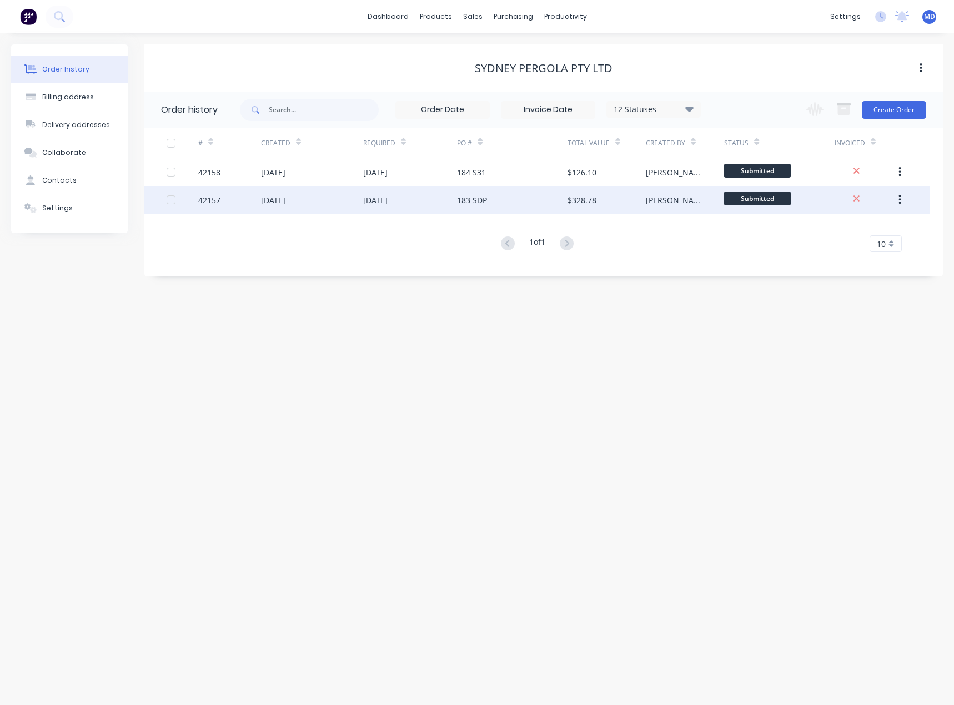
click at [388, 203] on div "09 Oct 2025" at bounding box center [375, 200] width 24 height 12
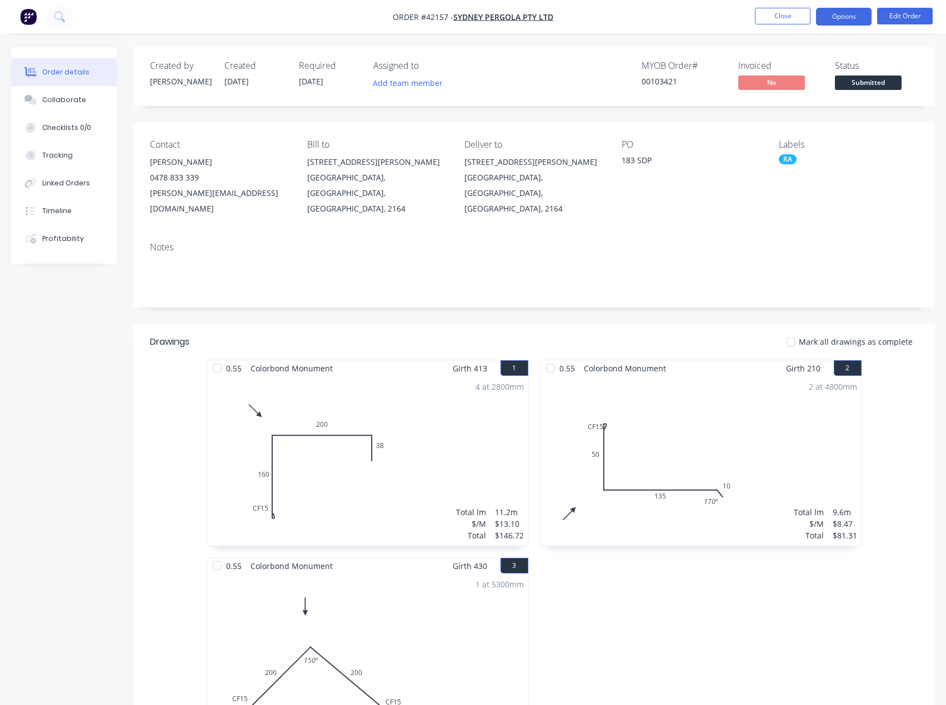
click at [834, 13] on button "Options" at bounding box center [844, 17] width 56 height 18
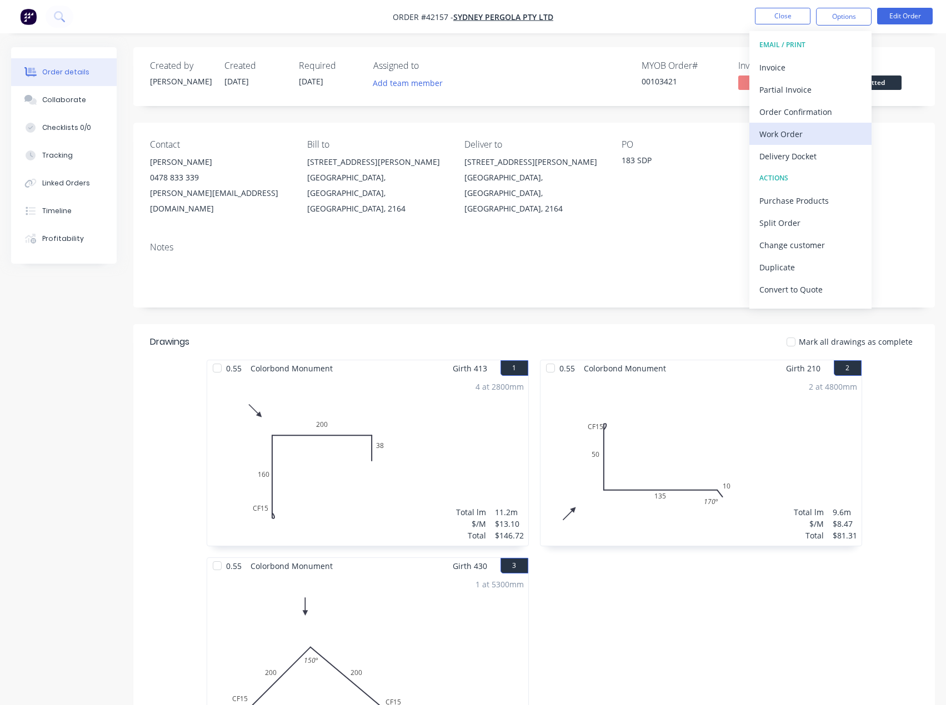
click at [787, 129] on div "Work Order" at bounding box center [810, 134] width 102 height 16
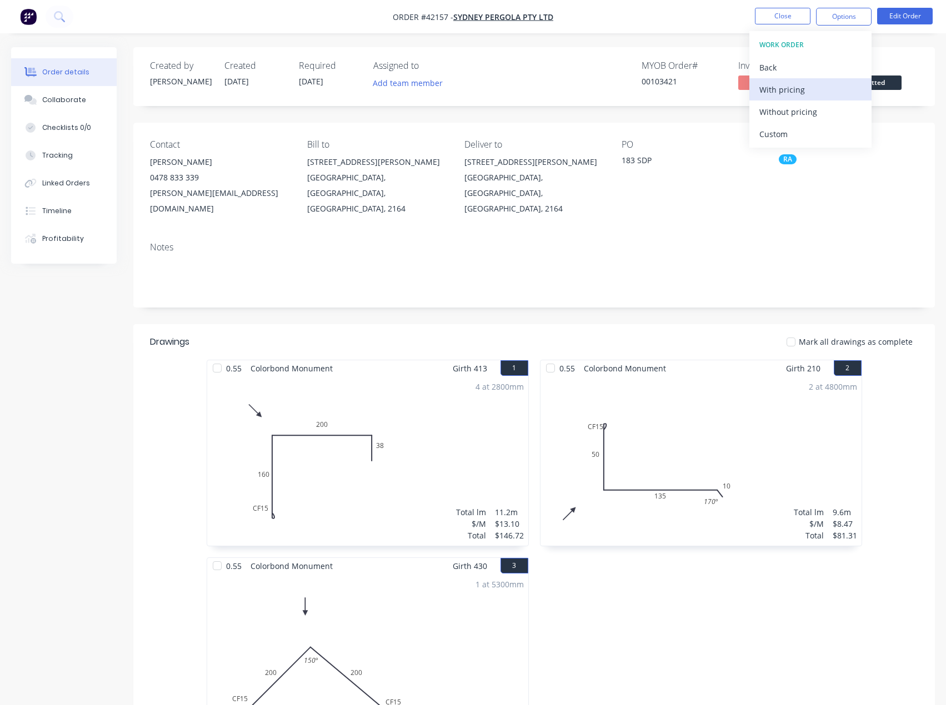
click at [796, 89] on div "With pricing" at bounding box center [810, 90] width 102 height 16
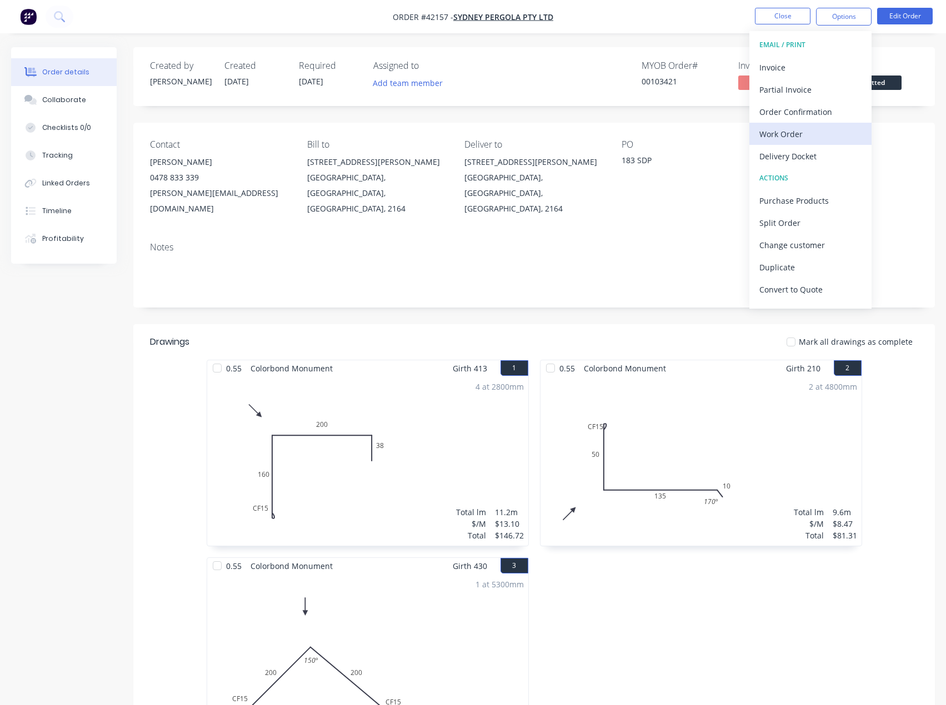
click at [791, 131] on div "Work Order" at bounding box center [810, 134] width 102 height 16
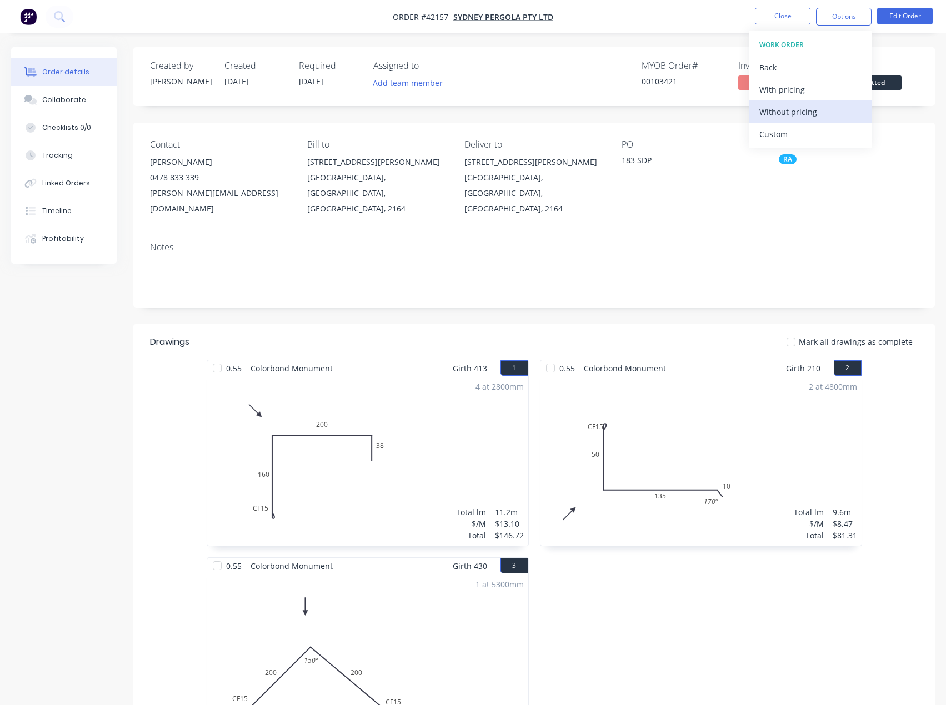
click at [800, 110] on div "Without pricing" at bounding box center [810, 112] width 102 height 16
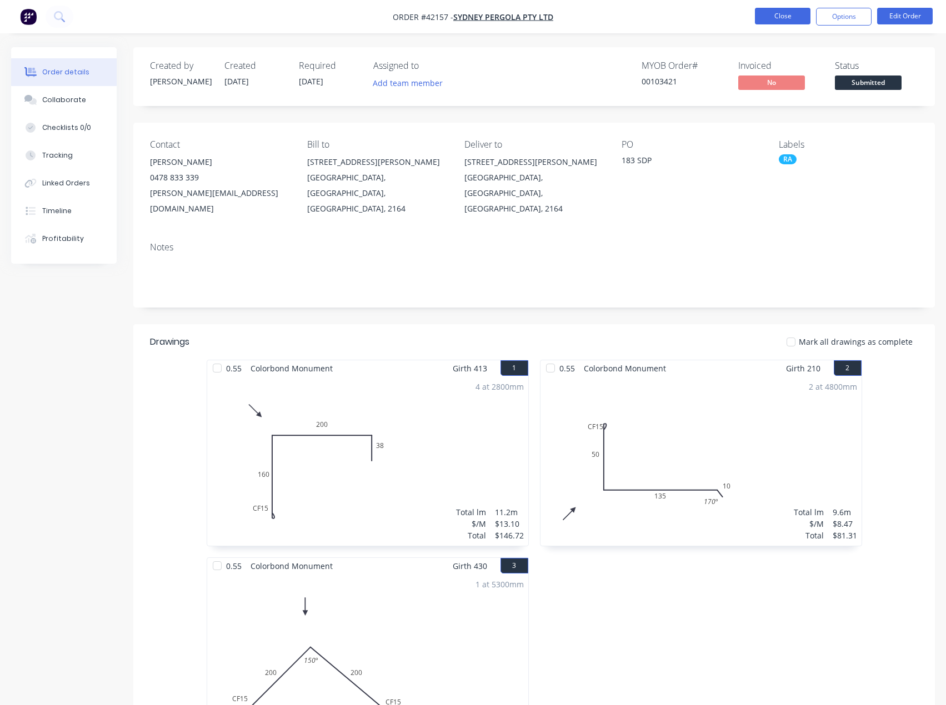
click at [774, 14] on button "Close" at bounding box center [783, 16] width 56 height 17
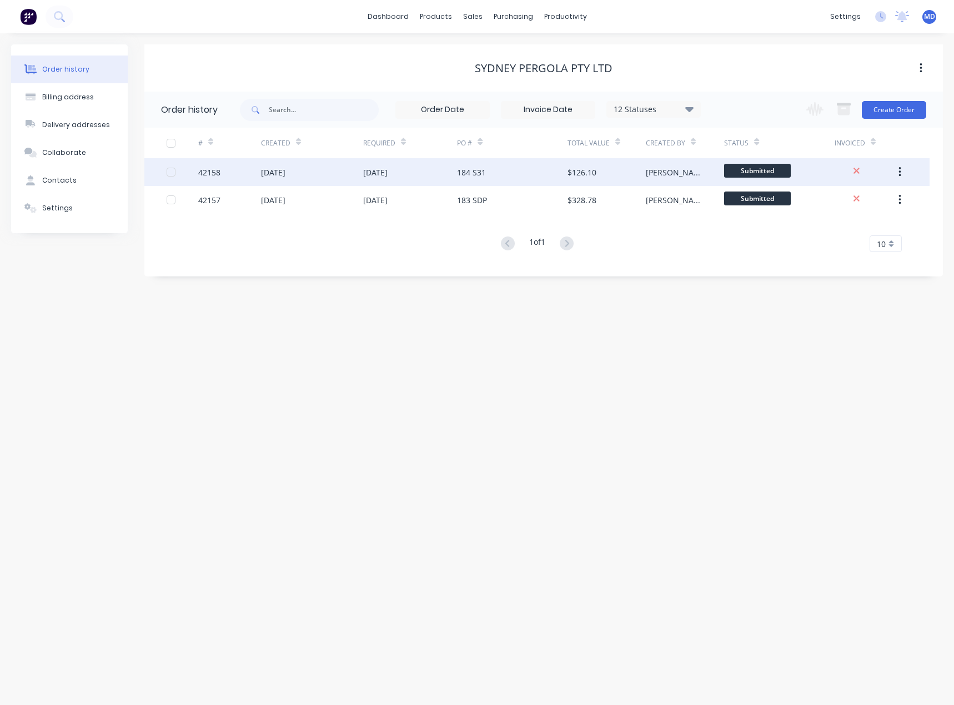
click at [327, 169] on div "[DATE]" at bounding box center [312, 172] width 102 height 28
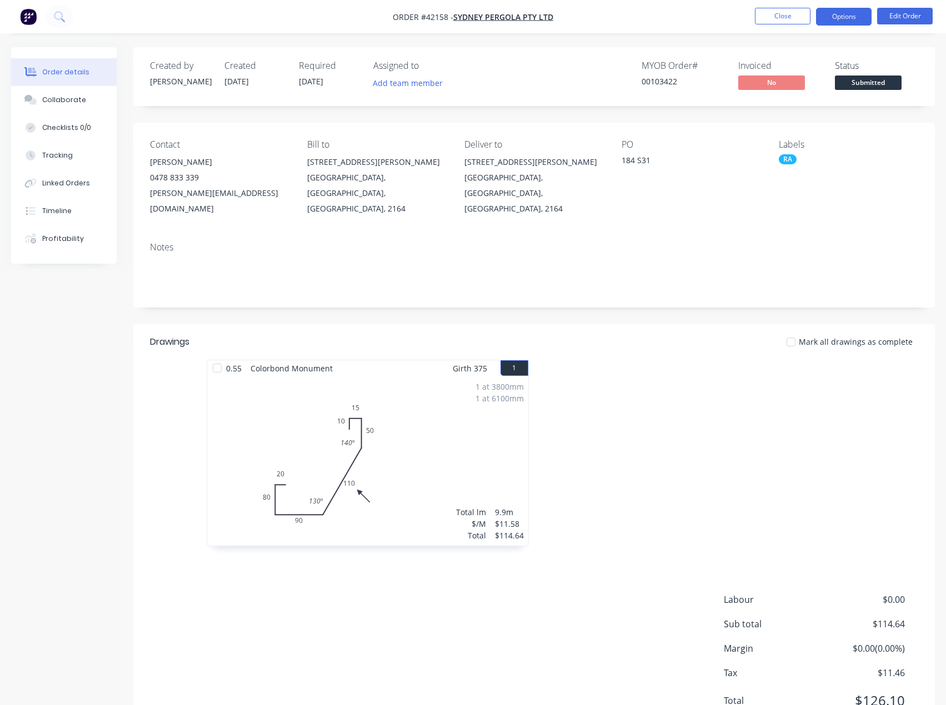
click at [835, 16] on button "Options" at bounding box center [844, 17] width 56 height 18
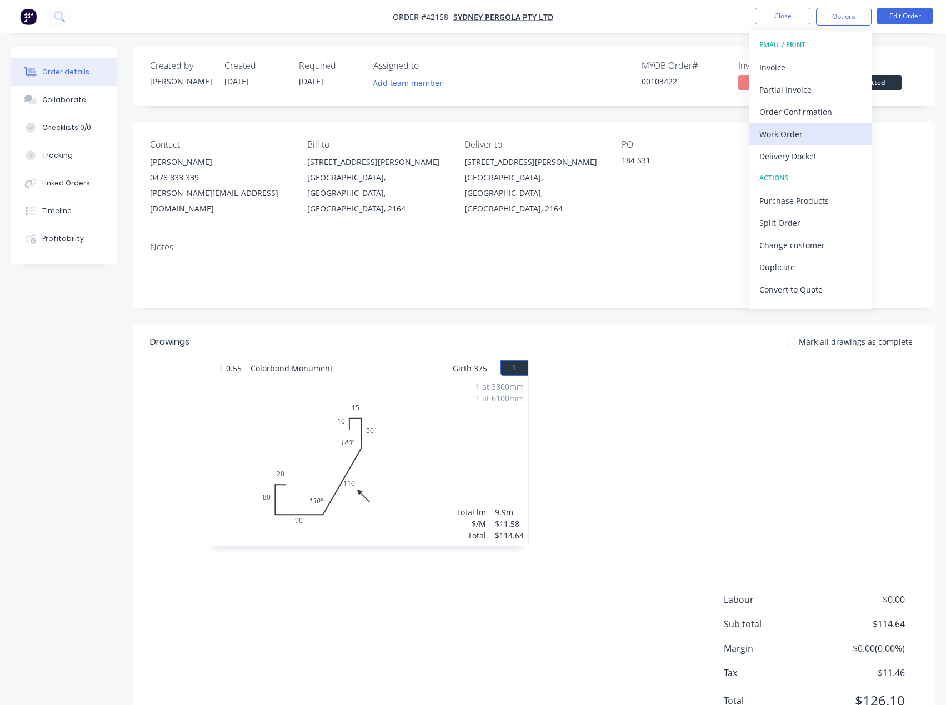
click at [800, 126] on div "Work Order" at bounding box center [810, 134] width 102 height 16
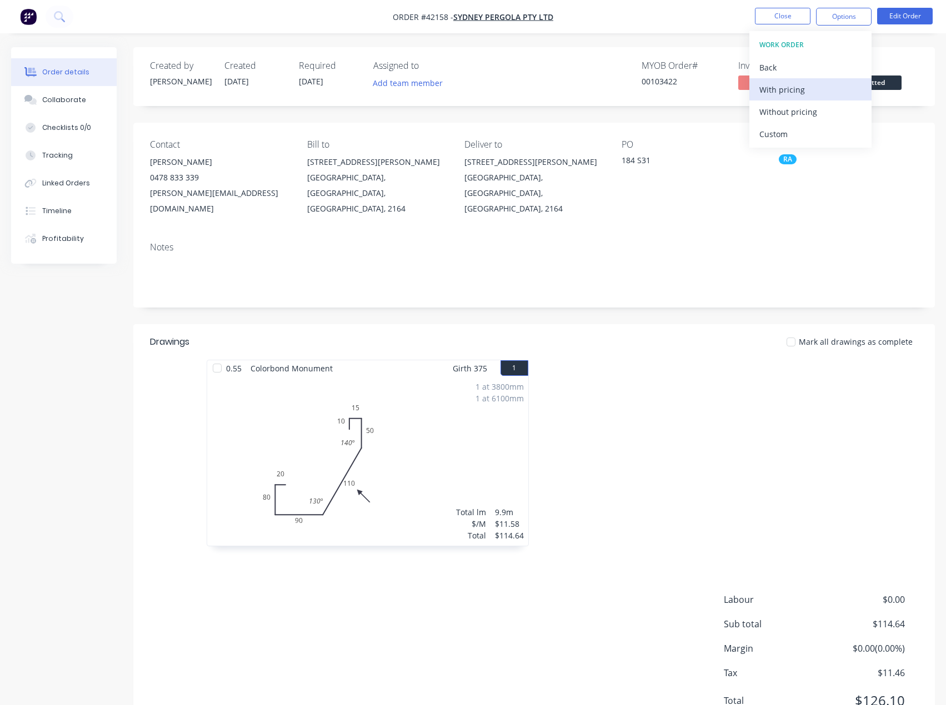
click at [800, 83] on div "With pricing" at bounding box center [810, 90] width 102 height 16
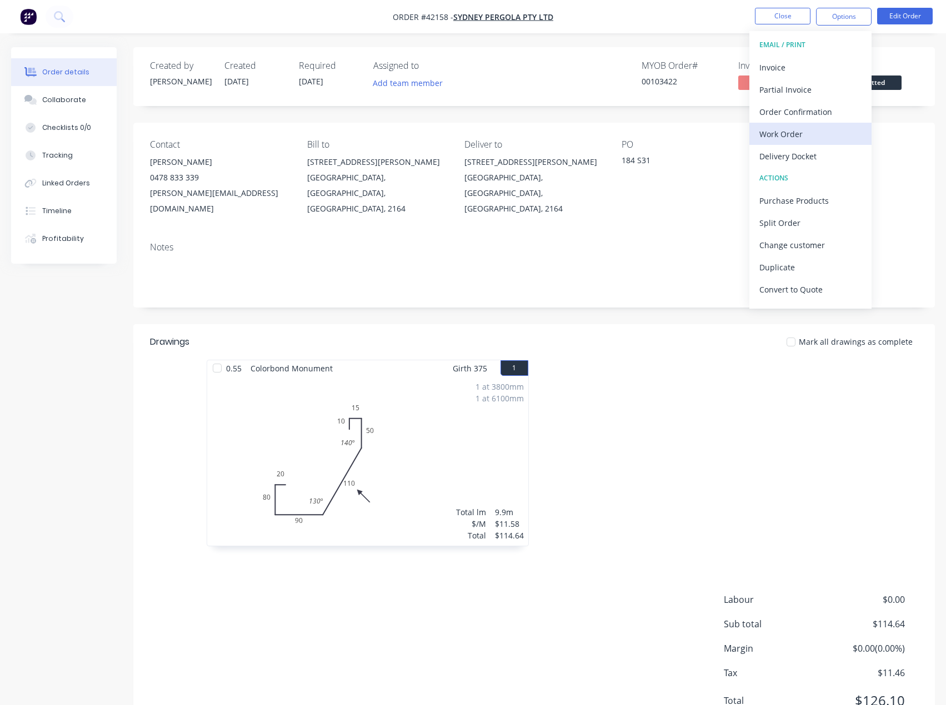
click at [783, 134] on div "Work Order" at bounding box center [810, 134] width 102 height 16
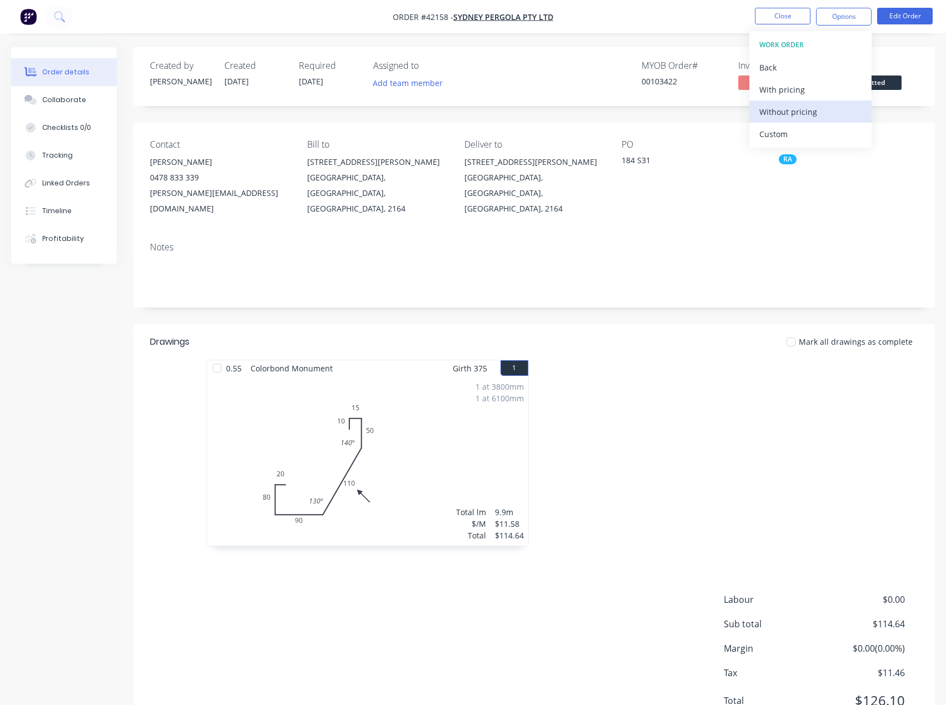
click at [787, 114] on div "Without pricing" at bounding box center [810, 112] width 102 height 16
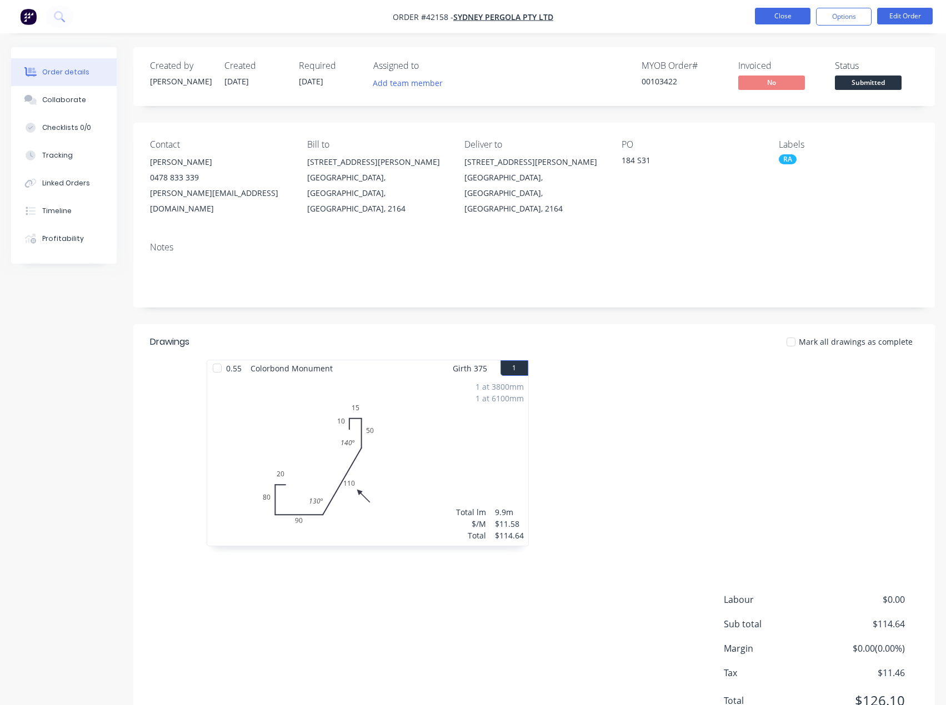
click at [775, 20] on button "Close" at bounding box center [783, 16] width 56 height 17
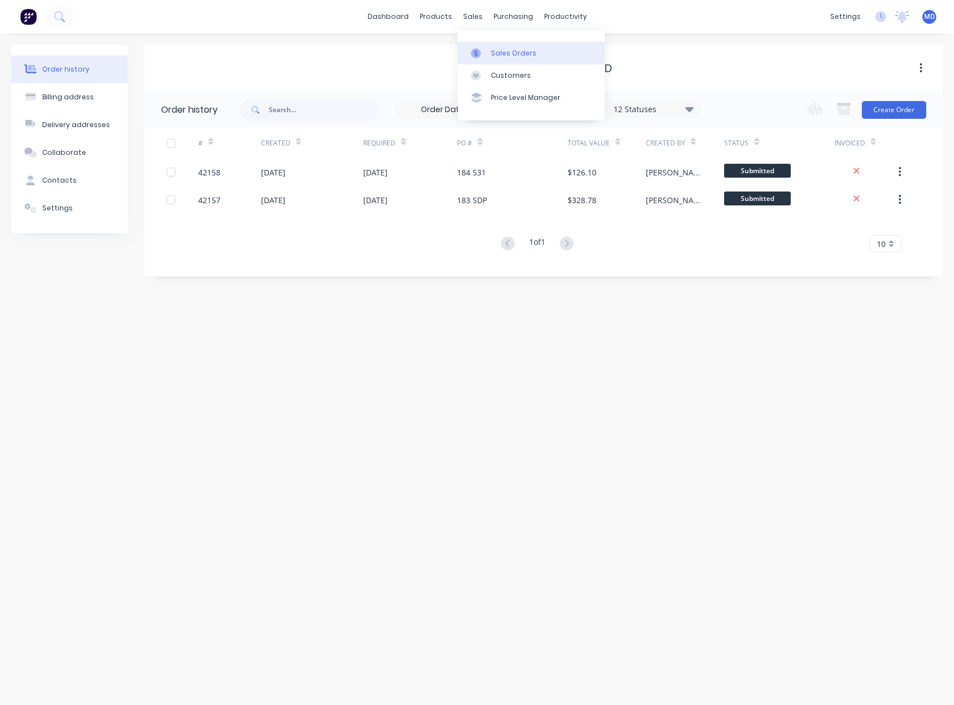
click at [517, 52] on div "Sales Orders" at bounding box center [514, 53] width 46 height 10
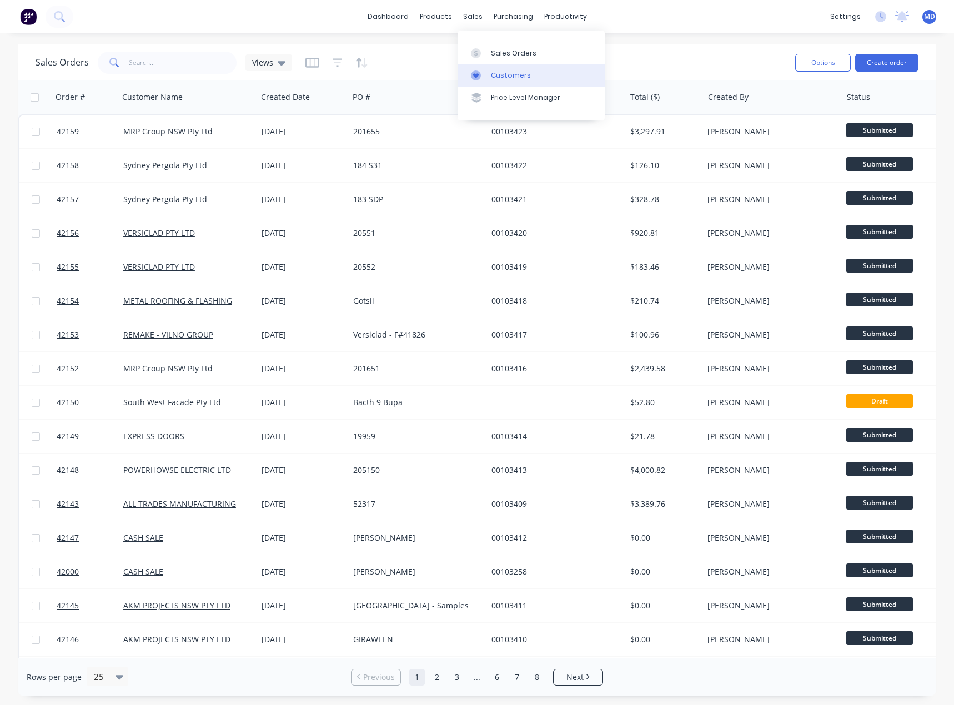
click at [518, 81] on link "Customers" at bounding box center [531, 75] width 147 height 22
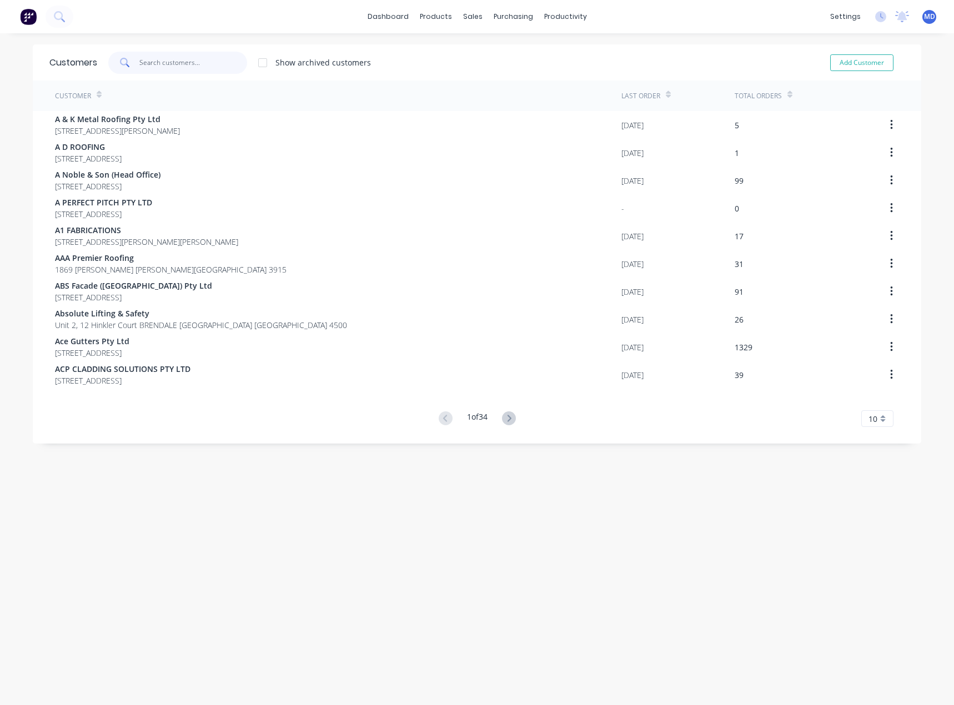
click at [182, 64] on input "text" at bounding box center [193, 63] width 108 height 22
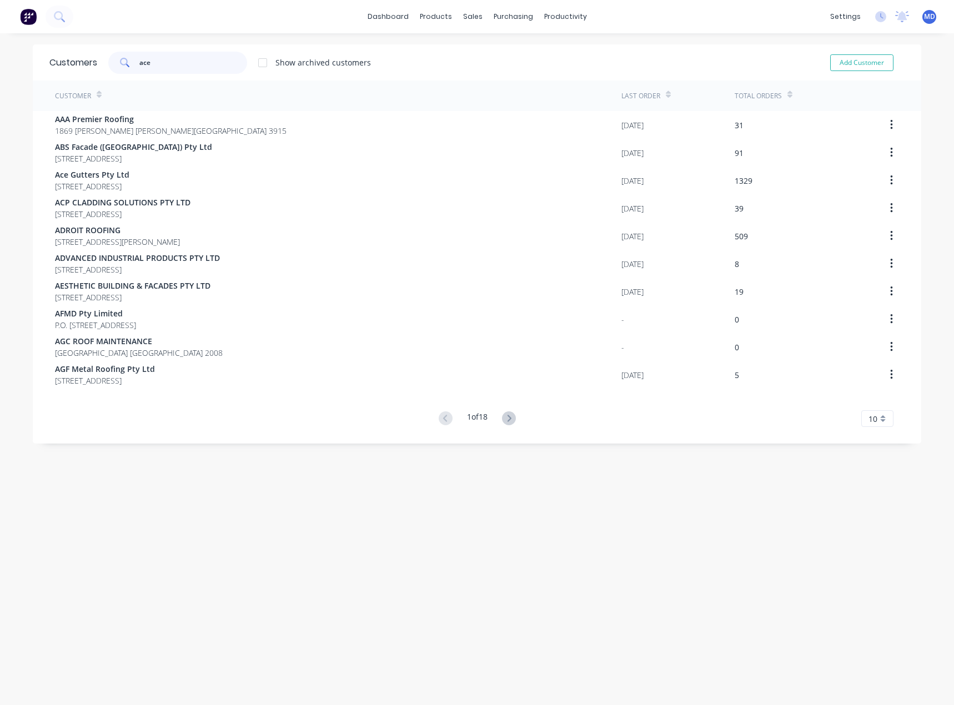
type input "ace"
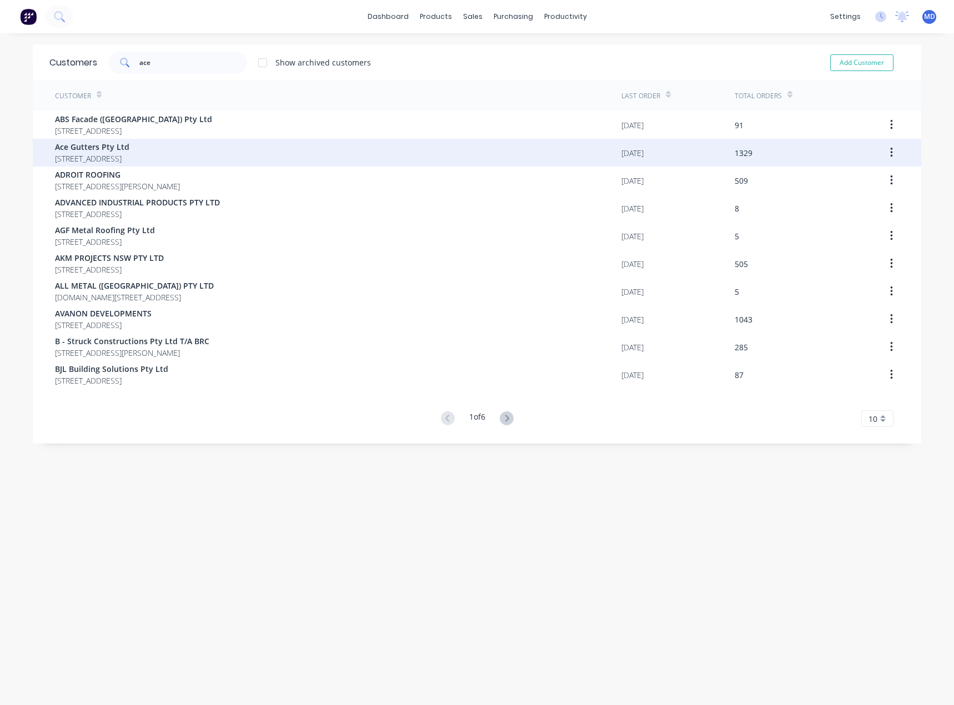
click at [126, 149] on span "Ace Gutters Pty Ltd" at bounding box center [92, 147] width 74 height 12
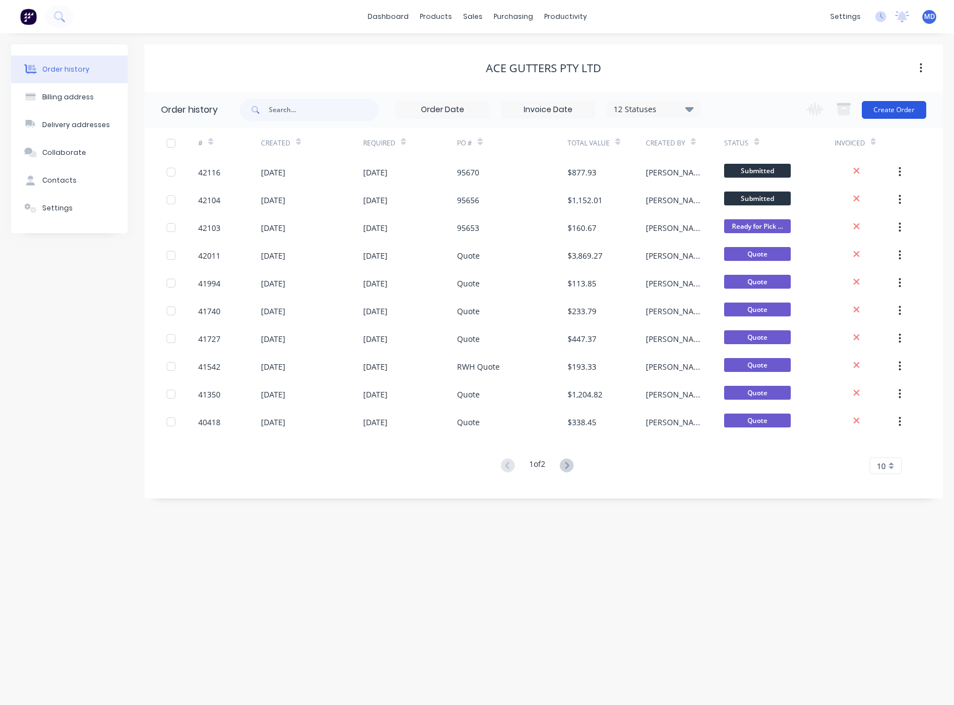
click at [896, 109] on button "Create Order" at bounding box center [894, 110] width 64 height 18
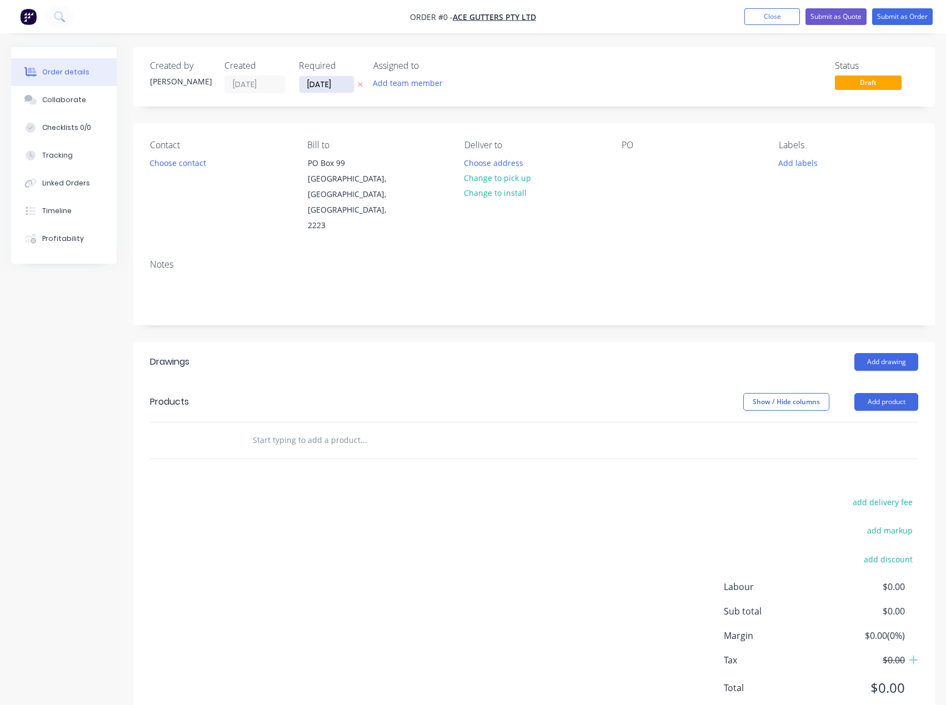
click at [324, 83] on input "[DATE]" at bounding box center [326, 84] width 54 height 17
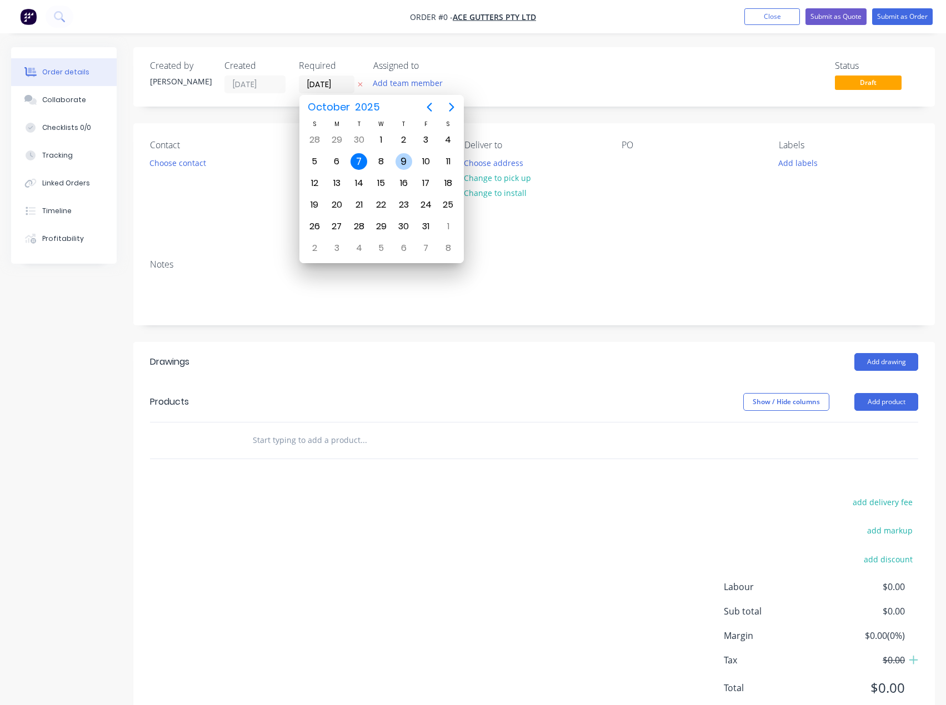
click at [404, 159] on div "9" at bounding box center [403, 161] width 17 height 17
type input "09/10/25"
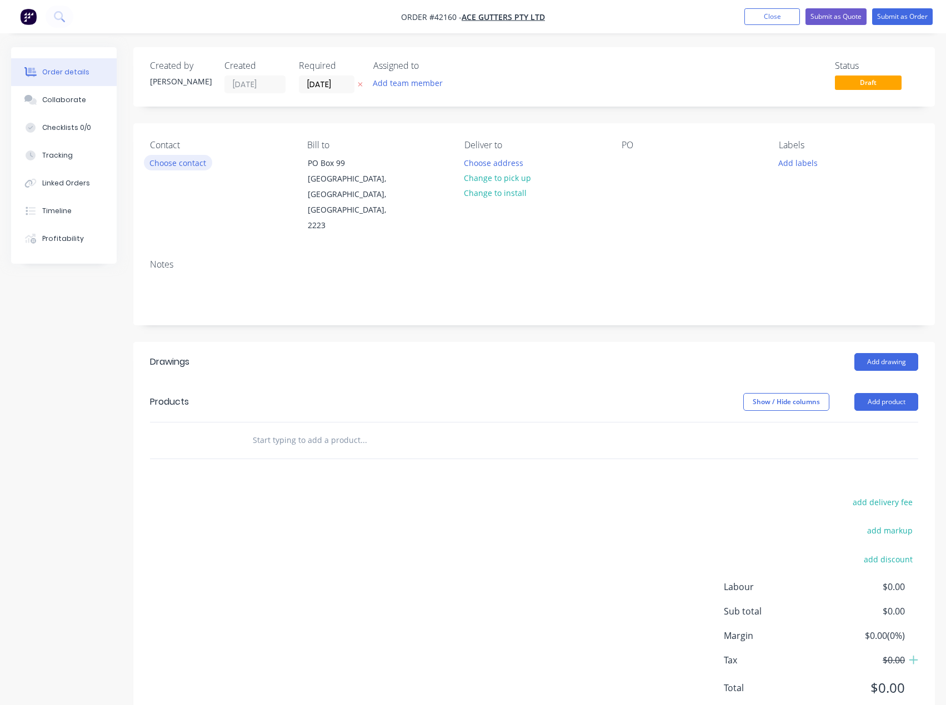
click at [187, 166] on button "Choose contact" at bounding box center [178, 162] width 68 height 15
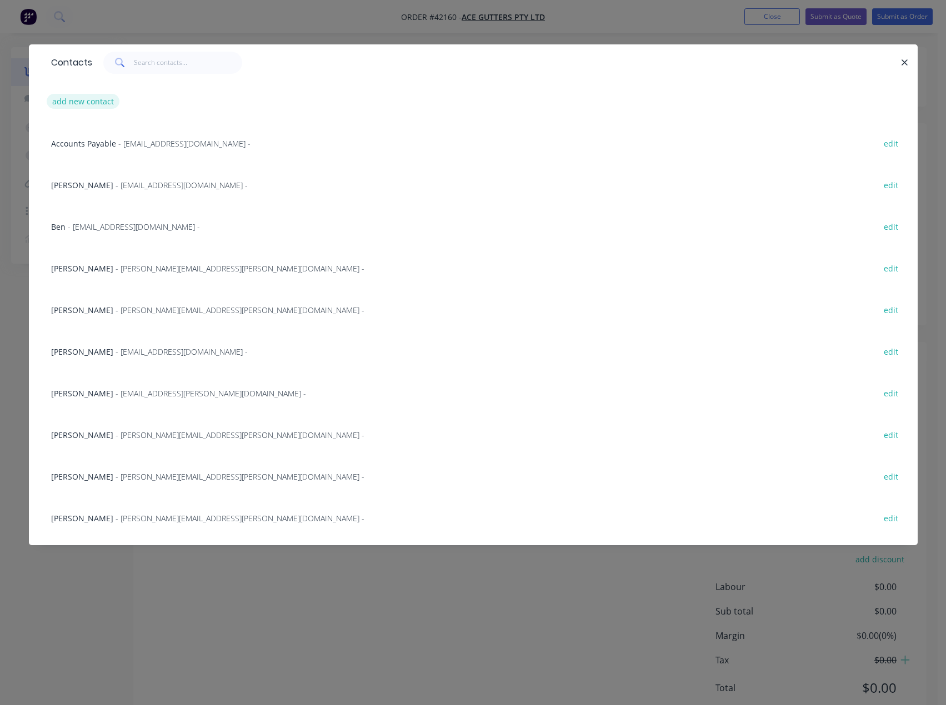
click at [97, 100] on button "add new contact" at bounding box center [83, 101] width 73 height 15
select select "AU"
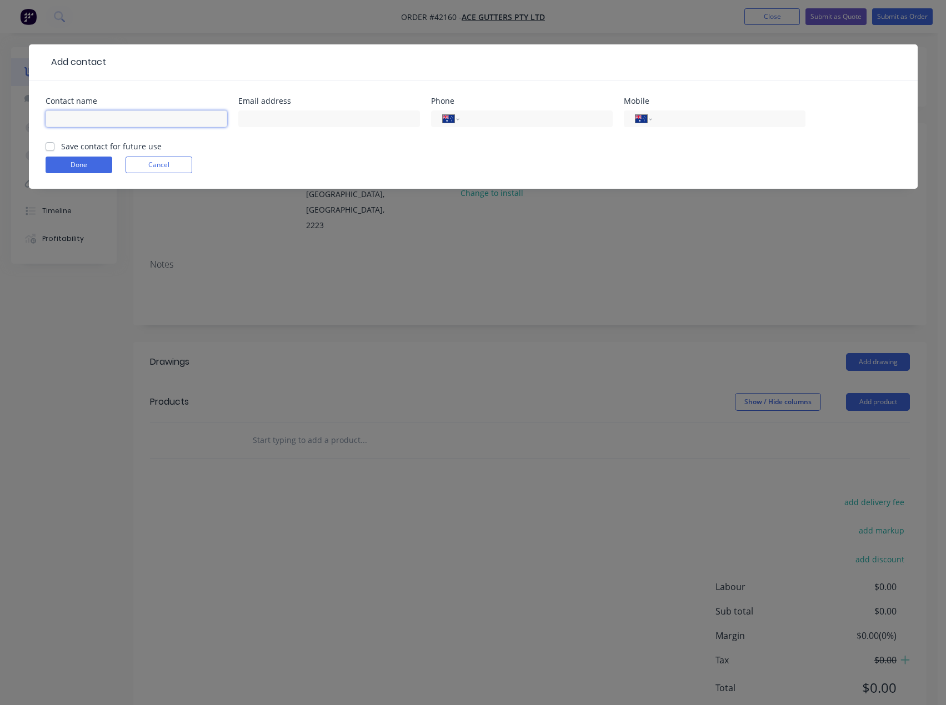
click at [99, 112] on input "text" at bounding box center [137, 119] width 182 height 17
type input "Lauren"
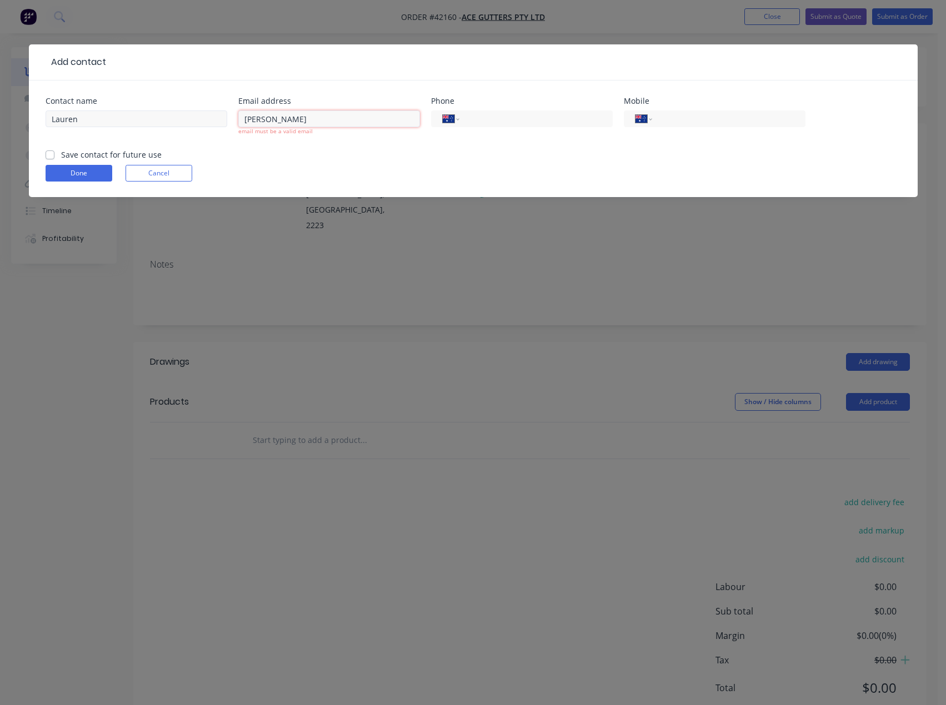
click at [88, 112] on div "Contact name Lauren Email address Hanna email must be a valid email Phone Inter…" at bounding box center [473, 123] width 855 height 52
paste input "gs.purchasing@acegutters.com.au"
type input "gs.purchasing@acegutters.com.au"
click at [114, 125] on input "Lauren" at bounding box center [137, 119] width 182 height 17
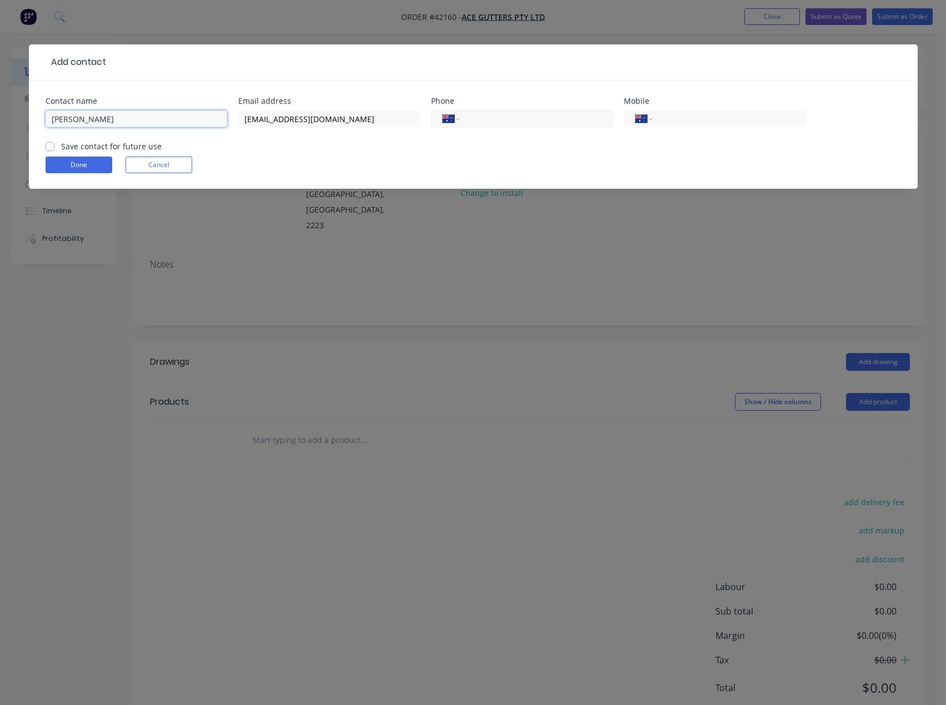
type input "Lauren Hanna"
drag, startPoint x: 523, startPoint y: 118, endPoint x: 519, endPoint y: 123, distance: 6.0
click at [522, 119] on input "tel" at bounding box center [533, 119] width 133 height 13
type input "(02) 9584 4763"
click at [61, 148] on label "Save contact for future use" at bounding box center [111, 147] width 101 height 12
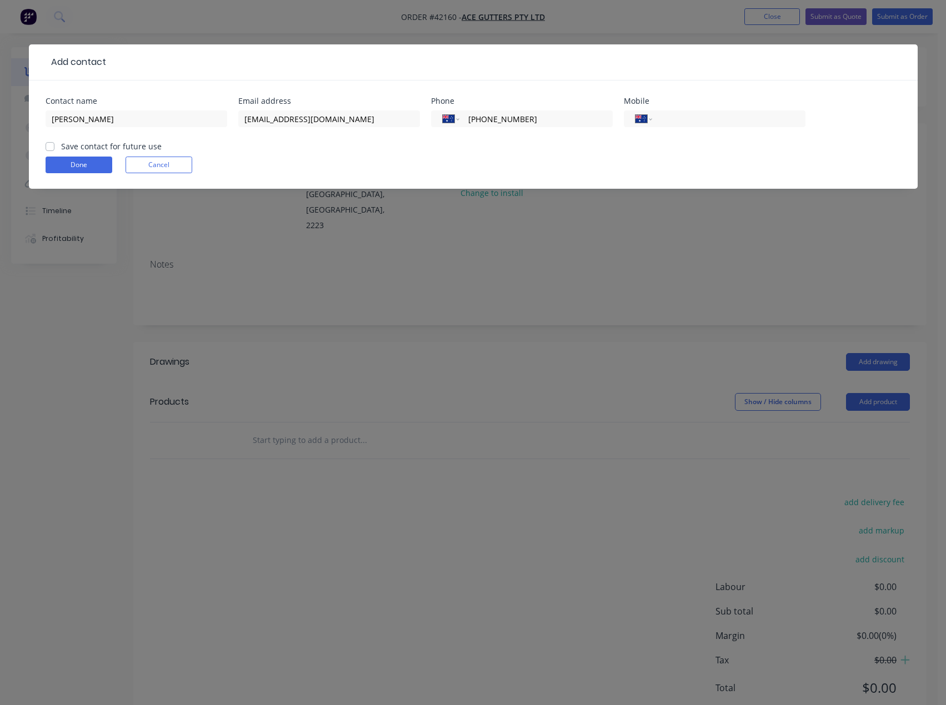
click at [49, 148] on input "Save contact for future use" at bounding box center [50, 146] width 9 height 11
checkbox input "true"
click at [80, 167] on button "Done" at bounding box center [79, 165] width 67 height 17
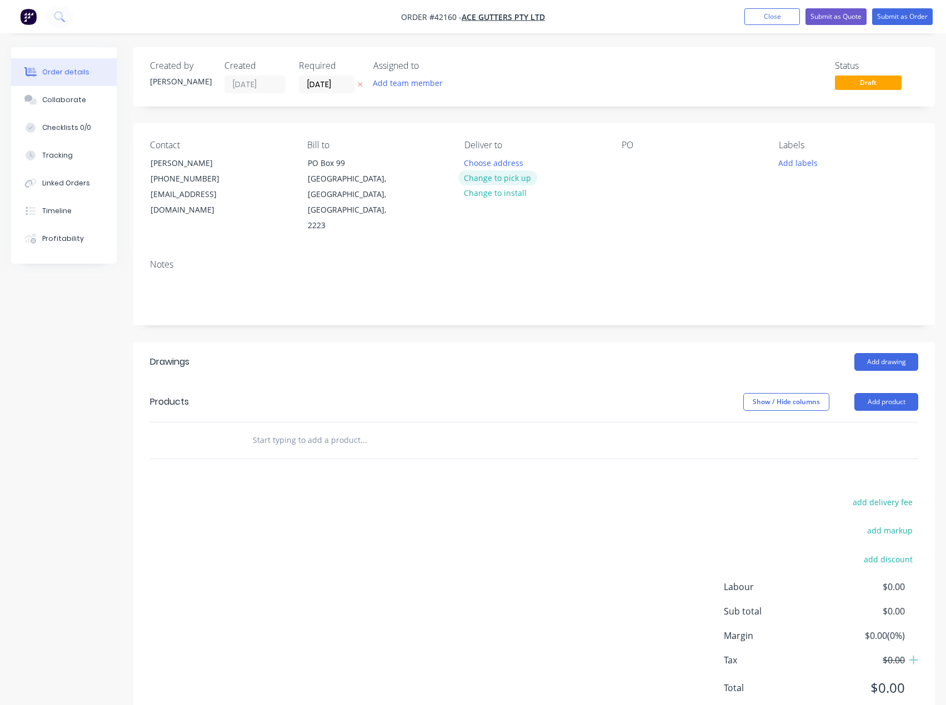
click at [510, 178] on button "Change to pick up" at bounding box center [497, 177] width 79 height 15
click at [631, 165] on div at bounding box center [630, 163] width 18 height 16
click at [631, 159] on div at bounding box center [630, 163] width 18 height 16
click at [819, 163] on button "Add labels" at bounding box center [798, 162] width 51 height 15
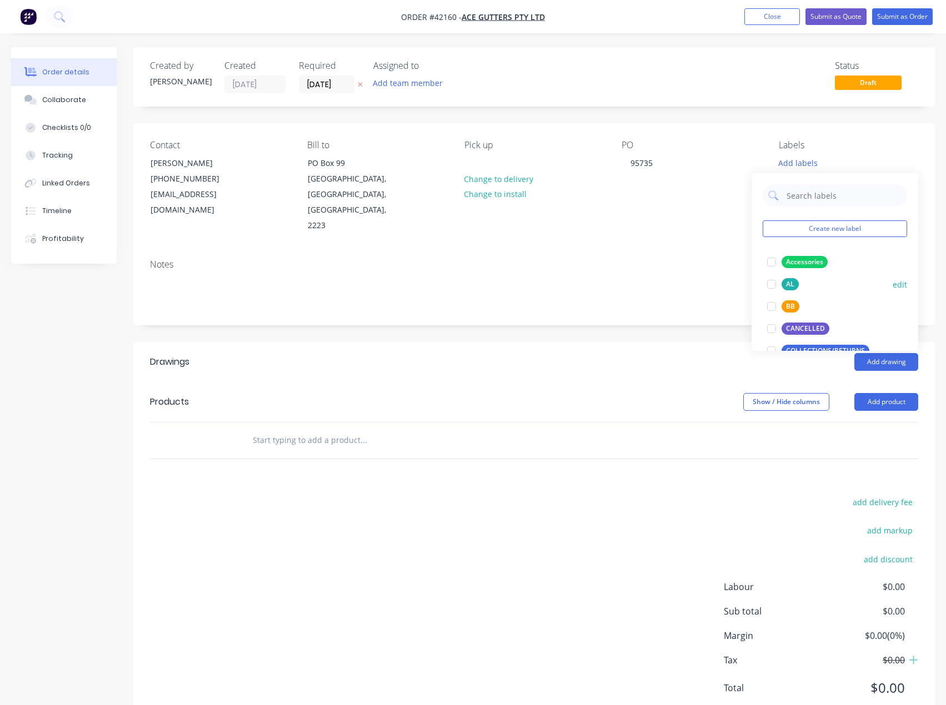
click at [773, 308] on div at bounding box center [771, 306] width 22 height 22
click at [891, 393] on button "Add product" at bounding box center [886, 402] width 64 height 18
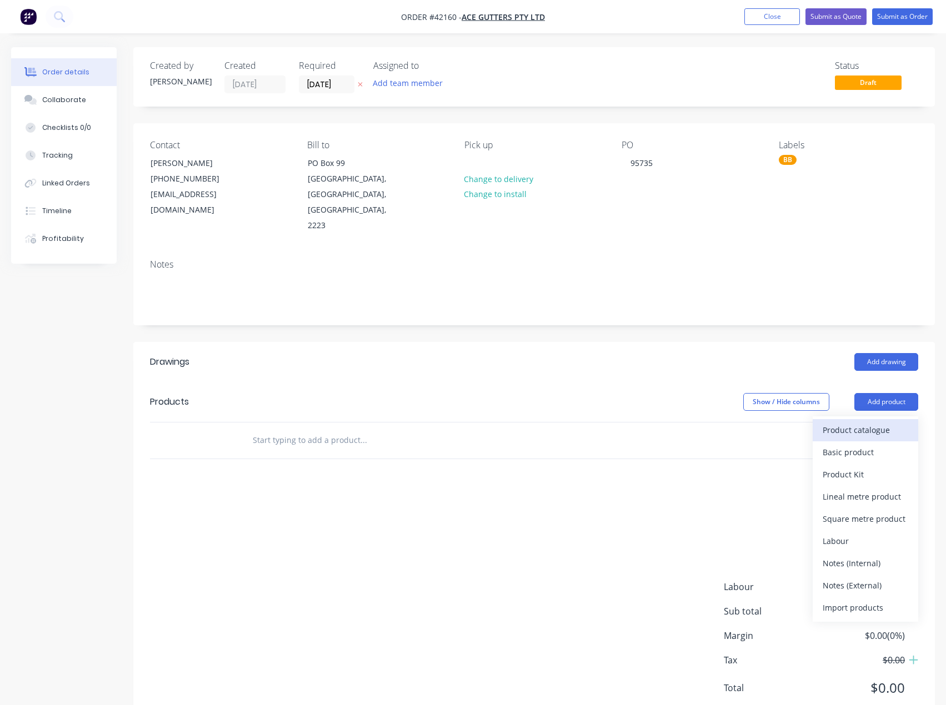
click at [885, 422] on div "Product catalogue" at bounding box center [866, 430] width 86 height 16
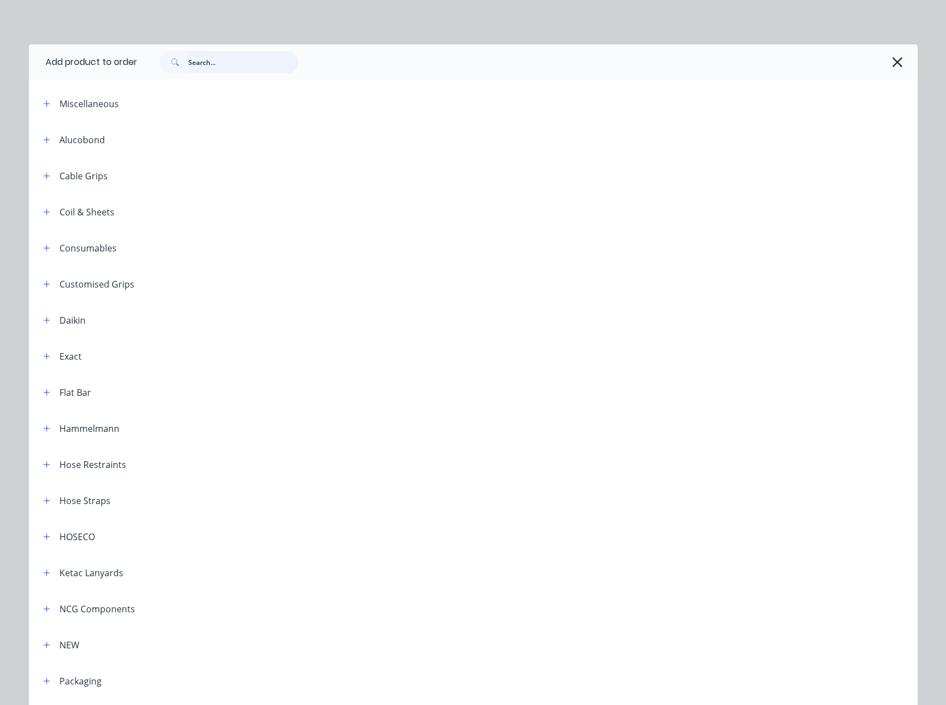
click at [225, 61] on input "text" at bounding box center [243, 62] width 110 height 22
type input "gutter"
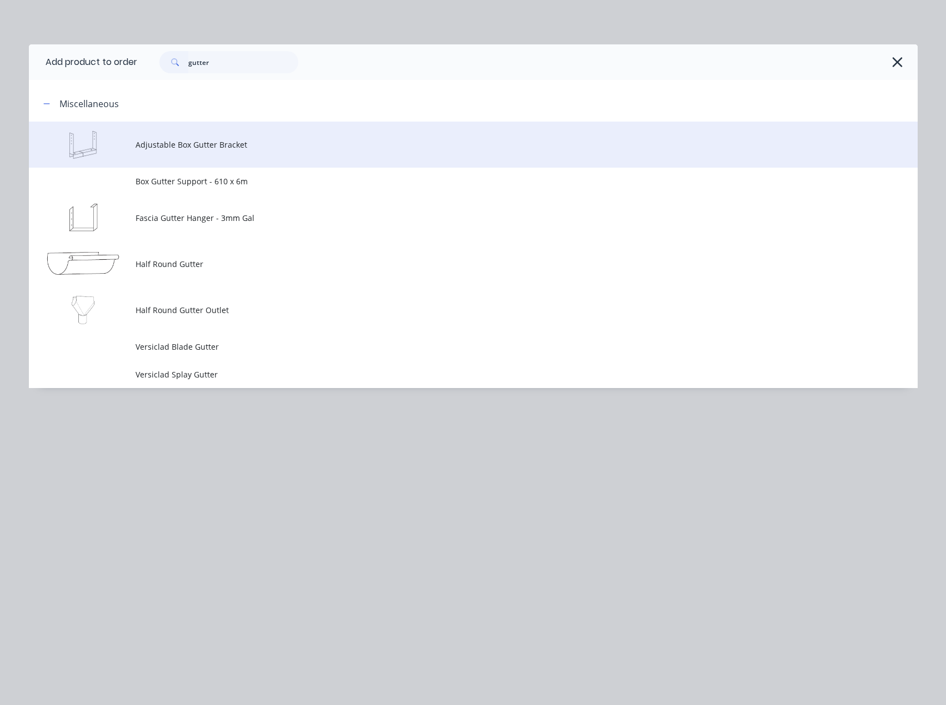
click at [200, 143] on span "Adjustable Box Gutter Bracket" at bounding box center [448, 145] width 625 height 12
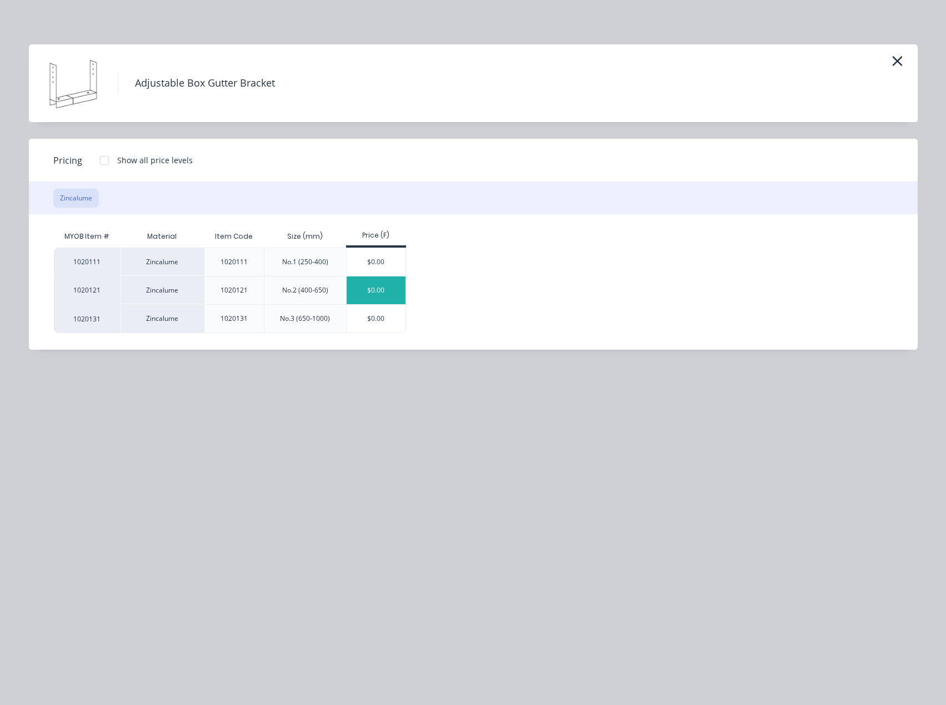
click at [377, 290] on div "$0.00" at bounding box center [376, 291] width 59 height 28
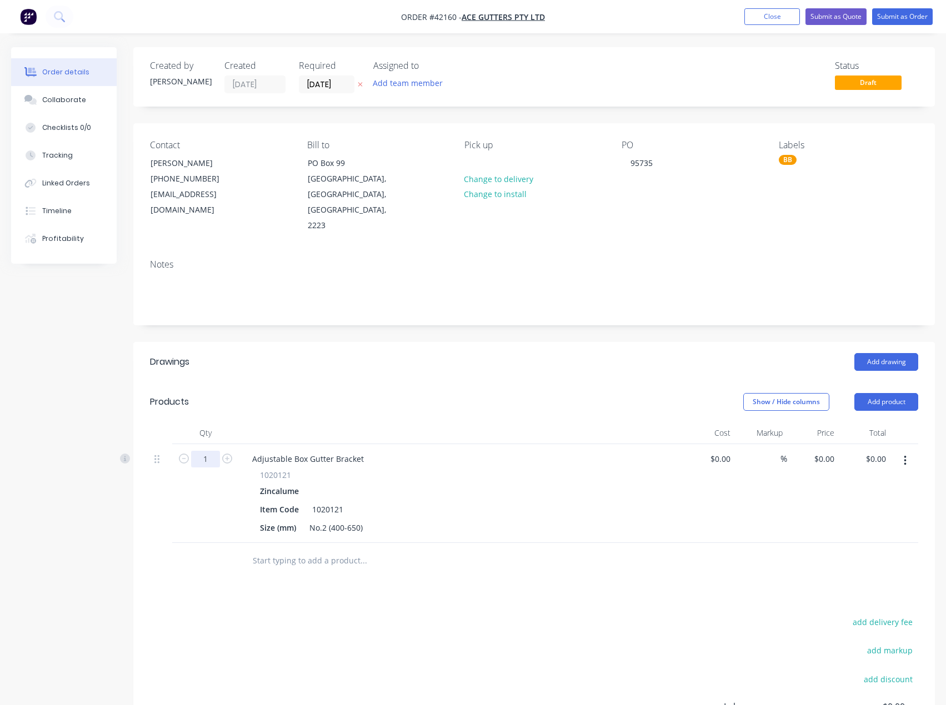
click at [213, 451] on input "1" at bounding box center [205, 459] width 29 height 17
type input "24"
click at [837, 451] on input "0" at bounding box center [832, 459] width 13 height 16
type input "$4.77"
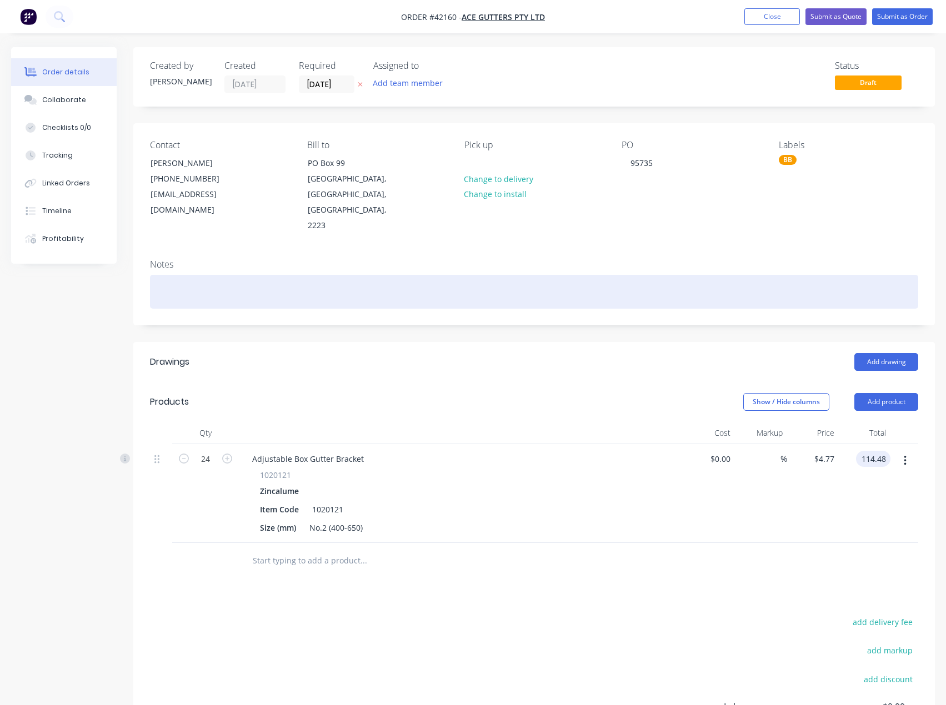
type input "$114.48"
click at [189, 275] on div at bounding box center [534, 292] width 768 height 34
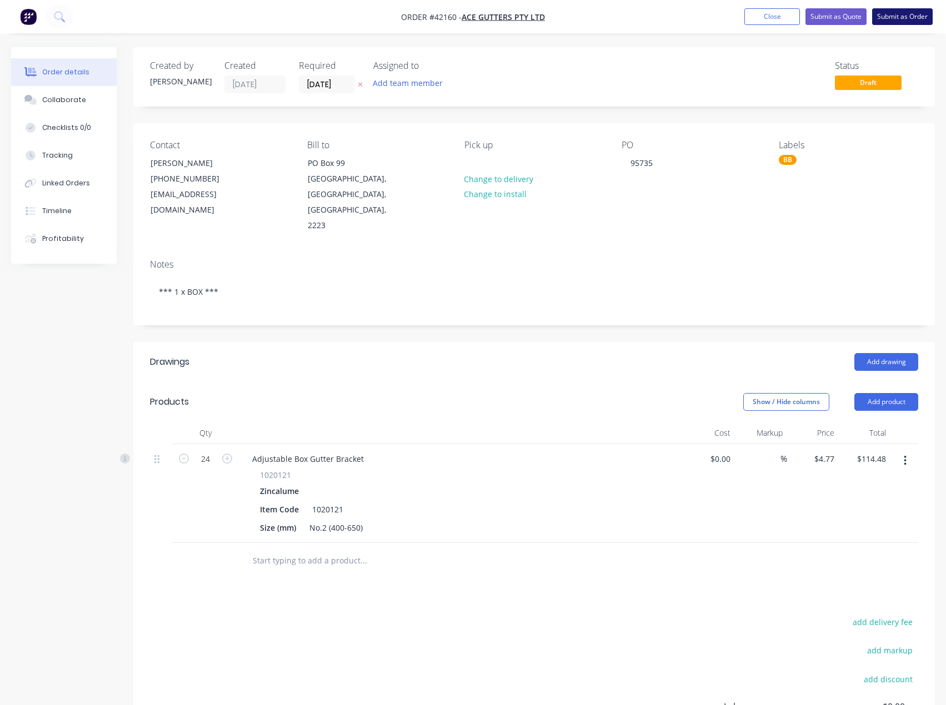
click at [892, 14] on button "Submit as Order" at bounding box center [902, 16] width 61 height 17
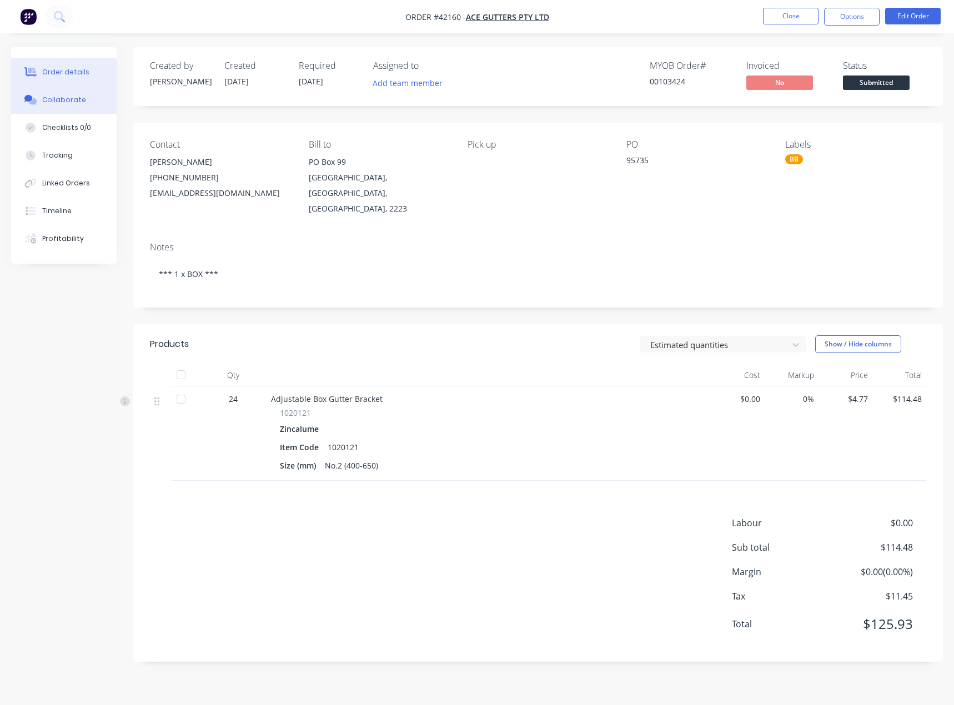
click at [54, 107] on button "Collaborate" at bounding box center [64, 100] width 106 height 28
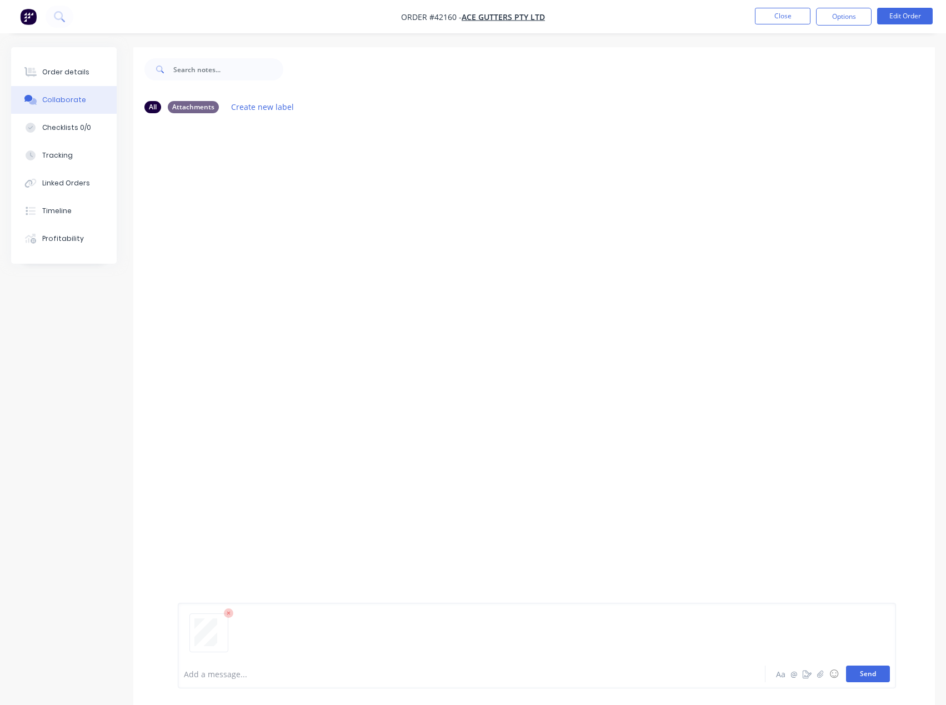
click at [863, 676] on button "Send" at bounding box center [868, 674] width 44 height 17
drag, startPoint x: 64, startPoint y: 69, endPoint x: 62, endPoint y: 76, distance: 7.0
click at [64, 70] on div "Order details" at bounding box center [65, 72] width 47 height 10
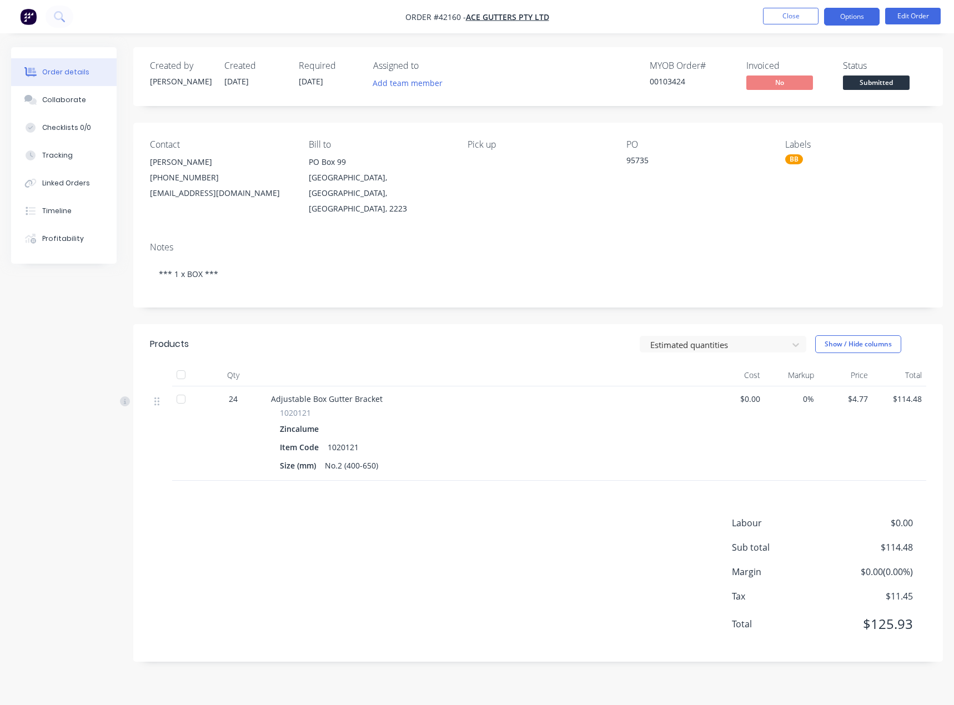
click at [847, 21] on button "Options" at bounding box center [852, 17] width 56 height 18
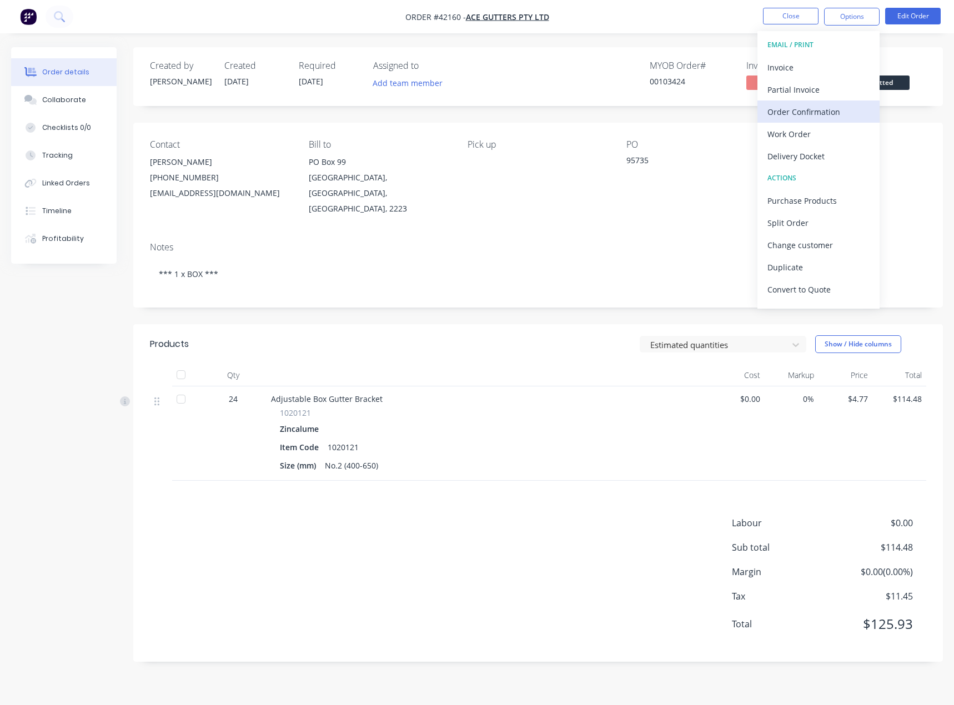
click at [804, 109] on div "Order Confirmation" at bounding box center [819, 112] width 102 height 16
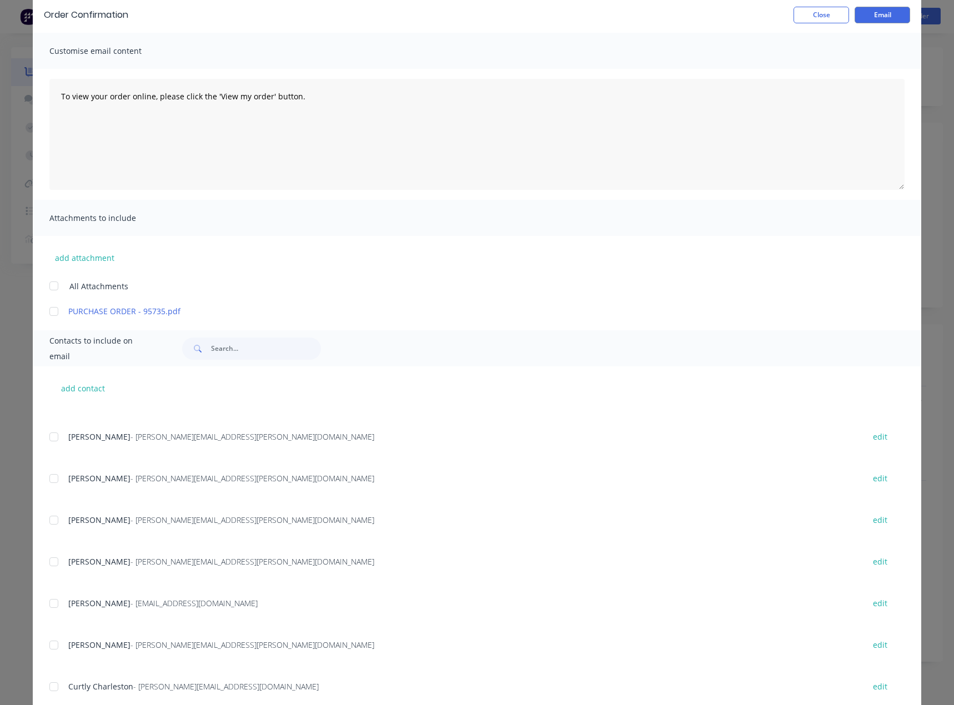
scroll to position [121, 0]
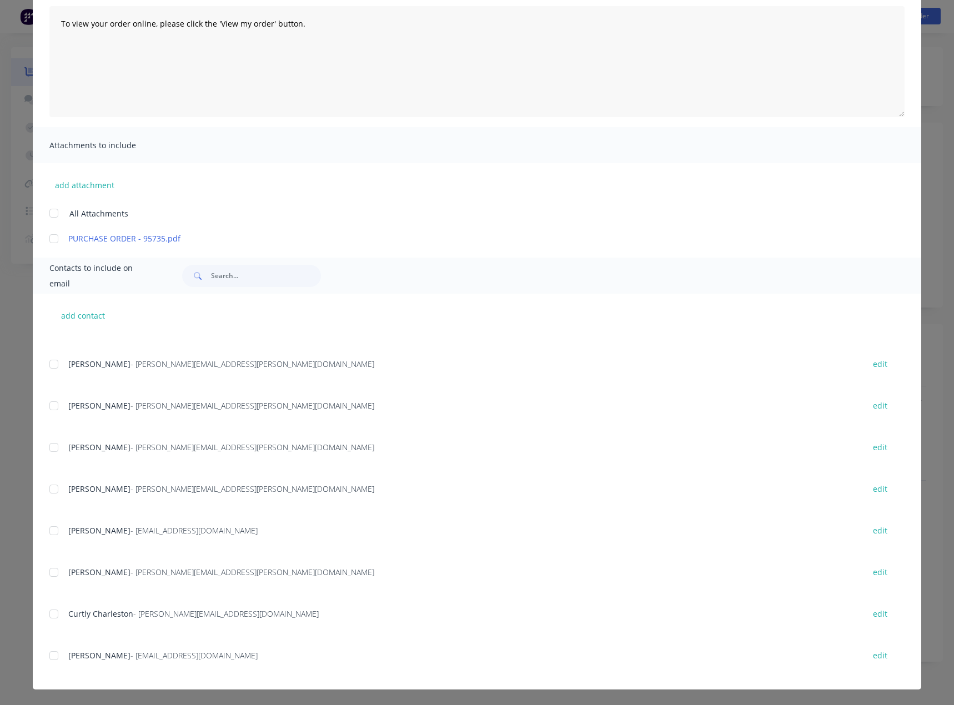
click at [49, 659] on div at bounding box center [54, 656] width 22 height 22
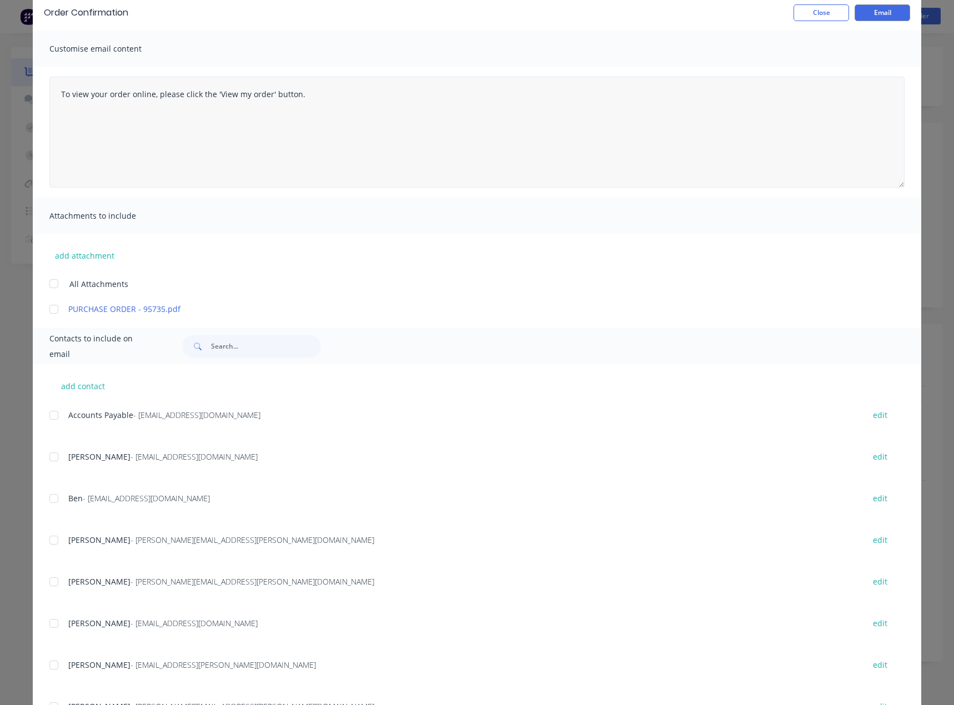
scroll to position [0, 0]
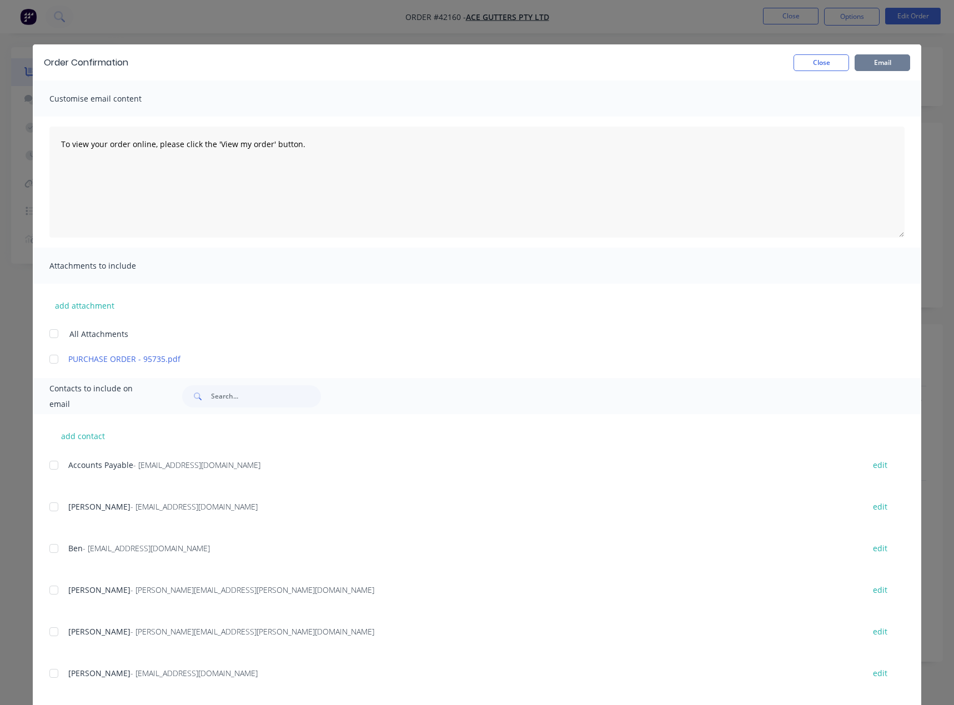
click at [877, 62] on button "Email" at bounding box center [883, 62] width 56 height 17
click at [815, 63] on button "Close" at bounding box center [822, 62] width 56 height 17
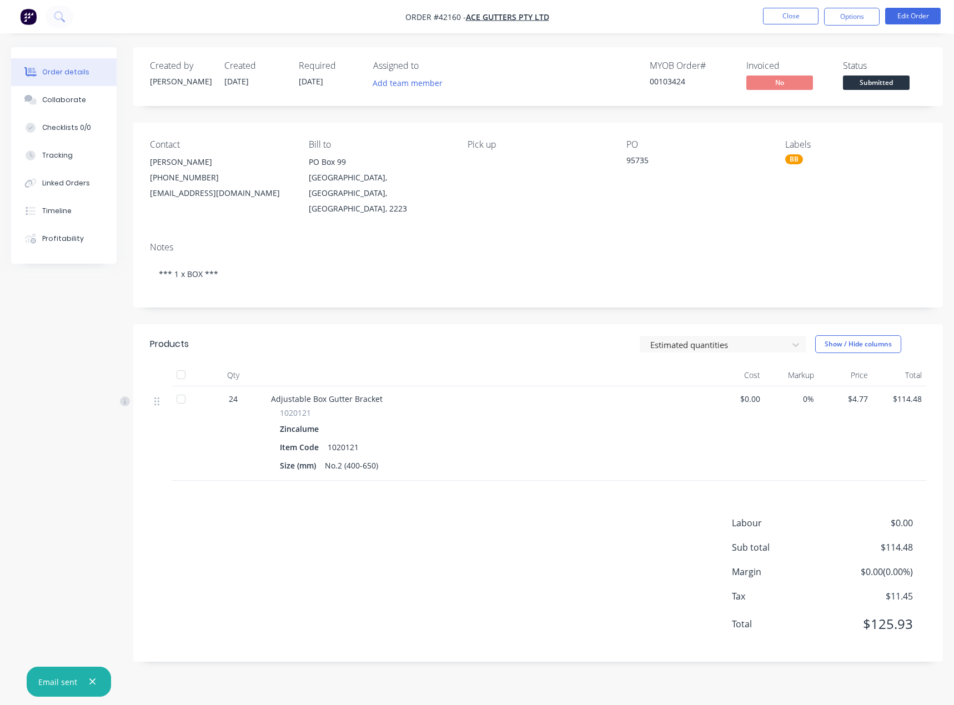
drag, startPoint x: 850, startPoint y: 18, endPoint x: 852, endPoint y: 29, distance: 11.3
click at [850, 17] on button "Options" at bounding box center [852, 17] width 56 height 18
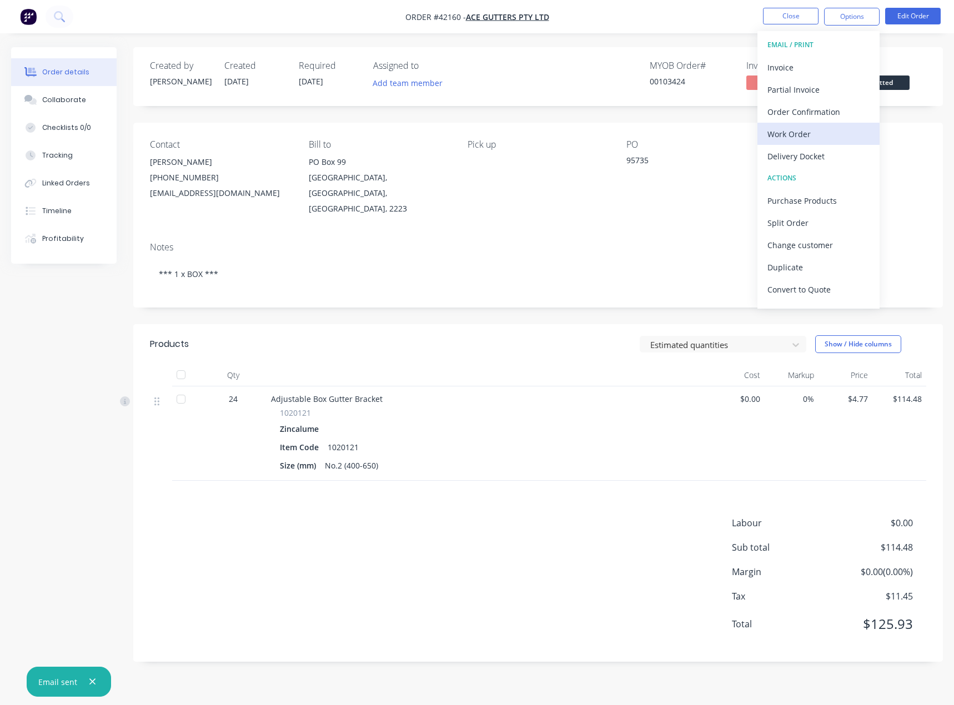
click at [798, 128] on div "Work Order" at bounding box center [819, 134] width 102 height 16
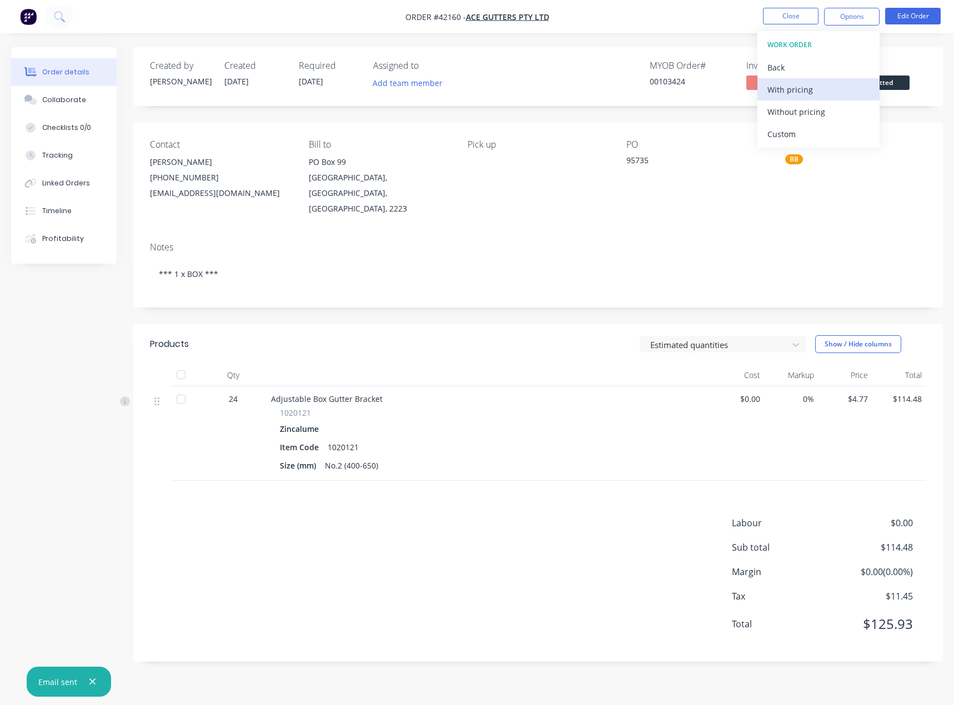
click at [798, 90] on div "With pricing" at bounding box center [819, 90] width 102 height 16
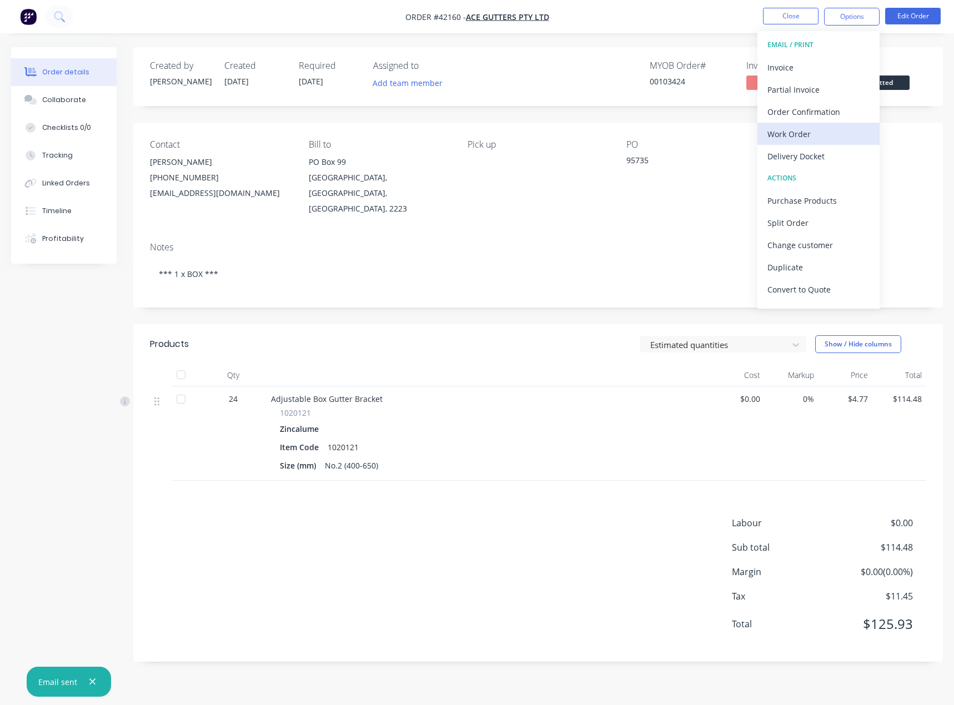
click at [795, 132] on div "Work Order" at bounding box center [819, 134] width 102 height 16
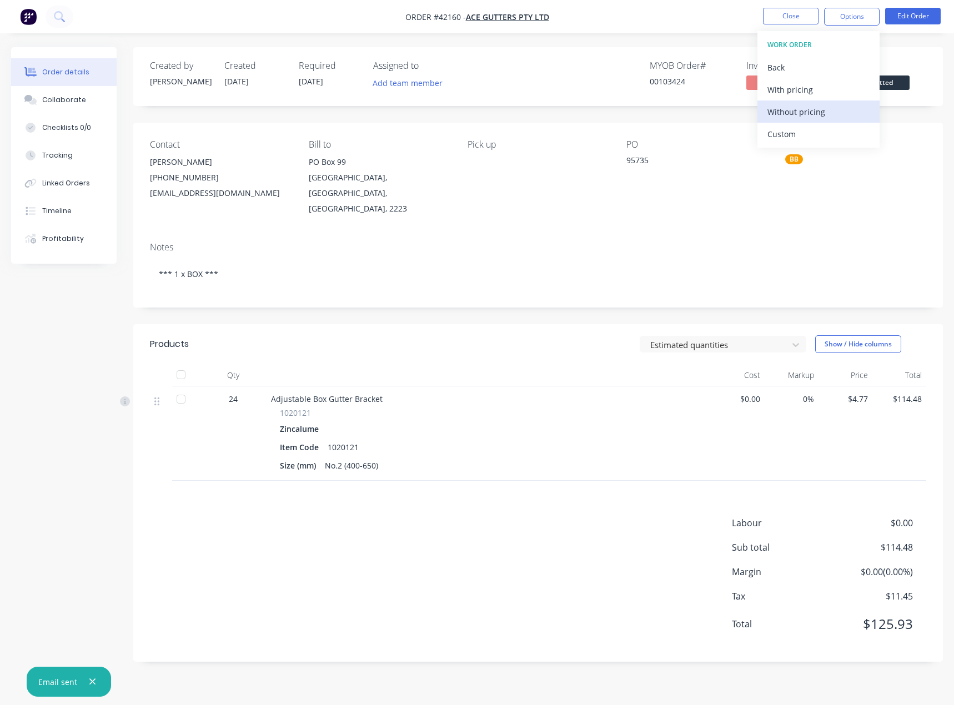
click at [798, 112] on div "Without pricing" at bounding box center [819, 112] width 102 height 16
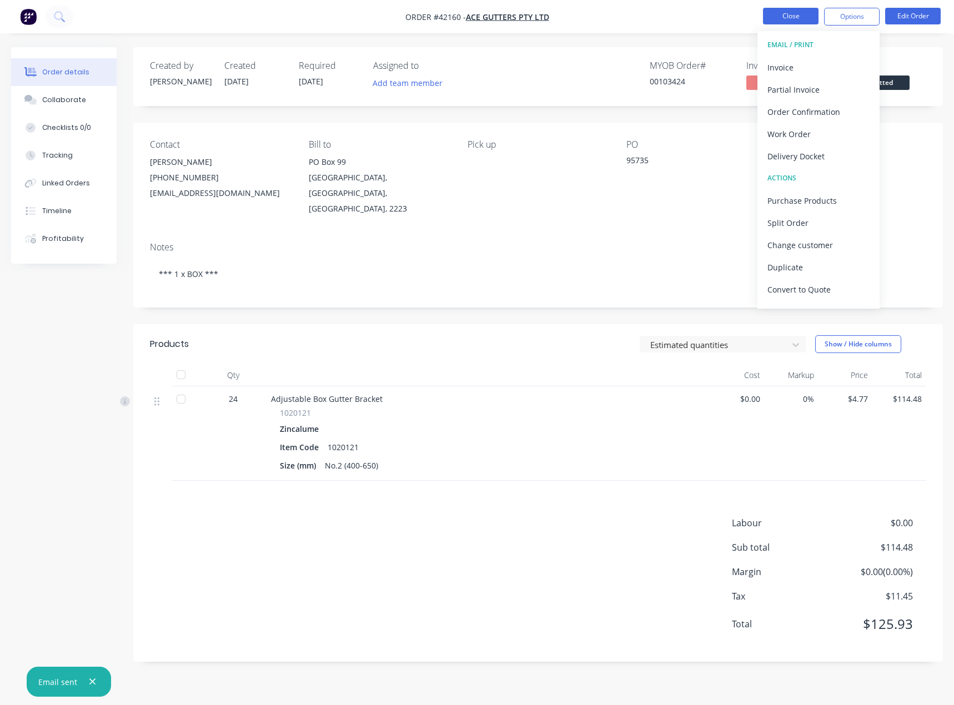
click at [795, 14] on button "Close" at bounding box center [791, 16] width 56 height 17
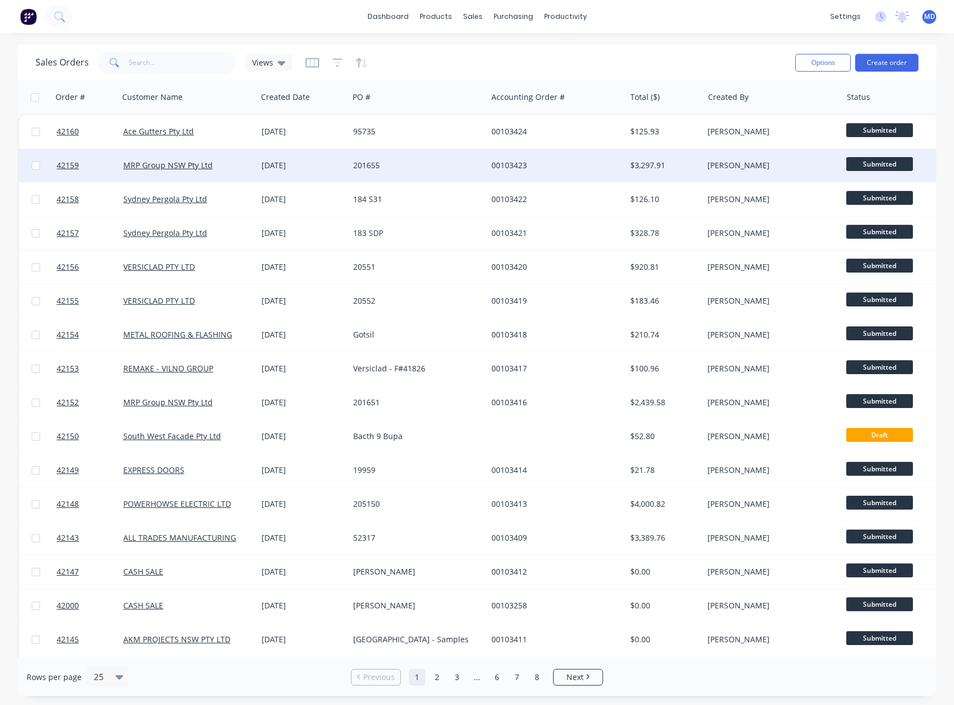
click at [337, 158] on div "[DATE]" at bounding box center [303, 165] width 92 height 33
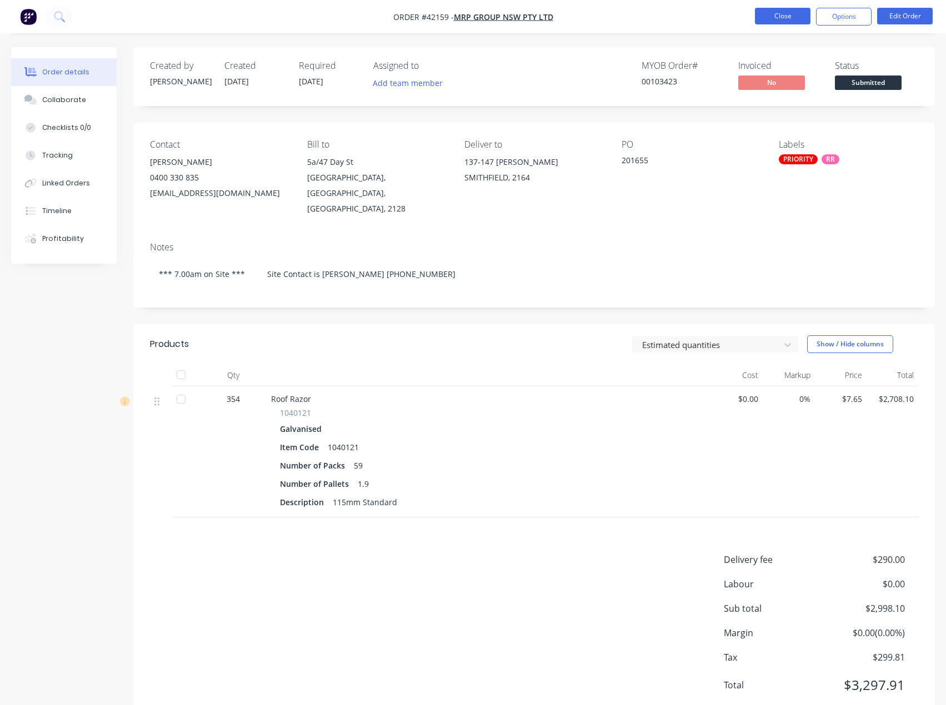
click at [787, 16] on button "Close" at bounding box center [783, 16] width 56 height 17
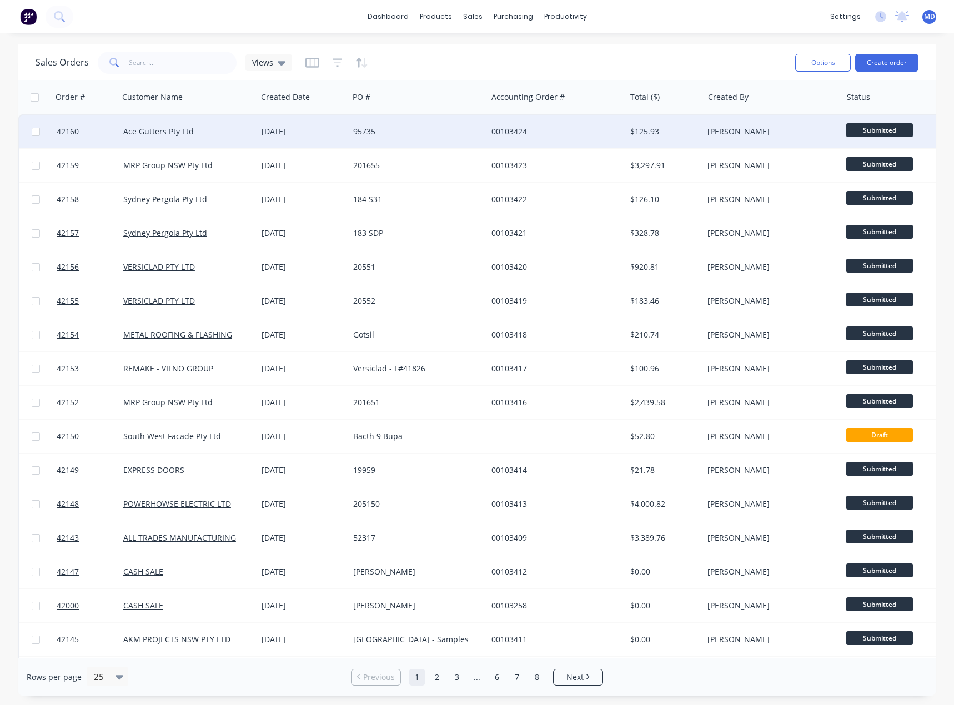
click at [441, 123] on div "95735" at bounding box center [418, 131] width 138 height 33
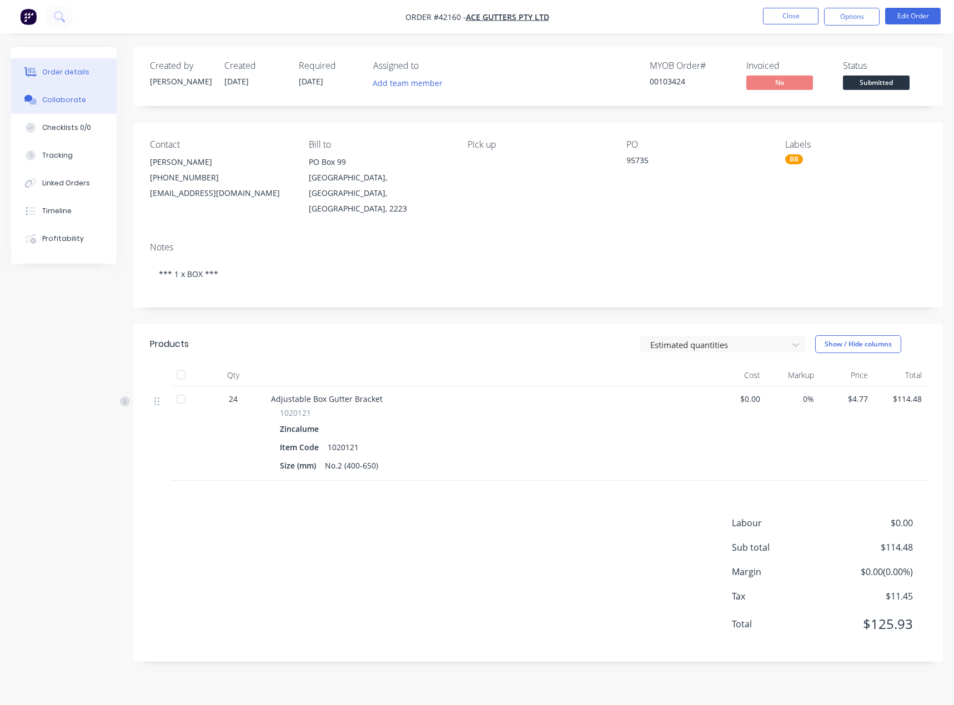
click at [62, 97] on div "Collaborate" at bounding box center [64, 100] width 44 height 10
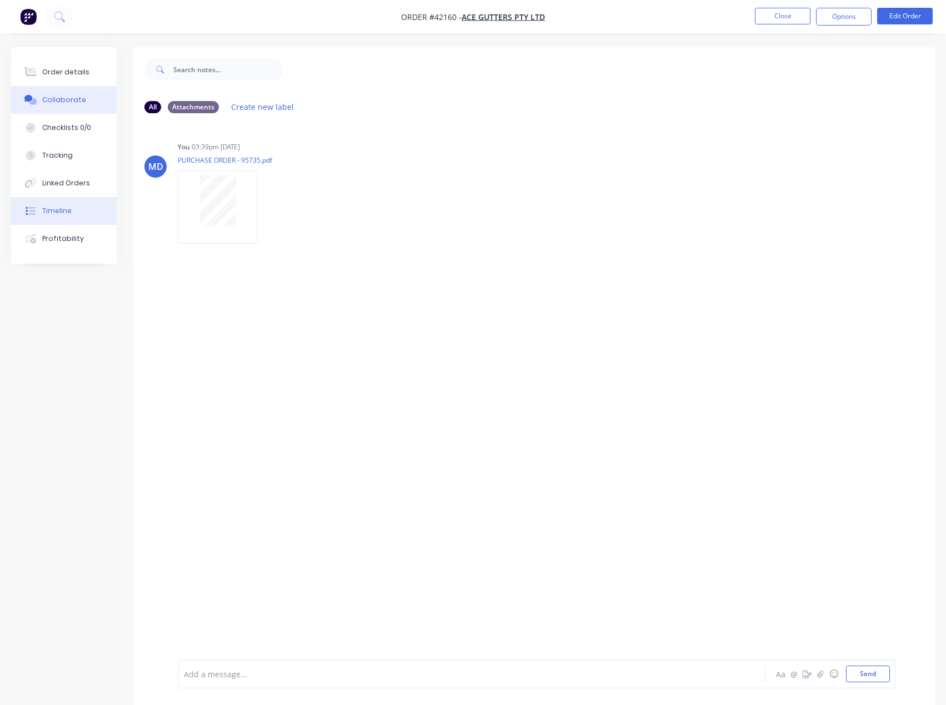
click at [61, 212] on div "Timeline" at bounding box center [56, 211] width 29 height 10
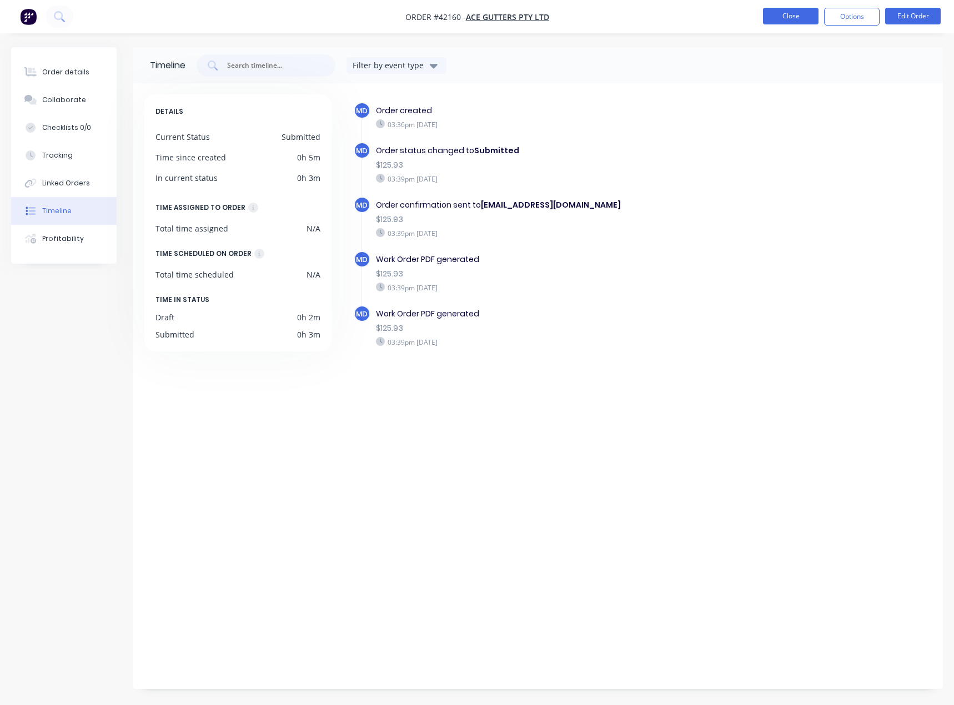
click at [790, 17] on button "Close" at bounding box center [791, 16] width 56 height 17
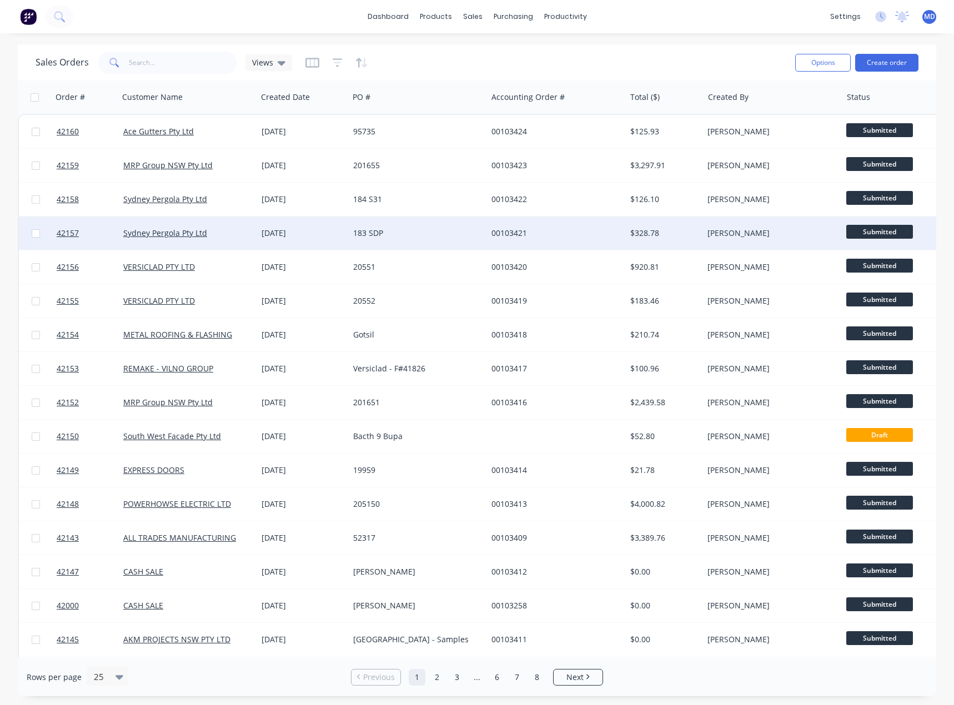
click at [431, 229] on div "183 SDP" at bounding box center [414, 233] width 123 height 11
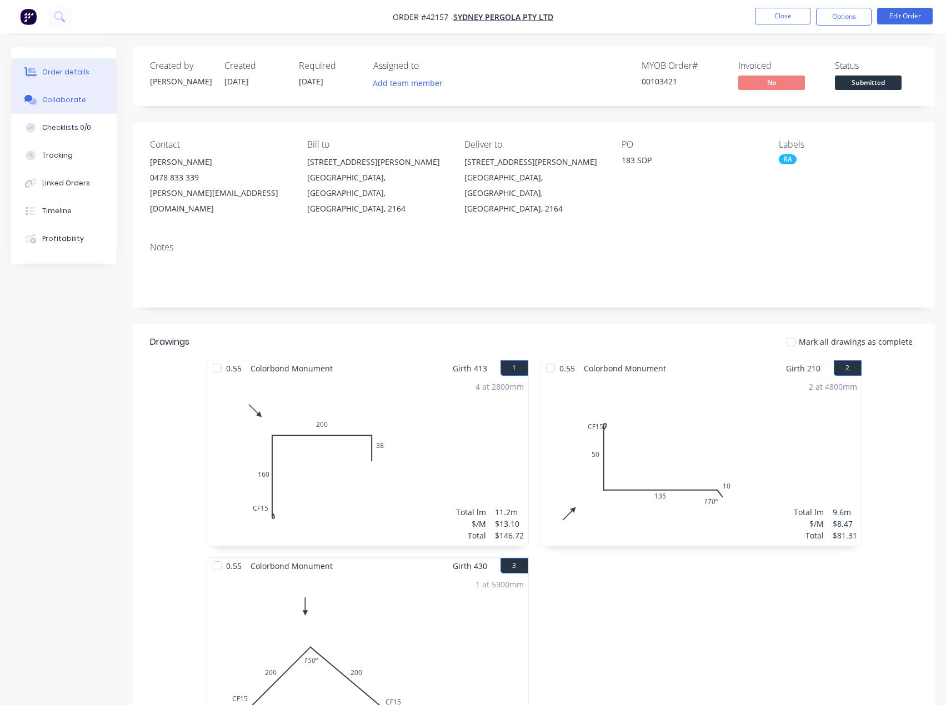
click at [53, 102] on div "Collaborate" at bounding box center [64, 100] width 44 height 10
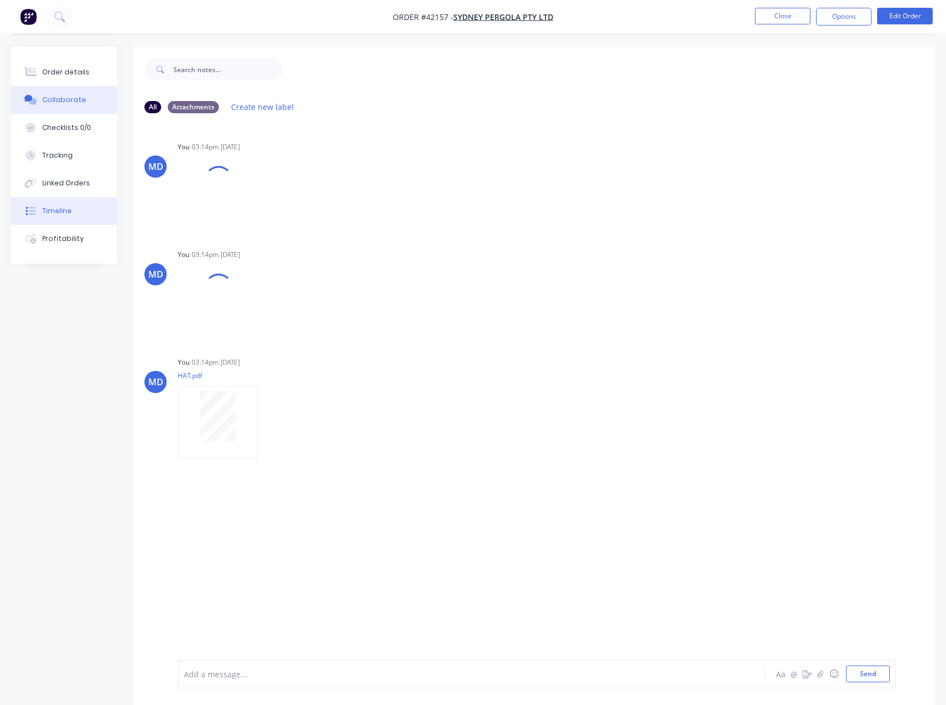
click at [79, 219] on button "Timeline" at bounding box center [64, 211] width 106 height 28
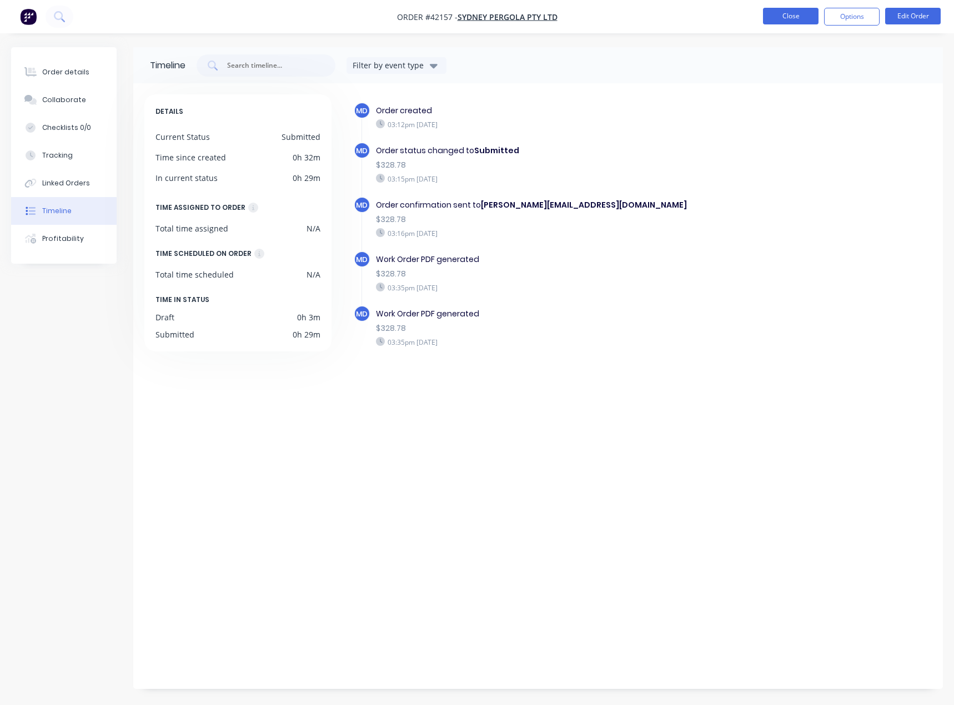
click at [795, 12] on button "Close" at bounding box center [791, 16] width 56 height 17
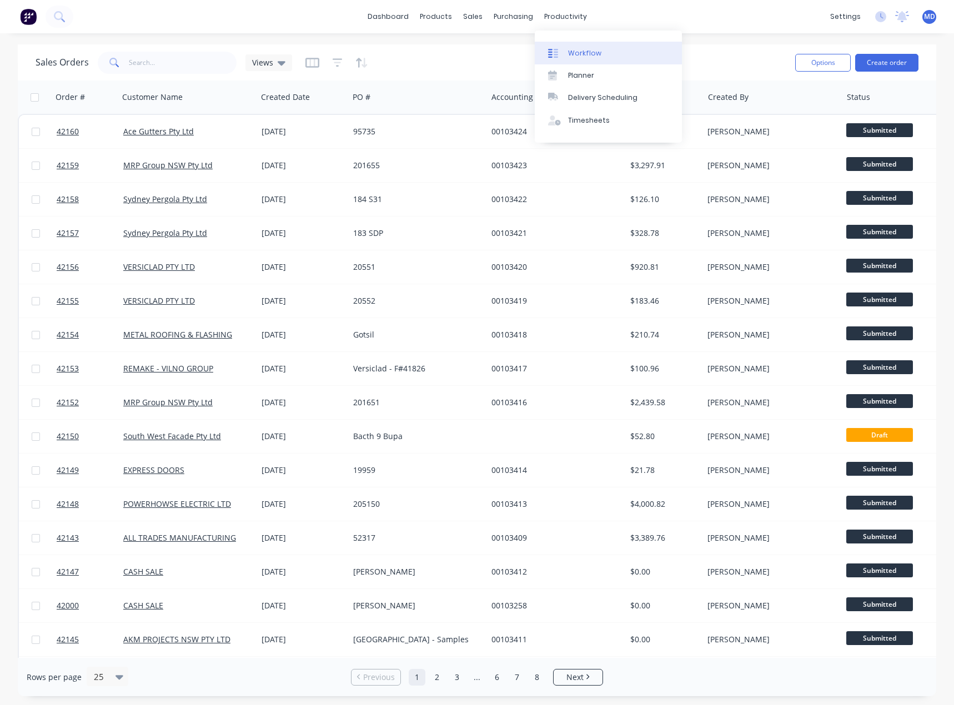
click at [583, 45] on link "Workflow" at bounding box center [608, 53] width 147 height 22
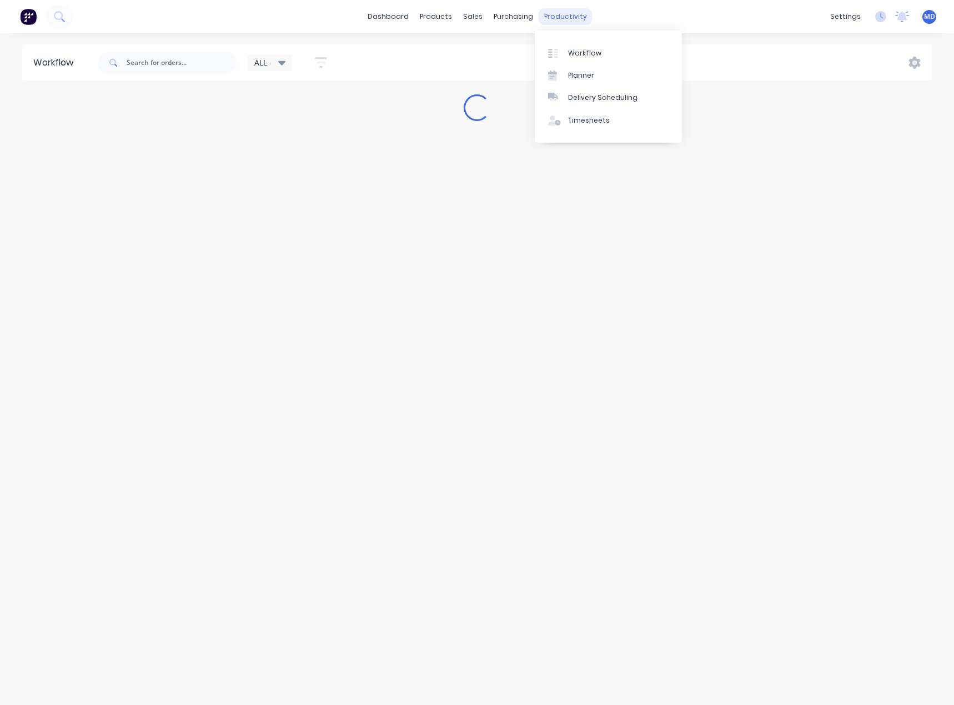
click at [551, 16] on div "productivity" at bounding box center [566, 16] width 54 height 17
click at [626, 101] on div "Delivery Scheduling" at bounding box center [602, 98] width 69 height 10
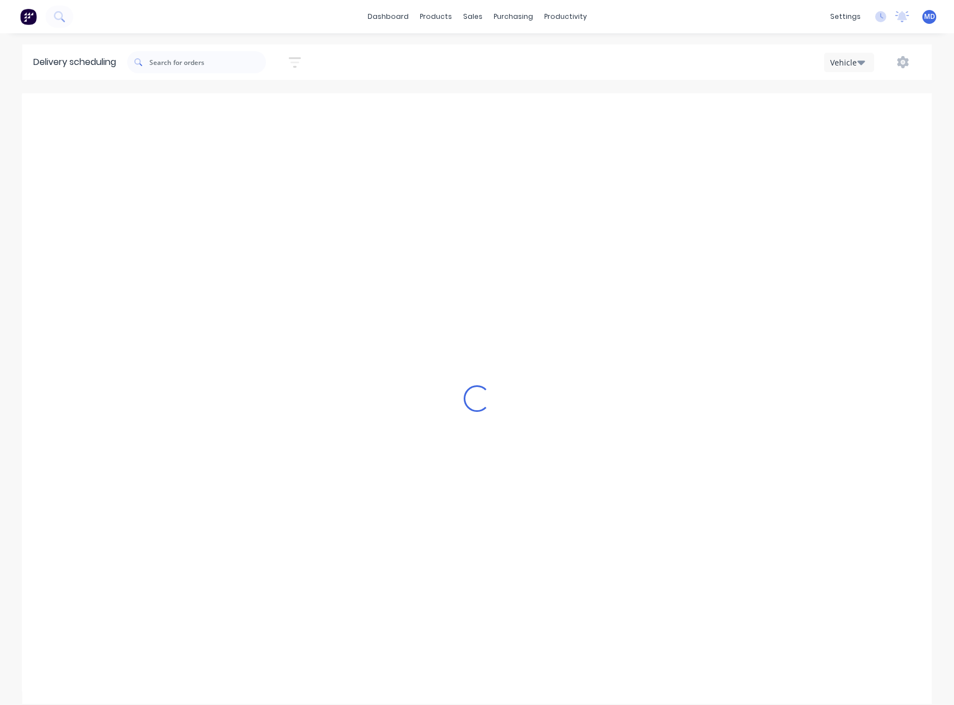
scroll to position [0, 1]
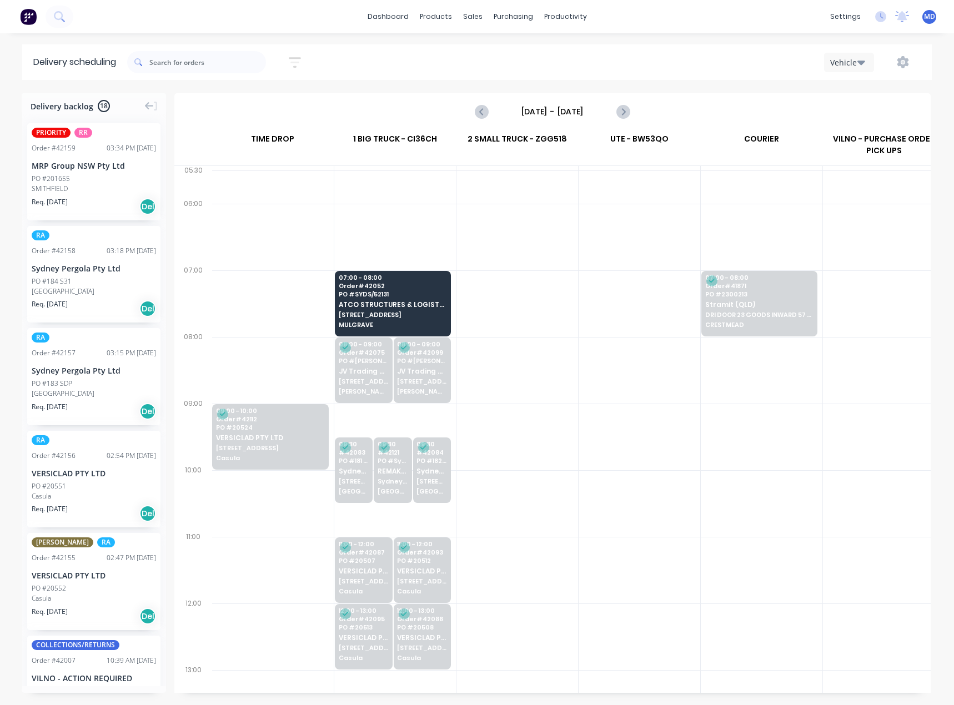
click at [556, 116] on input "Tuesday - 07/10/25" at bounding box center [553, 111] width 110 height 17
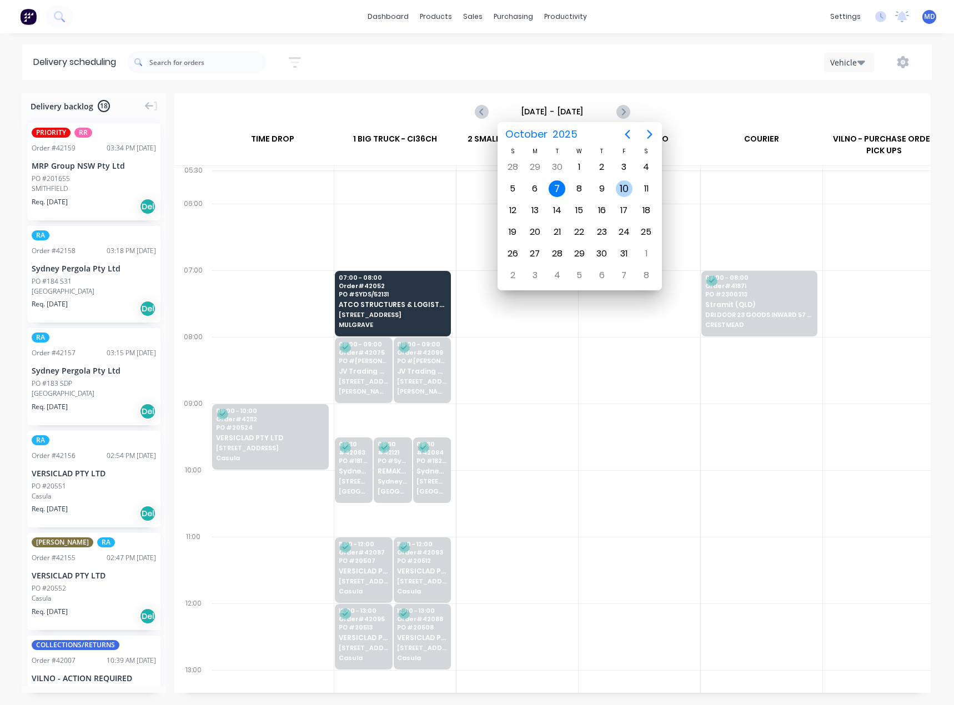
click at [625, 186] on div "10" at bounding box center [624, 188] width 17 height 17
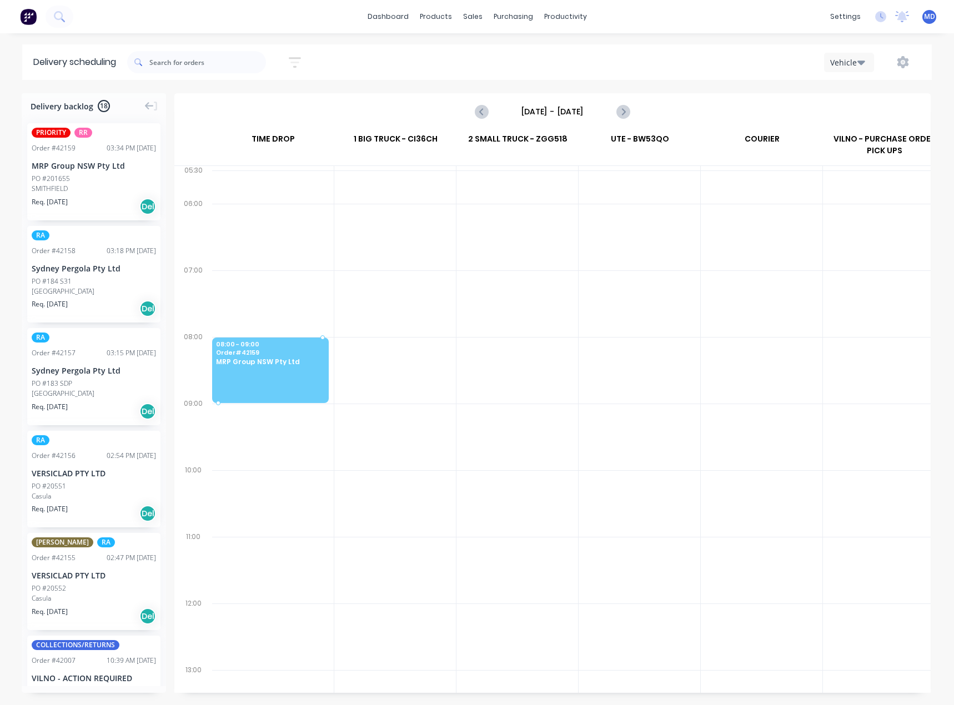
scroll to position [0, 0]
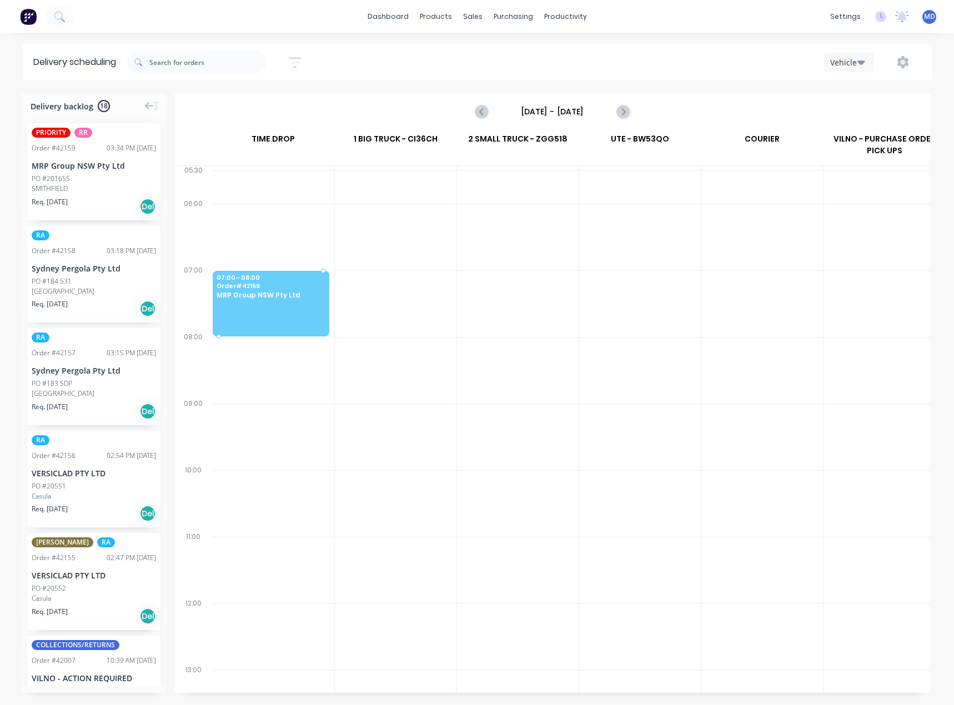
drag, startPoint x: 47, startPoint y: 168, endPoint x: 236, endPoint y: 293, distance: 226.7
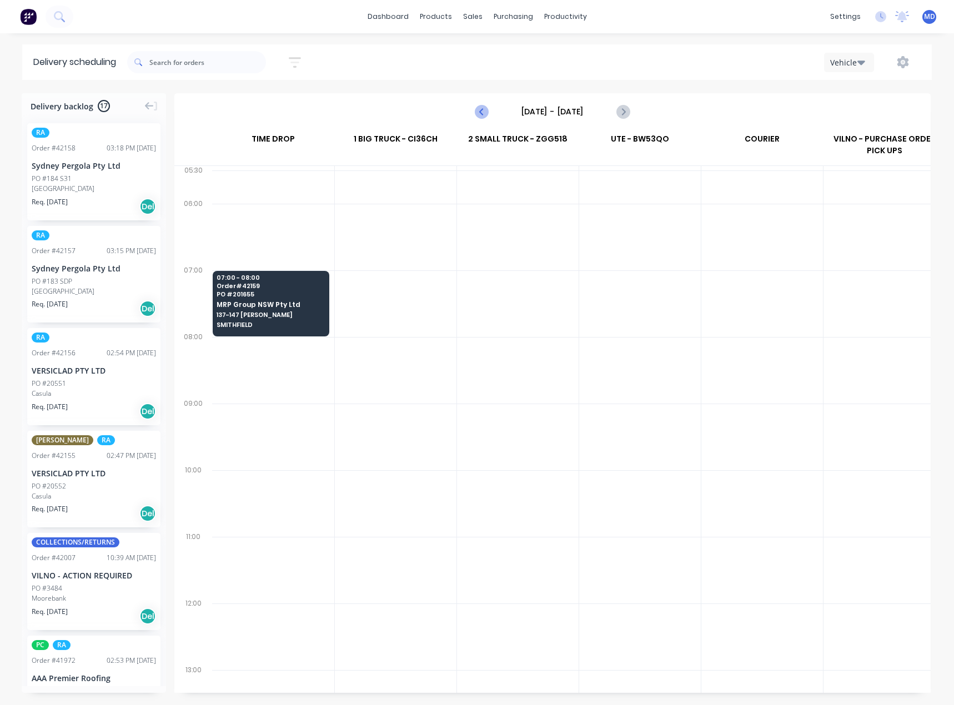
click at [475, 110] on icon "Previous page" at bounding box center [481, 111] width 13 height 13
type input "Thursday - 09/10/25"
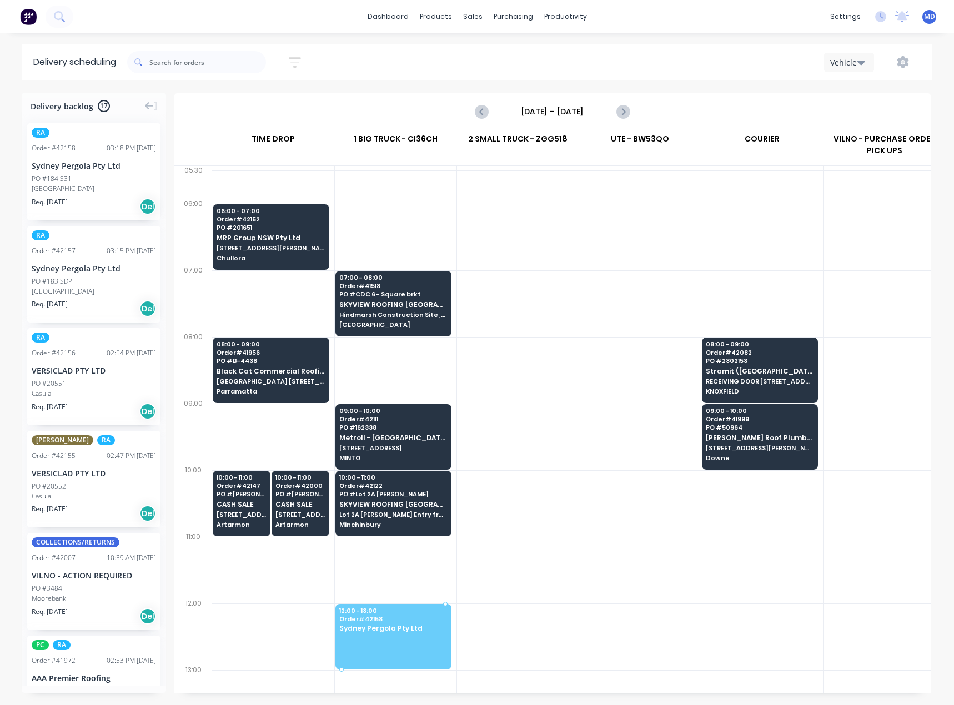
drag, startPoint x: 61, startPoint y: 172, endPoint x: 375, endPoint y: 605, distance: 534.8
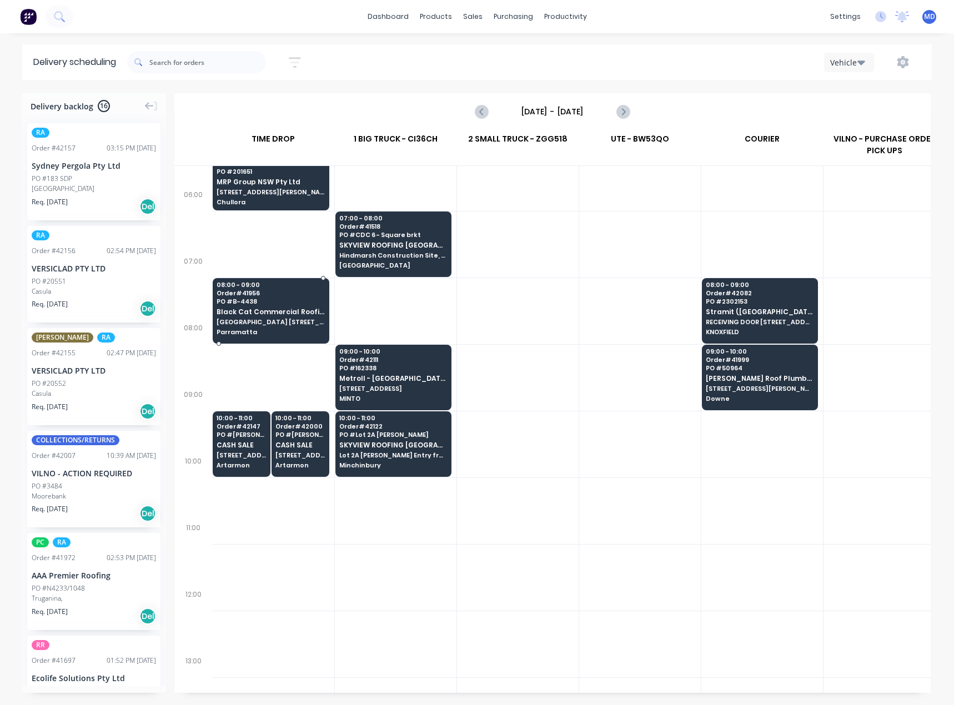
scroll to position [167, 0]
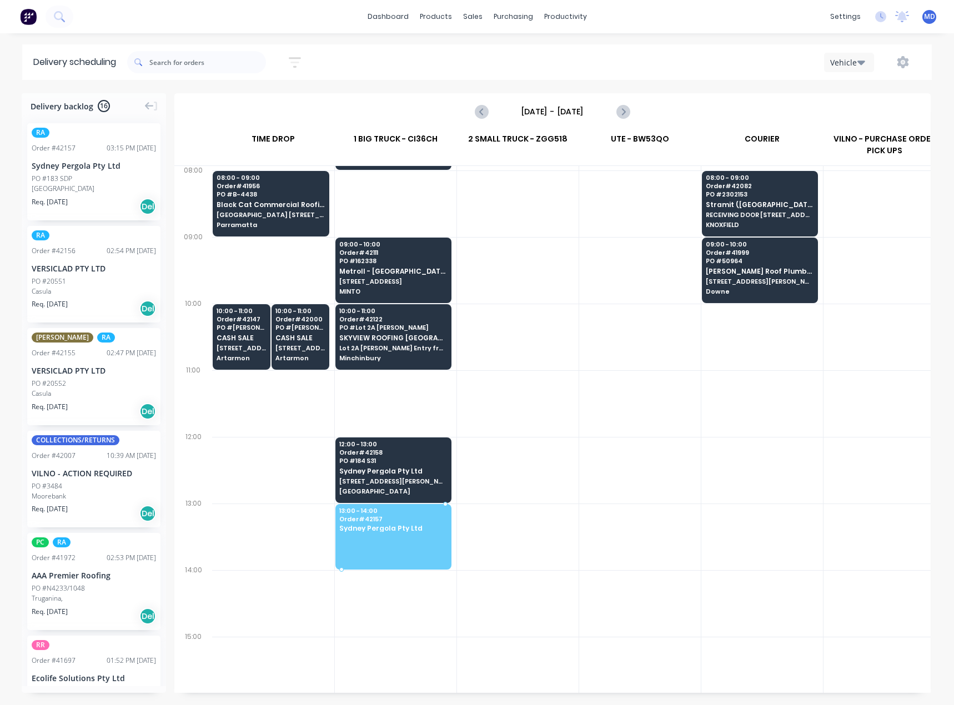
drag, startPoint x: 44, startPoint y: 164, endPoint x: 371, endPoint y: 515, distance: 479.0
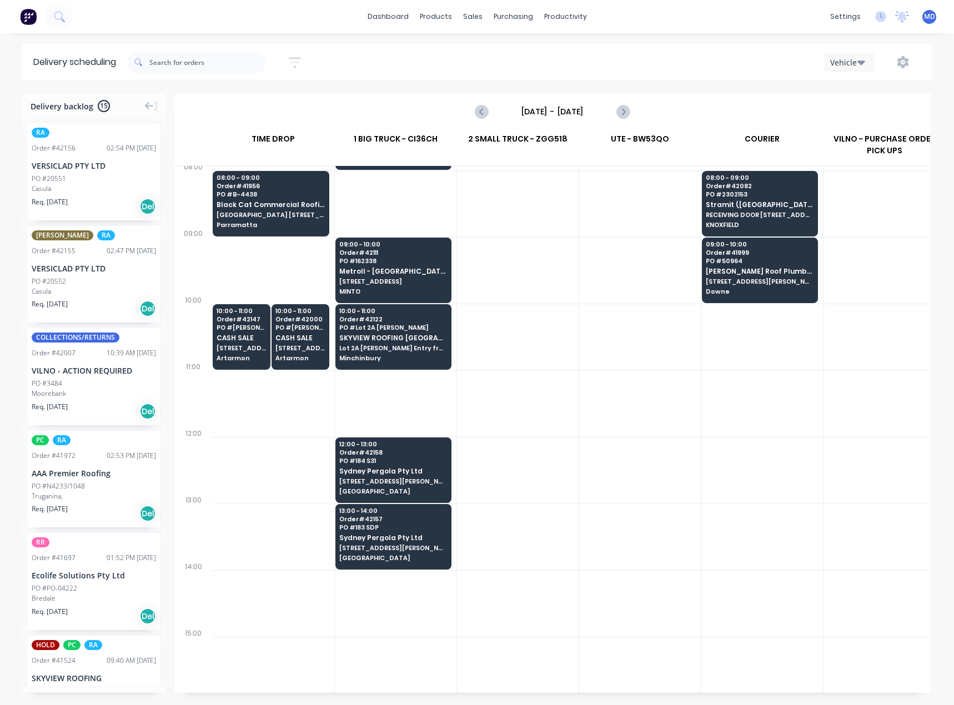
scroll to position [222, 0]
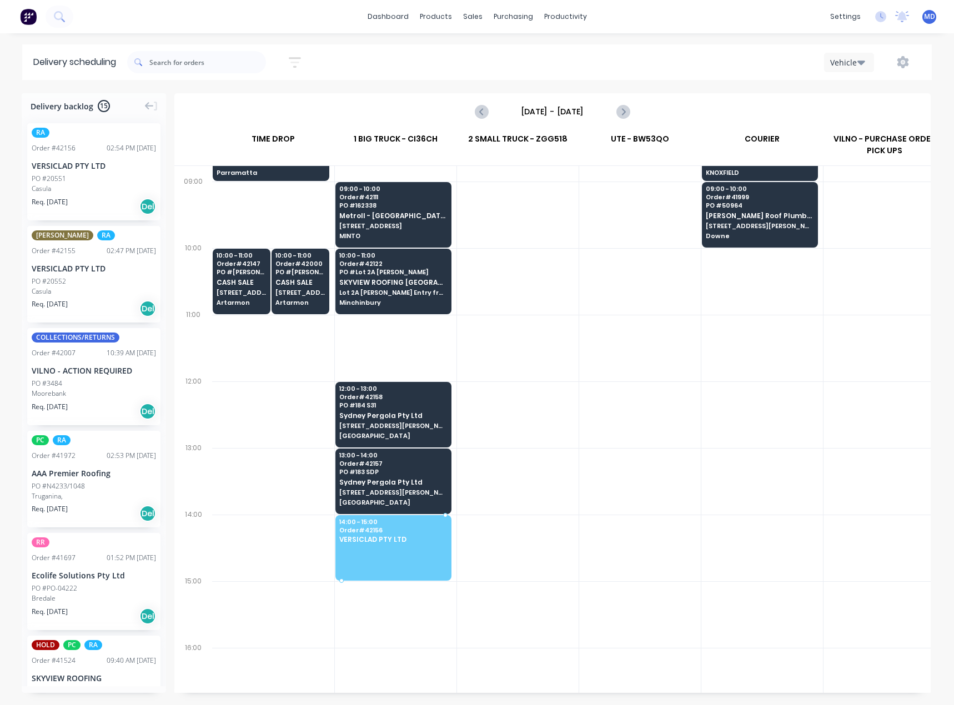
drag, startPoint x: 50, startPoint y: 179, endPoint x: 390, endPoint y: 529, distance: 487.8
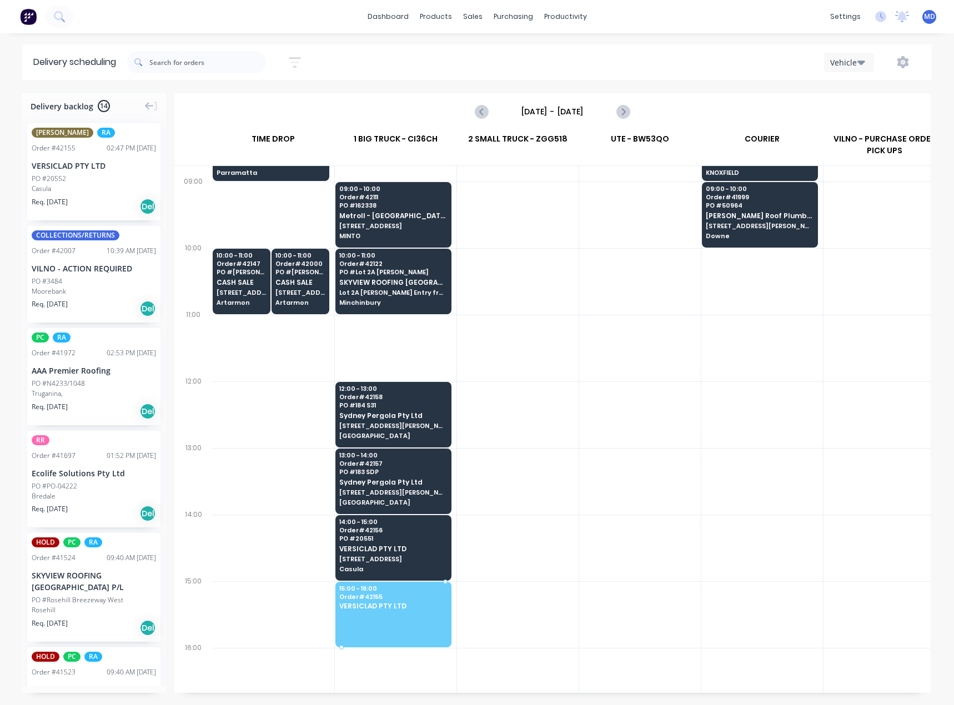
drag, startPoint x: 66, startPoint y: 172, endPoint x: 382, endPoint y: 592, distance: 525.9
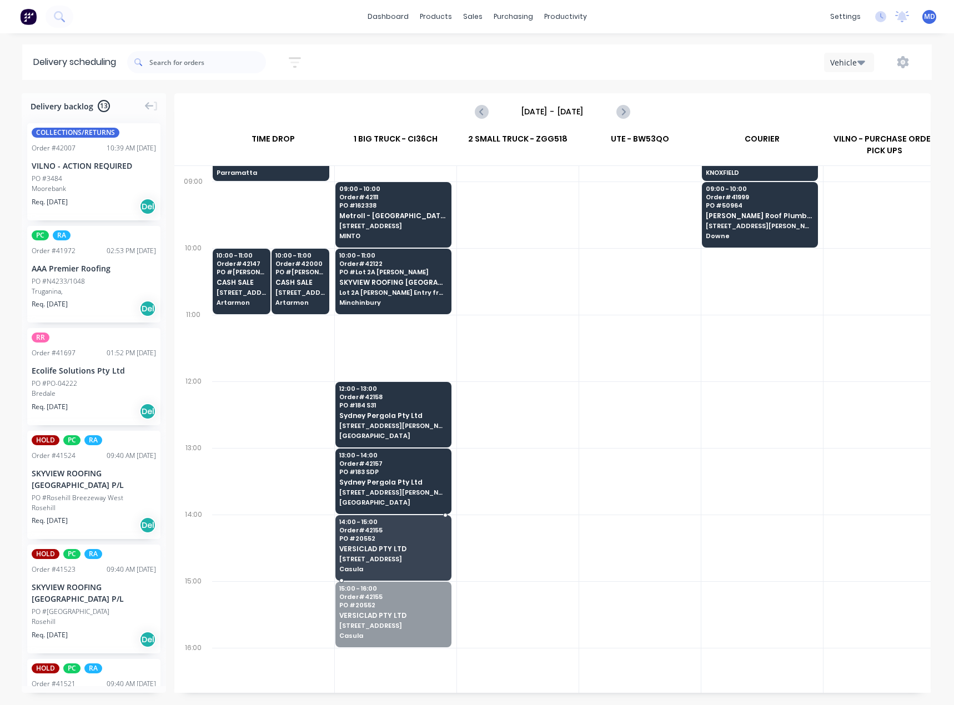
drag, startPoint x: 419, startPoint y: 625, endPoint x: 423, endPoint y: 572, distance: 52.9
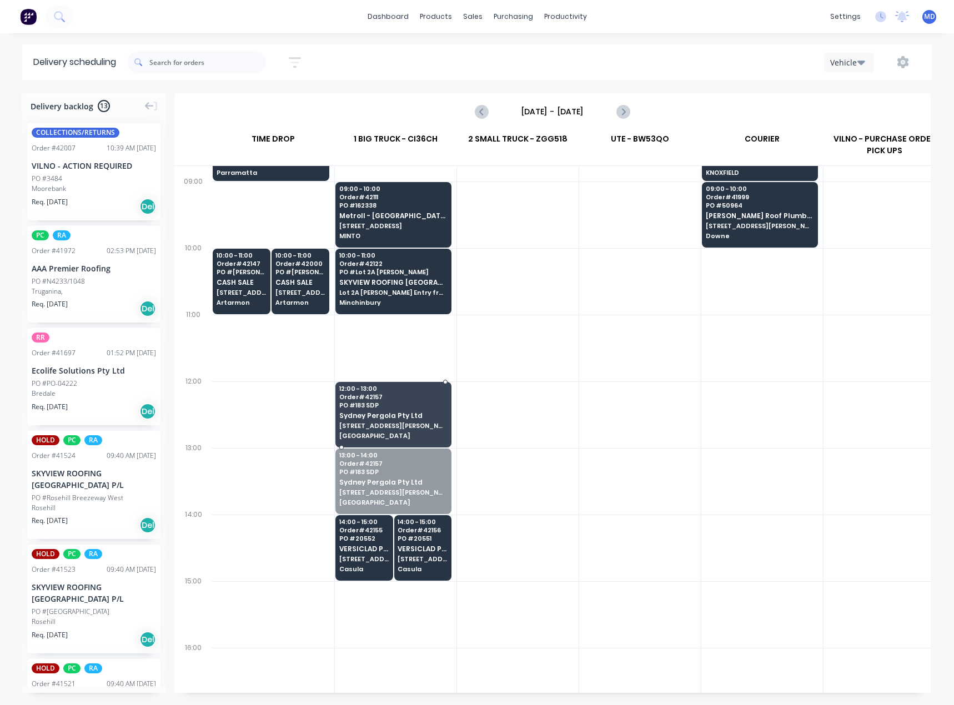
drag, startPoint x: 386, startPoint y: 487, endPoint x: 398, endPoint y: 427, distance: 61.1
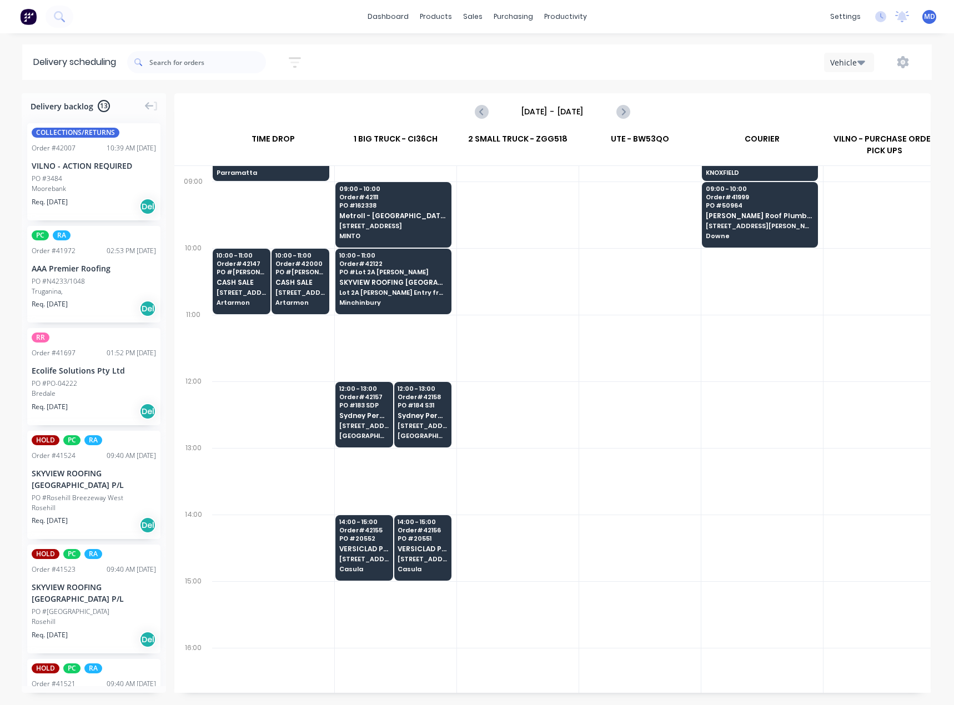
click at [64, 189] on div "Moorebank" at bounding box center [94, 189] width 124 height 10
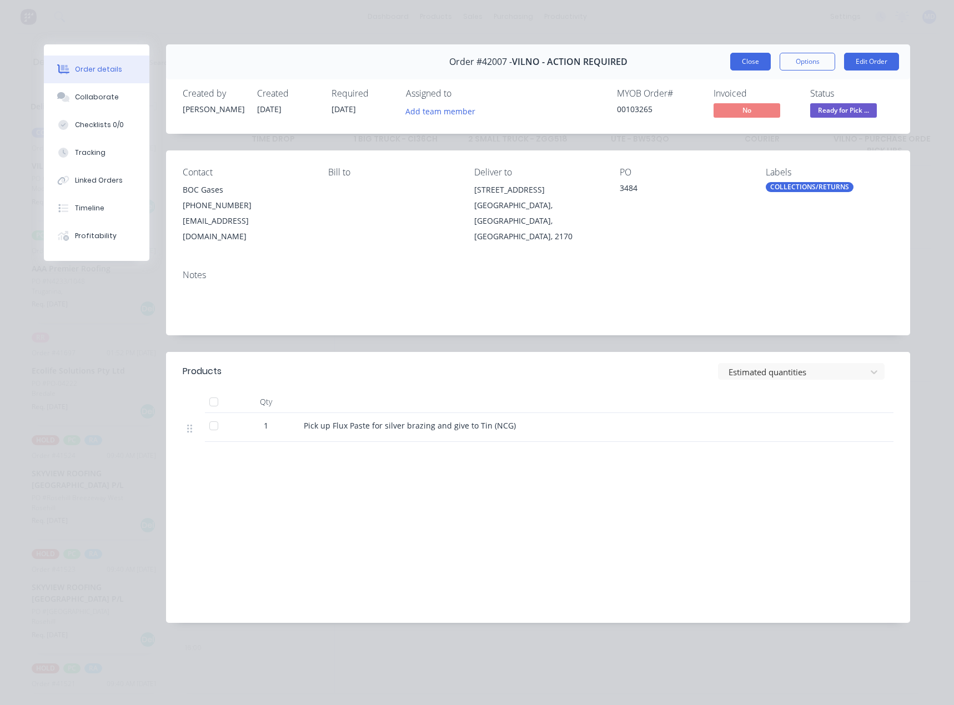
click at [755, 59] on button "Close" at bounding box center [750, 62] width 41 height 18
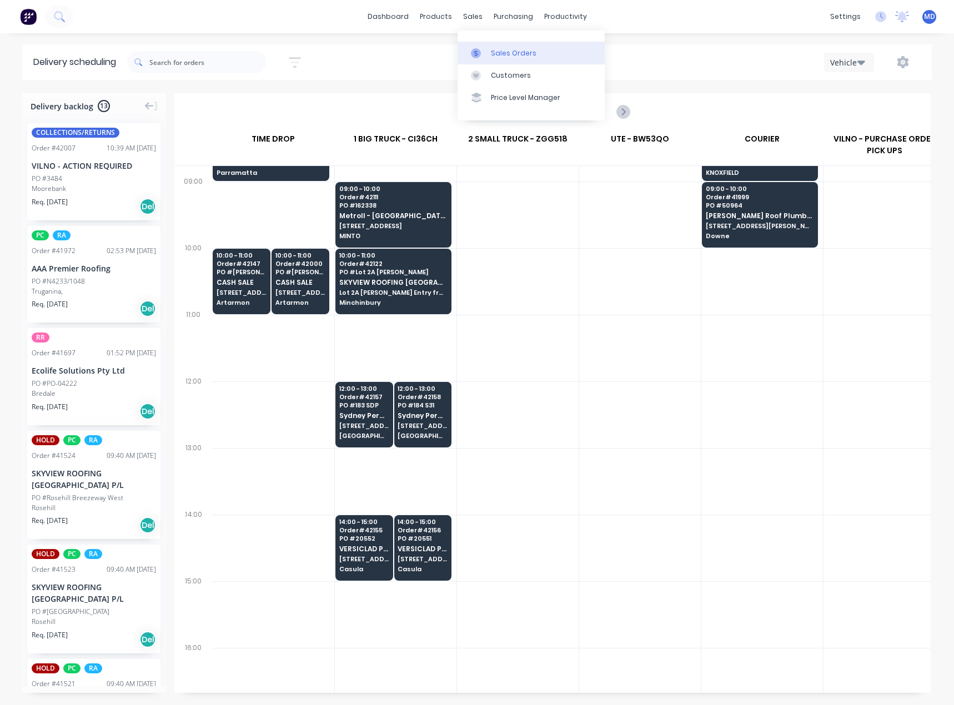
click at [505, 53] on div "Sales Orders" at bounding box center [514, 53] width 46 height 10
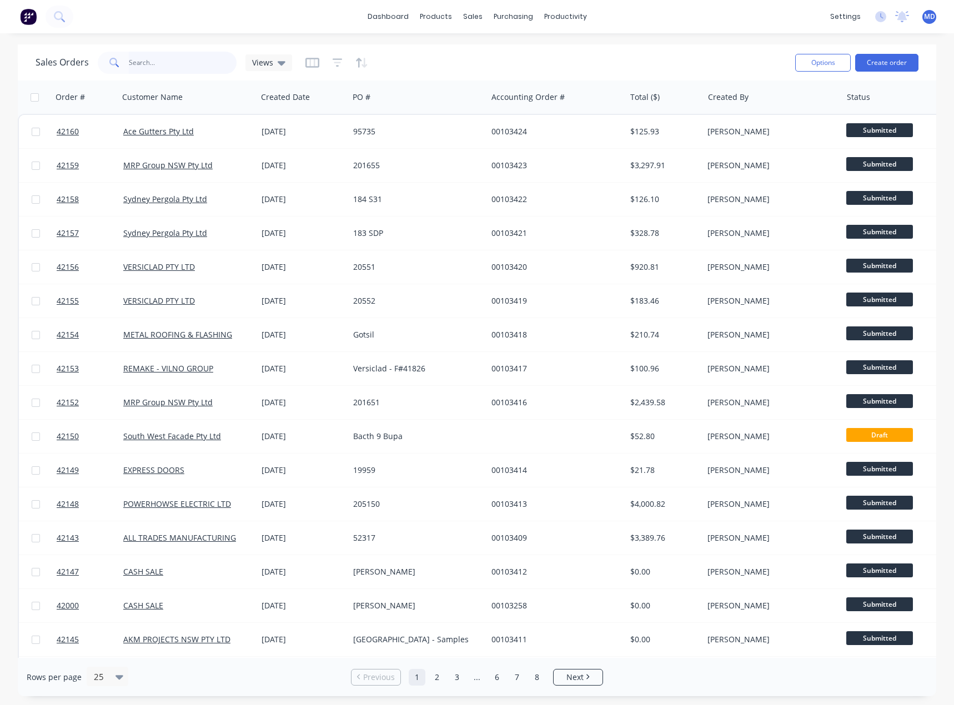
click at [175, 65] on input "text" at bounding box center [183, 63] width 108 height 22
type input "42007"
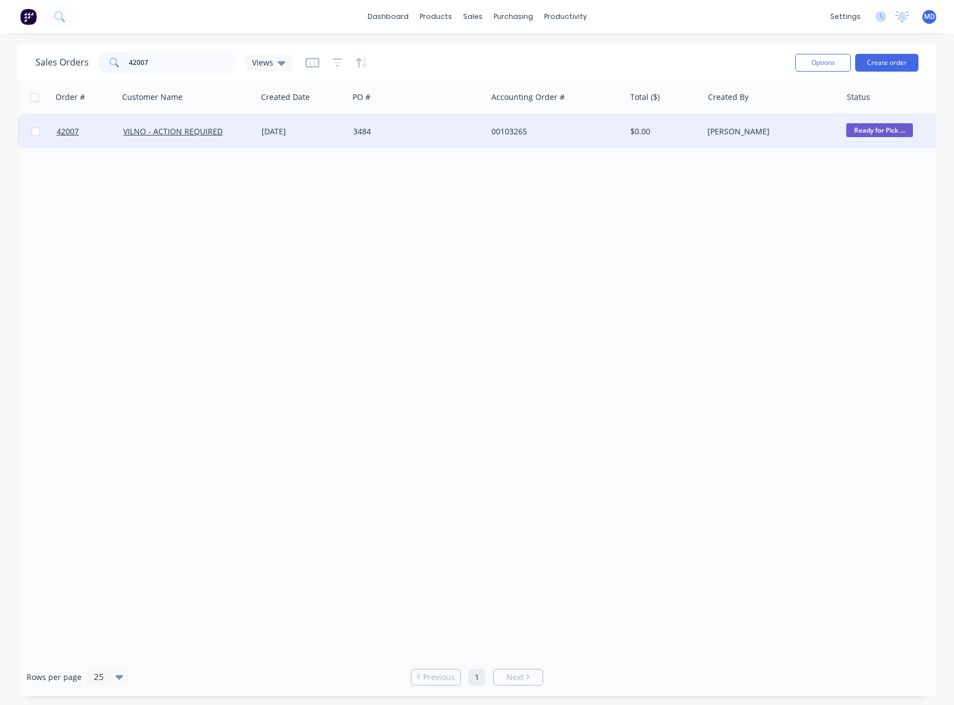
click at [889, 127] on span "Ready for Pick ..." at bounding box center [879, 130] width 67 height 14
click at [762, 253] on span "Picked Up" at bounding box center [755, 253] width 37 height 11
click at [616, 94] on div "Delivery Scheduling" at bounding box center [602, 98] width 69 height 10
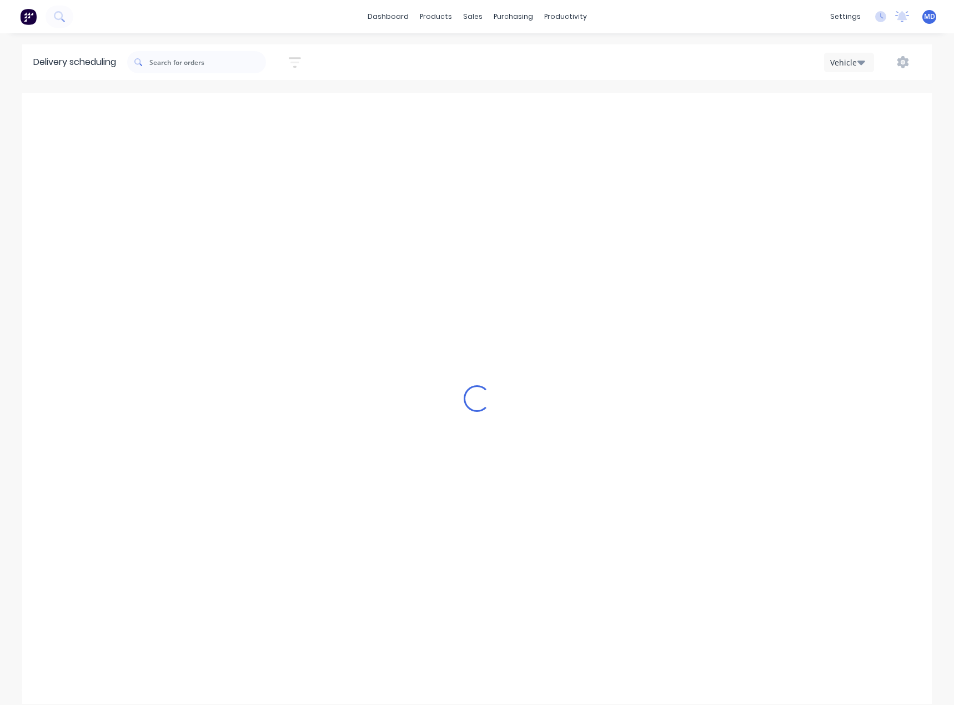
type input "Tuesday - 07/10/25"
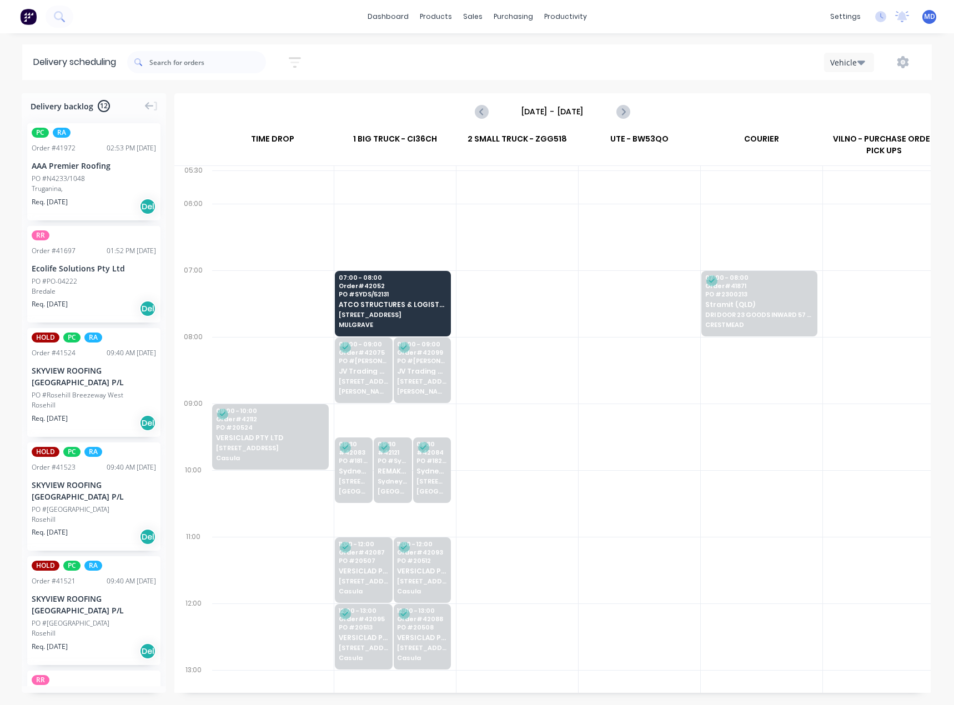
click at [565, 109] on input "Tuesday - 07/10/25" at bounding box center [553, 111] width 110 height 17
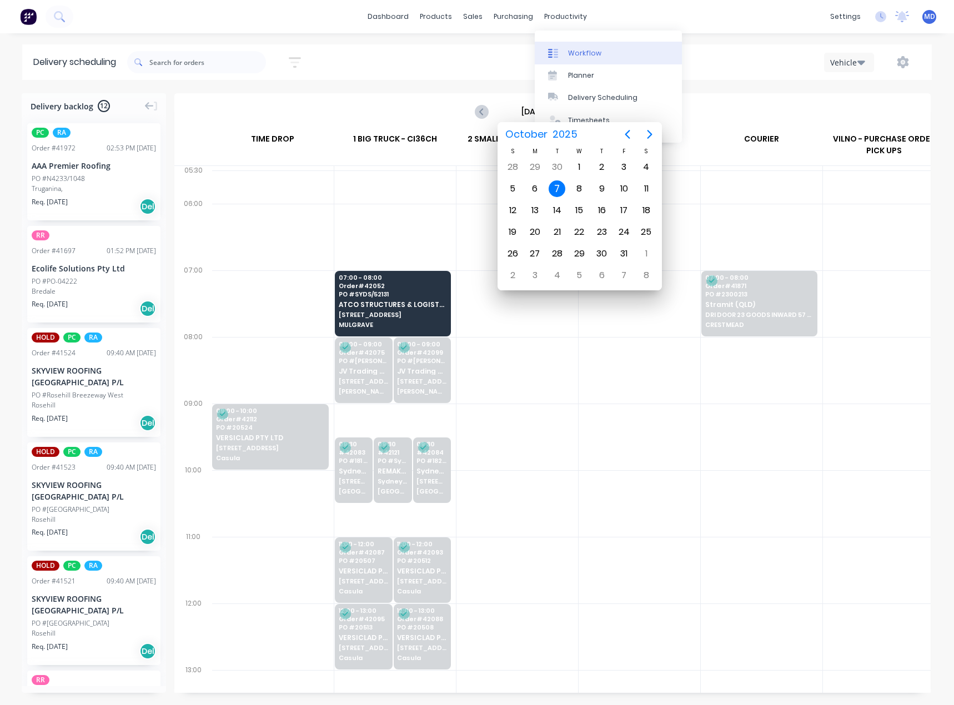
click at [587, 52] on div "Workflow" at bounding box center [584, 53] width 33 height 10
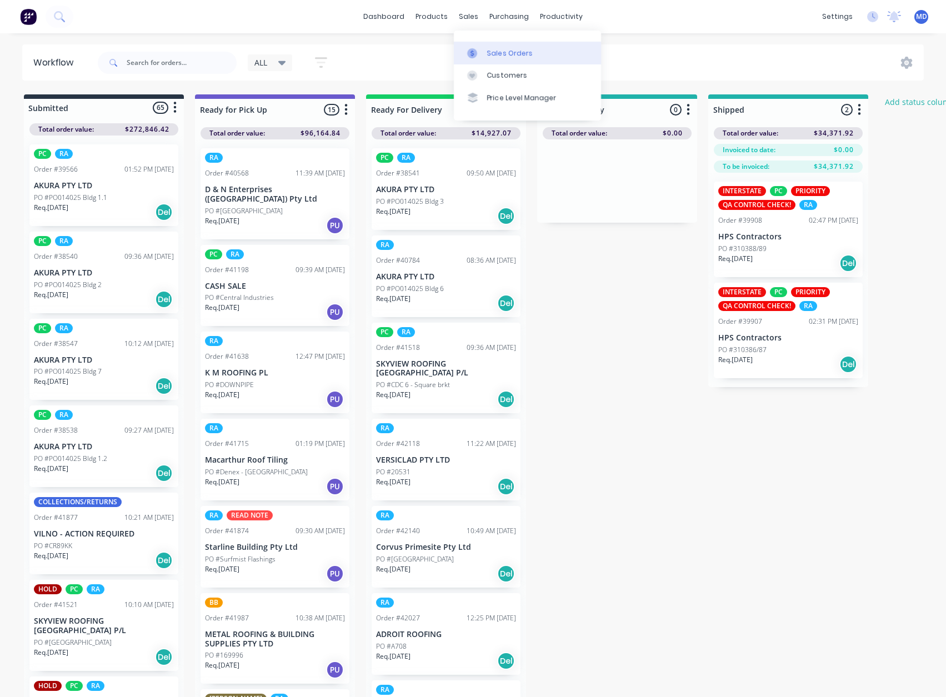
click at [512, 51] on div "Sales Orders" at bounding box center [510, 53] width 46 height 10
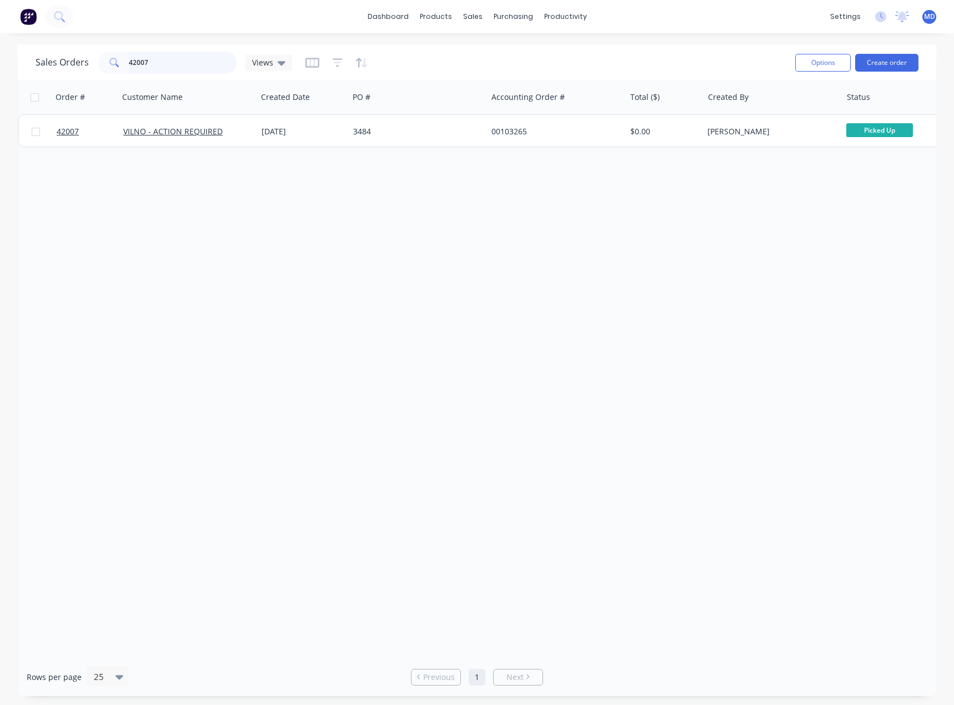
drag, startPoint x: 168, startPoint y: 69, endPoint x: 62, endPoint y: 56, distance: 106.8
click at [62, 56] on div "Sales Orders 42007 Views" at bounding box center [164, 63] width 257 height 22
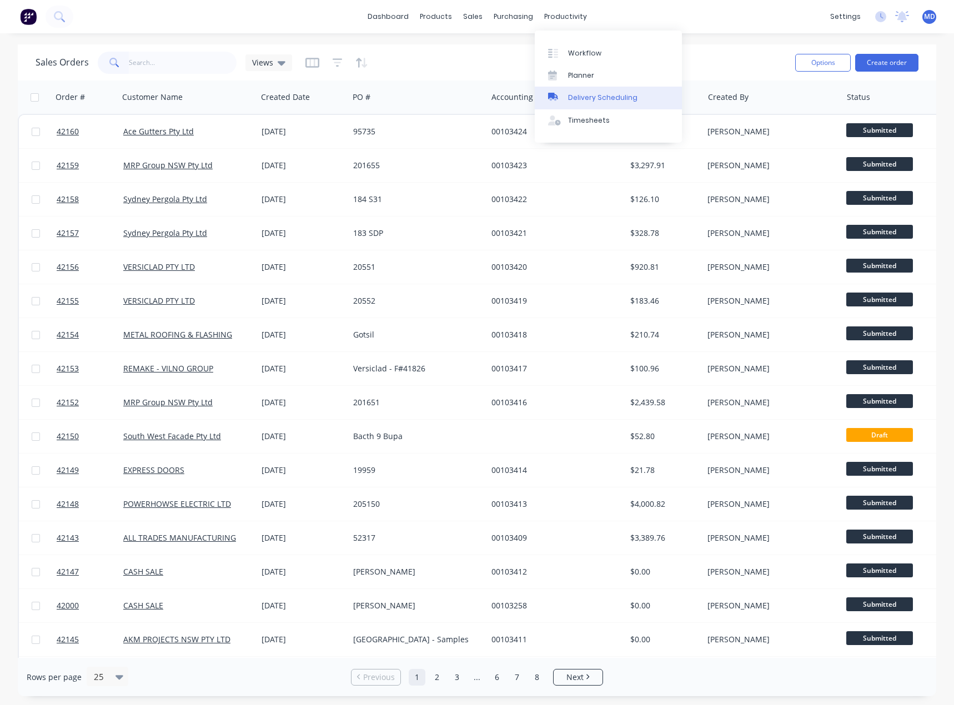
click at [614, 99] on div "Delivery Scheduling" at bounding box center [602, 98] width 69 height 10
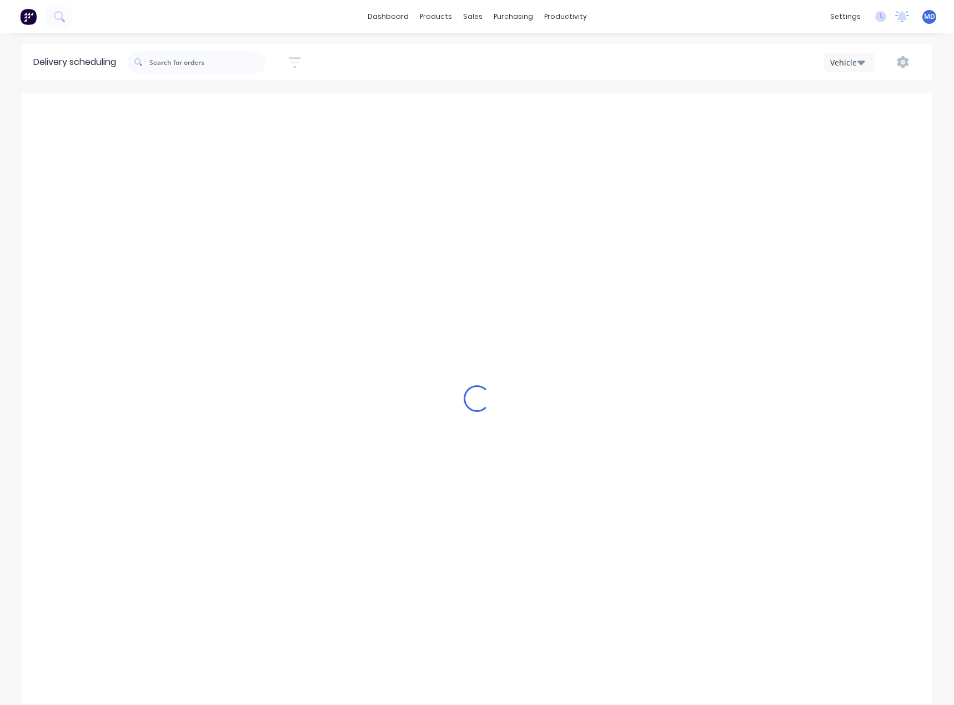
scroll to position [0, 1]
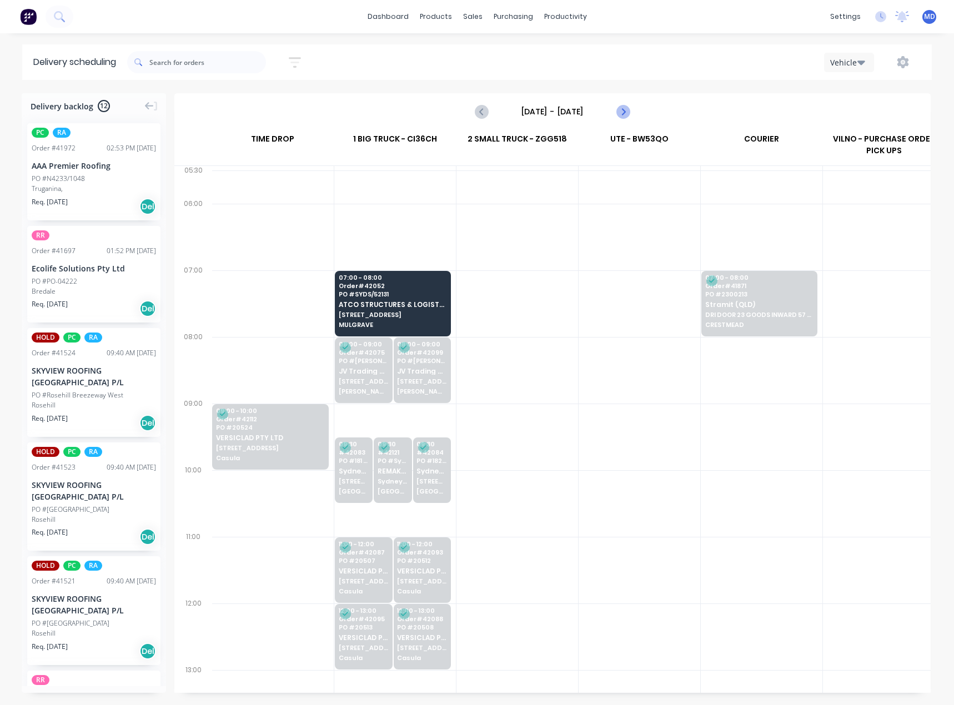
click at [623, 110] on icon "Next page" at bounding box center [622, 111] width 13 height 13
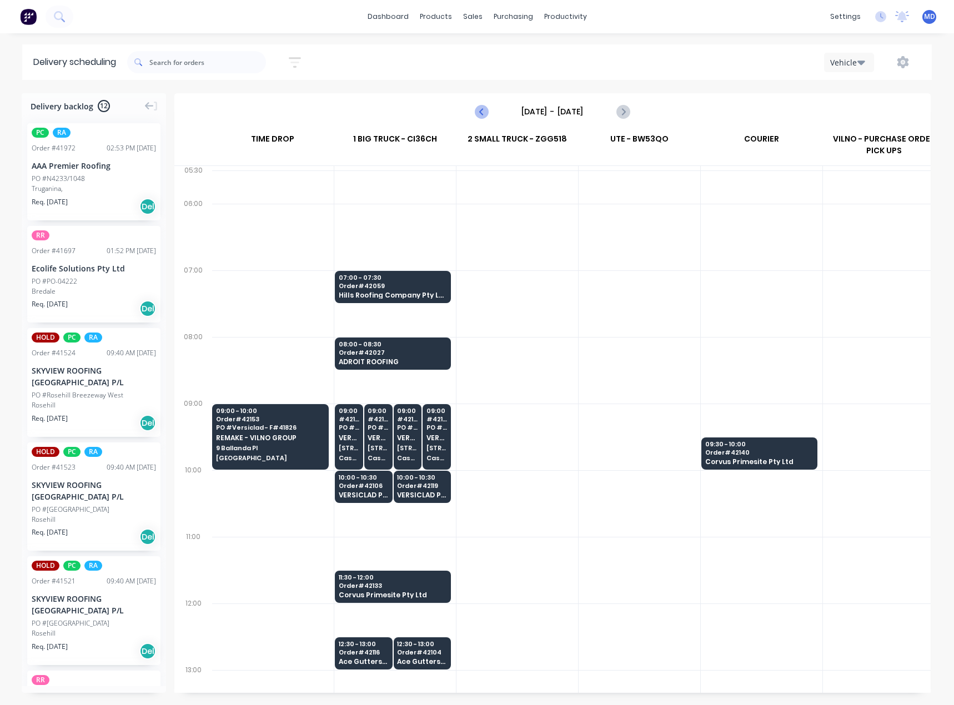
click at [482, 111] on icon "Previous page" at bounding box center [482, 111] width 5 height 9
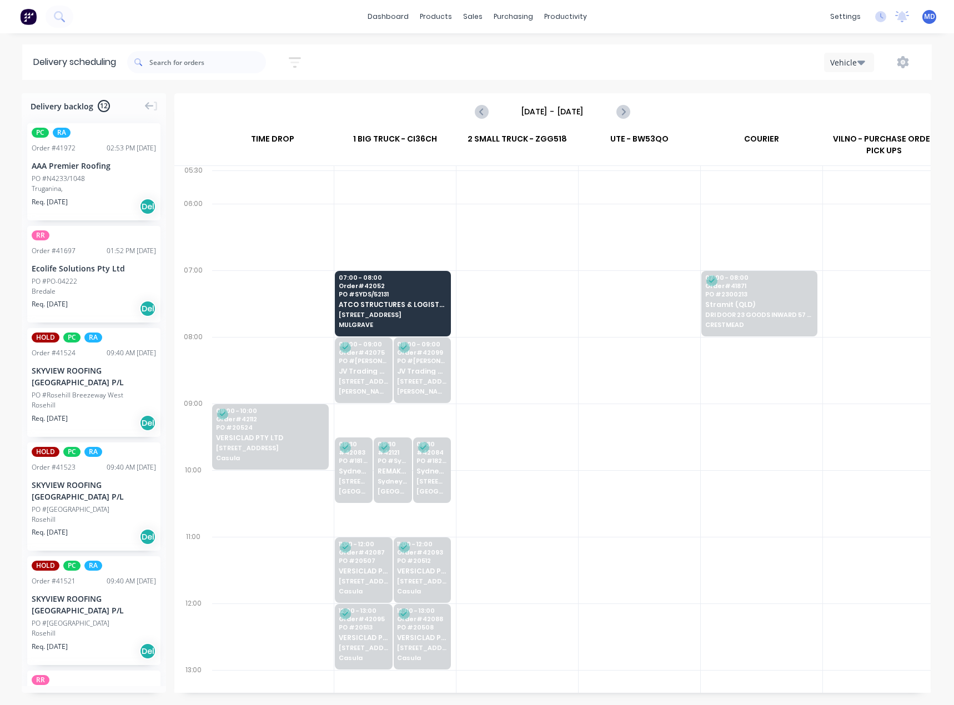
click at [564, 107] on input "Tuesday - 07/10/25" at bounding box center [553, 111] width 110 height 17
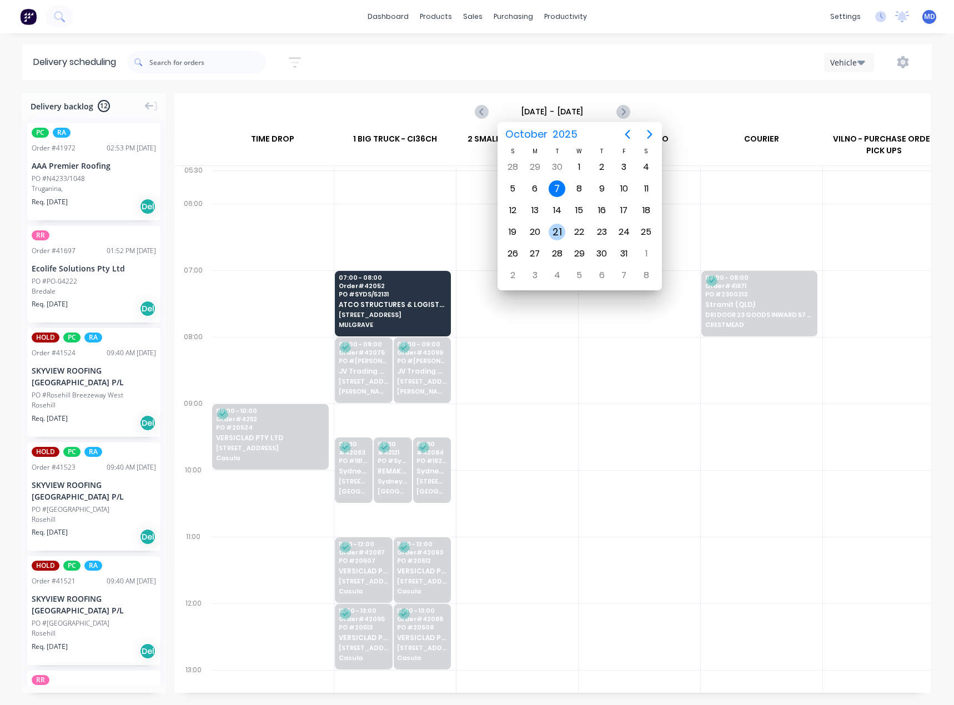
click at [557, 232] on div "21" at bounding box center [557, 232] width 17 height 17
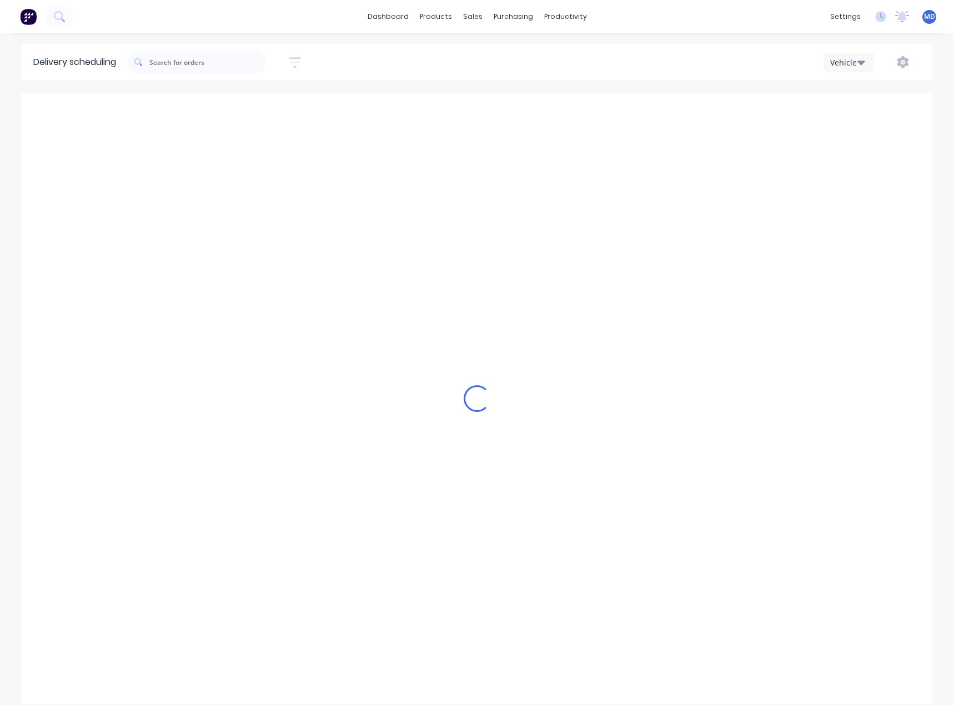
type input "Tuesday - 21/10/25"
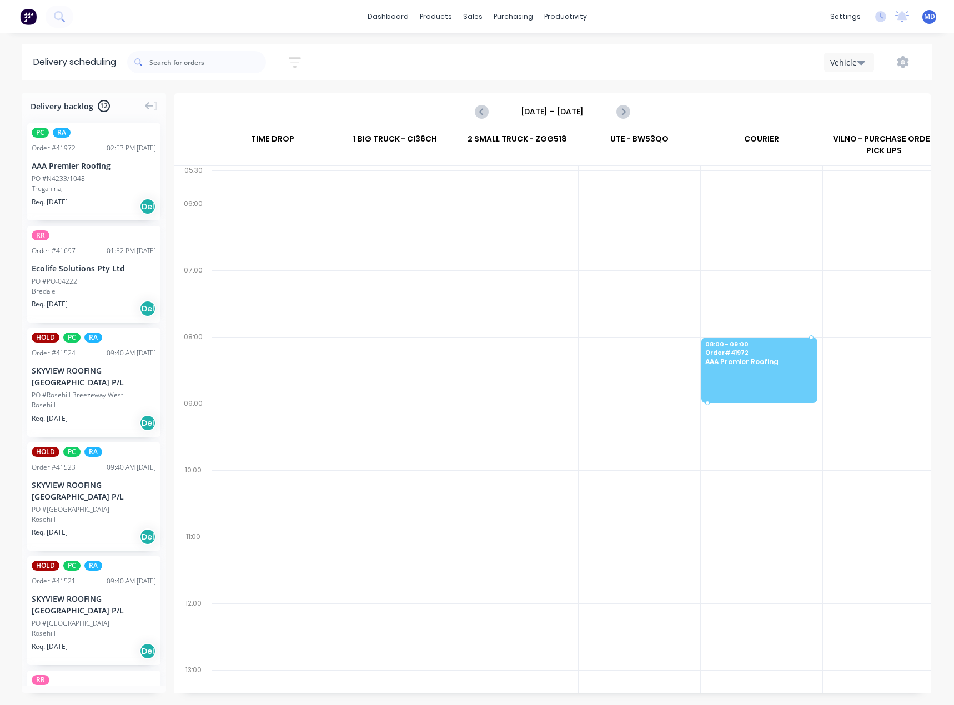
drag, startPoint x: 69, startPoint y: 183, endPoint x: 734, endPoint y: 353, distance: 685.5
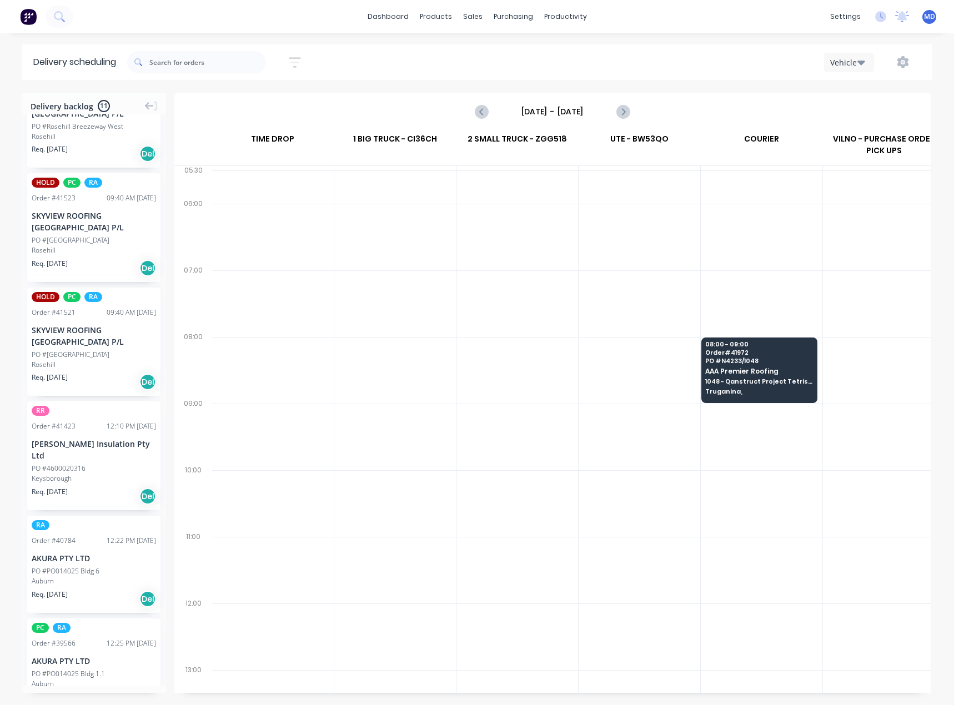
scroll to position [222, 0]
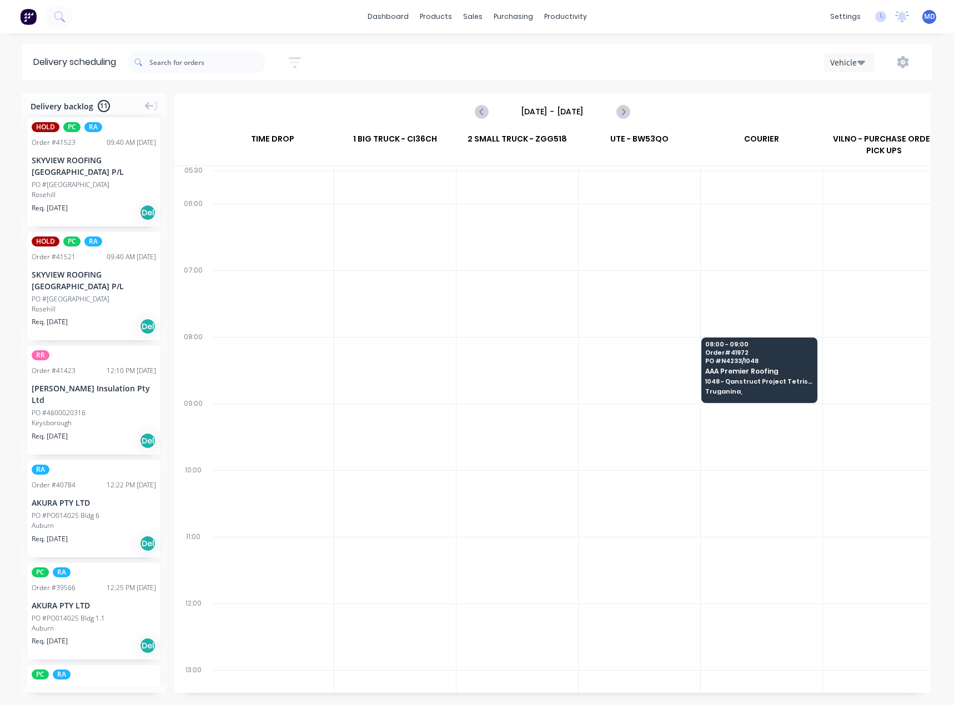
click at [64, 386] on div "[PERSON_NAME] Insulation Pty Ltd" at bounding box center [94, 394] width 124 height 23
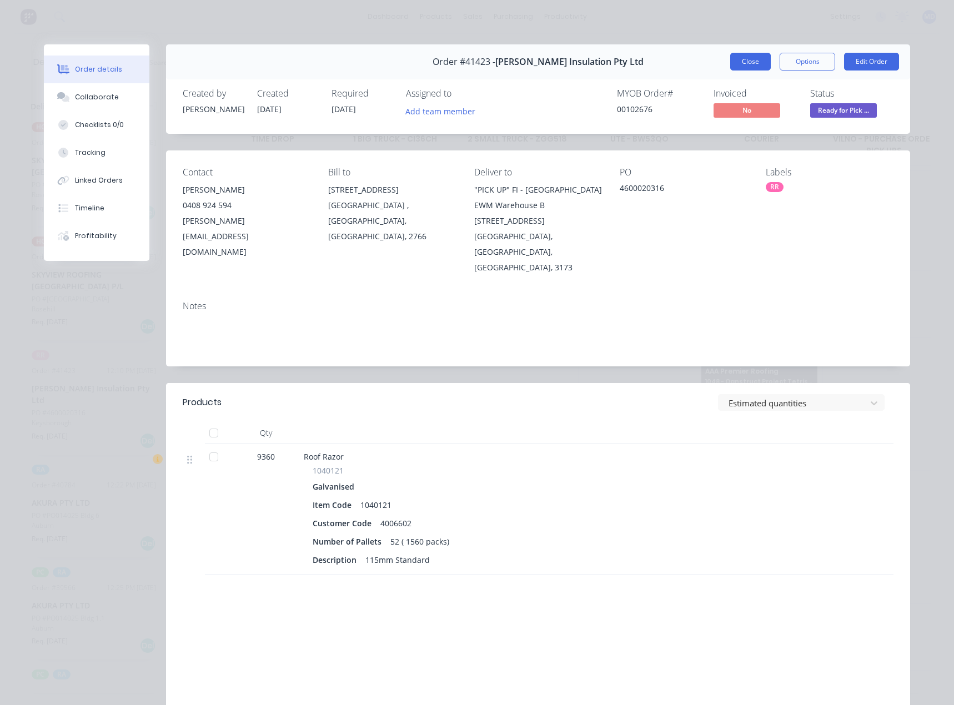
click at [749, 56] on button "Close" at bounding box center [750, 62] width 41 height 18
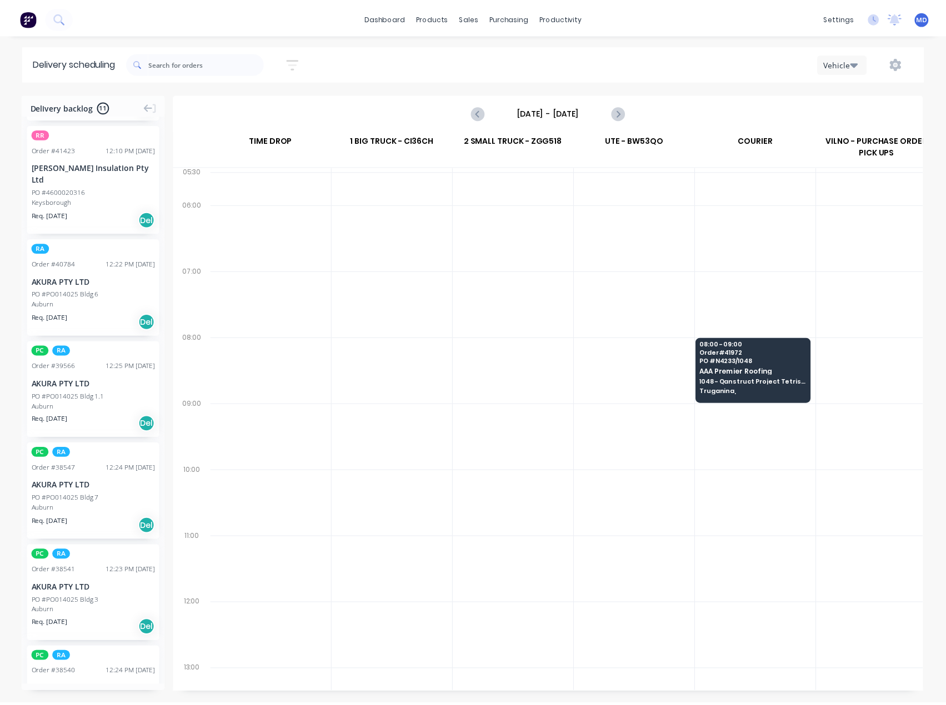
scroll to position [600, 0]
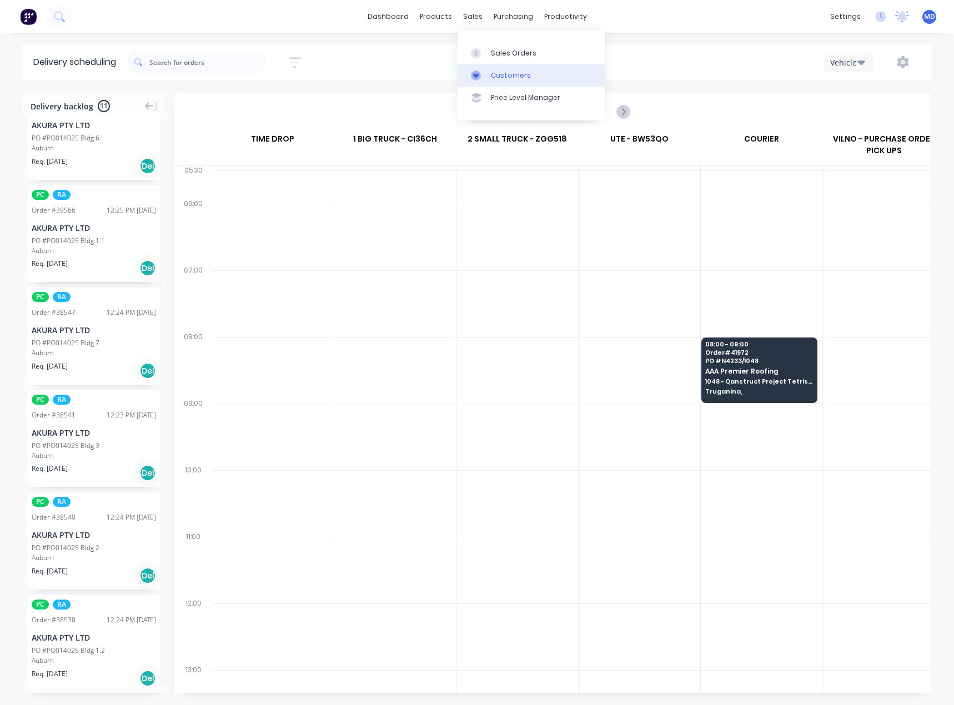
click at [517, 69] on link "Customers" at bounding box center [531, 75] width 147 height 22
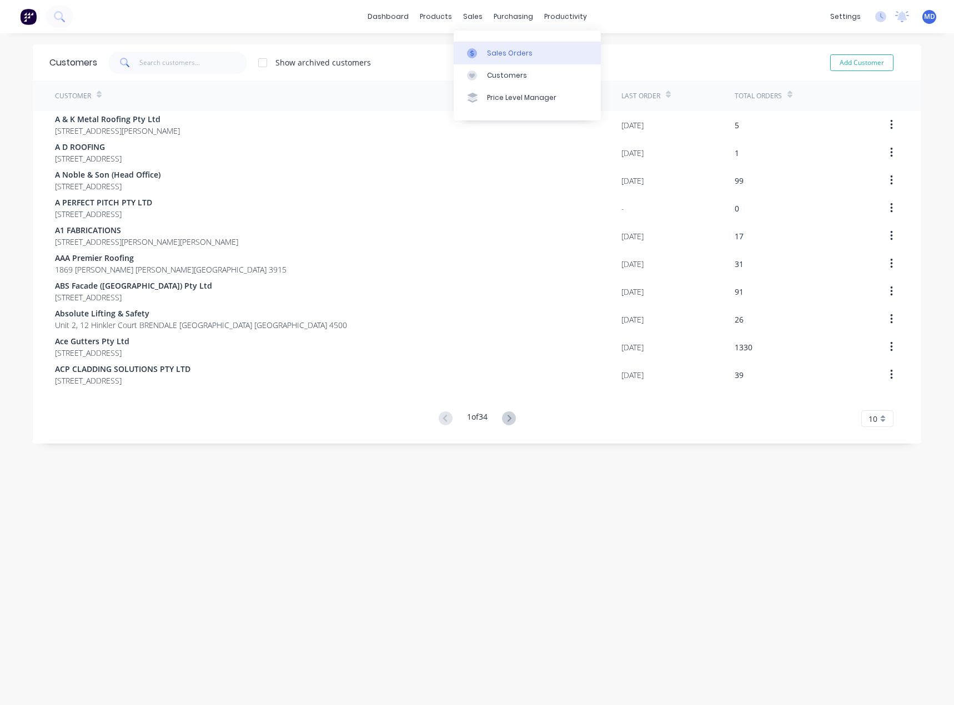
click at [510, 48] on div "Sales Orders" at bounding box center [510, 53] width 46 height 10
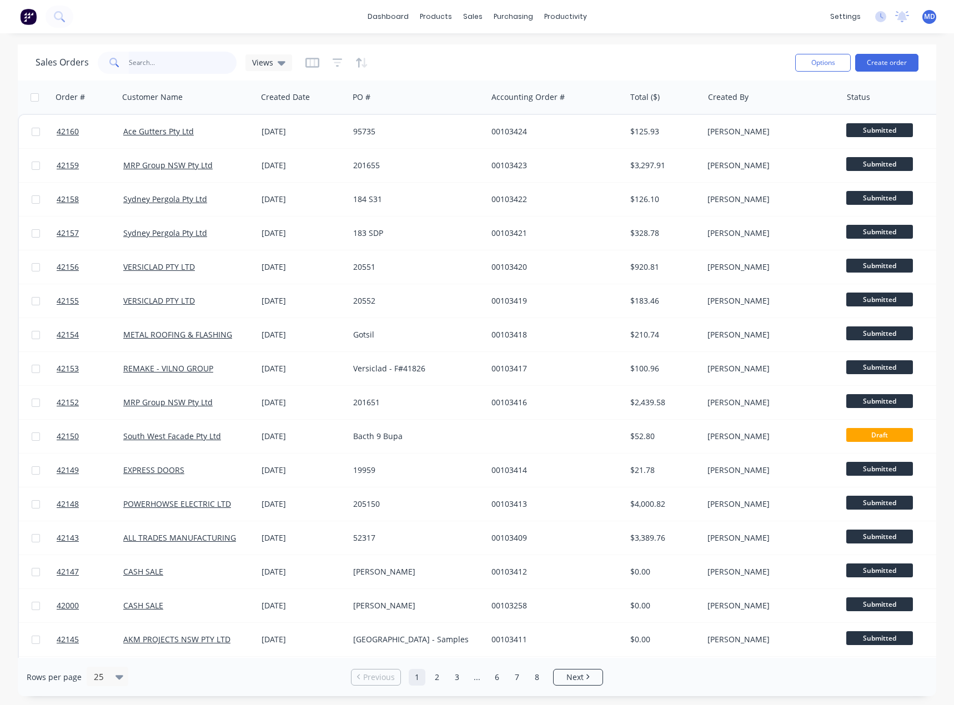
click at [155, 63] on input "text" at bounding box center [183, 63] width 108 height 22
click at [509, 74] on div "Customers" at bounding box center [511, 76] width 40 height 10
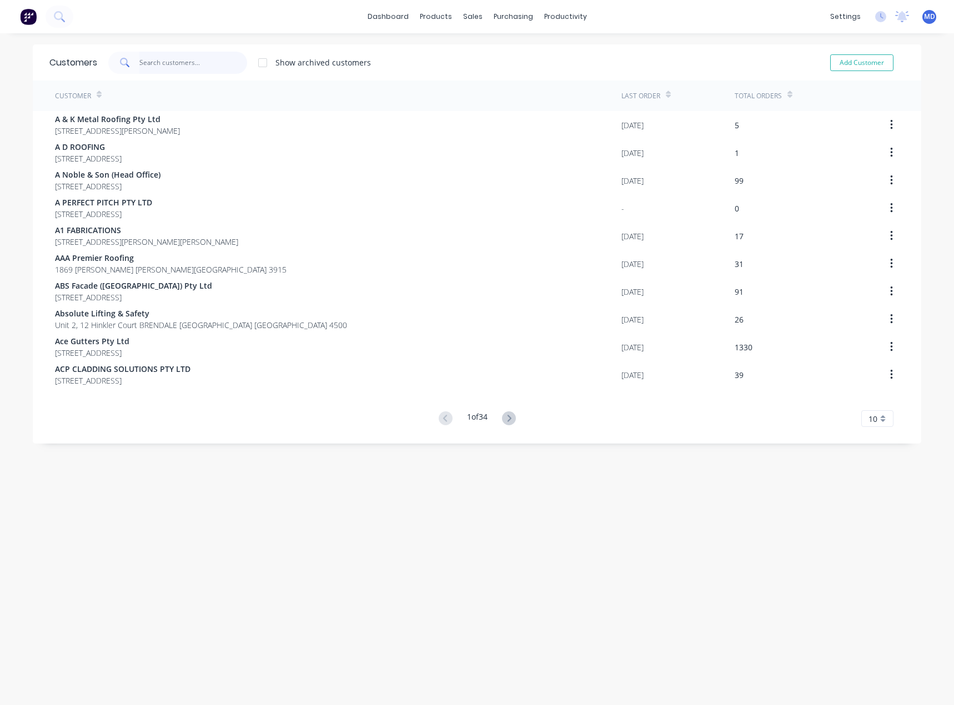
click at [151, 60] on input "text" at bounding box center [193, 63] width 108 height 22
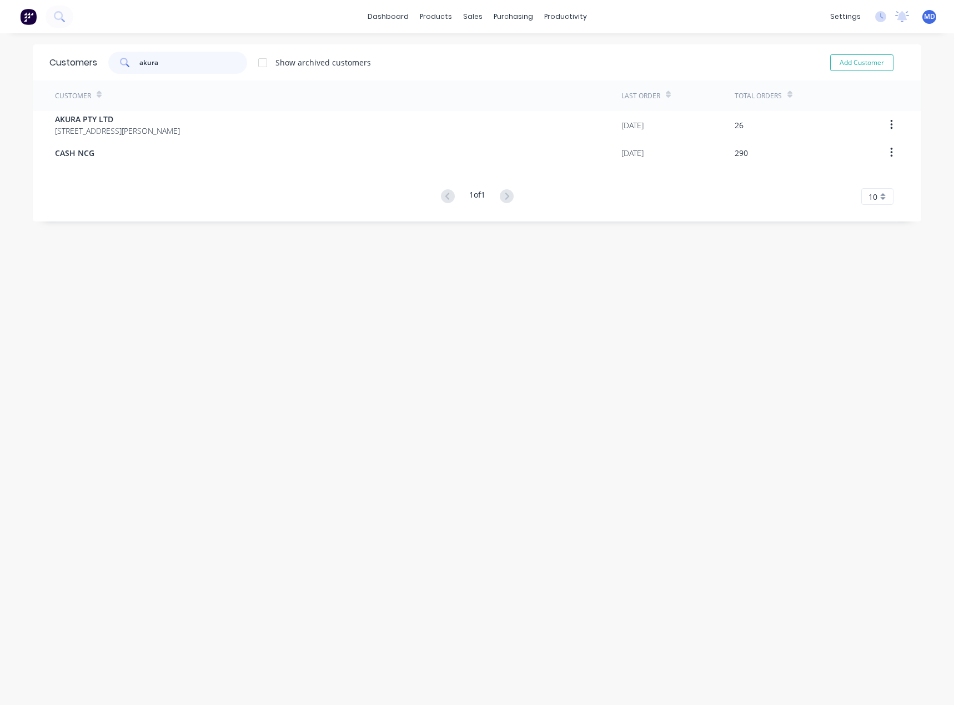
type input "akura"
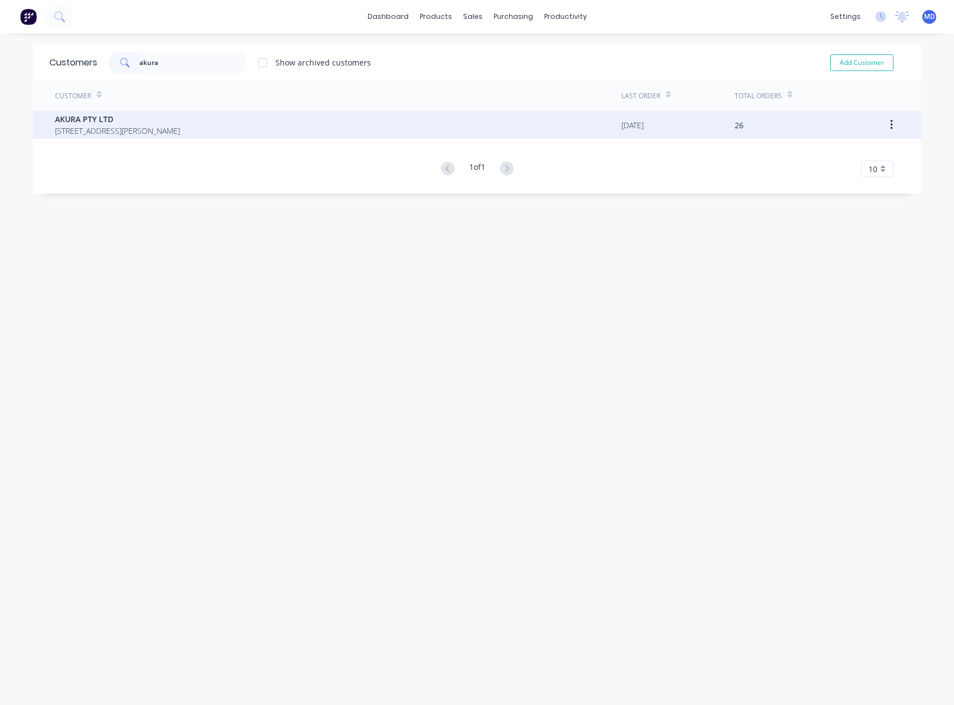
click at [81, 128] on span "33 Hampton Park Rd Kelso New South Wales Australia 2795" at bounding box center [117, 131] width 125 height 12
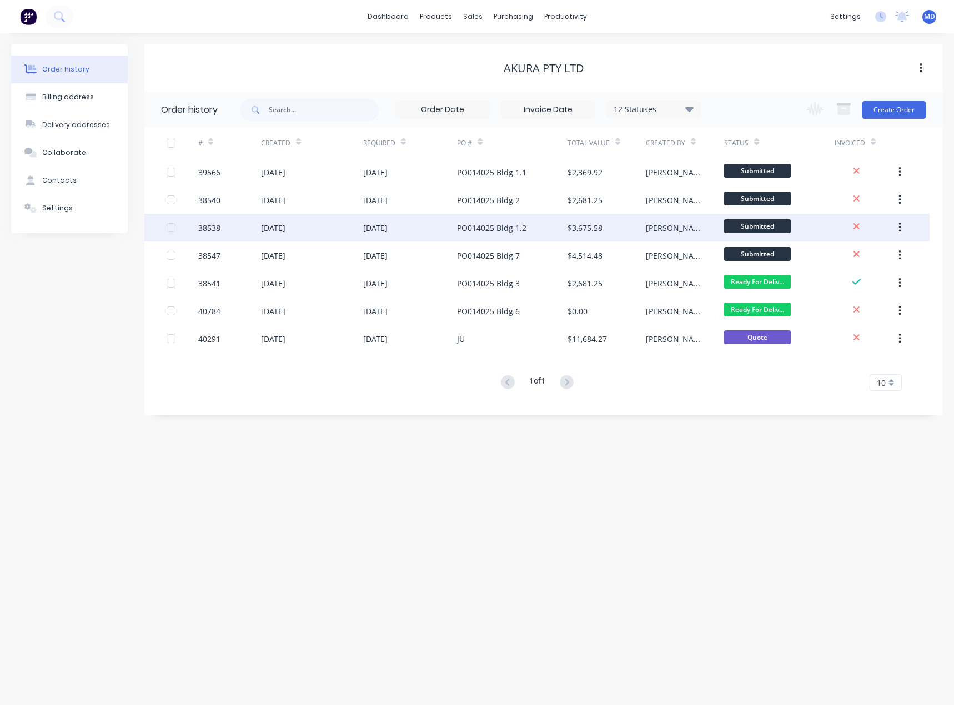
click at [480, 224] on div "PO014025 Bldg 1.2" at bounding box center [491, 228] width 69 height 12
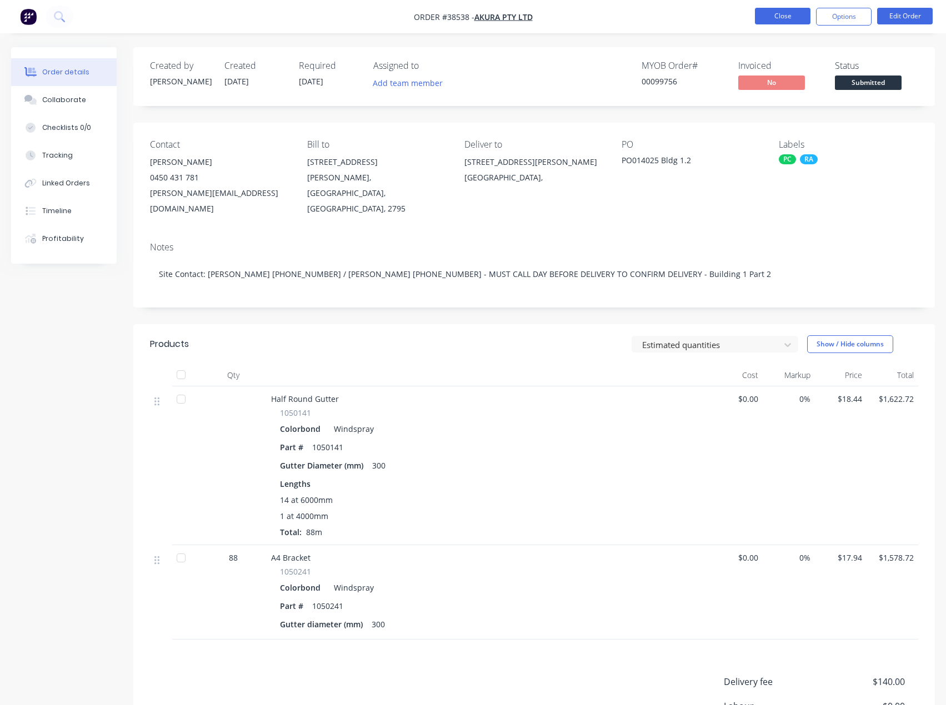
click at [793, 19] on button "Close" at bounding box center [783, 16] width 56 height 17
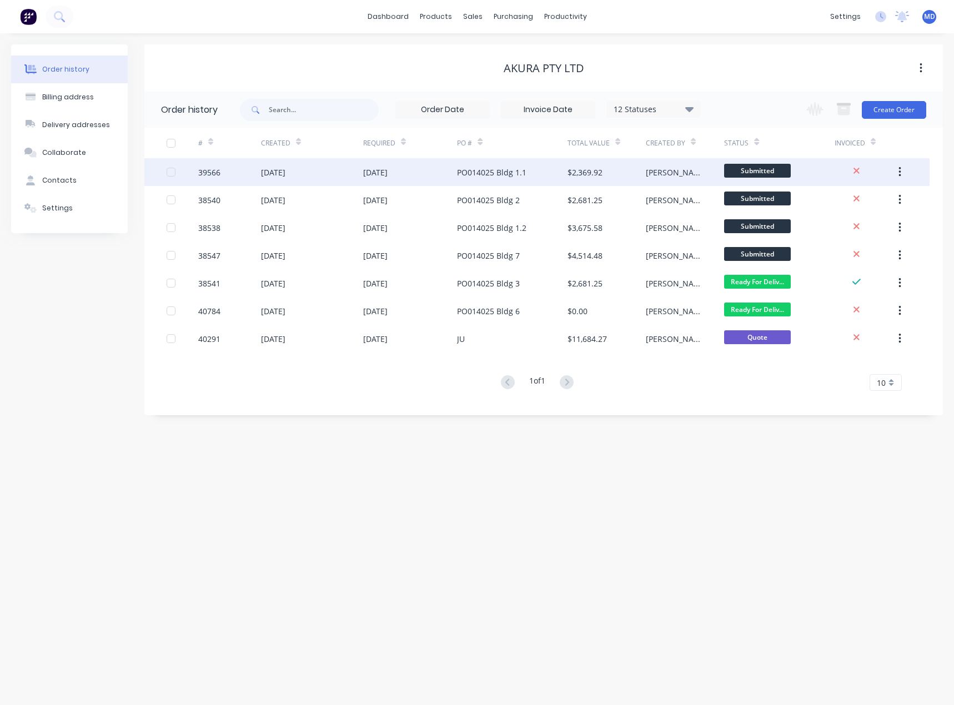
click at [496, 167] on div "PO014025 Bldg 1.1" at bounding box center [491, 173] width 69 height 12
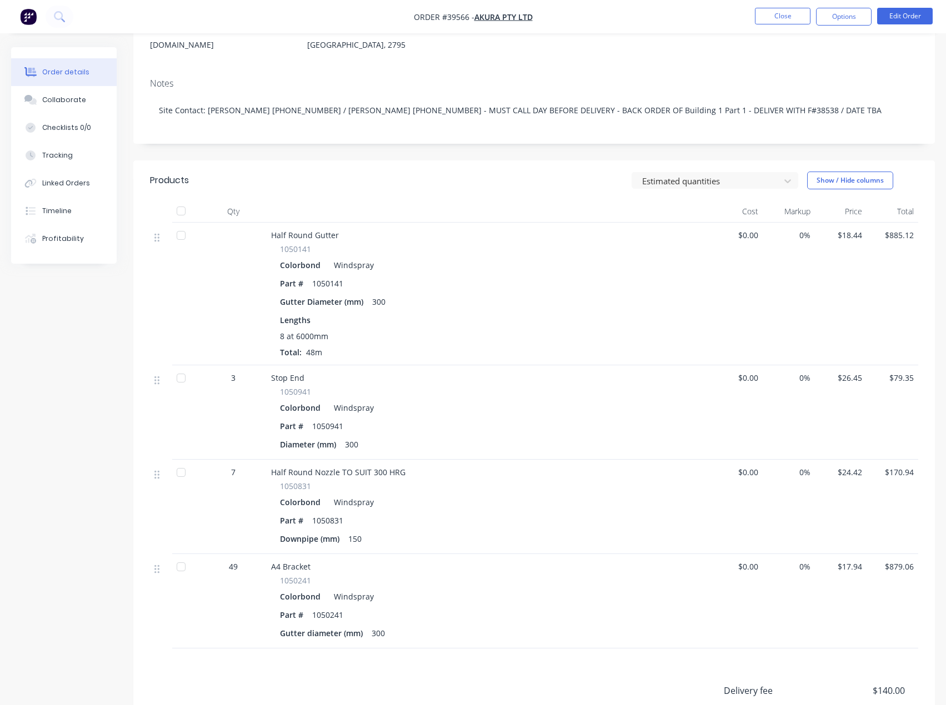
scroll to position [167, 0]
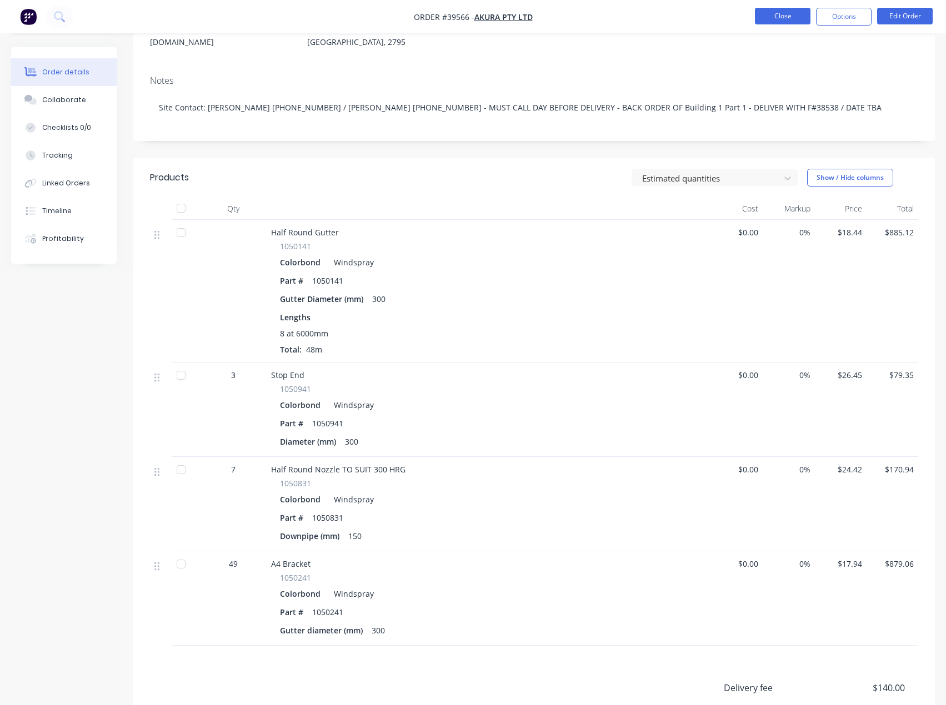
click at [773, 23] on button "Close" at bounding box center [783, 16] width 56 height 17
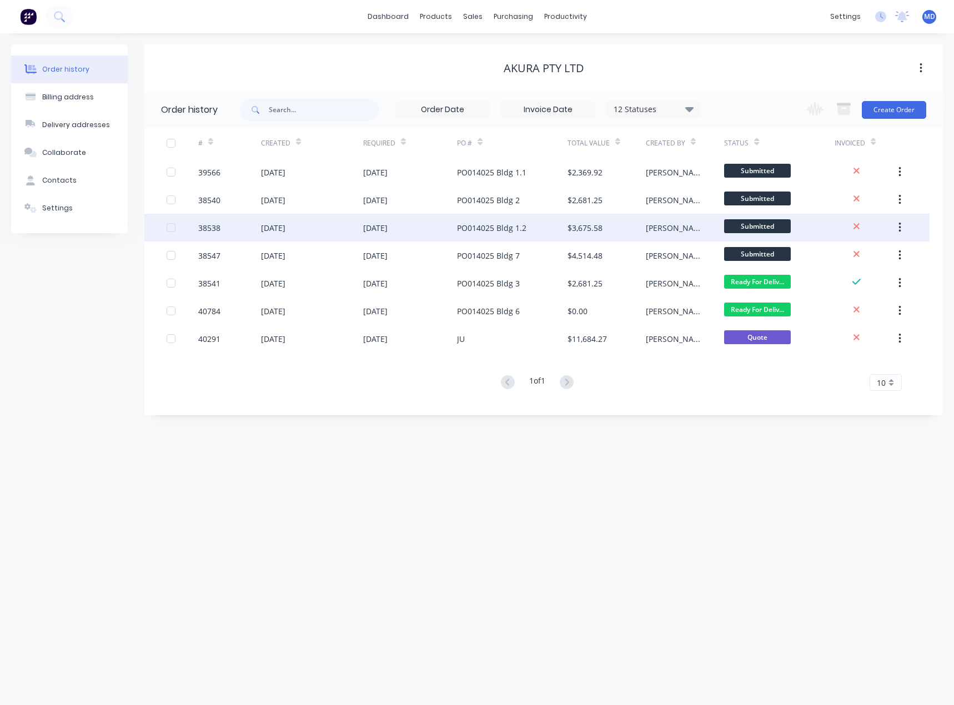
click at [494, 229] on div "PO014025 Bldg 1.2" at bounding box center [491, 228] width 69 height 12
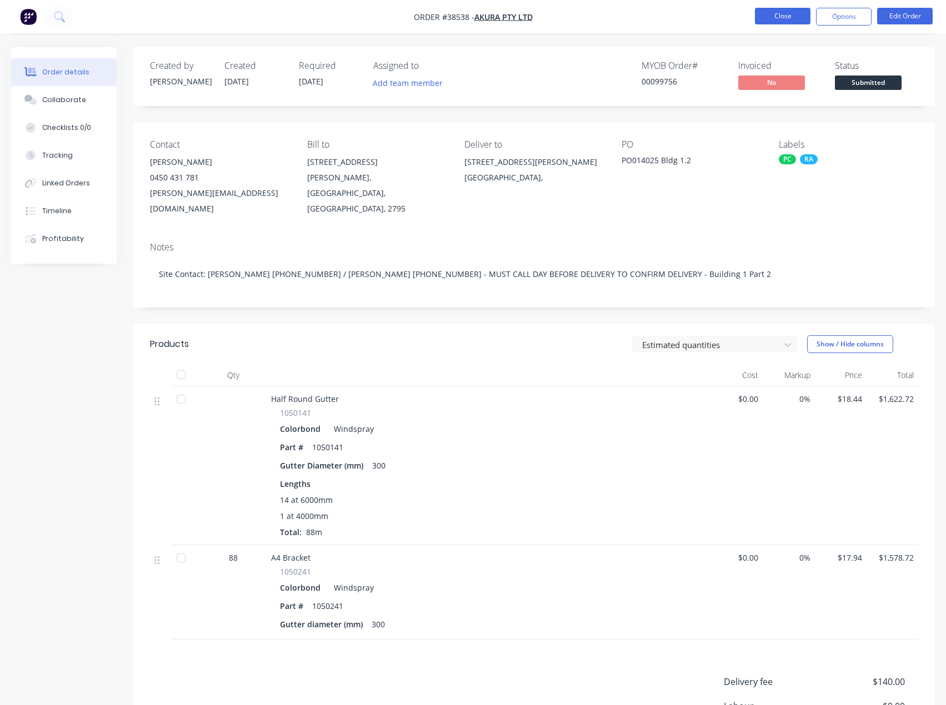
click at [776, 10] on button "Close" at bounding box center [783, 16] width 56 height 17
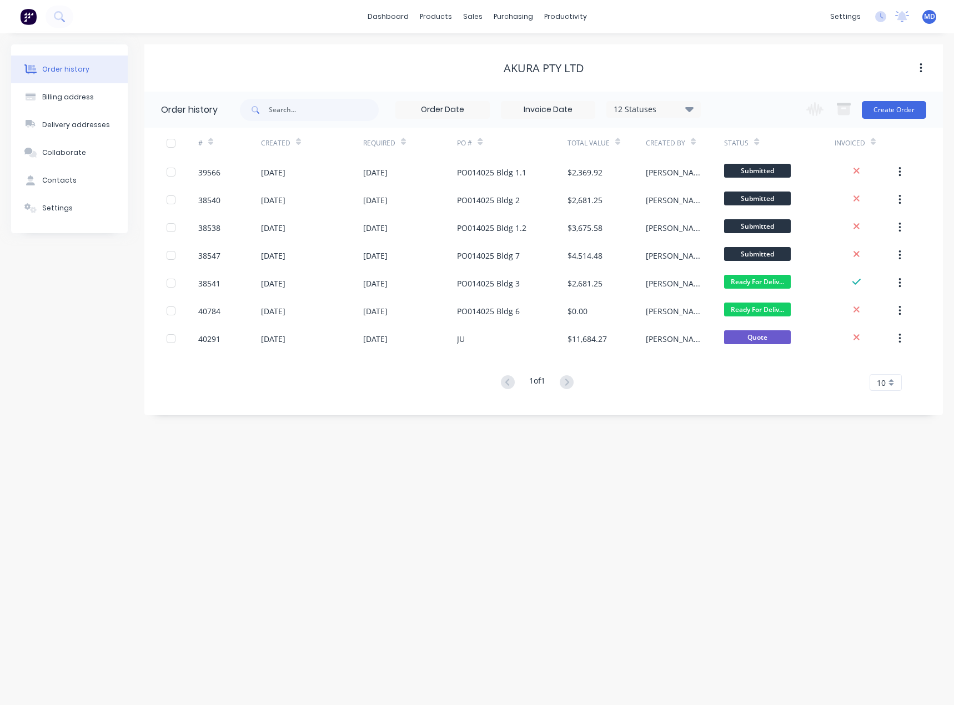
click at [690, 106] on icon at bounding box center [689, 108] width 8 height 13
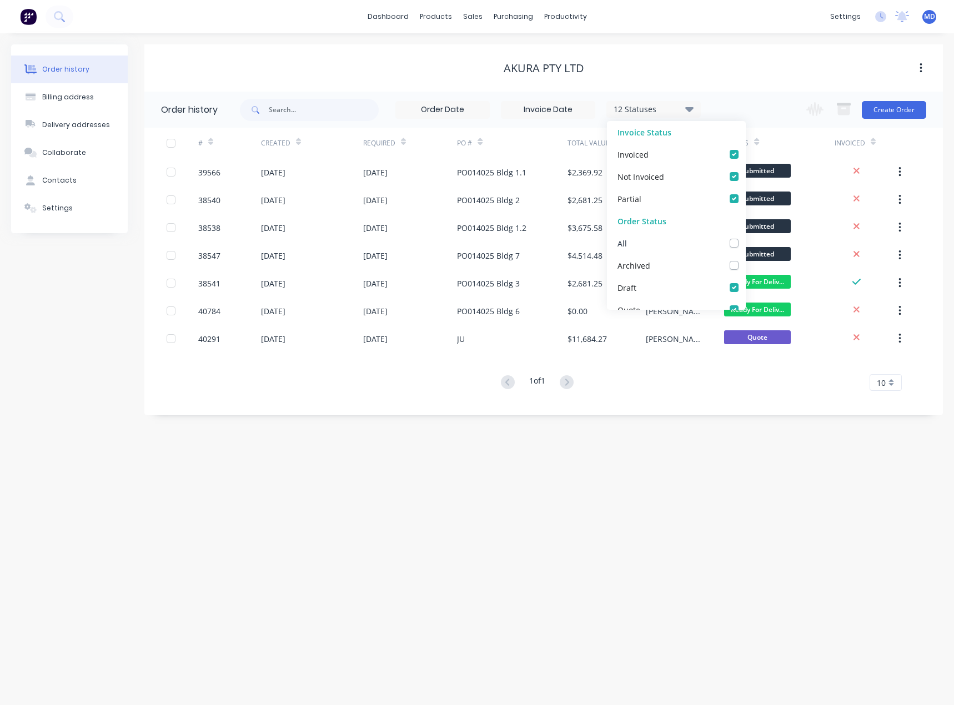
click at [745, 237] on label at bounding box center [745, 237] width 0 height 0
click at [745, 244] on input "checkbox" at bounding box center [749, 242] width 9 height 11
checkbox input "true"
click at [740, 49] on div "AKURA PTY LTD" at bounding box center [543, 67] width 799 height 47
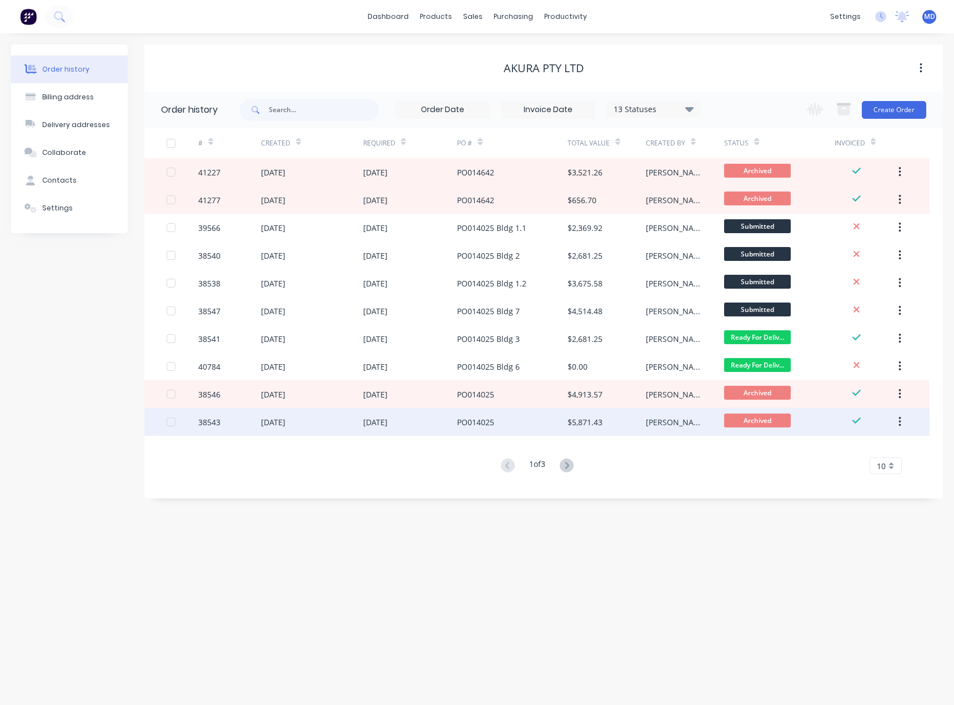
click at [521, 418] on div "PO014025" at bounding box center [512, 422] width 110 height 28
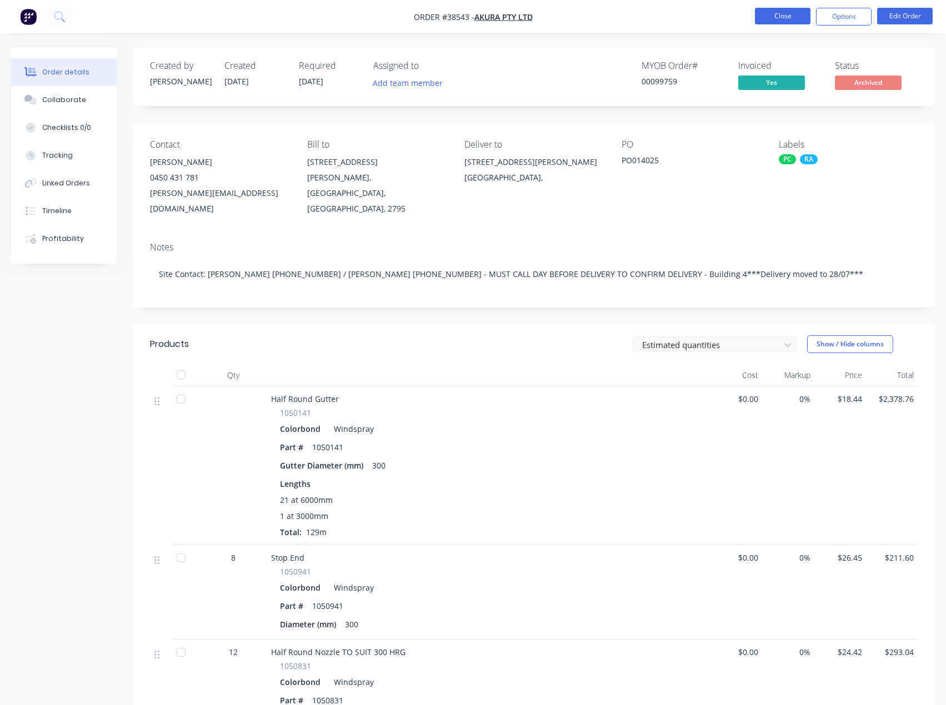
click at [776, 17] on button "Close" at bounding box center [783, 16] width 56 height 17
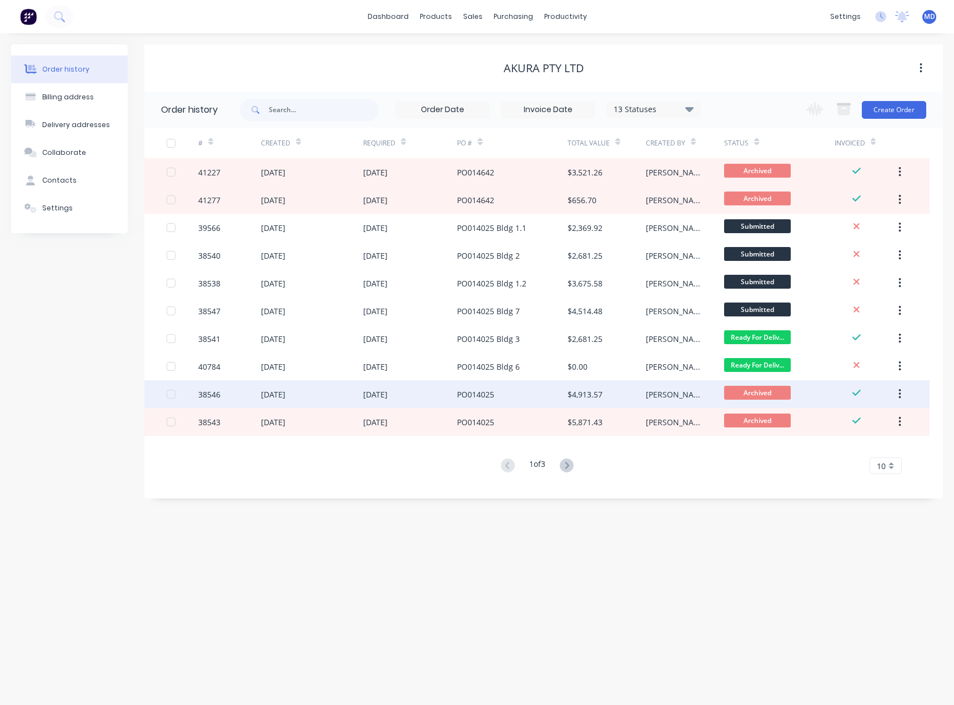
click at [490, 397] on div "PO014025" at bounding box center [475, 395] width 37 height 12
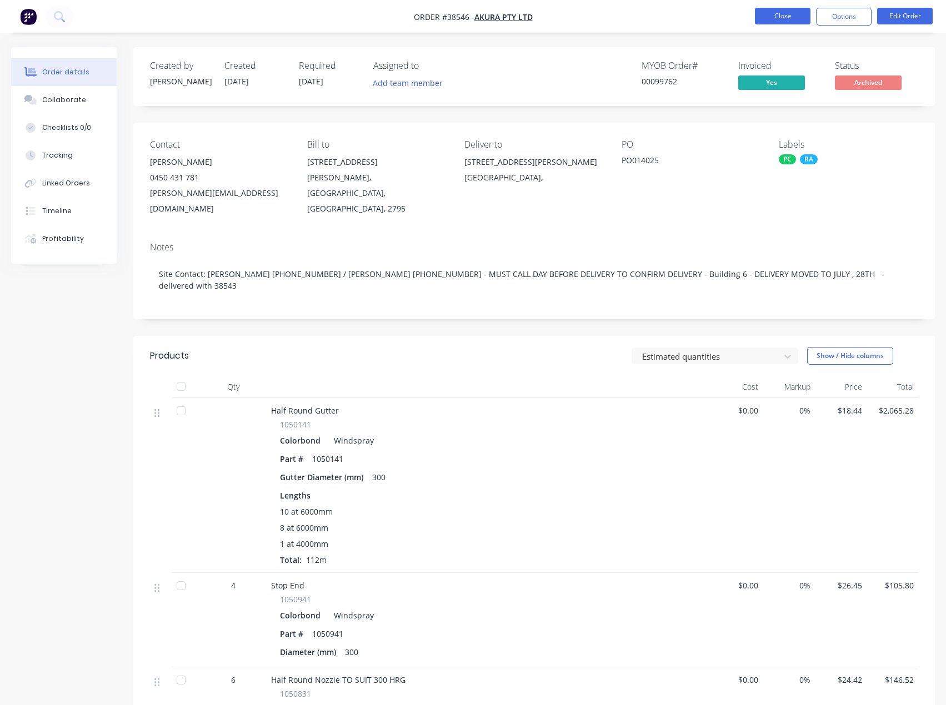
click at [776, 17] on button "Close" at bounding box center [783, 16] width 56 height 17
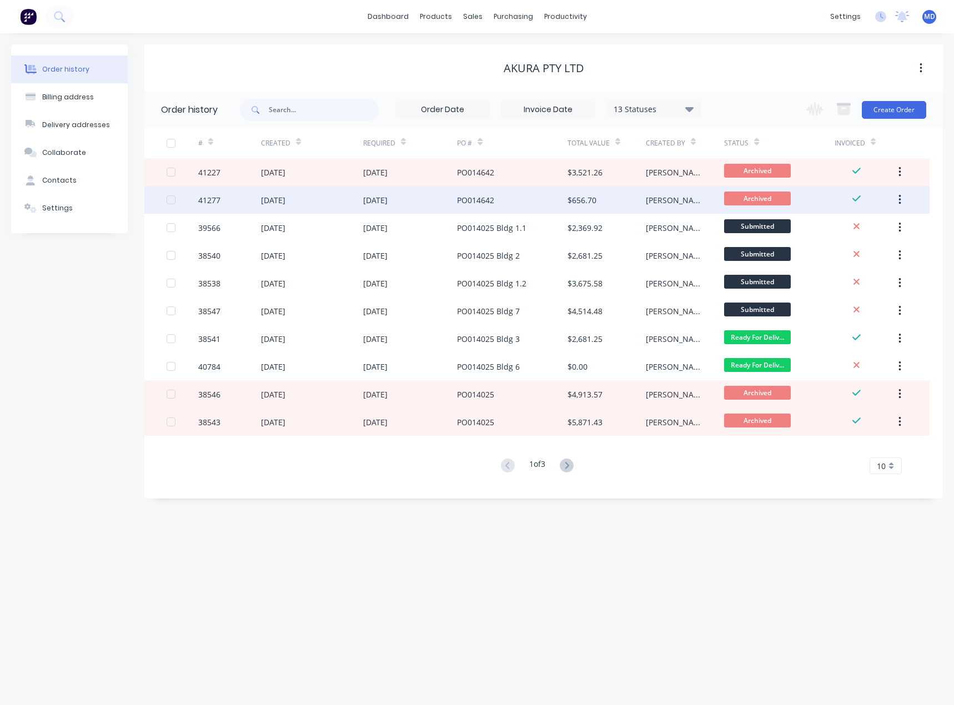
click at [516, 199] on div "PO014642" at bounding box center [512, 200] width 110 height 28
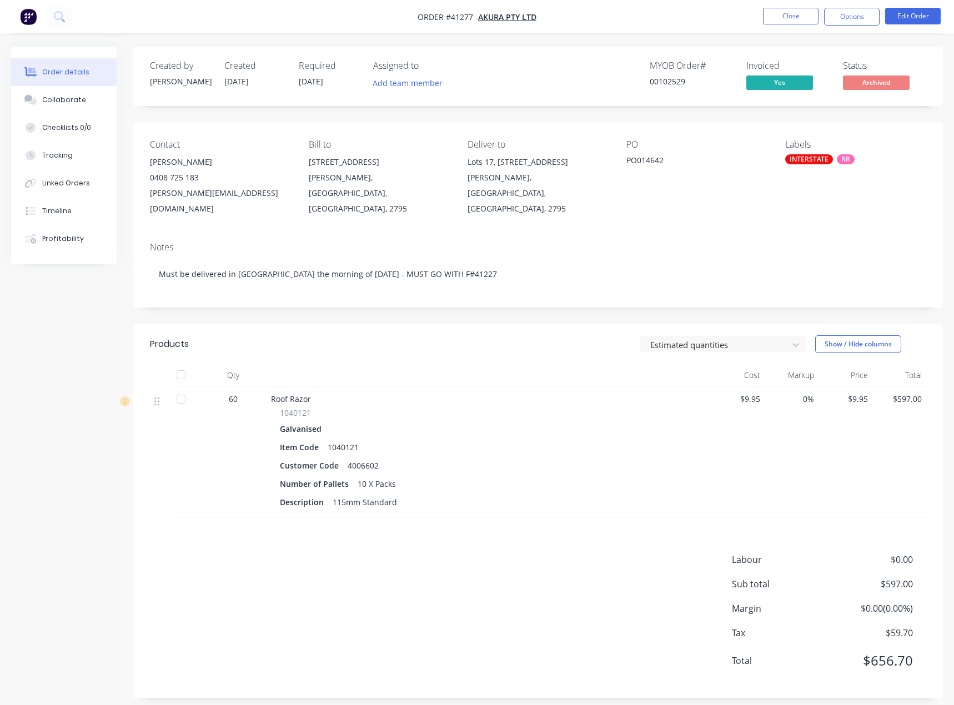
click at [789, 26] on nav "Order #41277 - AKURA PTY LTD Close Options Edit Order" at bounding box center [477, 16] width 954 height 33
click at [789, 14] on button "Close" at bounding box center [791, 16] width 56 height 17
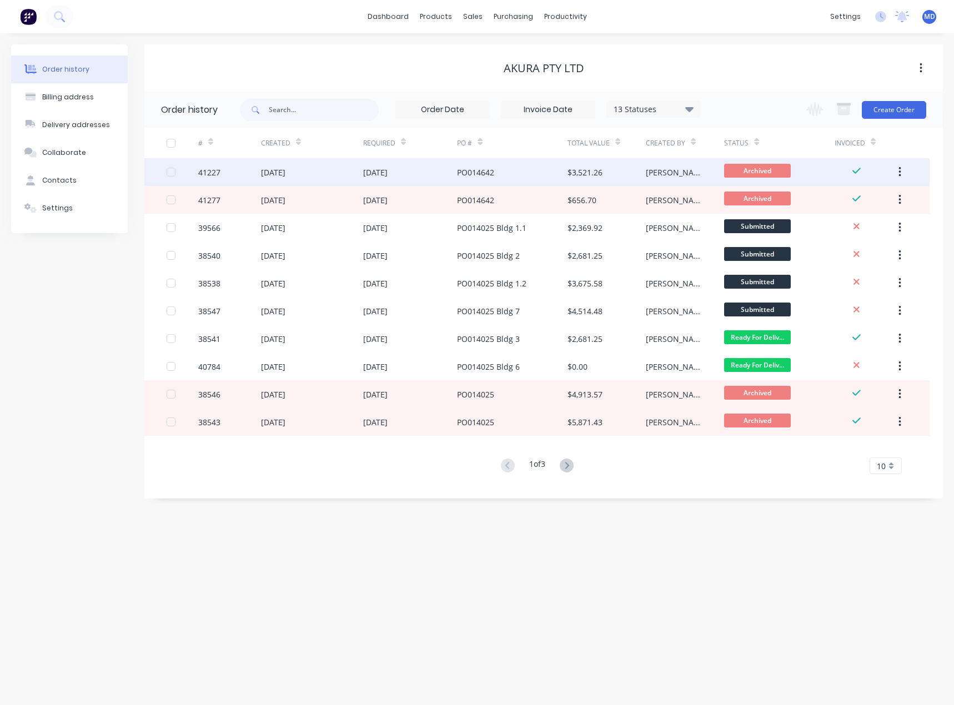
click at [477, 161] on div "PO014642" at bounding box center [512, 172] width 110 height 28
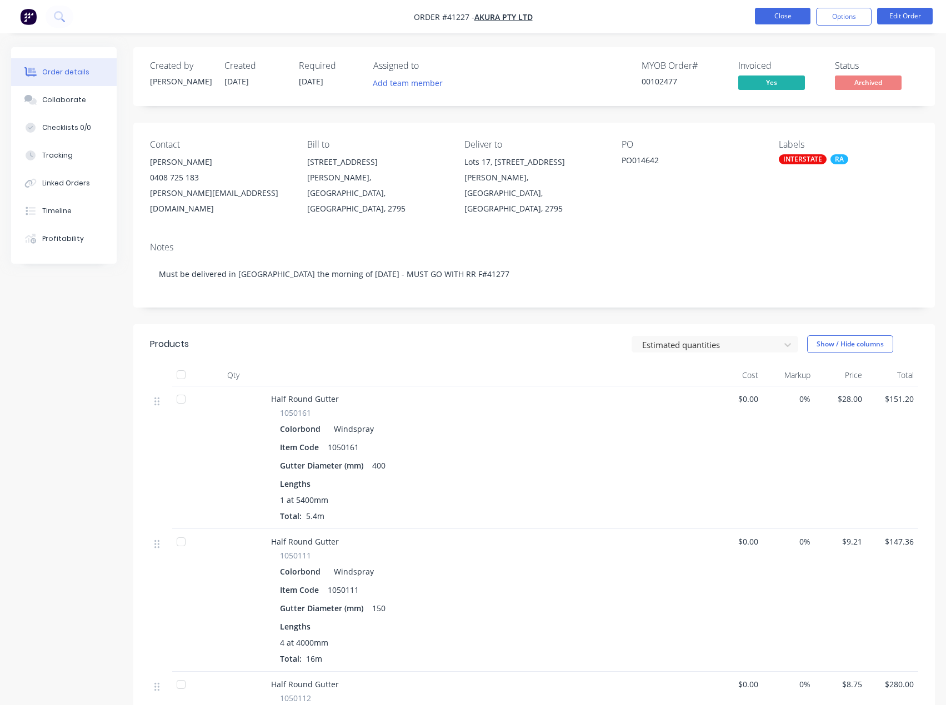
click at [776, 20] on button "Close" at bounding box center [783, 16] width 56 height 17
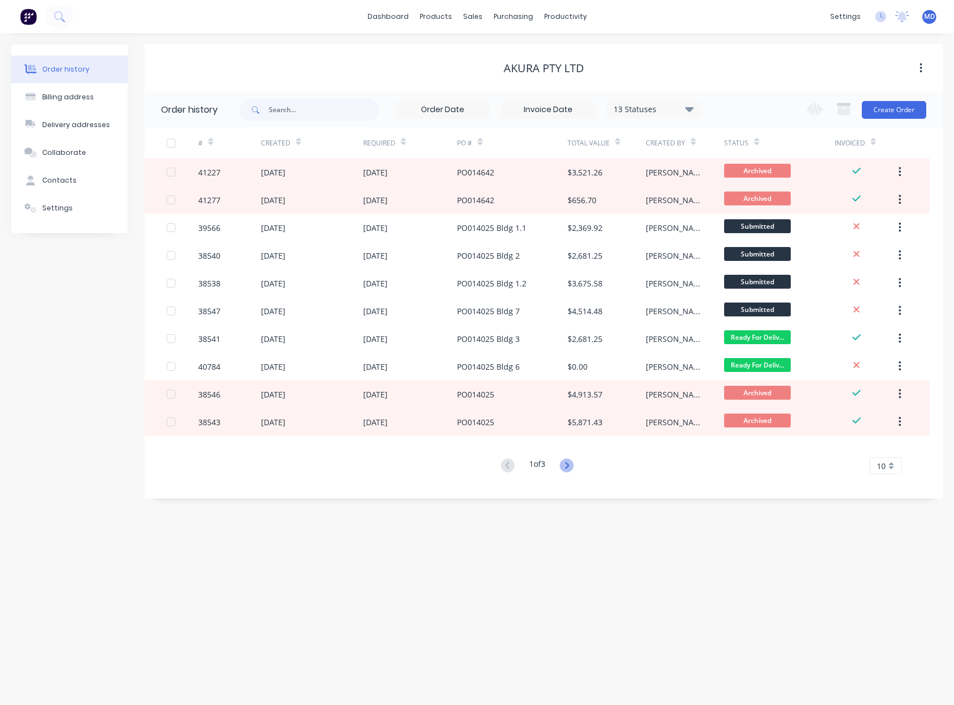
click at [564, 464] on icon at bounding box center [567, 466] width 14 height 14
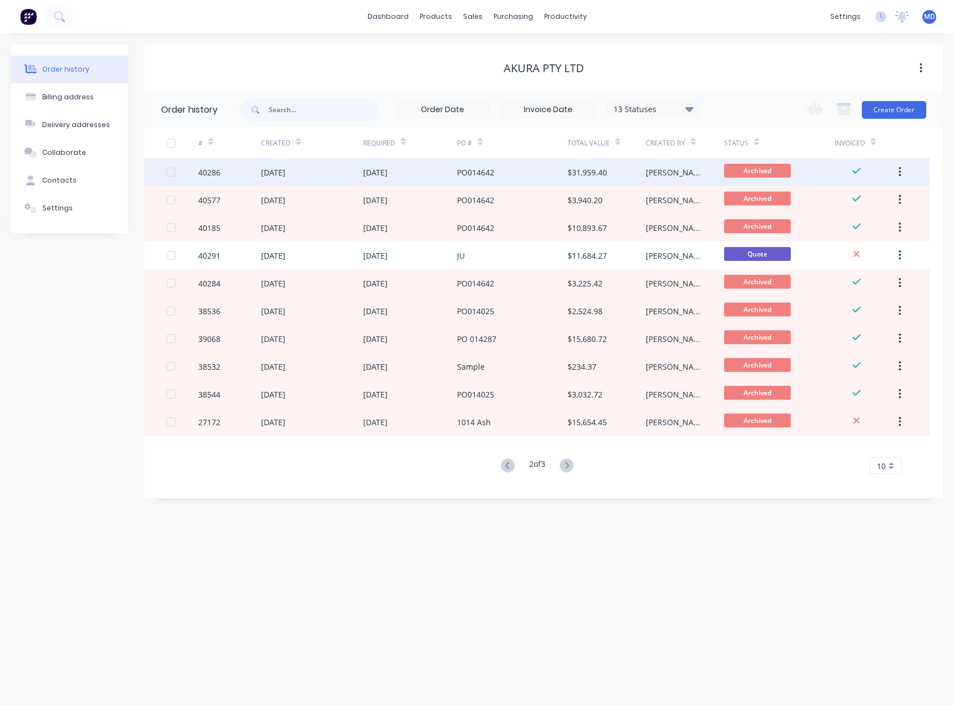
click at [388, 170] on div "28 Jul 2025" at bounding box center [375, 173] width 24 height 12
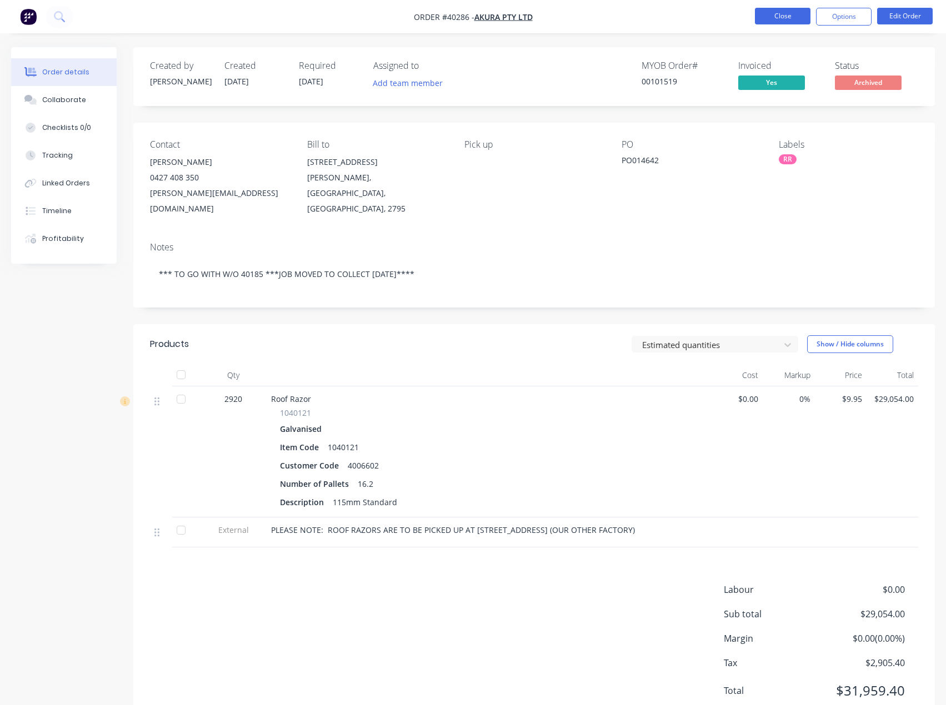
click at [790, 16] on button "Close" at bounding box center [783, 16] width 56 height 17
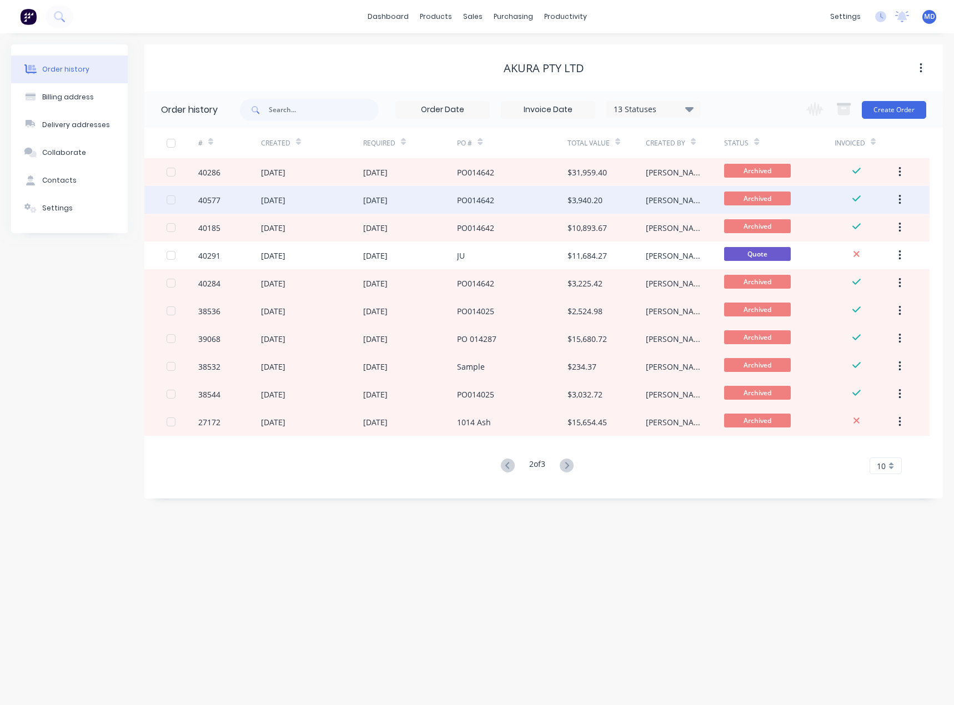
click at [392, 208] on div "21 Jul 2025" at bounding box center [410, 200] width 94 height 28
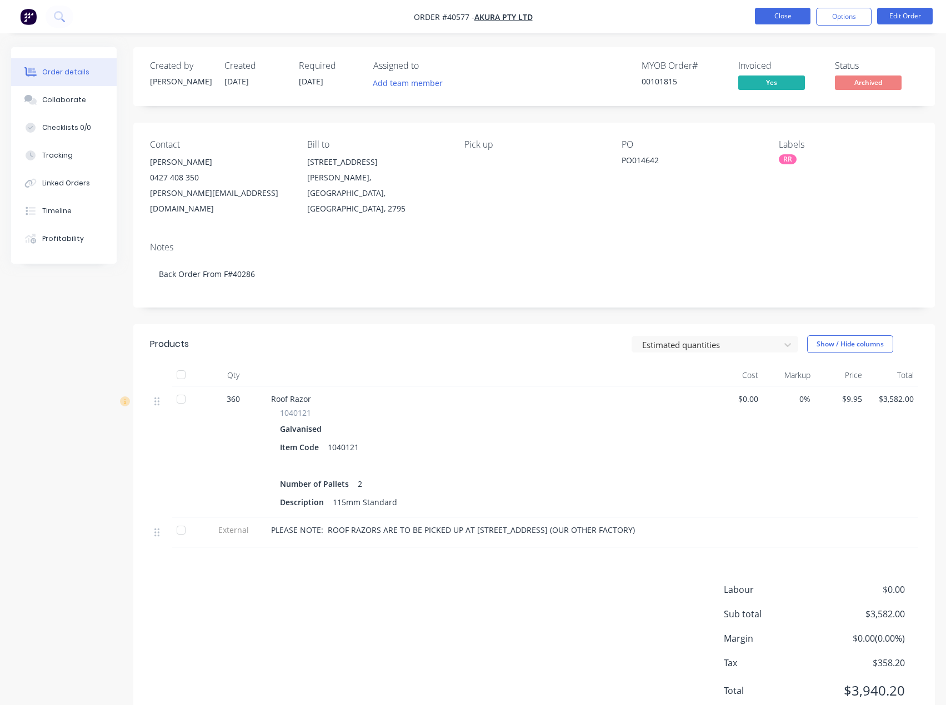
click at [786, 10] on nav "Order #40577 - AKURA PTY LTD Close Options Edit Order" at bounding box center [473, 16] width 946 height 33
click at [791, 16] on button "Close" at bounding box center [783, 16] width 56 height 17
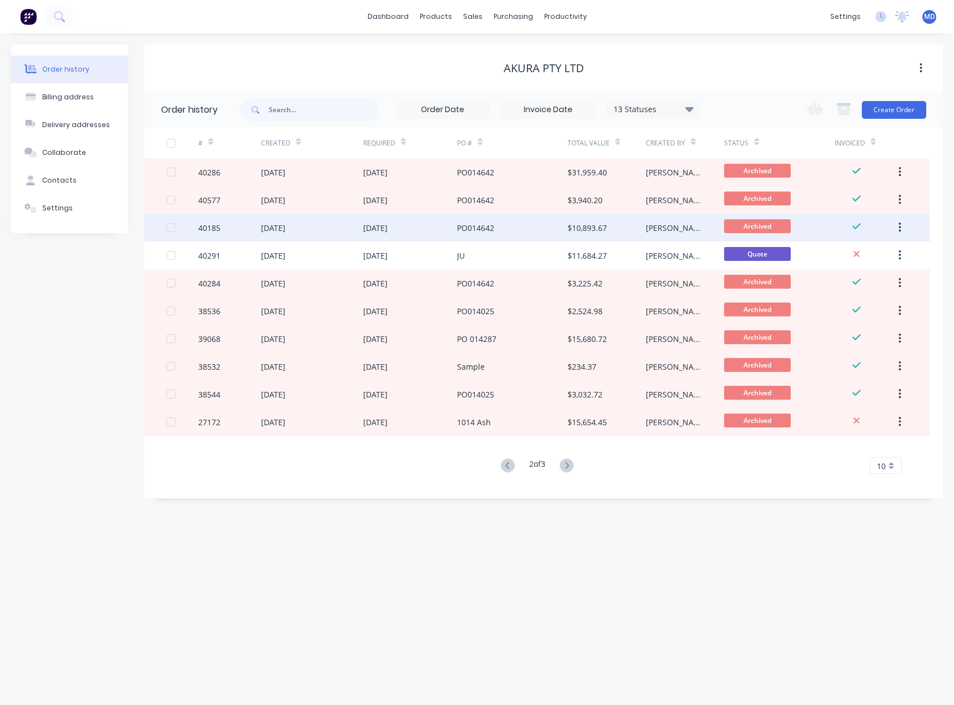
click at [388, 227] on div "28 Jul 2025" at bounding box center [375, 228] width 24 height 12
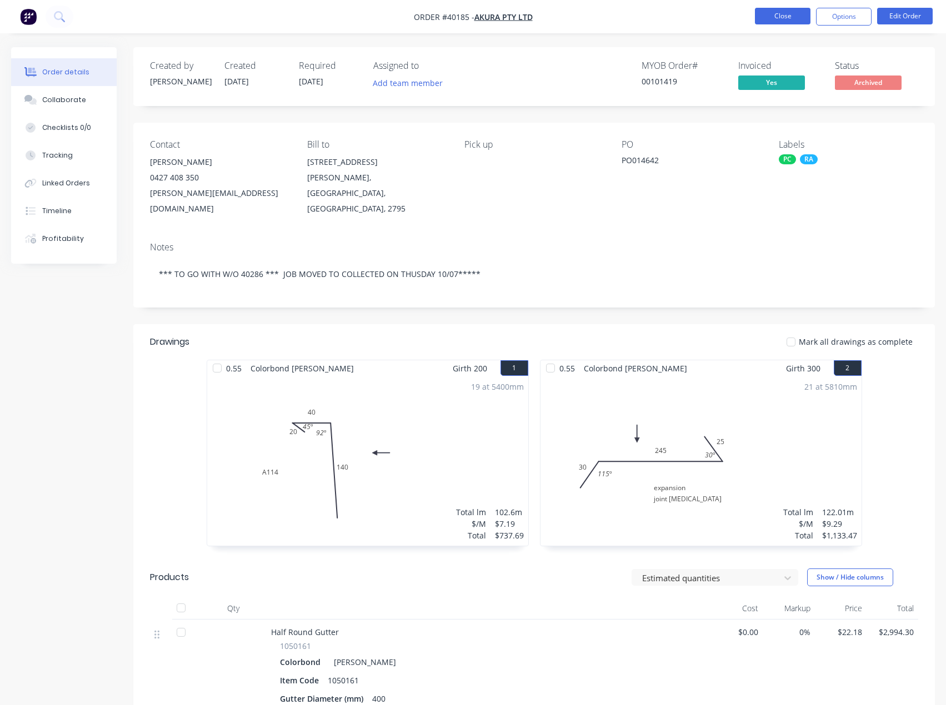
click at [771, 18] on button "Close" at bounding box center [783, 16] width 56 height 17
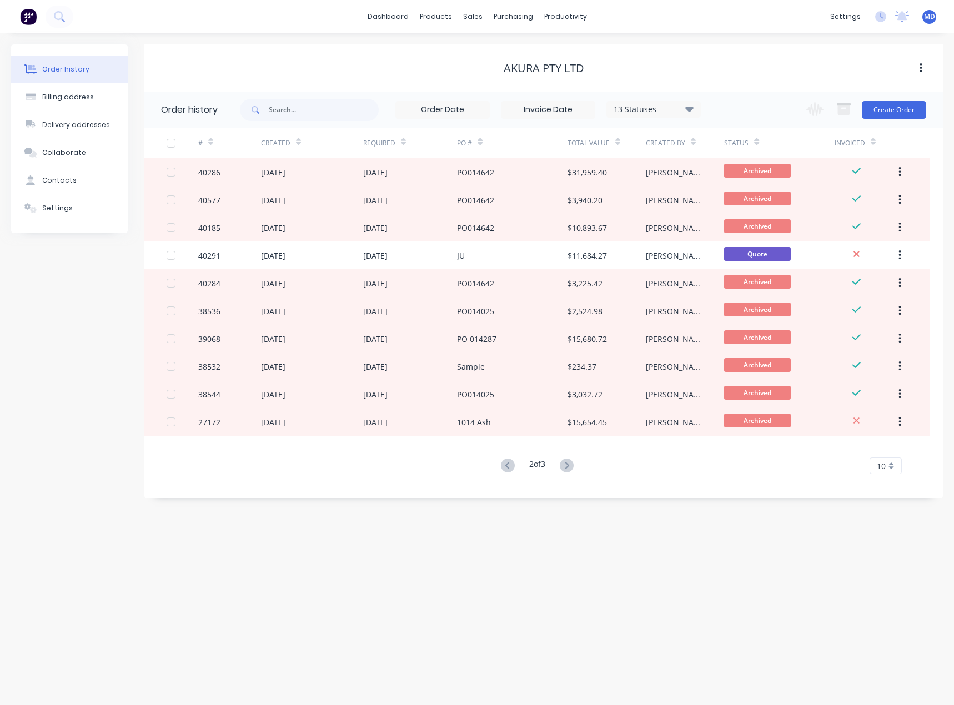
click at [686, 104] on icon at bounding box center [689, 108] width 8 height 13
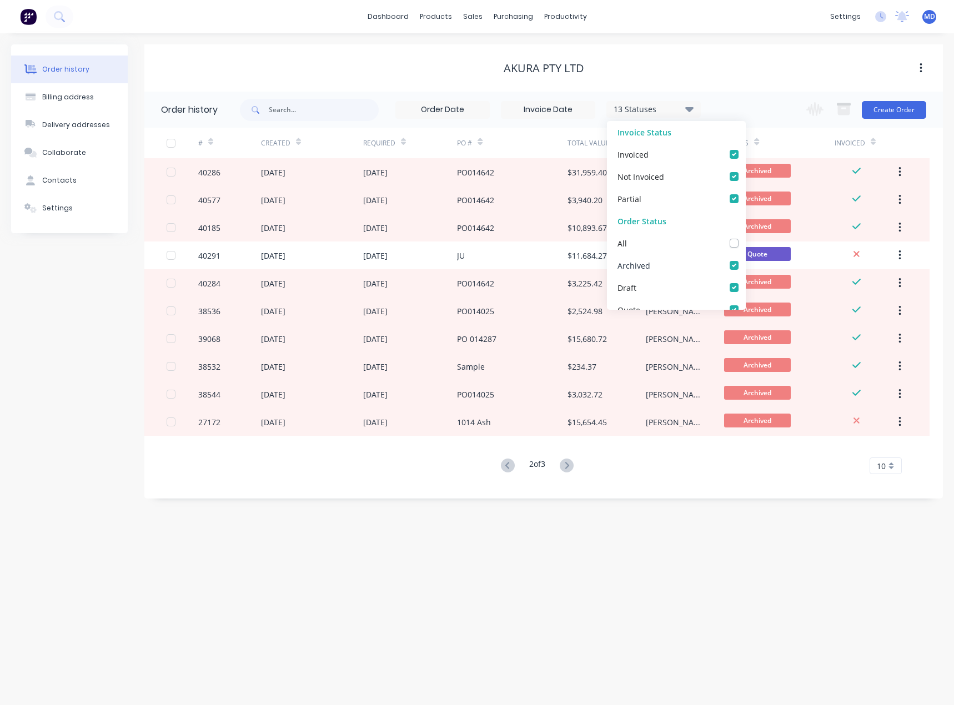
click at [725, 270] on div "Archived" at bounding box center [676, 265] width 139 height 22
click at [745, 259] on label at bounding box center [745, 259] width 0 height 0
click at [745, 268] on input "checkbox" at bounding box center [749, 264] width 9 height 11
checkbox input "false"
click at [681, 56] on div "AKURA PTY LTD" at bounding box center [543, 67] width 799 height 47
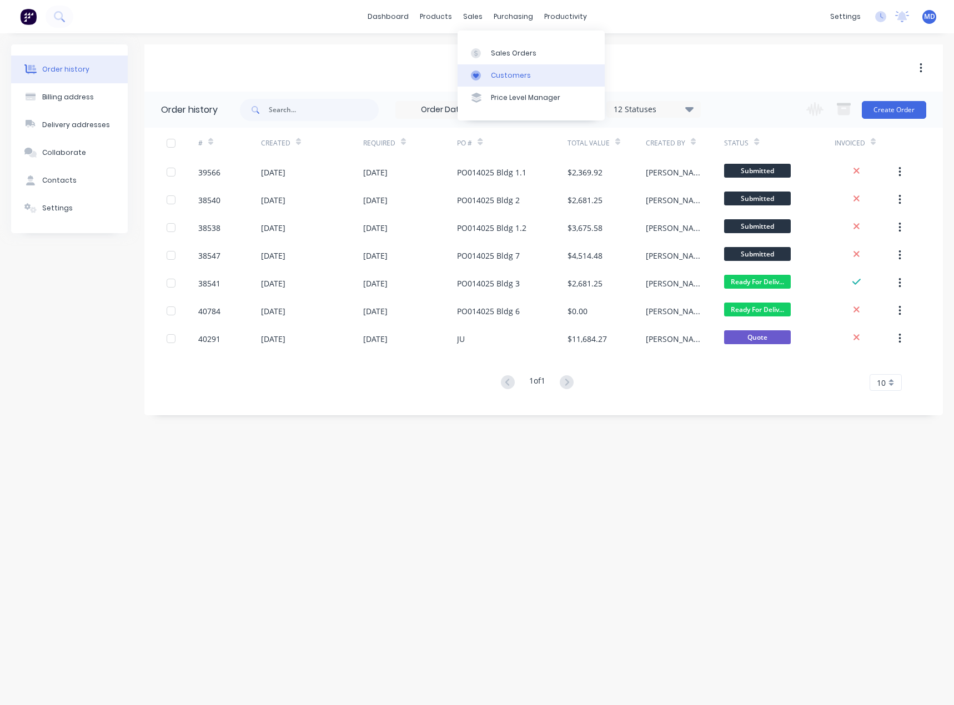
click at [506, 73] on div "Customers" at bounding box center [511, 76] width 40 height 10
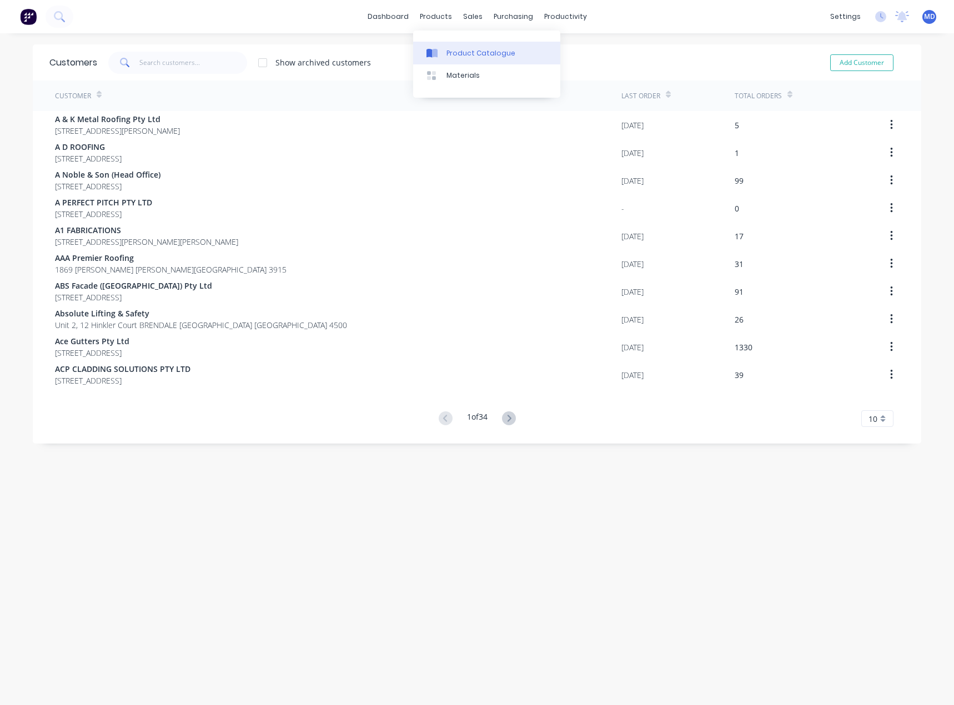
click at [469, 54] on div "Product Catalogue" at bounding box center [481, 53] width 69 height 10
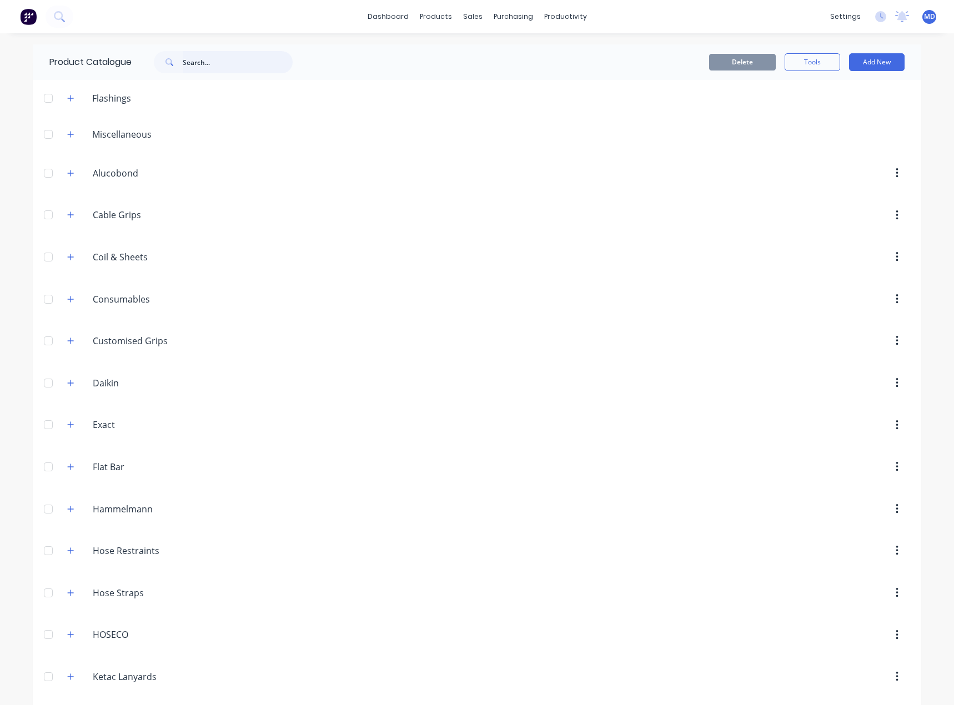
click at [227, 59] on input "text" at bounding box center [238, 62] width 110 height 22
type input "top hat"
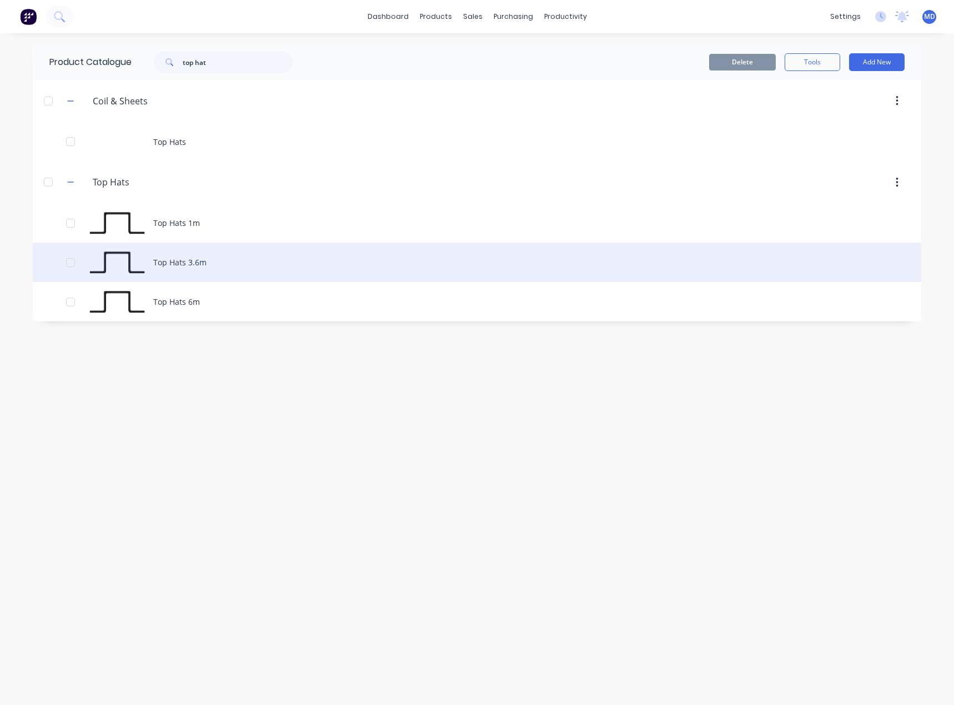
click at [224, 258] on div "Top Hats 3.6m" at bounding box center [477, 262] width 889 height 39
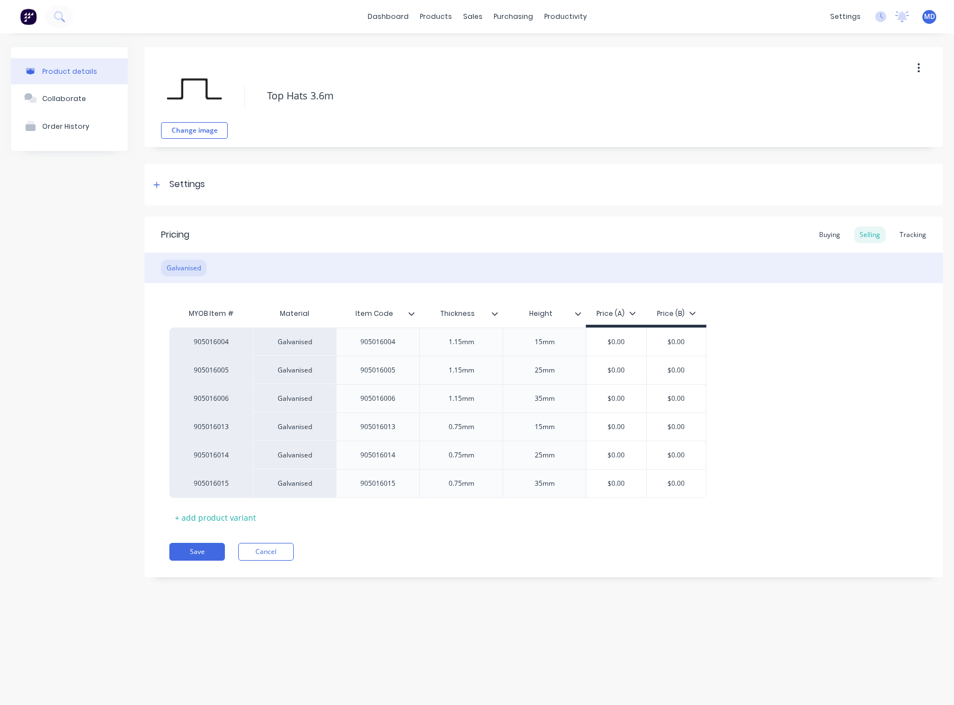
type textarea "x"
click at [915, 233] on div "Tracking" at bounding box center [913, 235] width 38 height 17
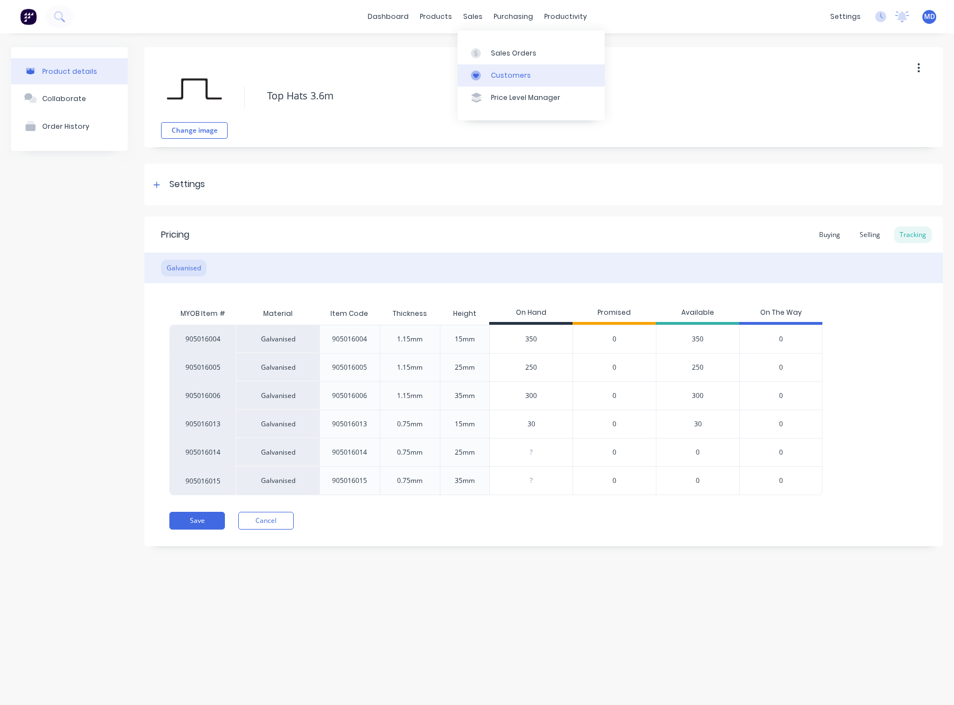
click at [502, 75] on div "Customers" at bounding box center [511, 76] width 40 height 10
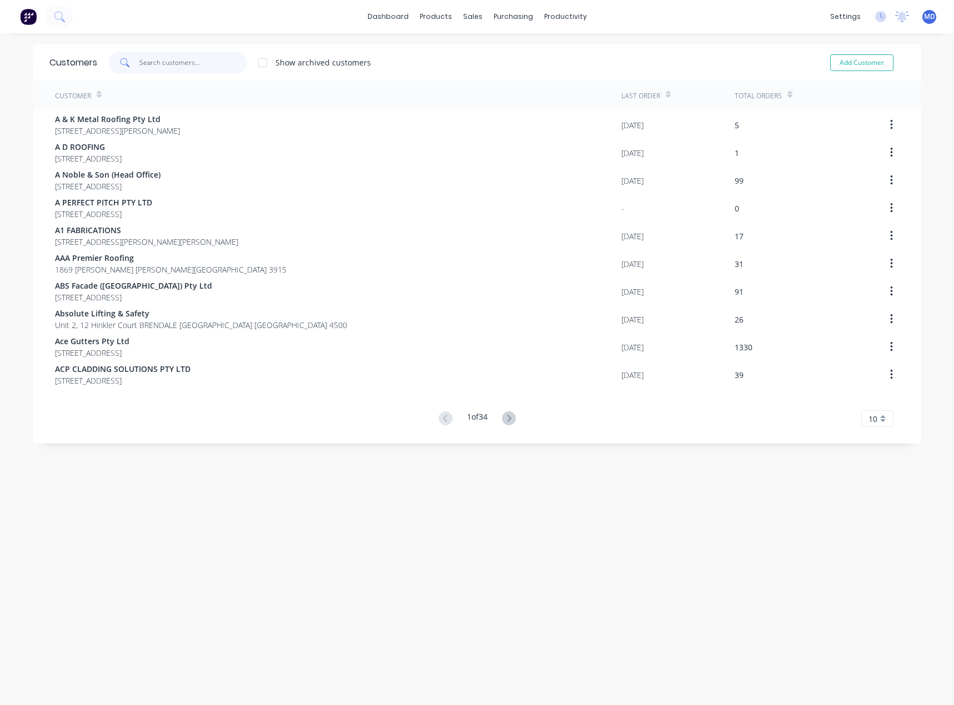
click at [180, 62] on input "text" at bounding box center [193, 63] width 108 height 22
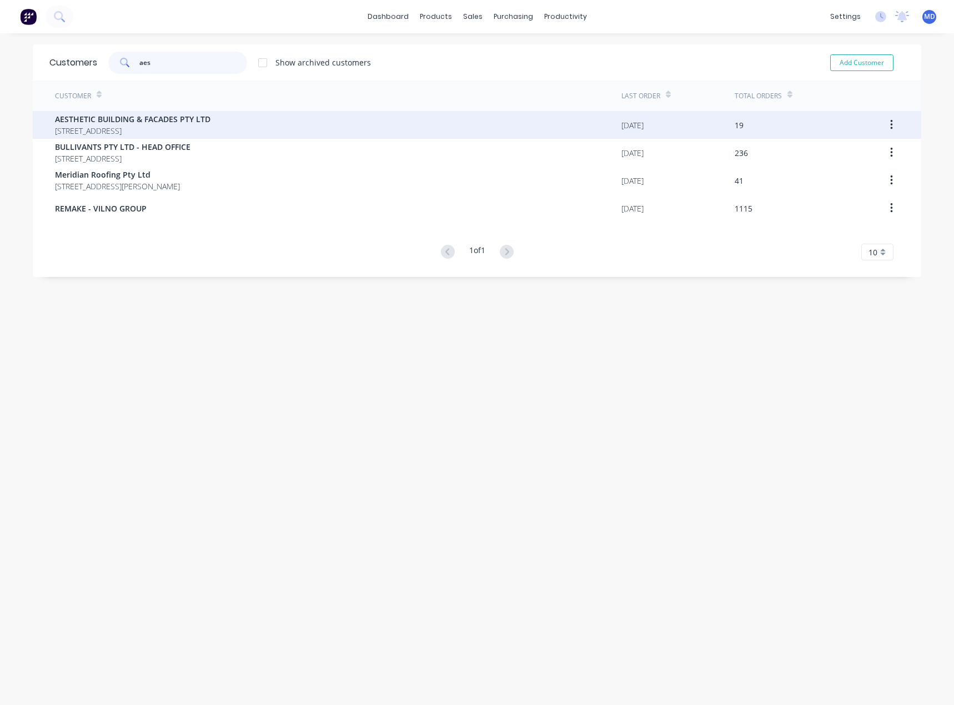
type input "aes"
click at [133, 128] on span "6 CHICAGO AVENUE BLACKTOWN New South Wales Australia 2148" at bounding box center [133, 131] width 156 height 12
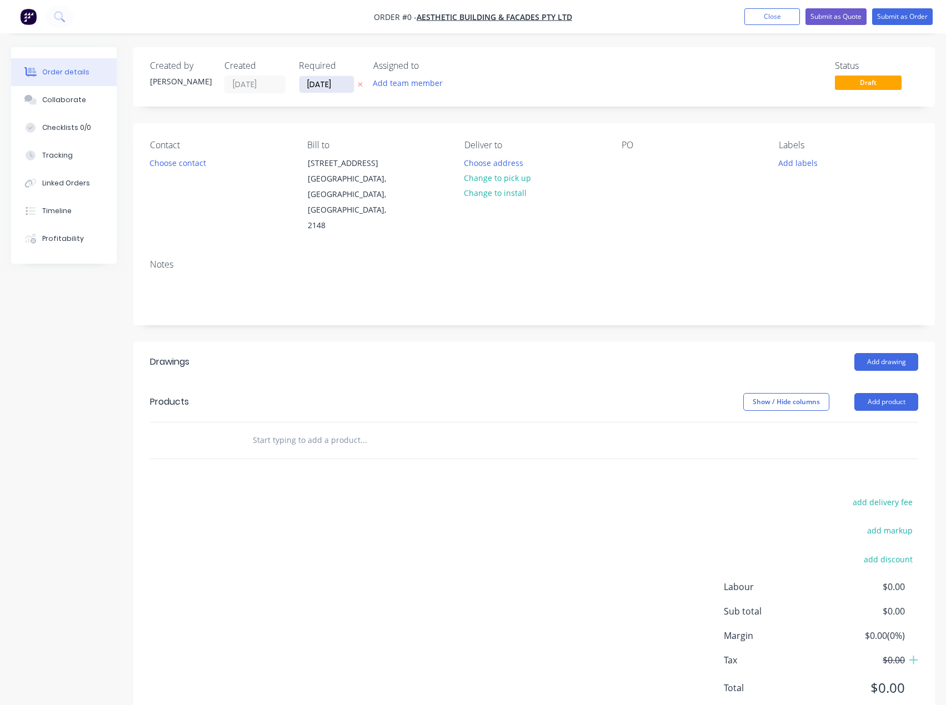
click at [316, 80] on input "[DATE]" at bounding box center [326, 84] width 54 height 17
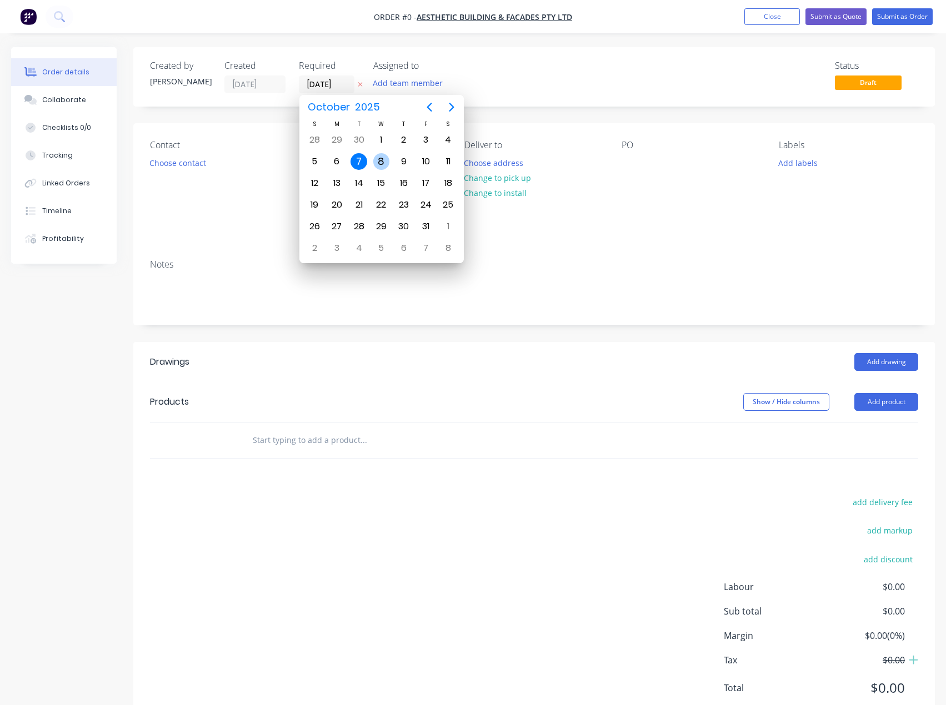
click at [383, 161] on div "8" at bounding box center [381, 161] width 17 height 17
type input "[DATE]"
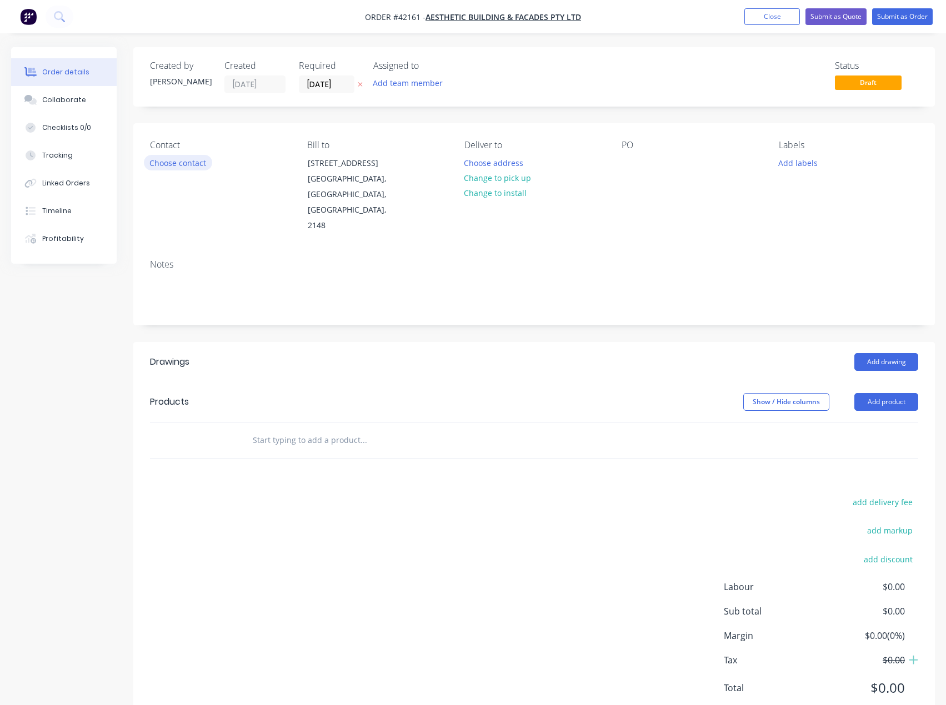
click at [170, 163] on button "Choose contact" at bounding box center [178, 162] width 68 height 15
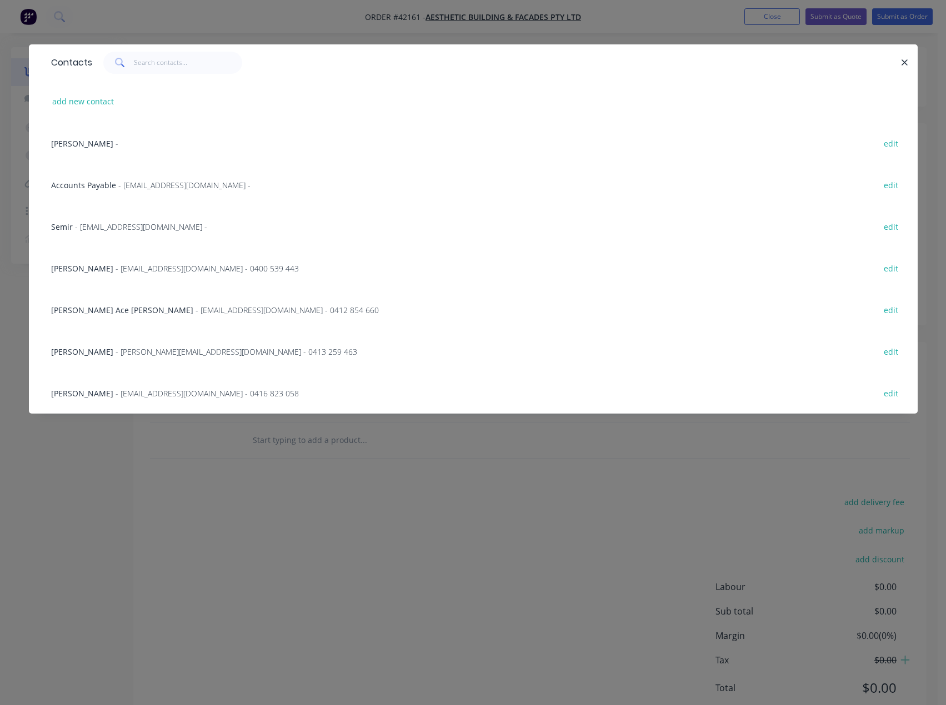
click at [116, 390] on span "- [EMAIL_ADDRESS][DOMAIN_NAME] - 0416 823 058" at bounding box center [207, 393] width 183 height 11
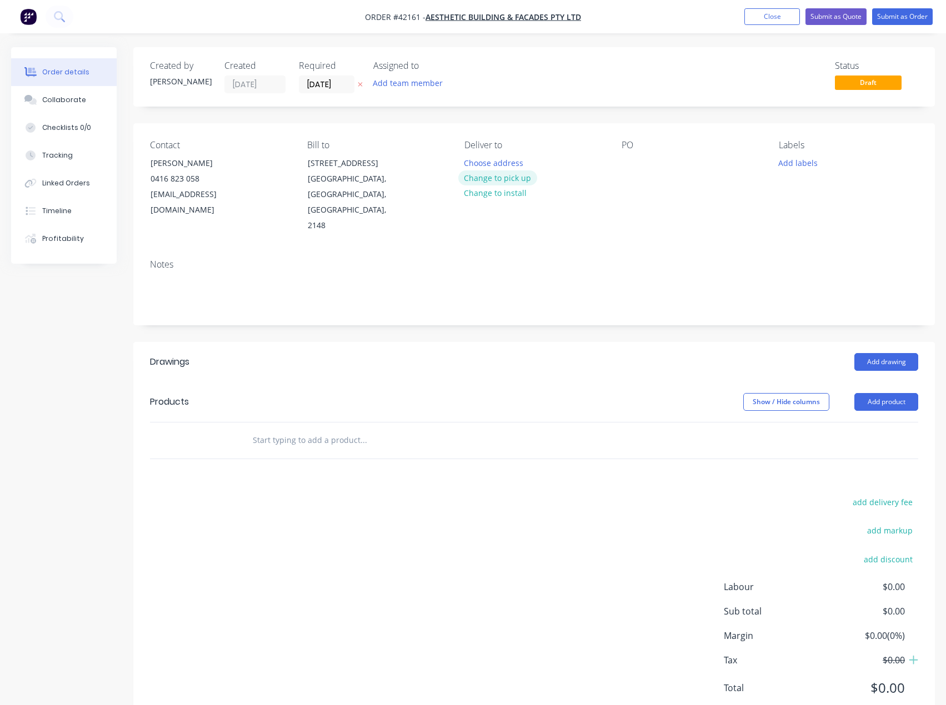
click at [510, 177] on button "Change to pick up" at bounding box center [497, 177] width 79 height 15
click at [630, 166] on div at bounding box center [630, 163] width 18 height 16
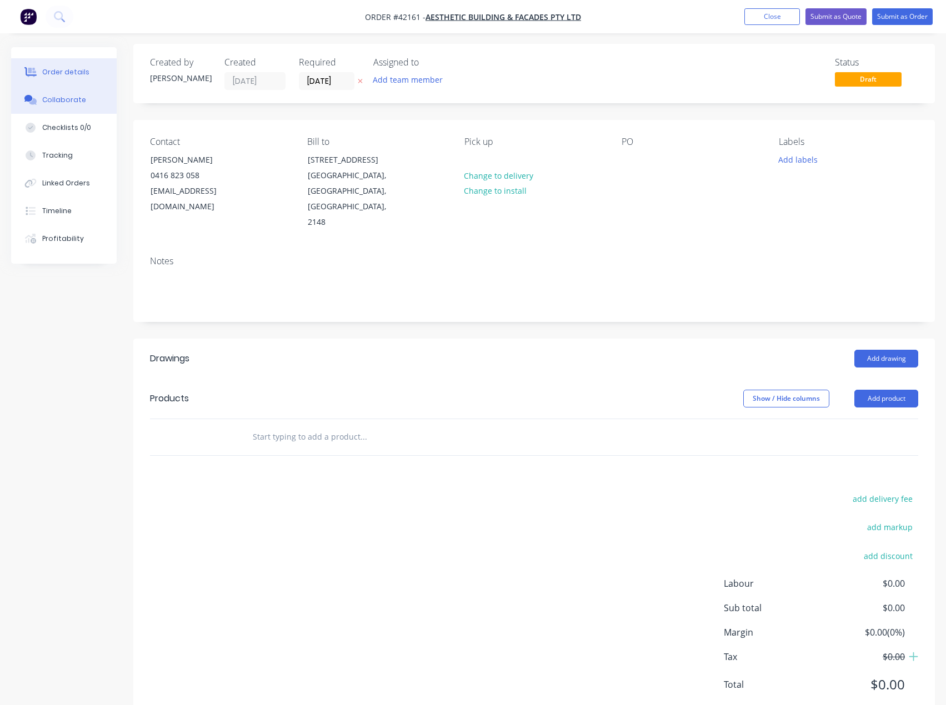
scroll to position [6, 0]
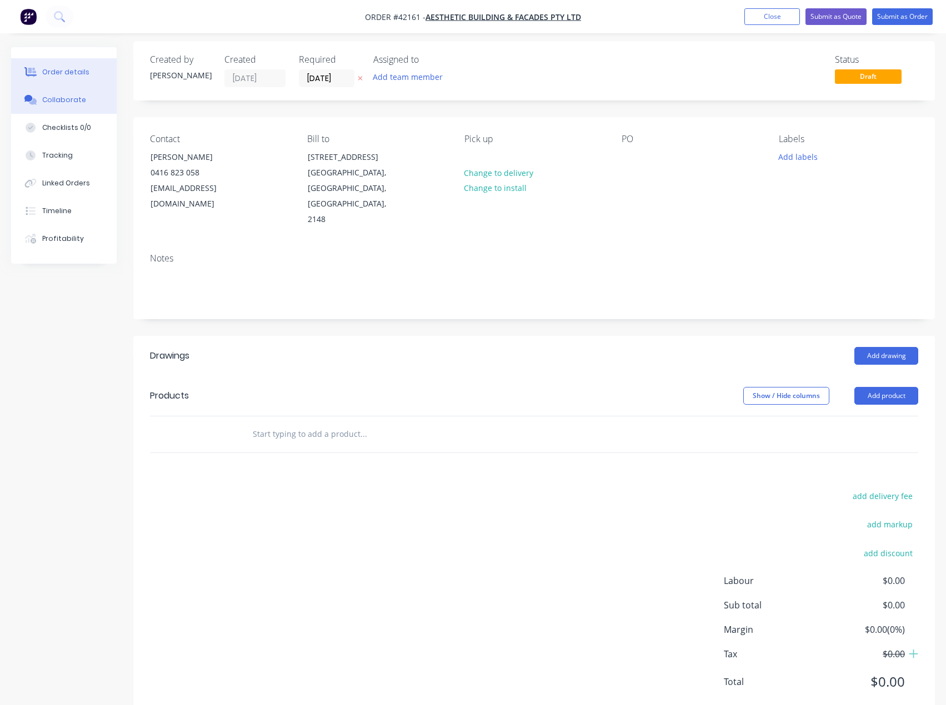
click at [56, 99] on div "Collaborate" at bounding box center [64, 100] width 44 height 10
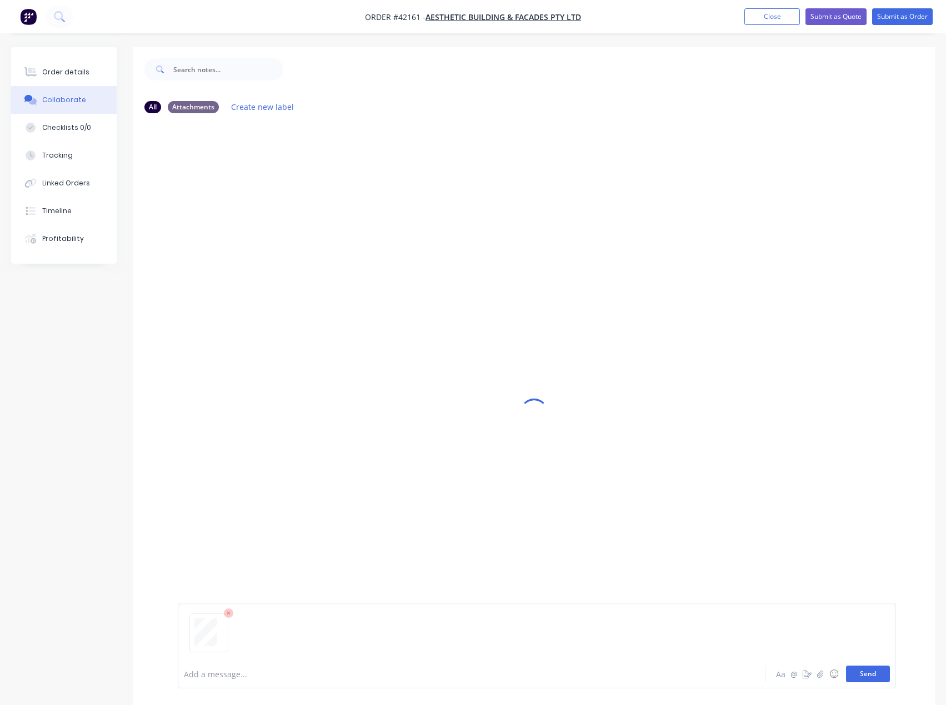
click at [864, 671] on button "Send" at bounding box center [868, 674] width 44 height 17
click at [62, 58] on div "Order details Collaborate Checklists 0/0 Tracking Linked Orders Timeline Profit…" at bounding box center [64, 155] width 106 height 217
click at [58, 68] on div "Order details" at bounding box center [65, 72] width 47 height 10
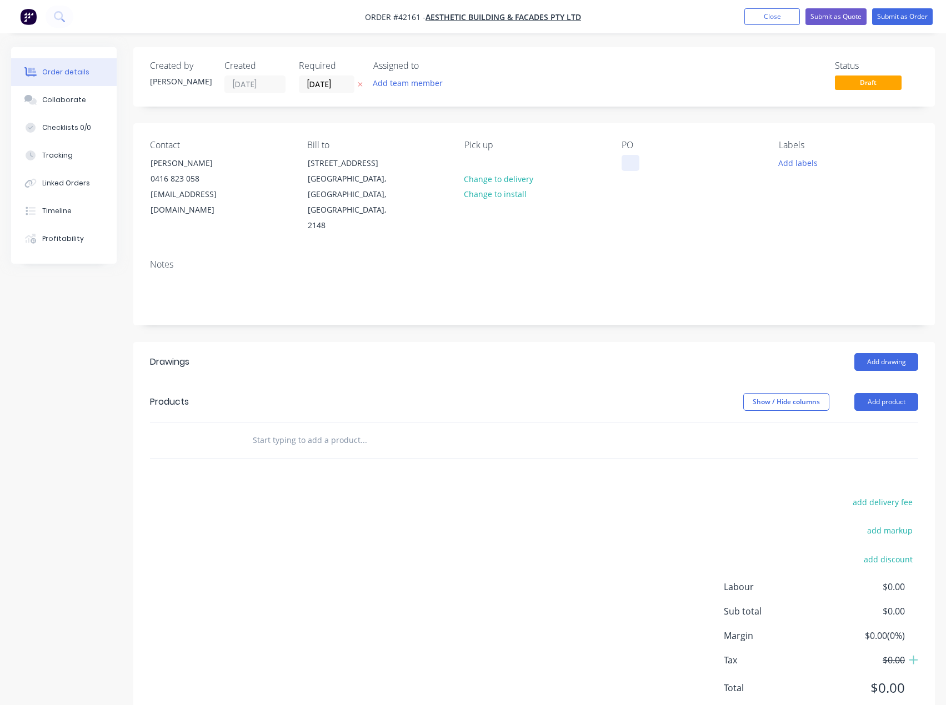
click at [625, 158] on div at bounding box center [630, 163] width 18 height 16
click at [798, 157] on button "Add labels" at bounding box center [798, 162] width 51 height 15
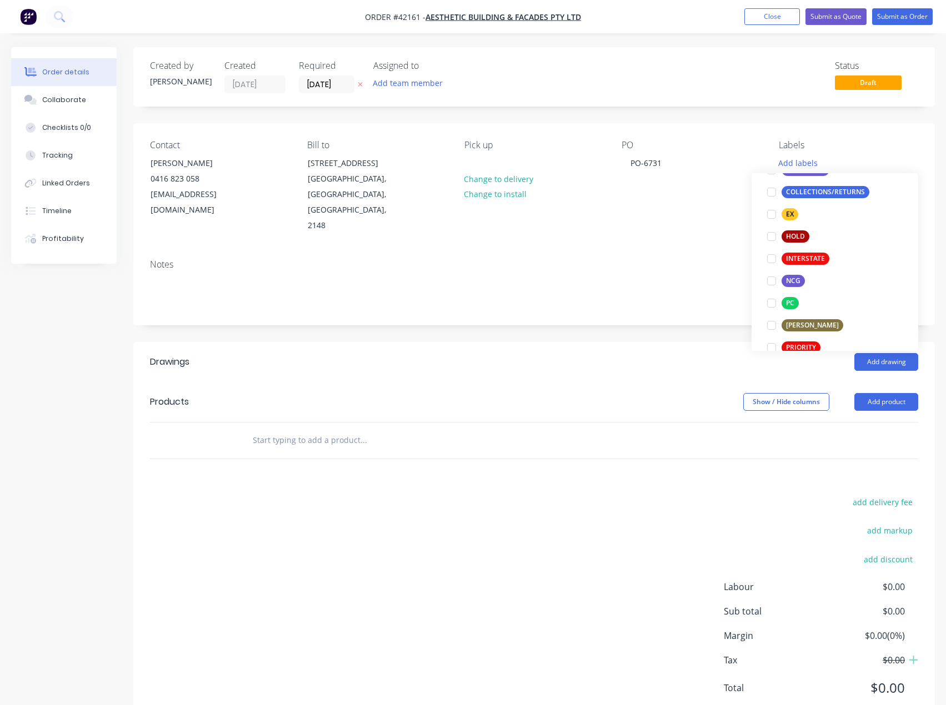
scroll to position [355, 0]
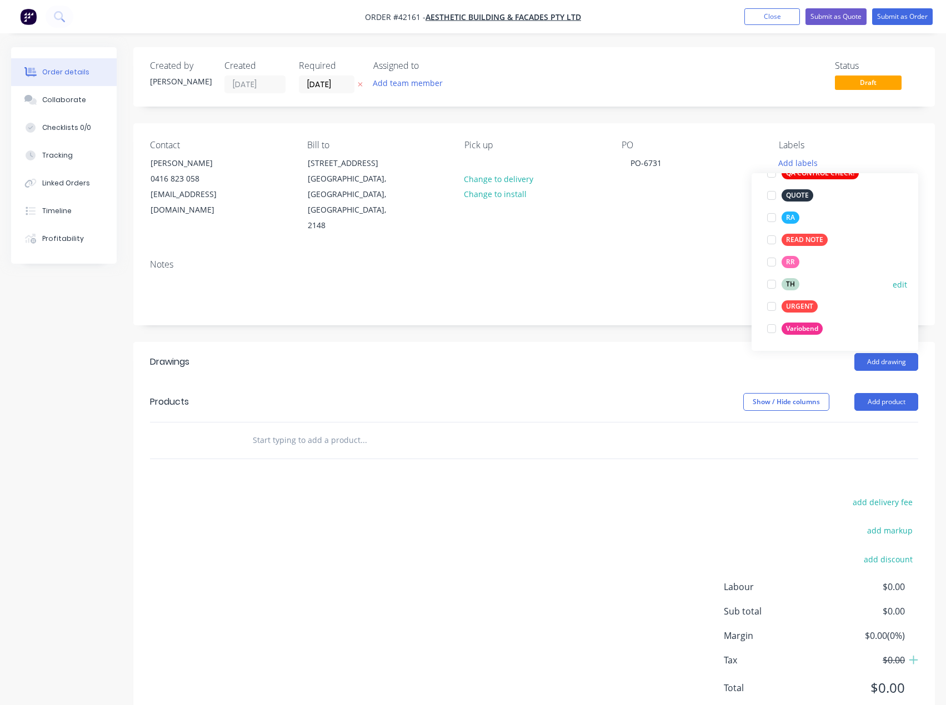
click at [772, 285] on div at bounding box center [771, 284] width 22 height 22
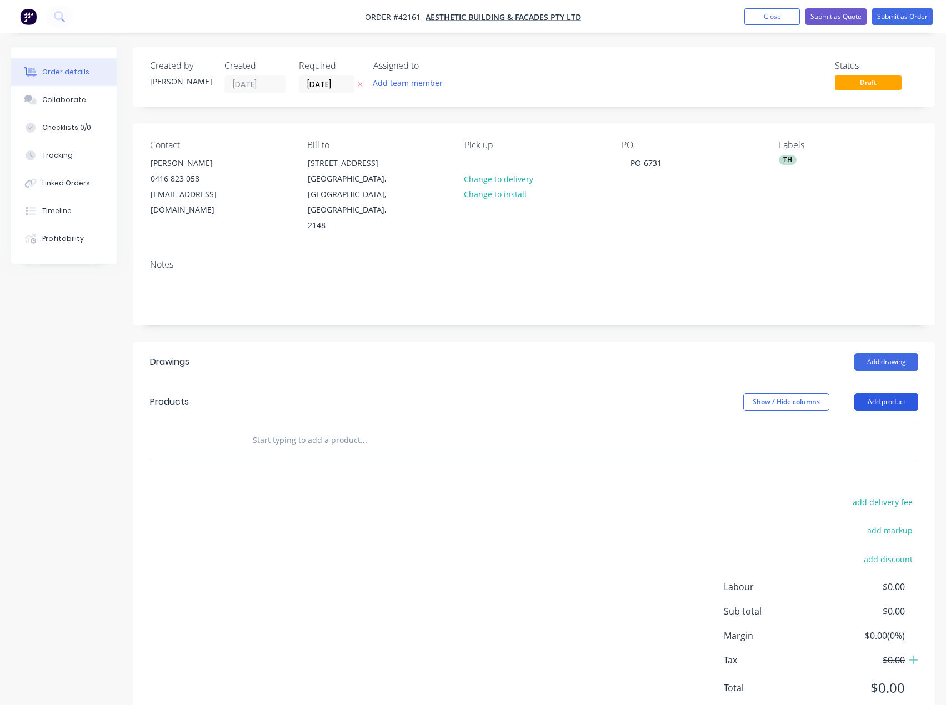
click at [890, 393] on button "Add product" at bounding box center [886, 402] width 64 height 18
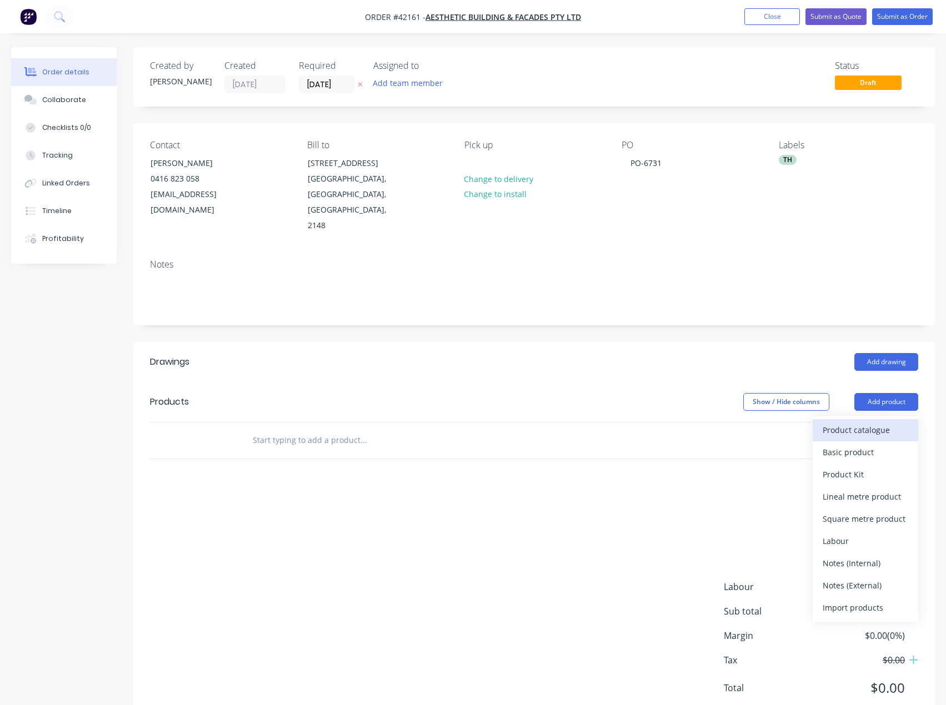
click at [870, 422] on div "Product catalogue" at bounding box center [866, 430] width 86 height 16
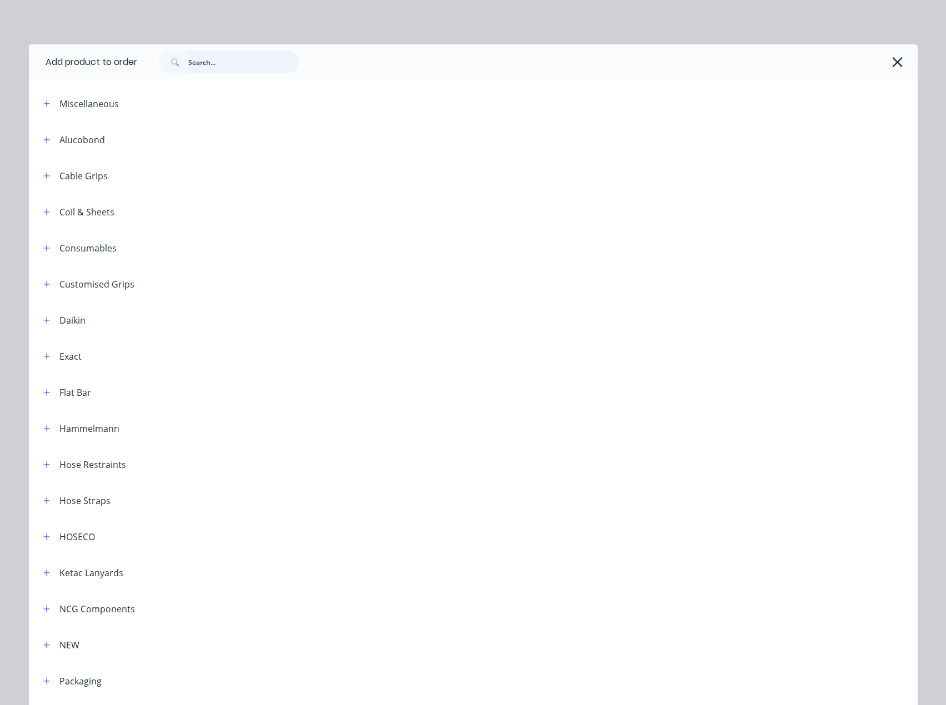
click at [224, 51] on input "text" at bounding box center [243, 62] width 110 height 22
type input "top hat"
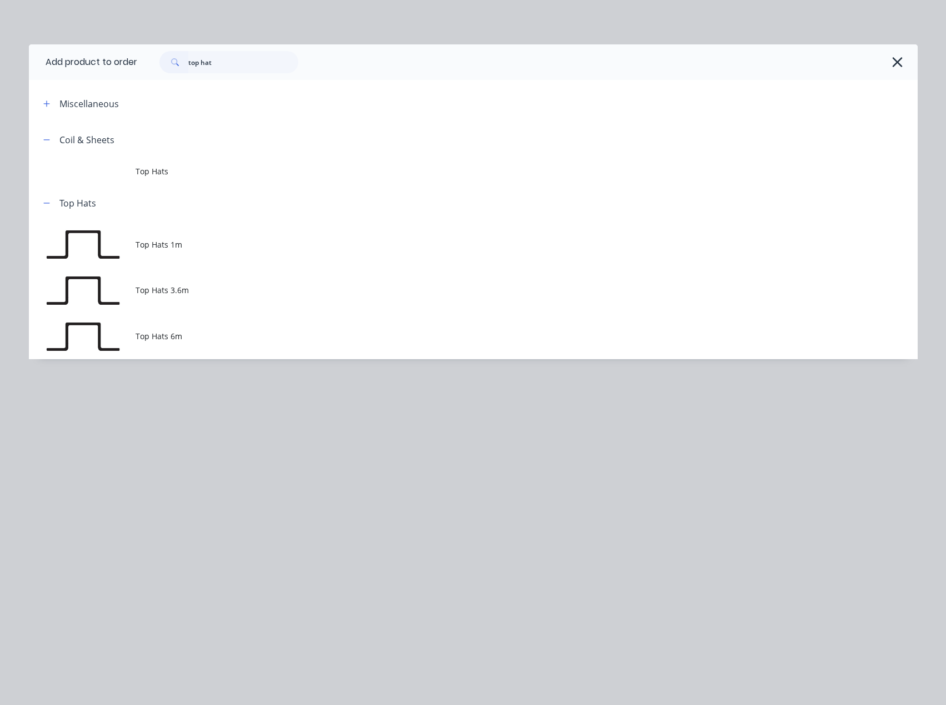
click at [171, 290] on span "Top Hats 3.6m" at bounding box center [448, 290] width 625 height 12
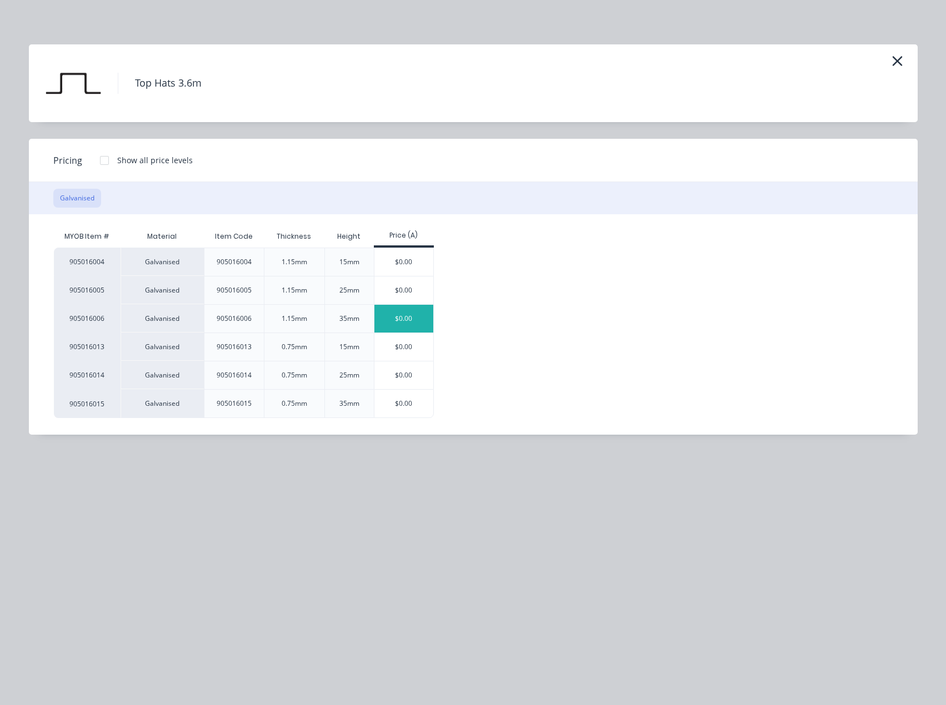
click at [397, 324] on div "$0.00" at bounding box center [403, 319] width 59 height 28
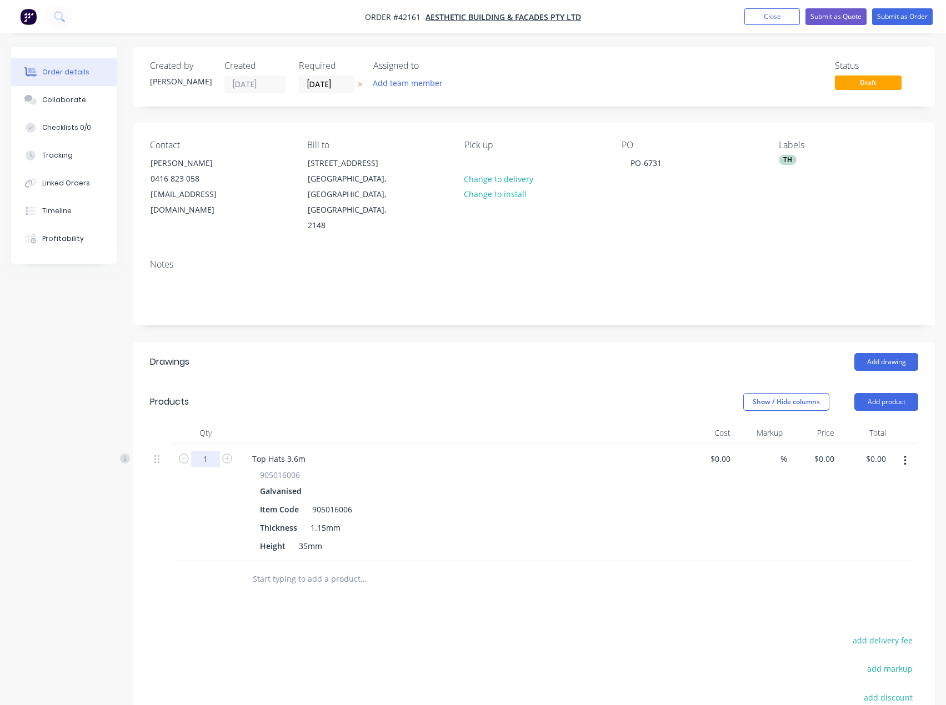
click at [207, 451] on input "1" at bounding box center [205, 459] width 29 height 17
type input "250"
type input "$13.64"
type input "$3,410.00"
click at [900, 17] on button "Submit as Order" at bounding box center [902, 16] width 61 height 17
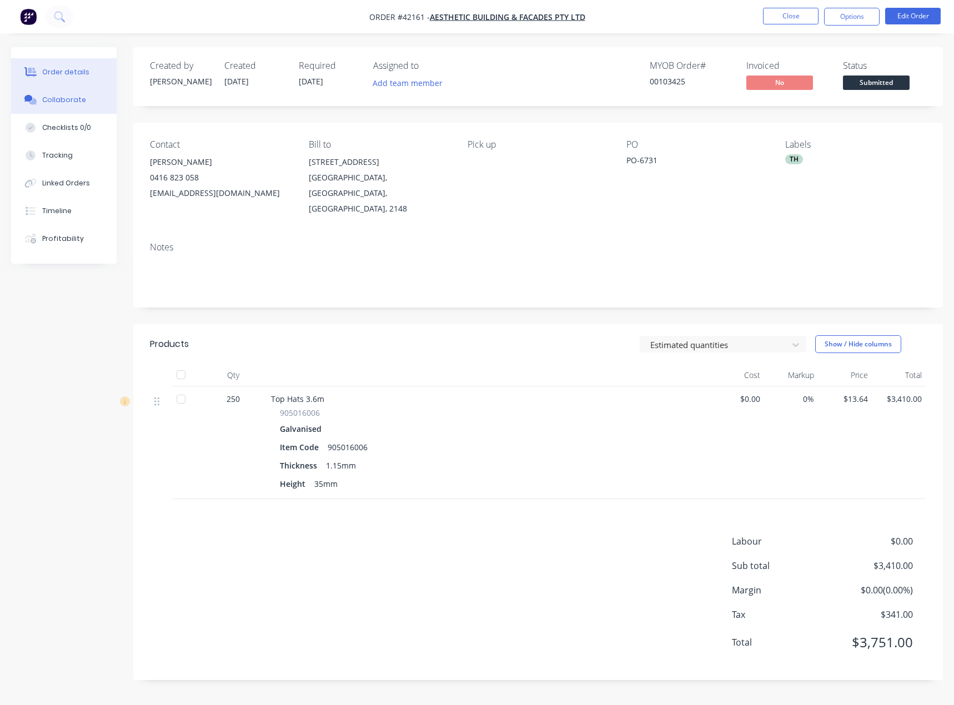
click at [51, 102] on div "Collaborate" at bounding box center [64, 100] width 44 height 10
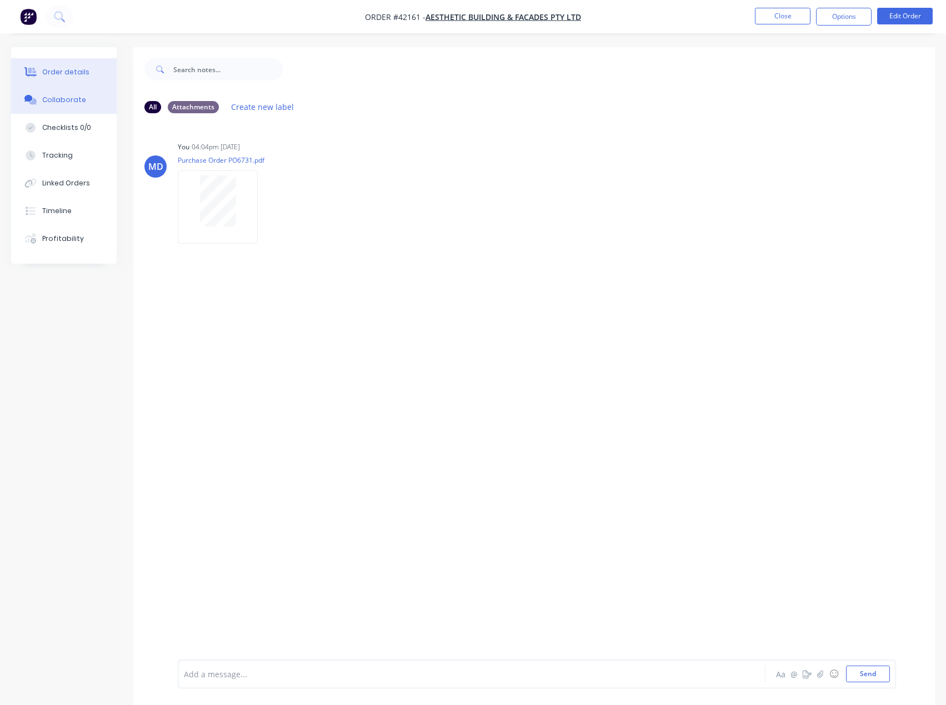
click at [68, 71] on div "Order details" at bounding box center [65, 72] width 47 height 10
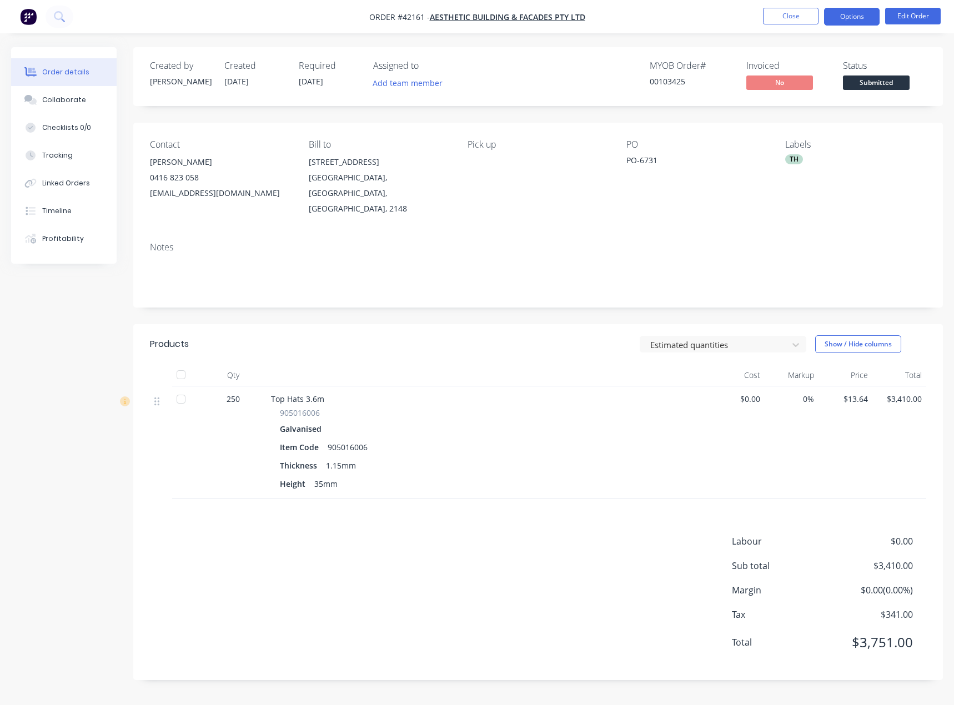
click at [850, 17] on button "Options" at bounding box center [852, 17] width 56 height 18
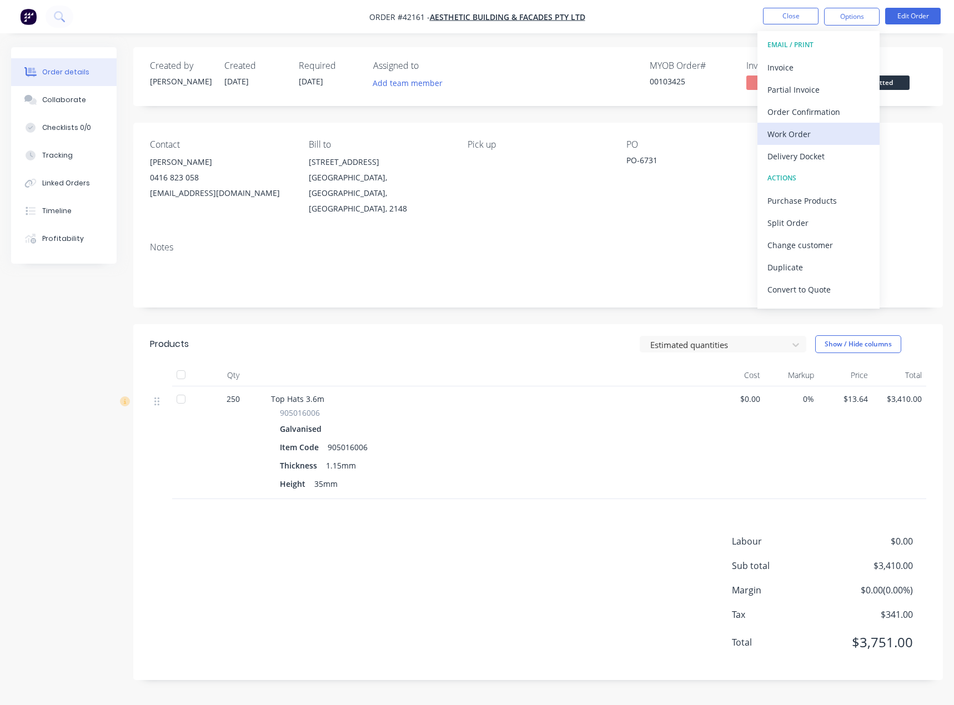
click at [793, 132] on div "Work Order" at bounding box center [819, 134] width 102 height 16
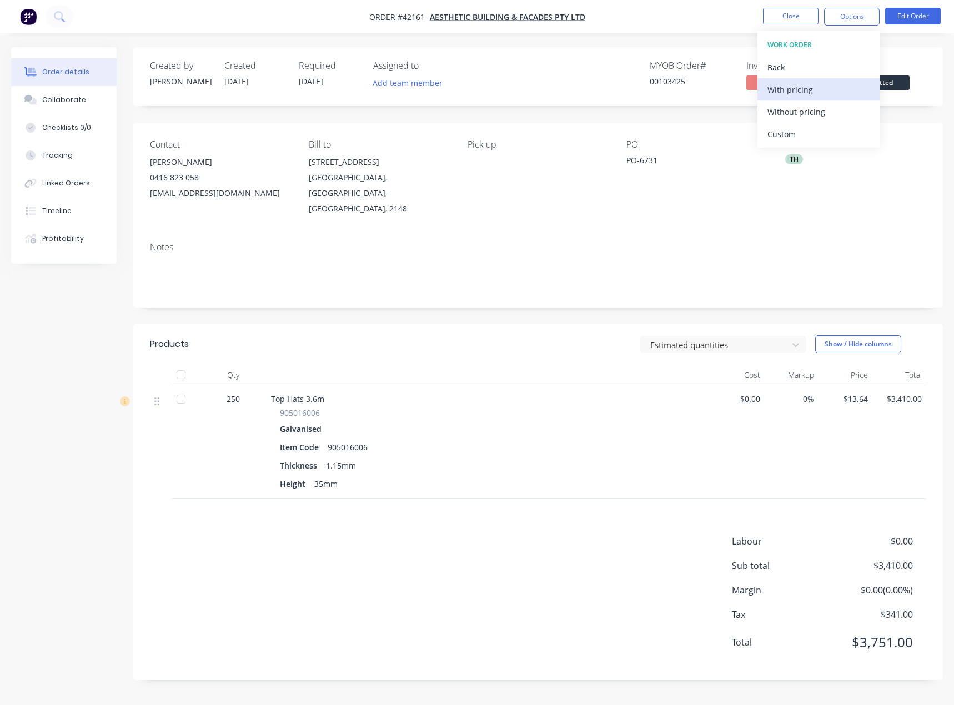
click at [793, 82] on div "With pricing" at bounding box center [819, 90] width 102 height 16
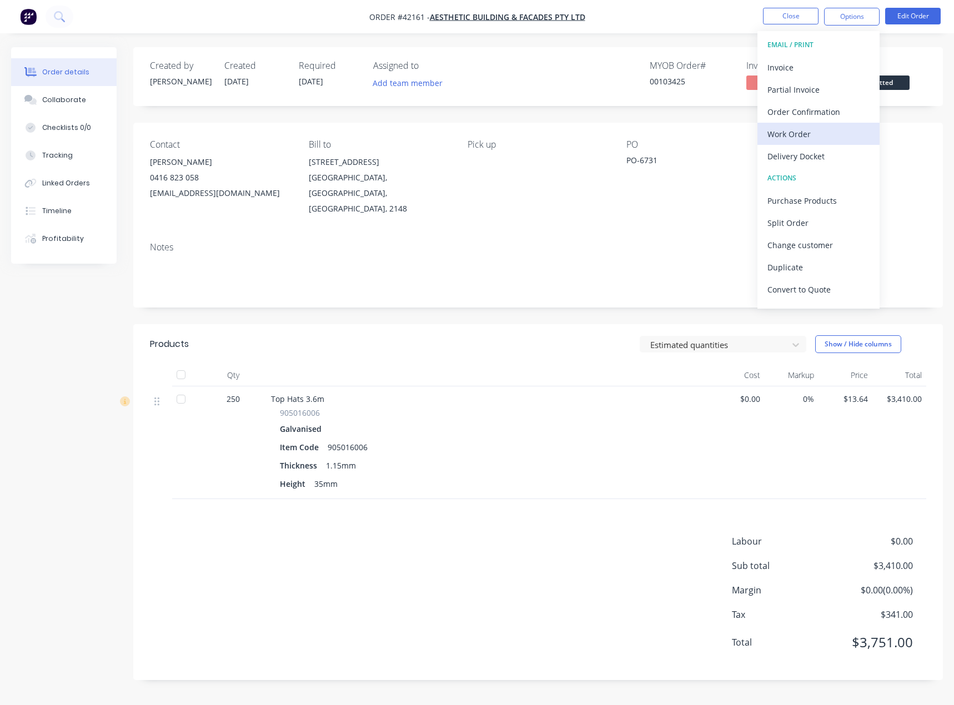
click at [785, 129] on div "Work Order" at bounding box center [819, 134] width 102 height 16
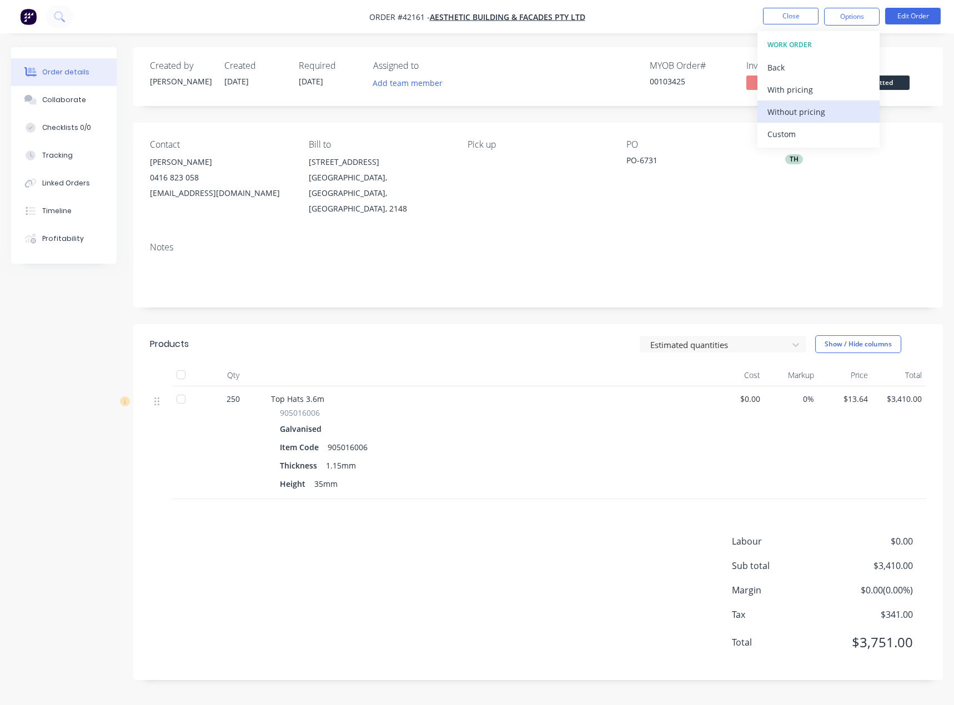
click at [795, 109] on div "Without pricing" at bounding box center [819, 112] width 102 height 16
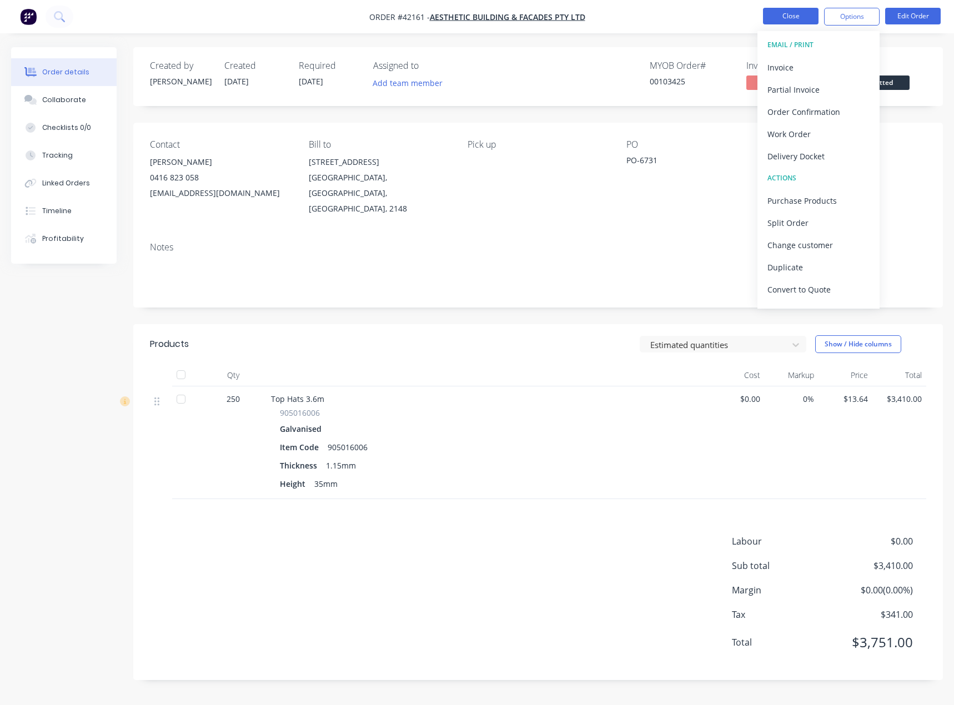
click at [794, 9] on button "Close" at bounding box center [791, 16] width 56 height 17
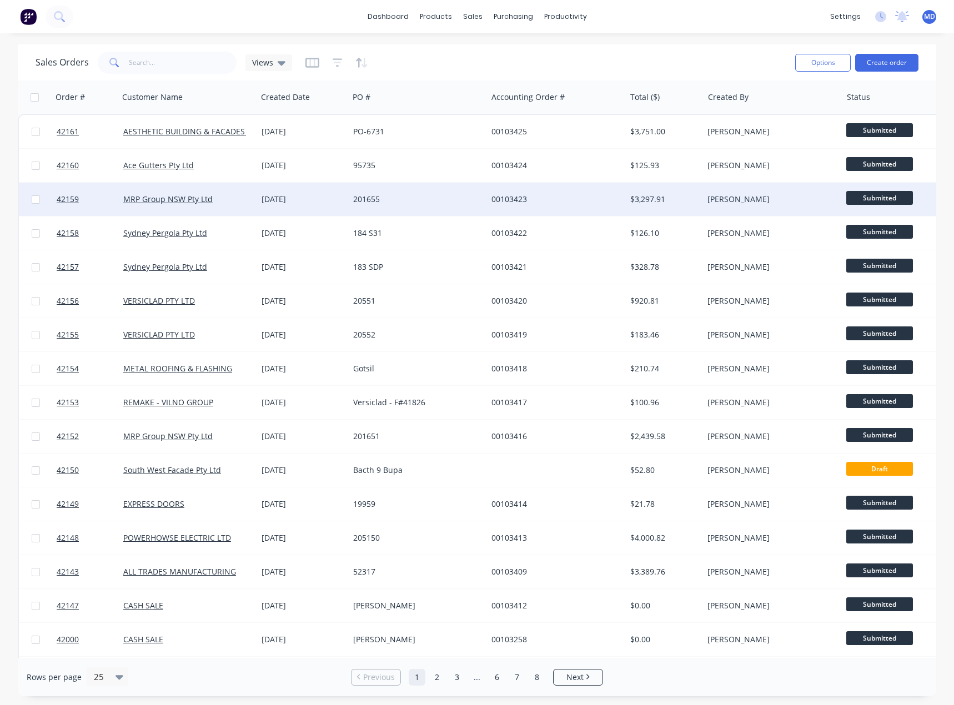
click at [443, 199] on div "201655" at bounding box center [414, 199] width 123 height 11
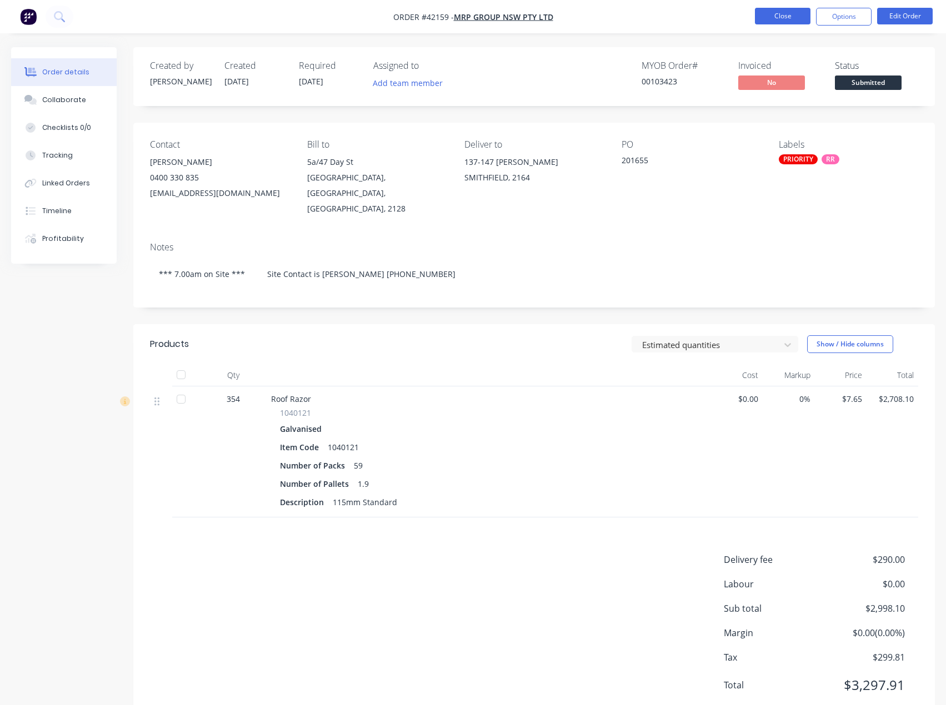
click at [795, 12] on button "Close" at bounding box center [783, 16] width 56 height 17
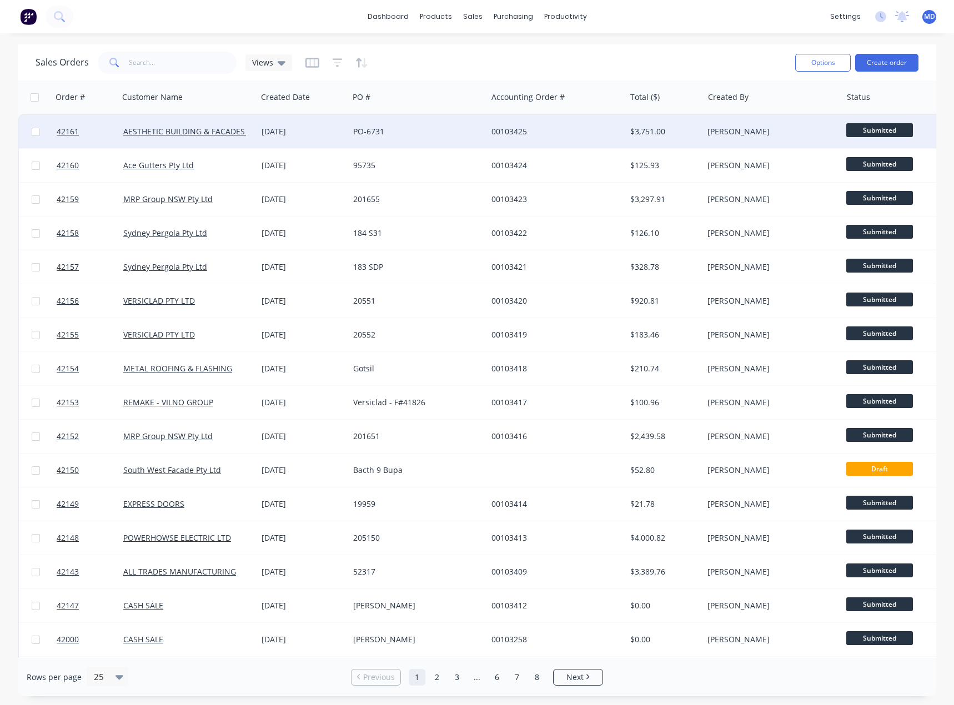
click at [437, 131] on div "PO-6731" at bounding box center [414, 131] width 123 height 11
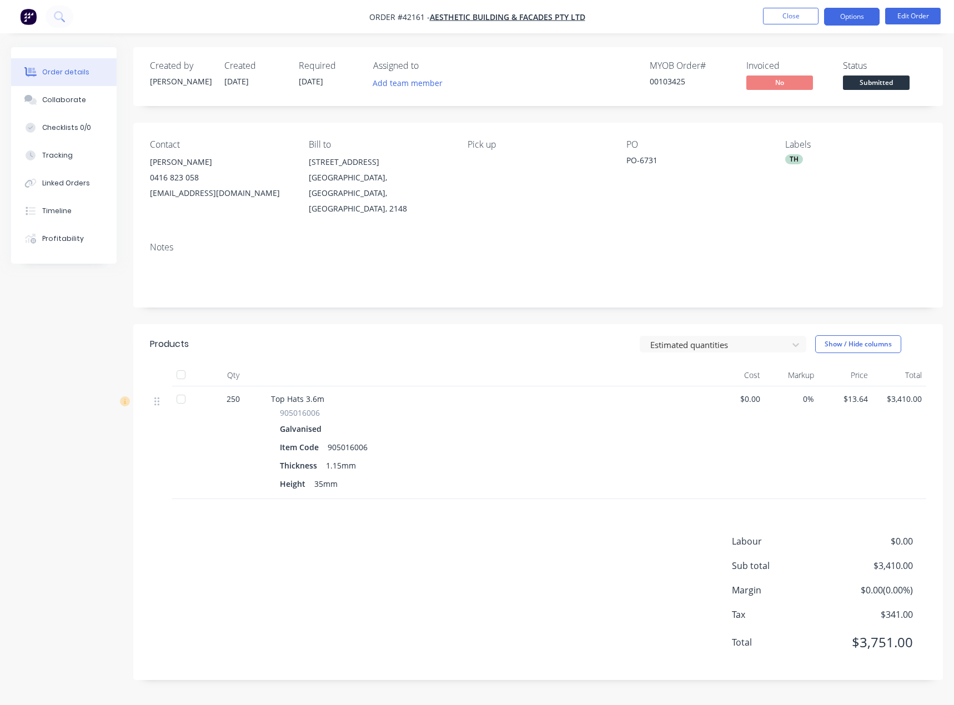
click at [856, 21] on button "Options" at bounding box center [852, 17] width 56 height 18
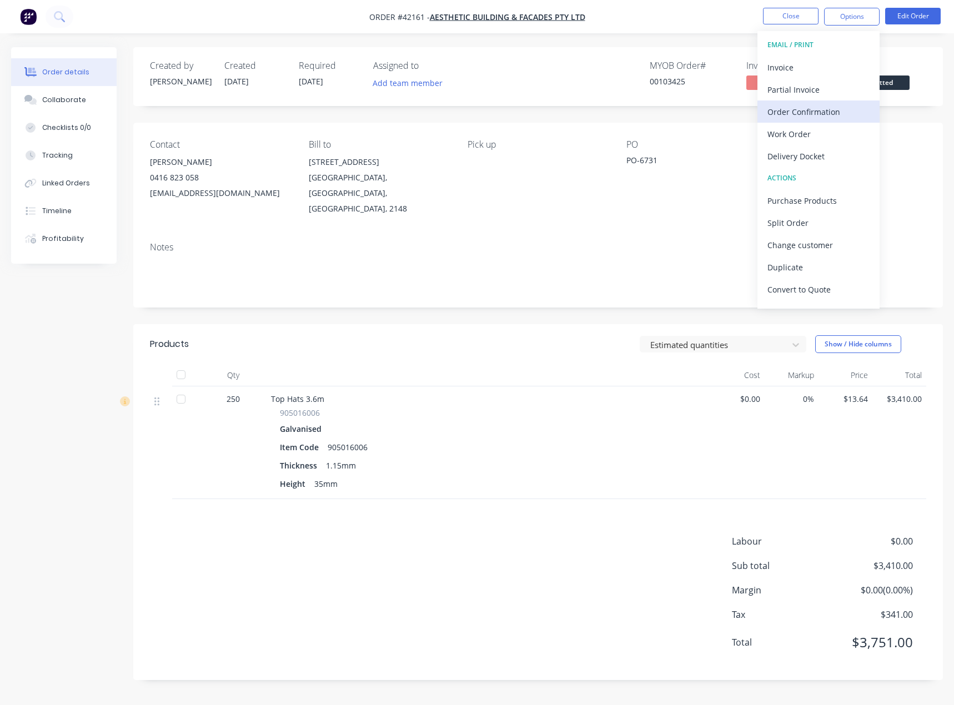
click at [813, 113] on div "Order Confirmation" at bounding box center [819, 112] width 102 height 16
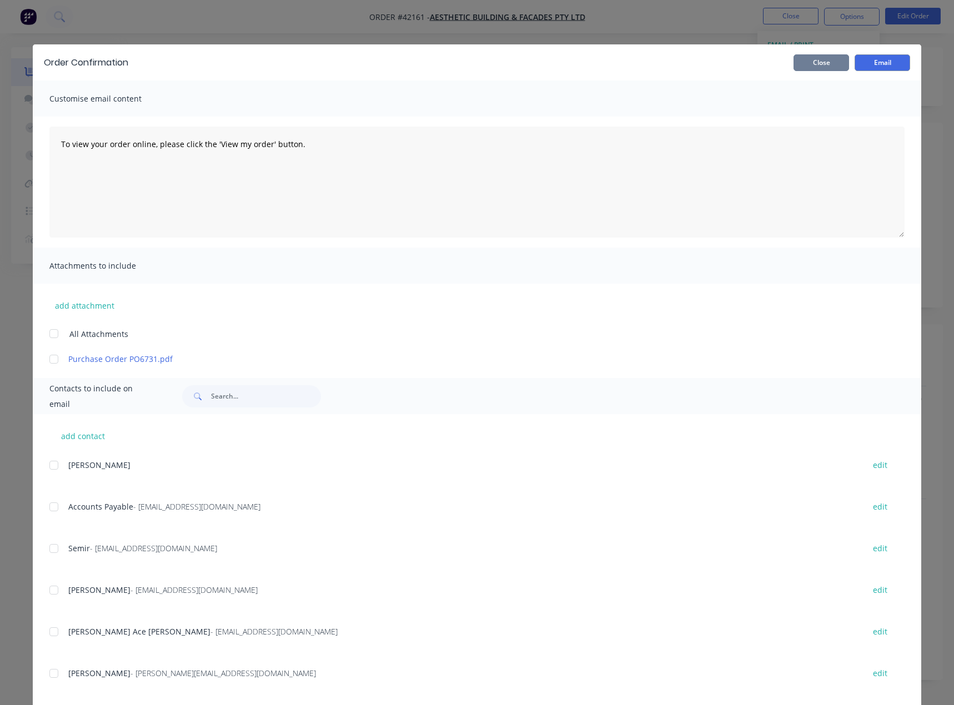
click at [808, 62] on button "Close" at bounding box center [822, 62] width 56 height 17
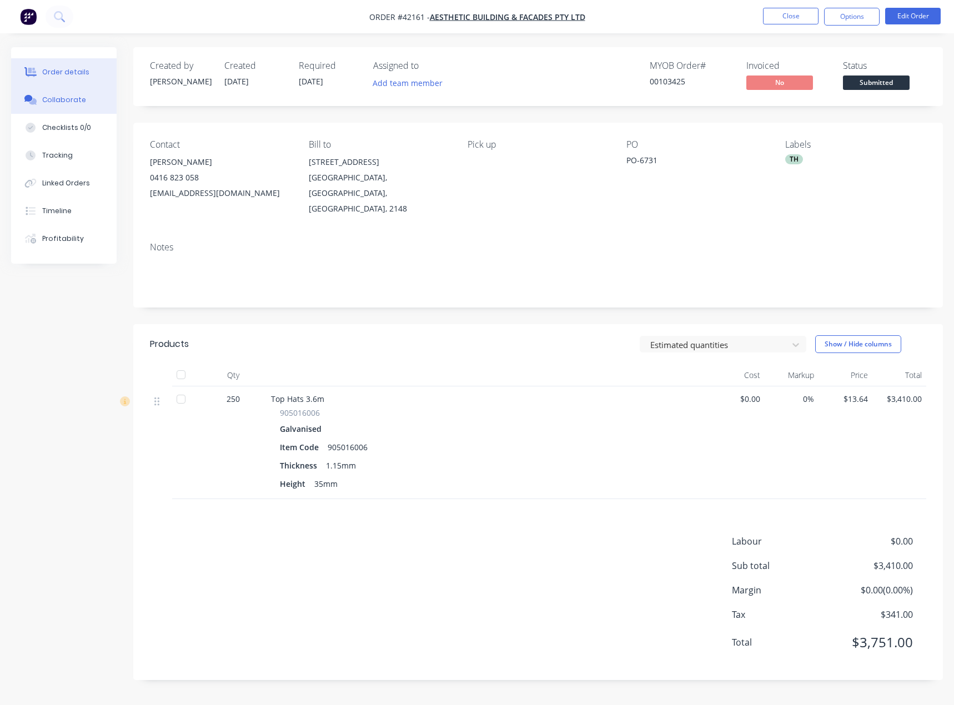
click at [63, 98] on div "Collaborate" at bounding box center [64, 100] width 44 height 10
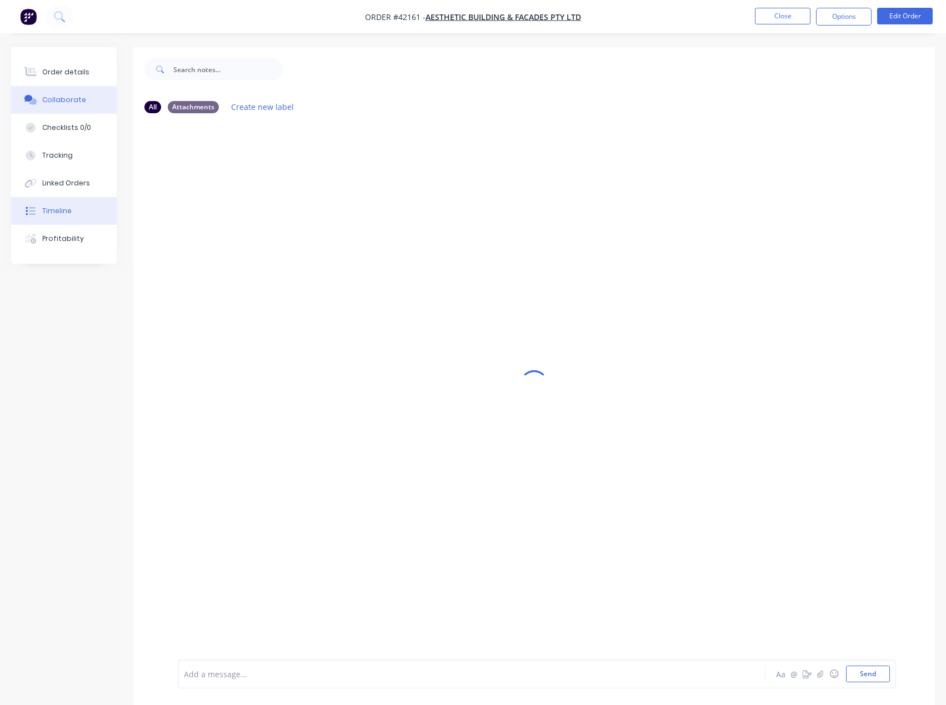
click at [67, 211] on div "Timeline" at bounding box center [56, 211] width 29 height 10
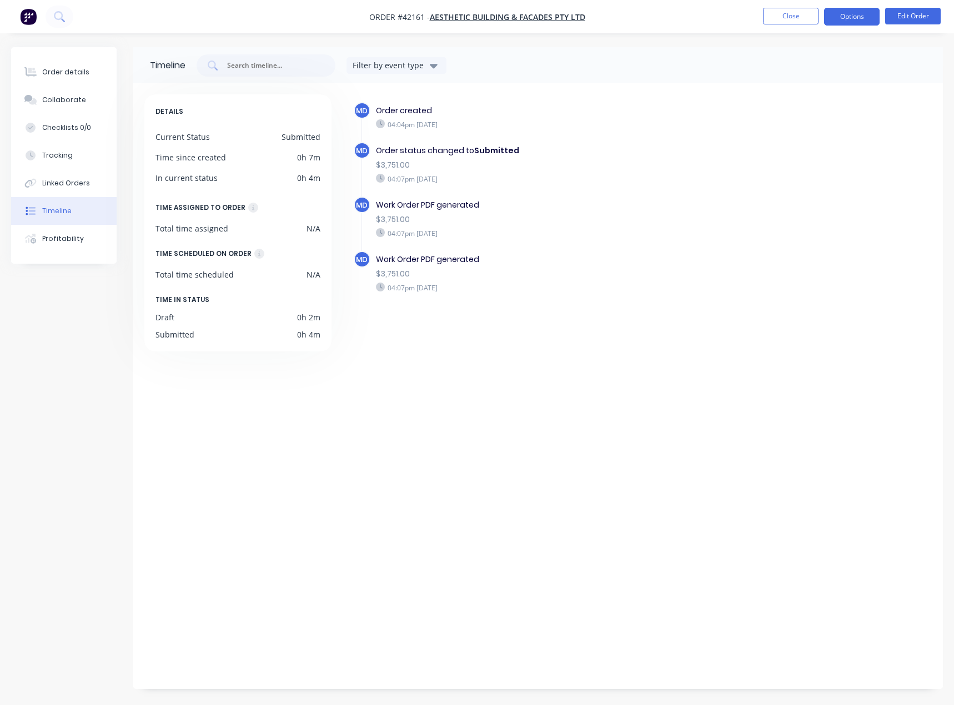
click at [857, 18] on button "Options" at bounding box center [852, 17] width 56 height 18
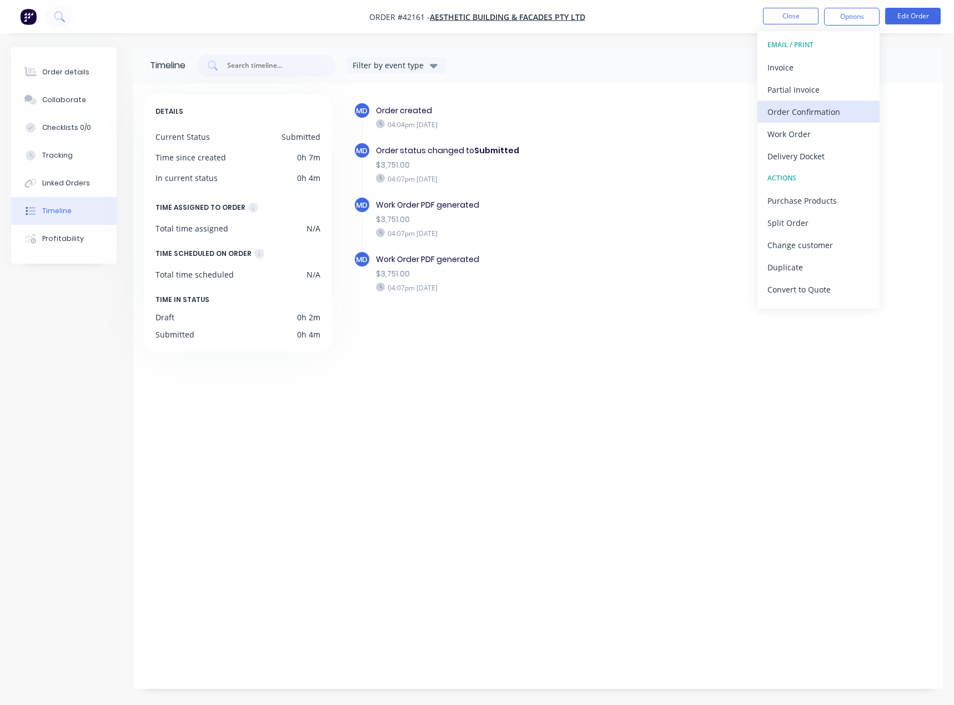
click at [807, 113] on div "Order Confirmation" at bounding box center [819, 112] width 102 height 16
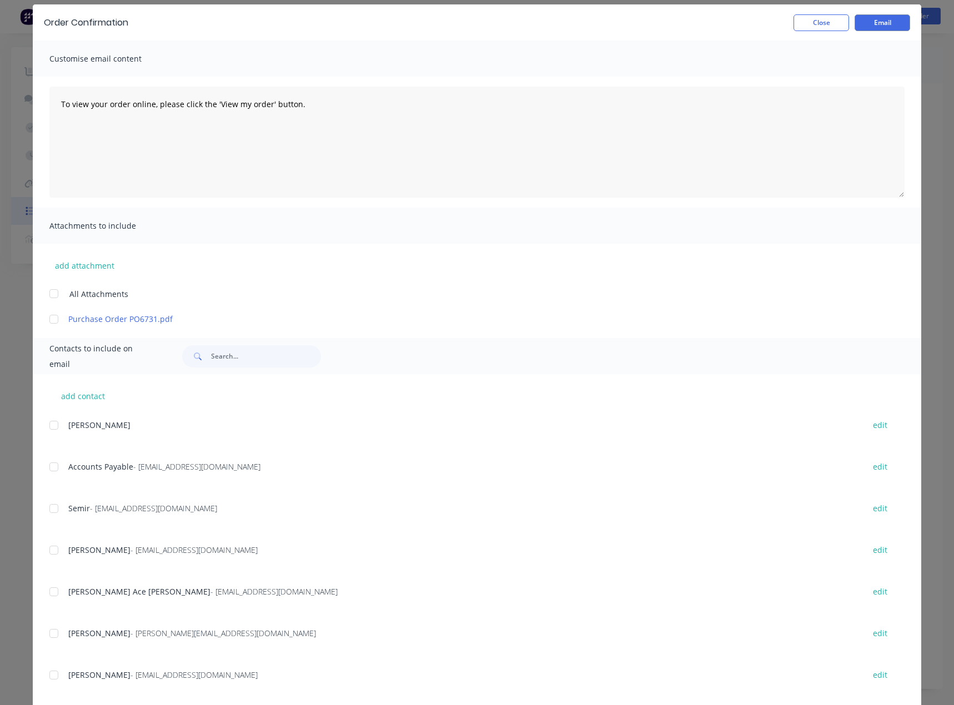
scroll to position [59, 0]
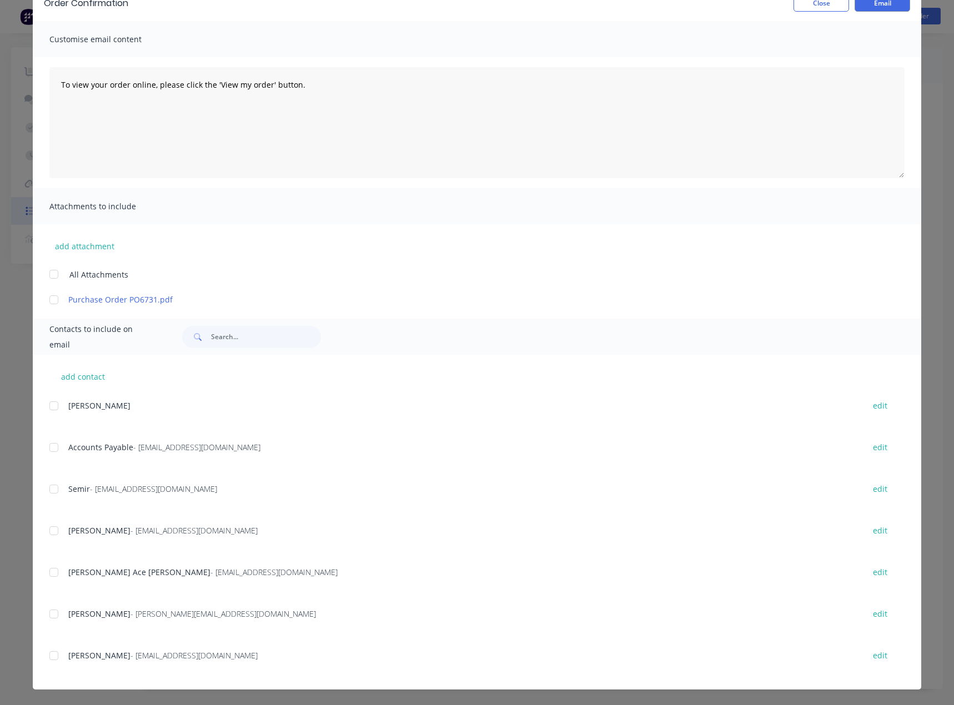
click at [49, 658] on div at bounding box center [54, 656] width 22 height 22
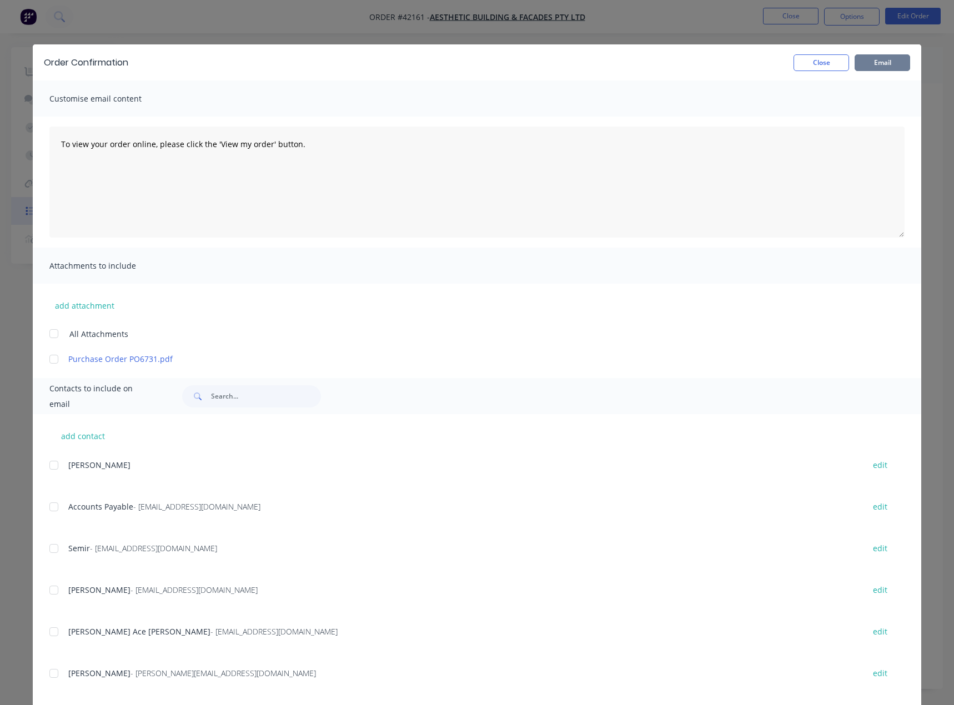
click at [877, 60] on button "Email" at bounding box center [883, 62] width 56 height 17
click at [817, 63] on button "Close" at bounding box center [822, 62] width 56 height 17
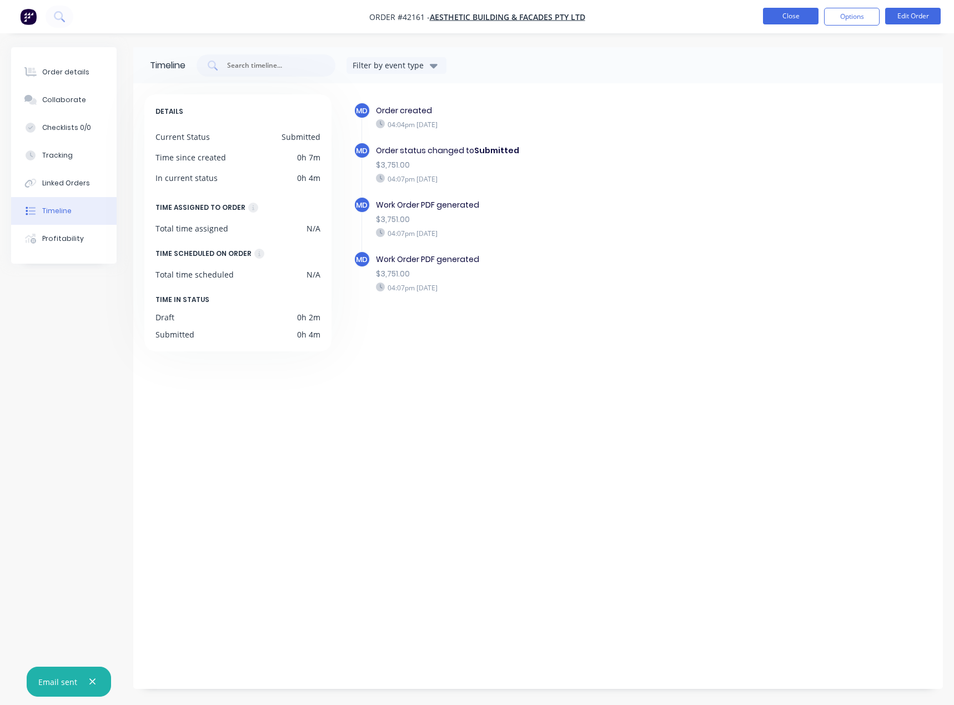
click at [791, 15] on button "Close" at bounding box center [791, 16] width 56 height 17
